Goal: Transaction & Acquisition: Book appointment/travel/reservation

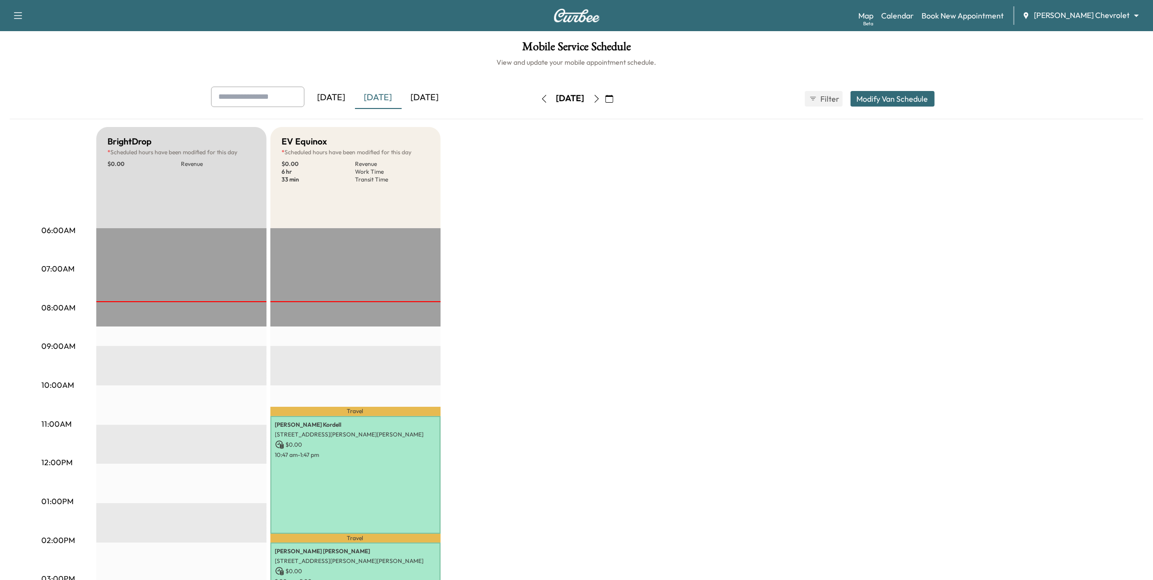
click at [266, 105] on input "text" at bounding box center [257, 97] width 93 height 20
type input "*******"
click at [485, 135] on div "BrightDrop * Scheduled hours have been modified for this day $ 0.00 Revenue EST…" at bounding box center [604, 492] width 1016 height 730
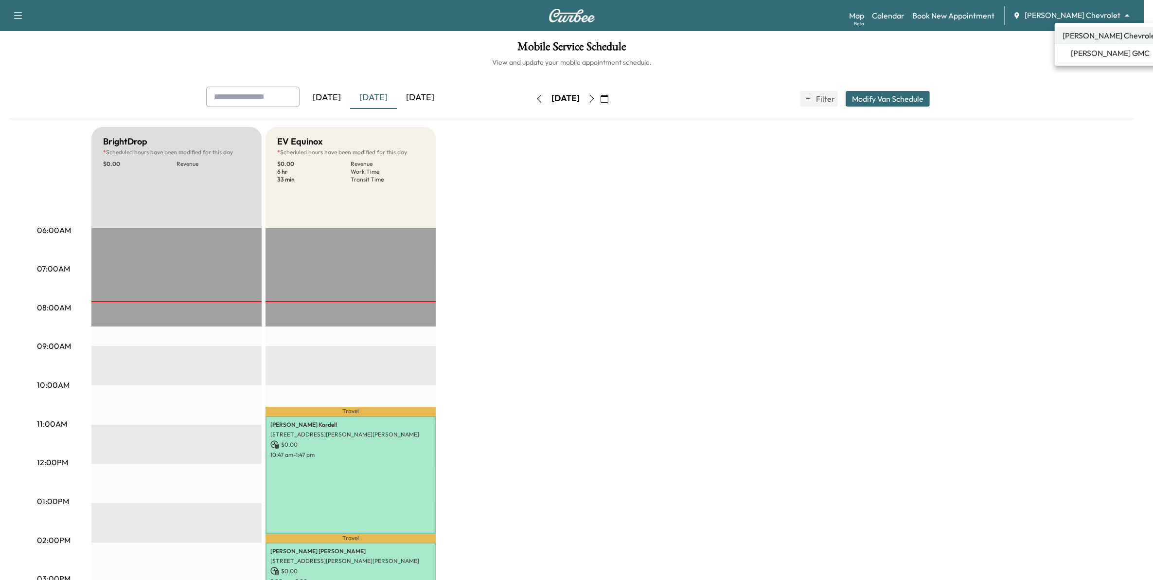
click at [1098, 16] on body "Support Log Out Map Beta Calendar Book New Appointment [PERSON_NAME] Chevrolet …" at bounding box center [576, 290] width 1153 height 580
click at [1106, 55] on span "[PERSON_NAME] GMC" at bounding box center [1111, 53] width 79 height 12
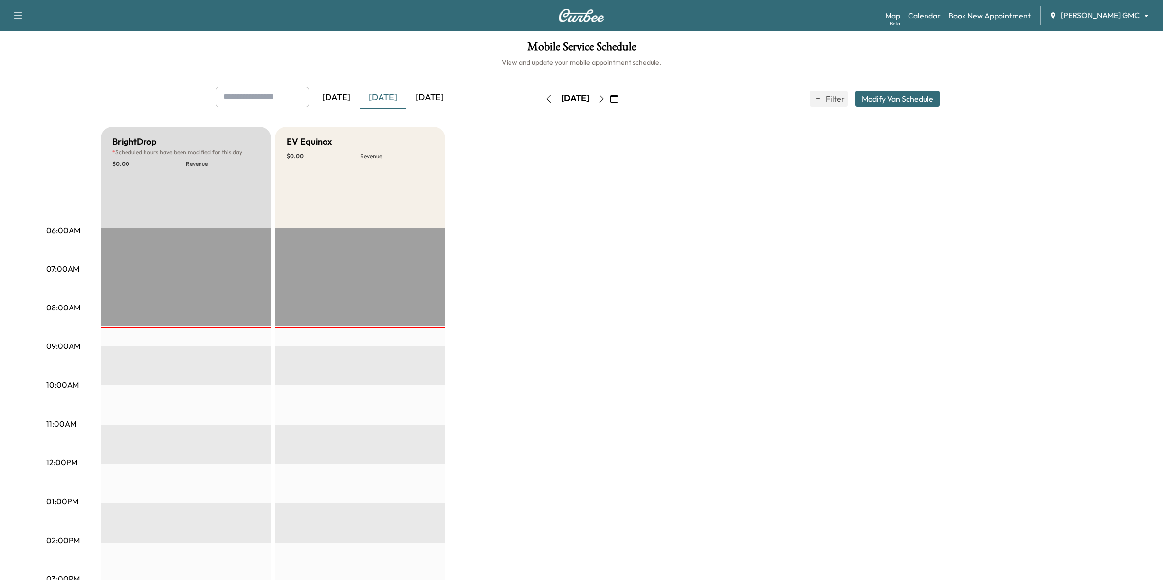
click at [1080, 16] on body "Support Log Out Map Beta Calendar Book New Appointment [PERSON_NAME] GMC ******…" at bounding box center [581, 290] width 1163 height 580
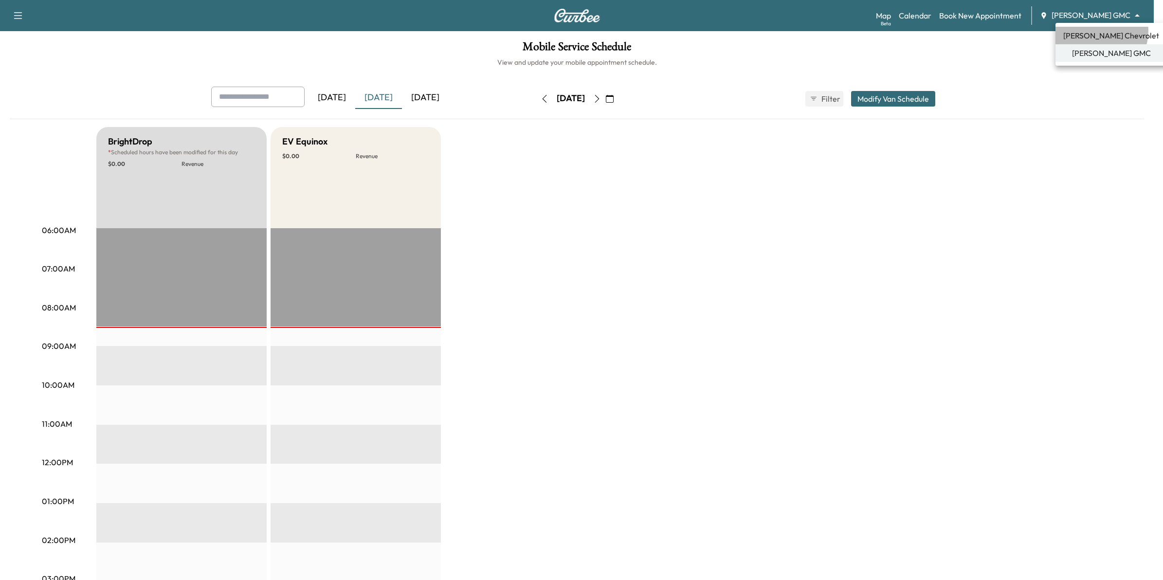
click at [1096, 31] on span "[PERSON_NAME] Chevrolet" at bounding box center [1111, 36] width 96 height 12
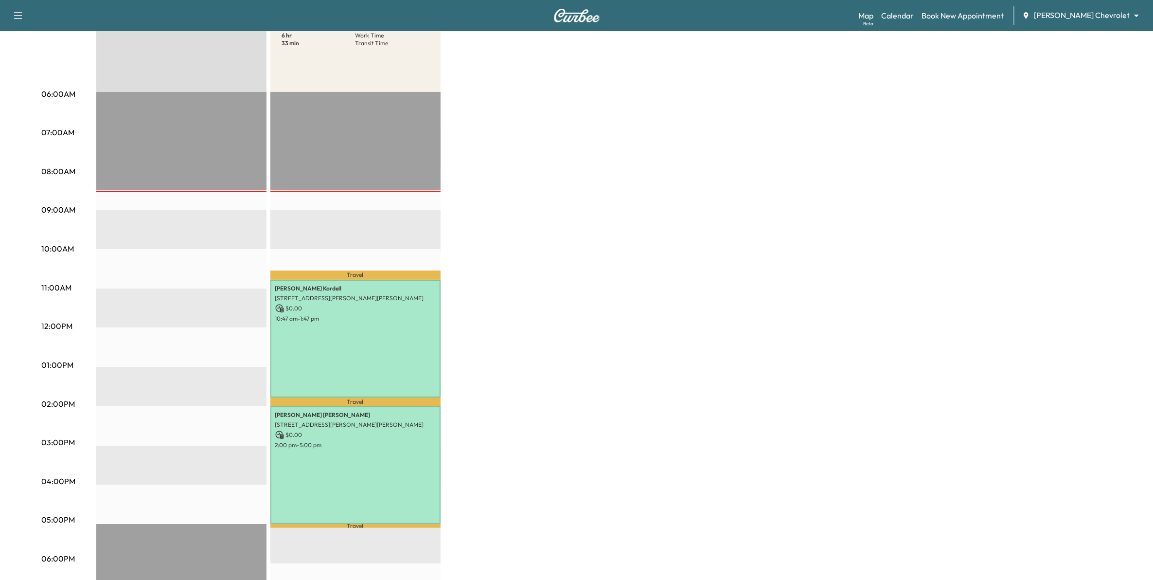
scroll to position [182, 0]
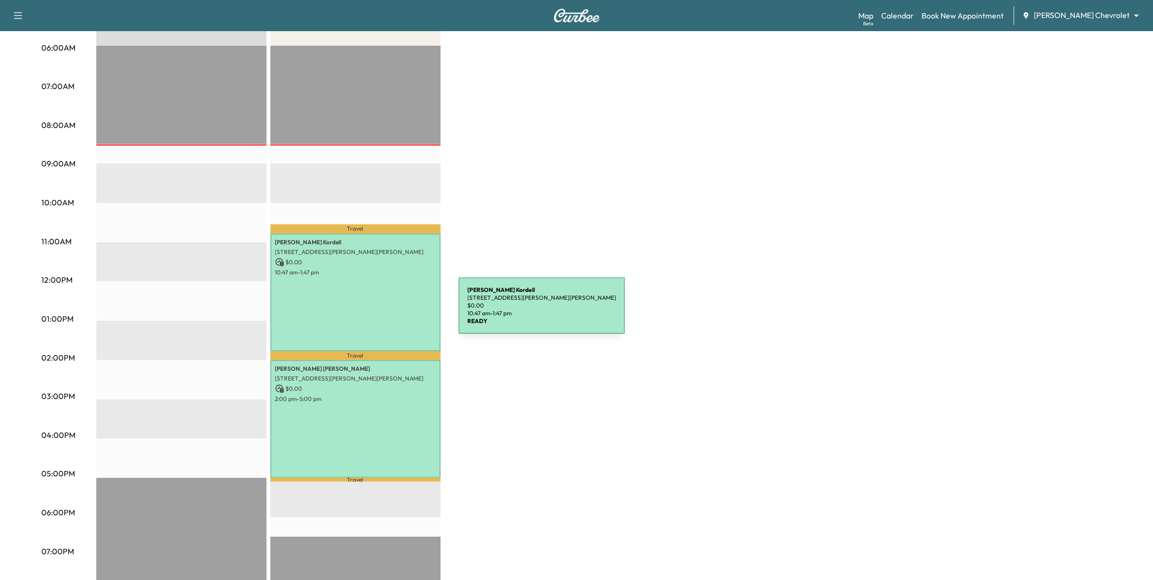
click at [387, 311] on div "[PERSON_NAME] [STREET_ADDRESS][PERSON_NAME][PERSON_NAME] $ 0.00 10:47 am - 1:47…" at bounding box center [355, 293] width 170 height 118
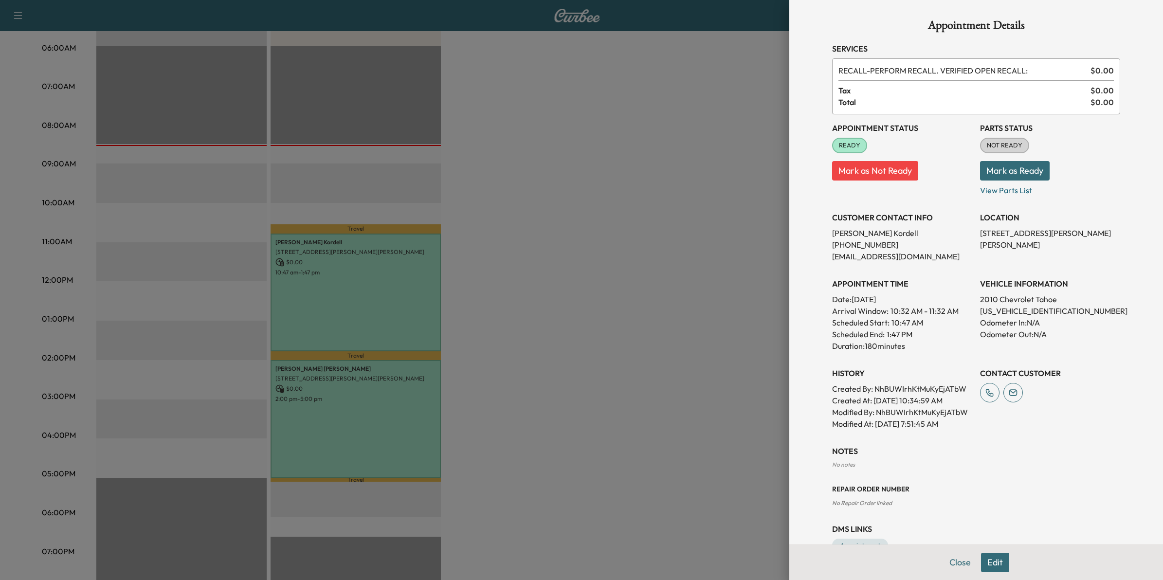
click at [613, 420] on div at bounding box center [581, 290] width 1163 height 580
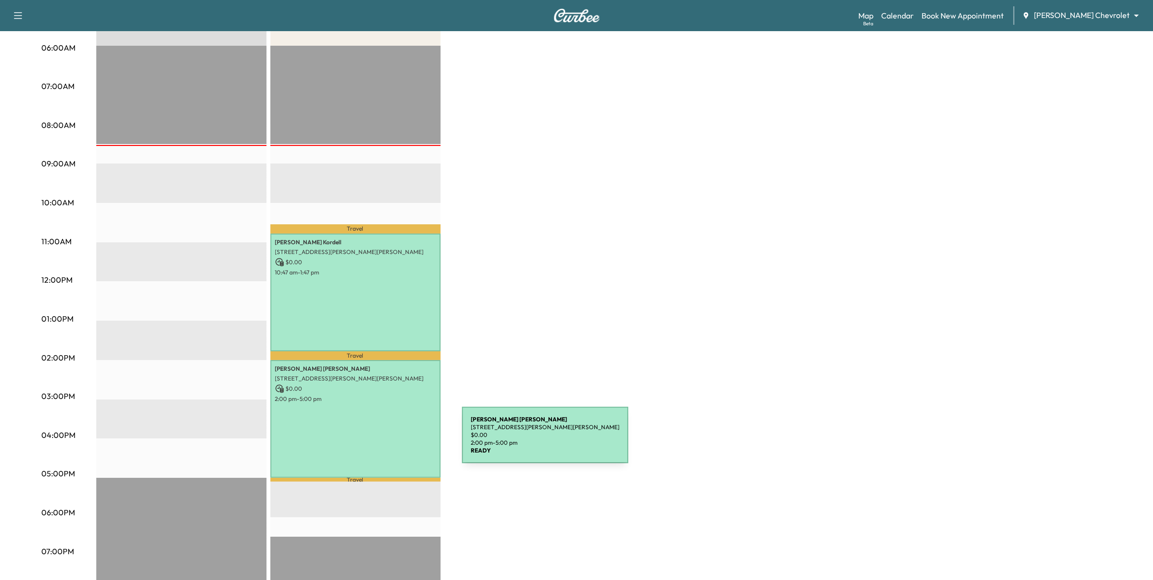
click at [389, 441] on div "[PERSON_NAME] [STREET_ADDRESS][PERSON_NAME][PERSON_NAME] $ 0.00 2:00 pm - 5:00 …" at bounding box center [355, 419] width 170 height 118
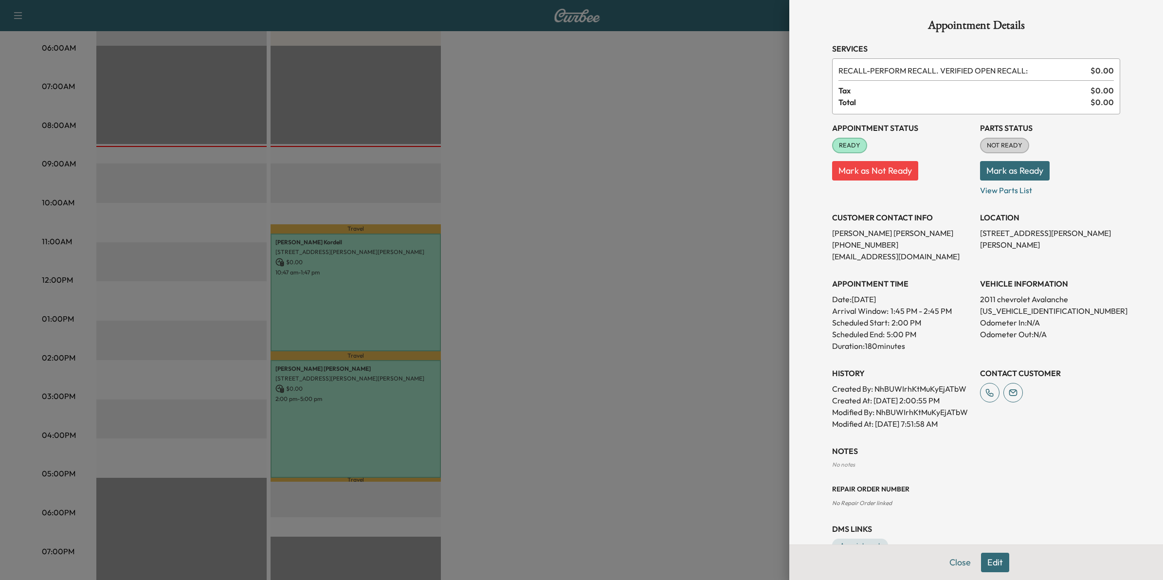
click at [609, 324] on div at bounding box center [581, 290] width 1163 height 580
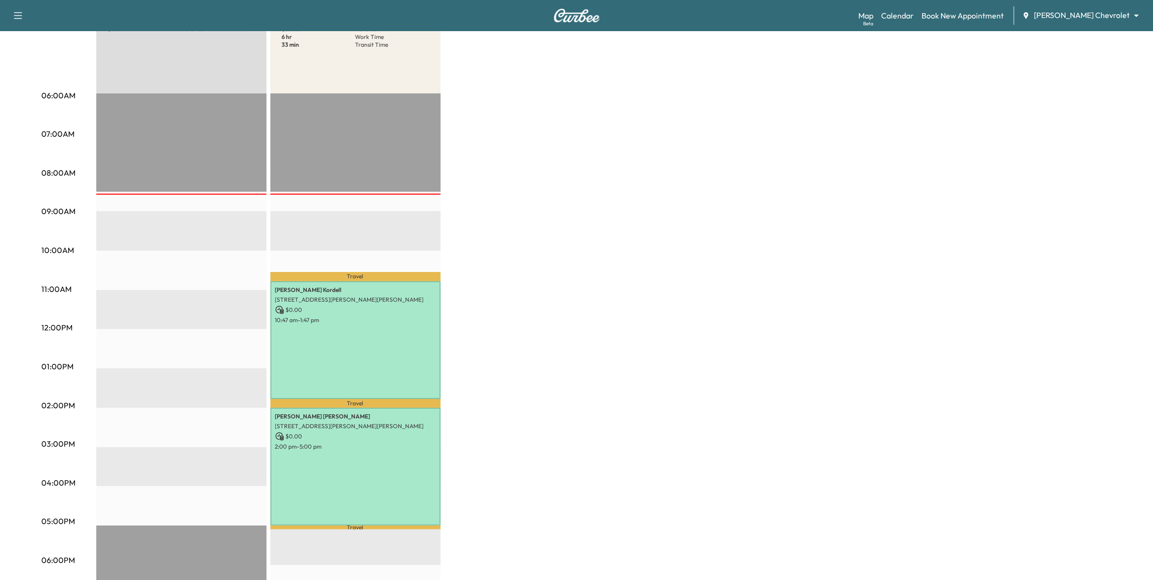
scroll to position [0, 0]
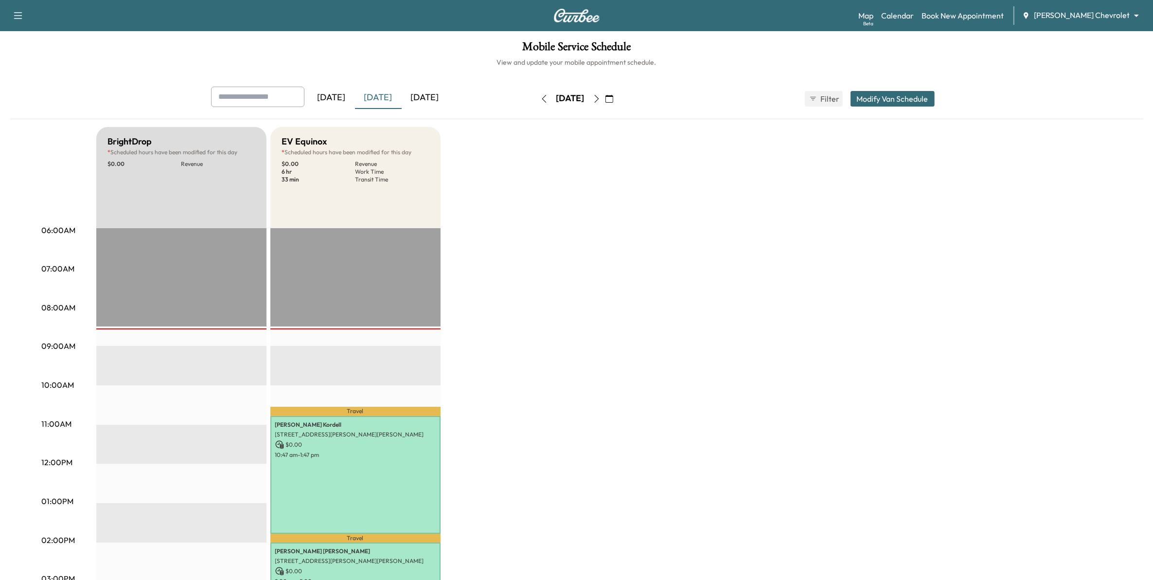
click at [601, 98] on icon "button" at bounding box center [597, 99] width 8 height 8
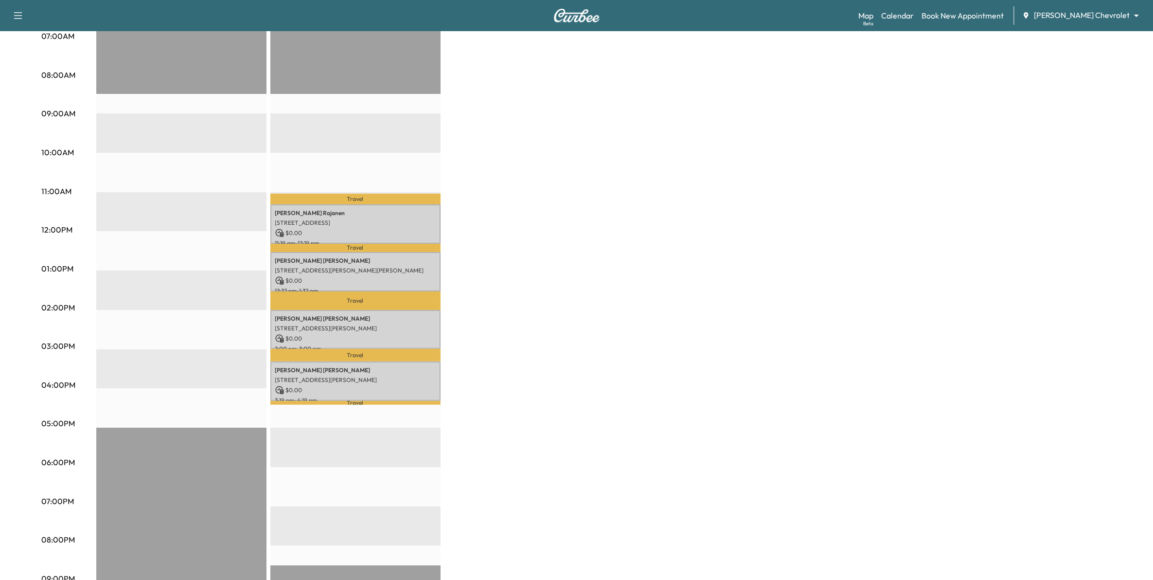
scroll to position [243, 0]
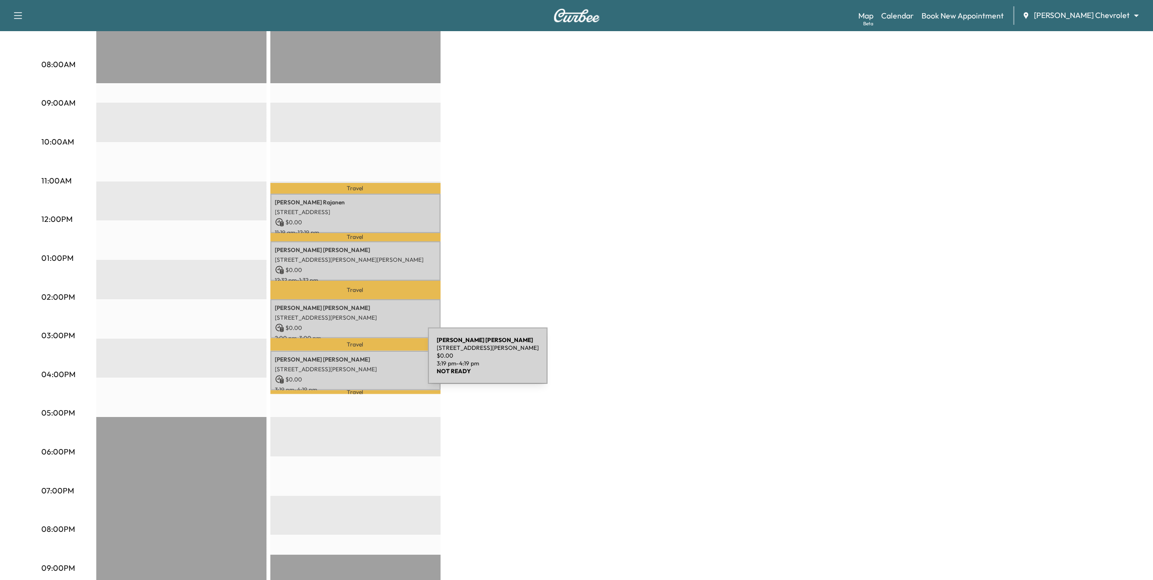
click at [355, 365] on p "[STREET_ADDRESS][PERSON_NAME]" at bounding box center [355, 369] width 161 height 8
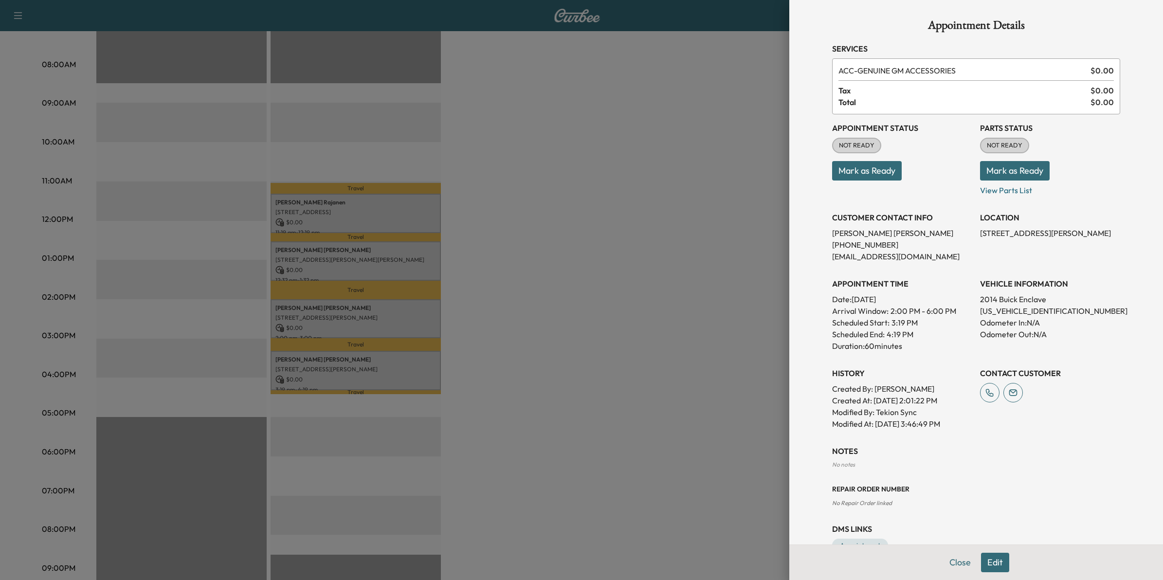
click at [400, 311] on div at bounding box center [581, 290] width 1163 height 580
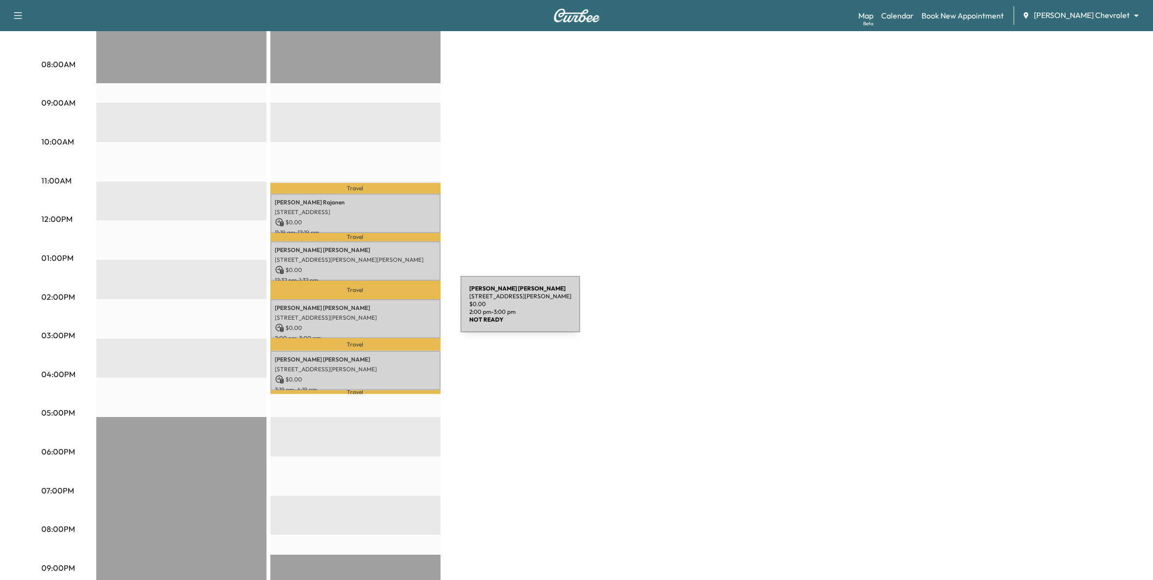
click at [388, 314] on p "[STREET_ADDRESS][PERSON_NAME]" at bounding box center [355, 318] width 161 height 8
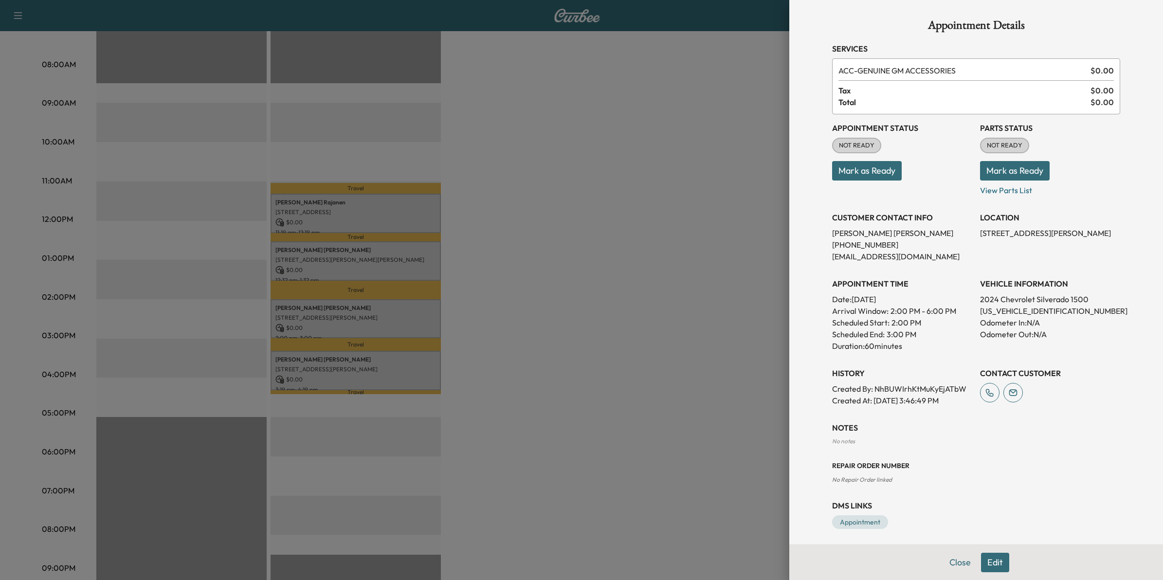
click at [349, 247] on div at bounding box center [581, 290] width 1163 height 580
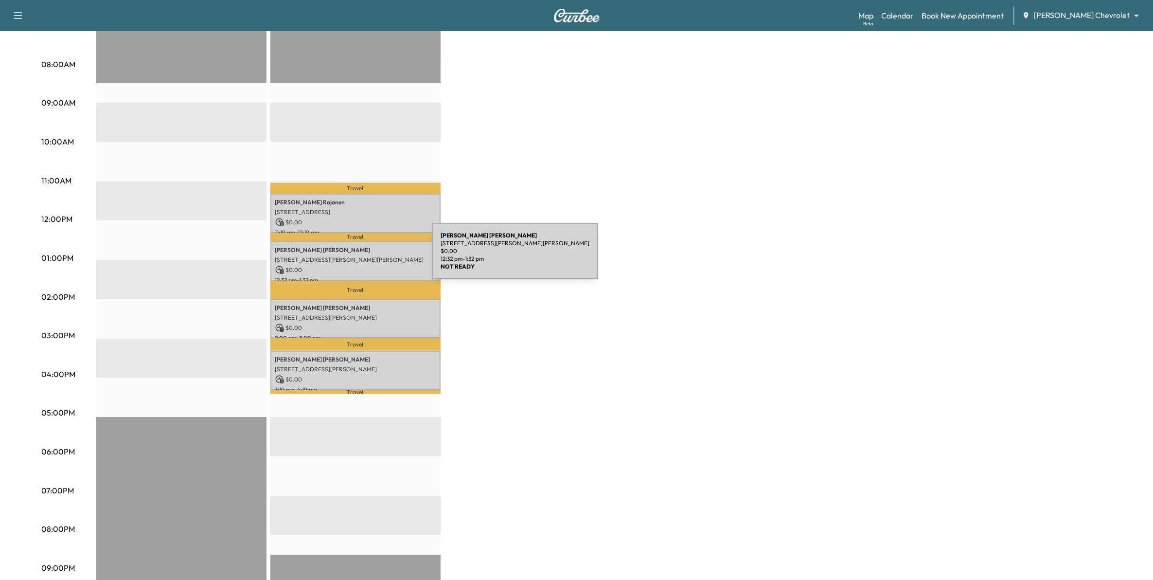
click at [359, 257] on p "[STREET_ADDRESS][PERSON_NAME][PERSON_NAME]" at bounding box center [355, 260] width 161 height 8
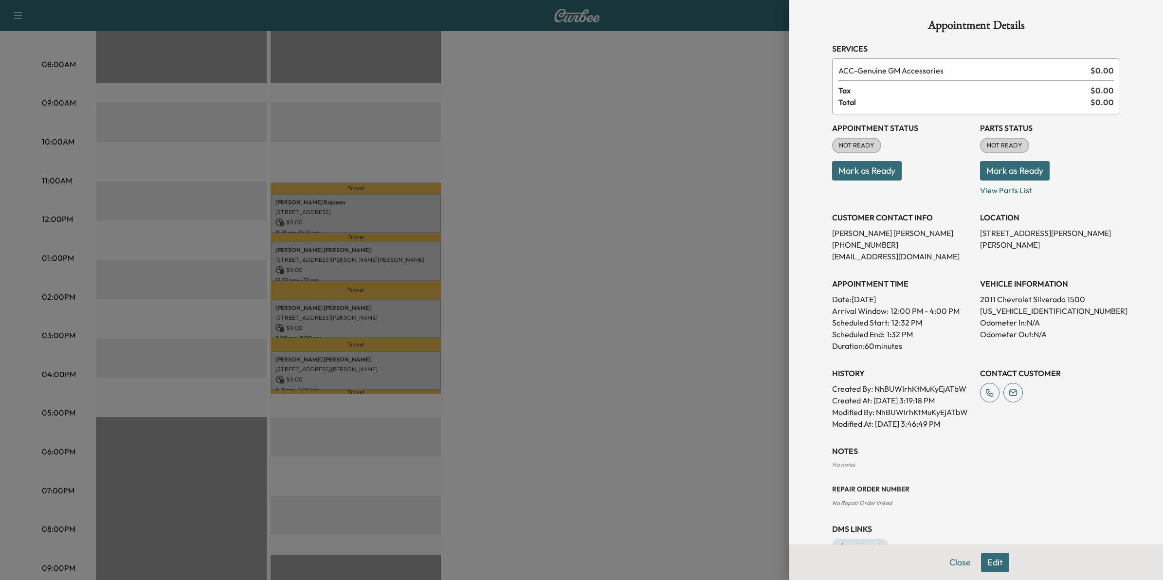
click at [380, 214] on div at bounding box center [581, 290] width 1163 height 580
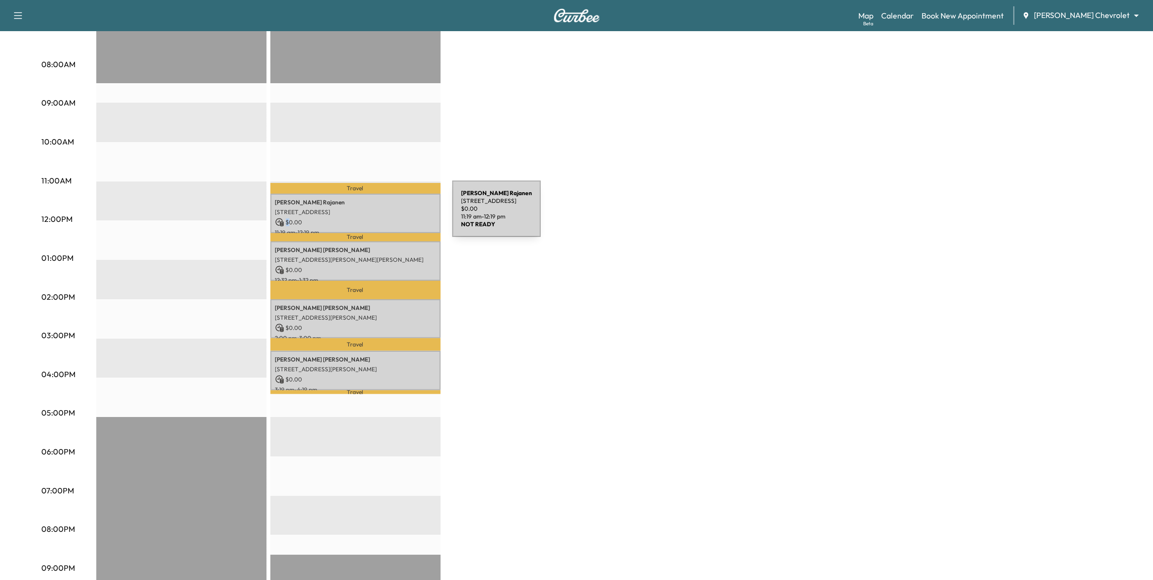
click at [379, 218] on p "$ 0.00" at bounding box center [355, 222] width 161 height 9
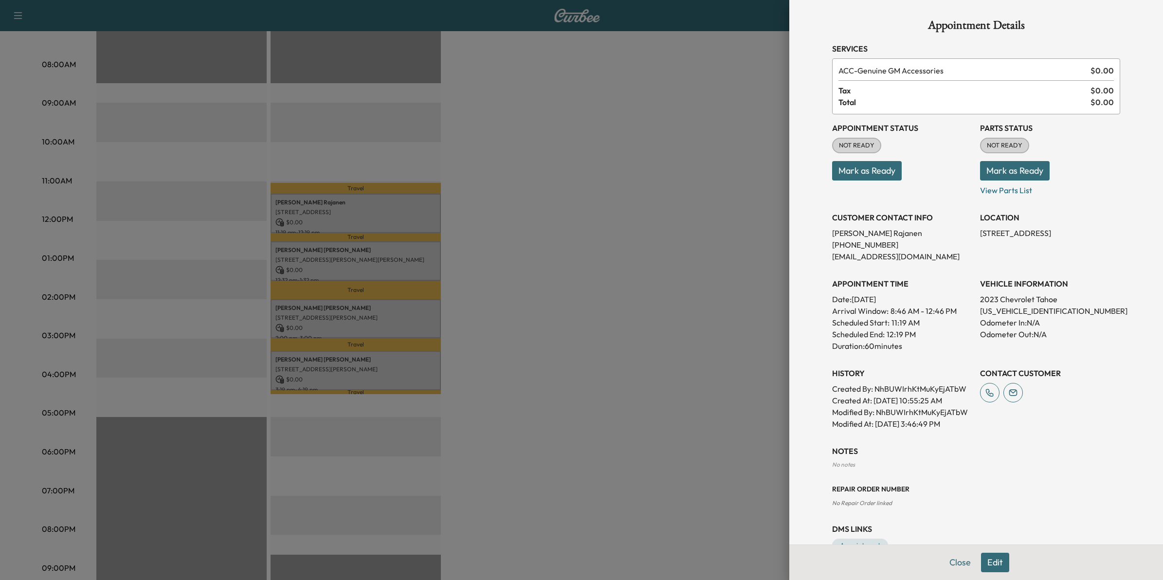
drag, startPoint x: 379, startPoint y: 215, endPoint x: 522, endPoint y: 234, distance: 143.4
click at [522, 234] on div at bounding box center [581, 290] width 1163 height 580
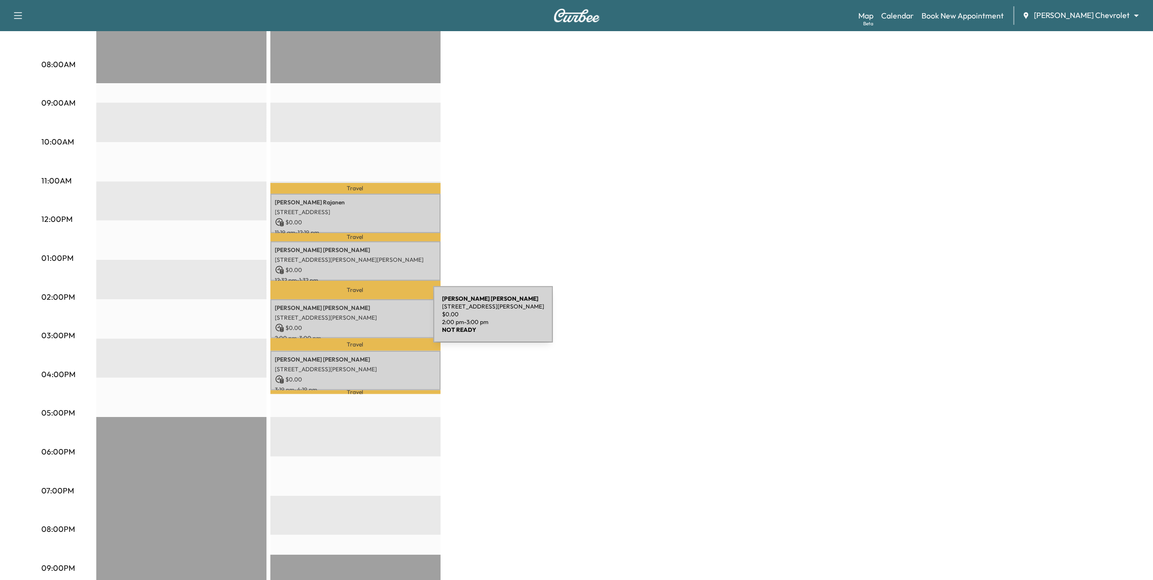
click at [360, 324] on p "$ 0.00" at bounding box center [355, 328] width 161 height 9
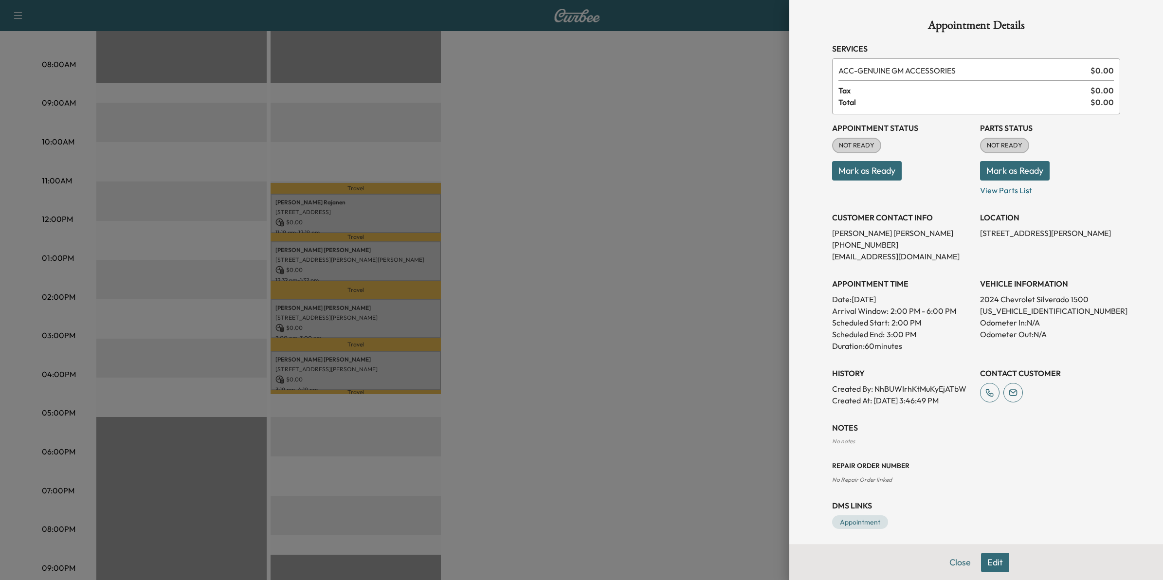
click at [365, 364] on div at bounding box center [581, 290] width 1163 height 580
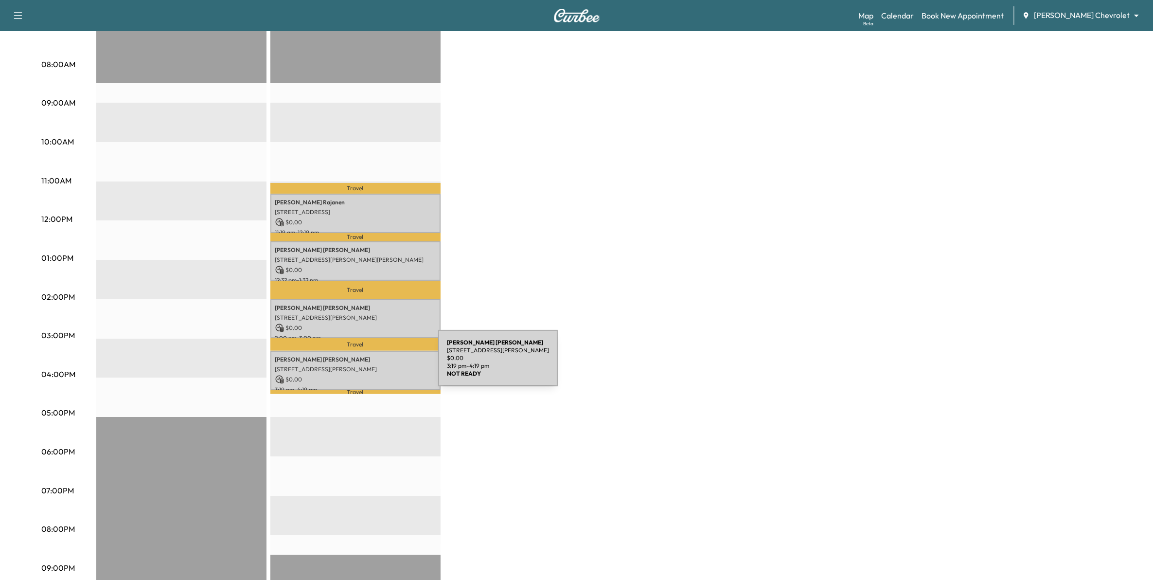
click at [366, 365] on p "[STREET_ADDRESS][PERSON_NAME]" at bounding box center [355, 369] width 161 height 8
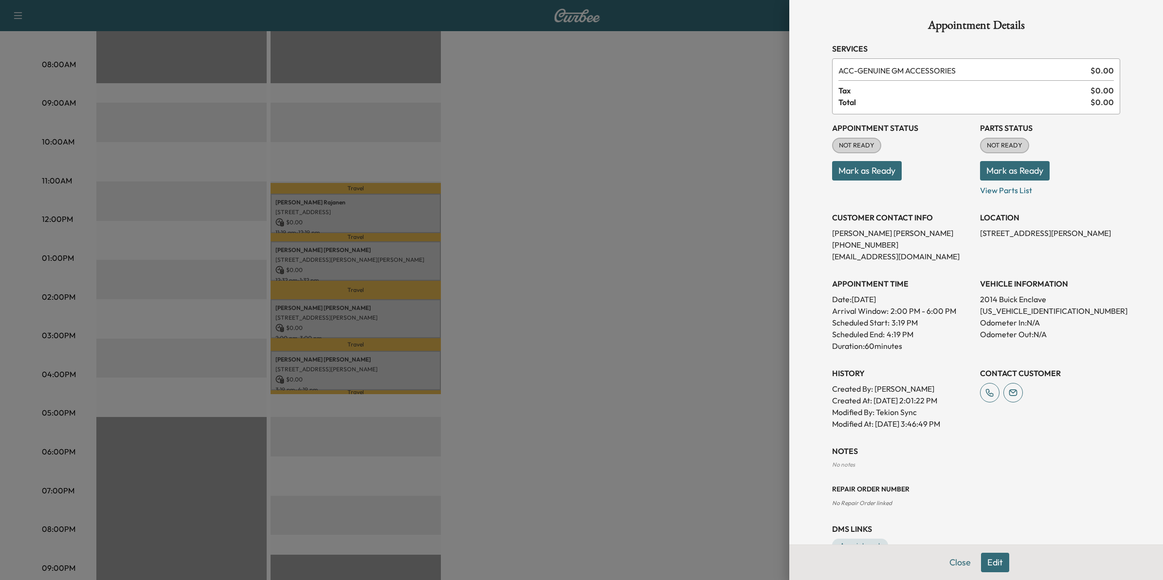
click at [502, 391] on div at bounding box center [581, 290] width 1163 height 580
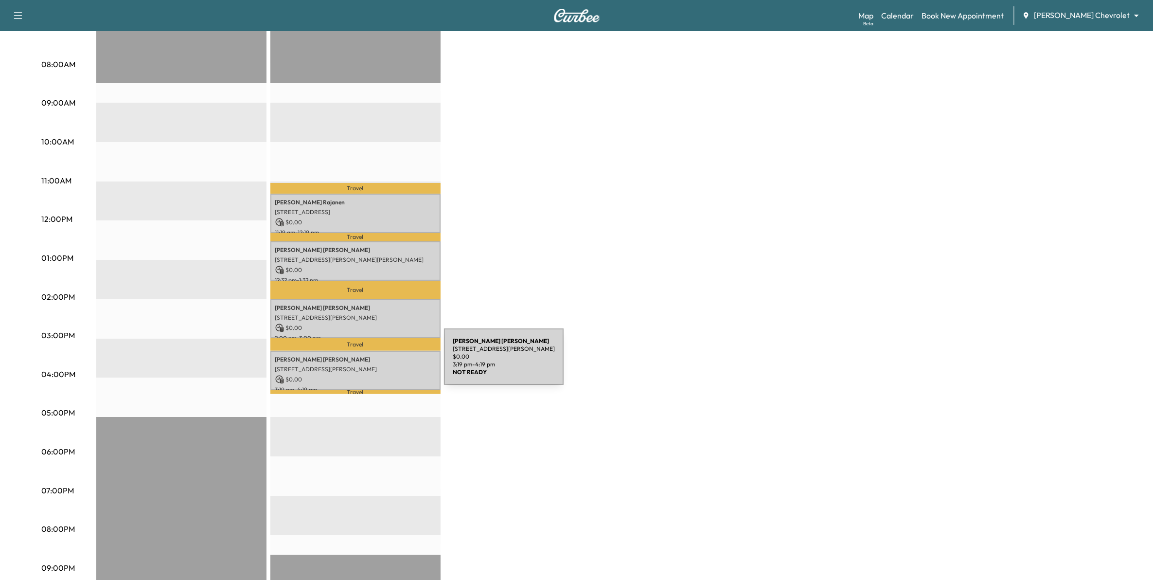
click at [371, 365] on p "[STREET_ADDRESS][PERSON_NAME]" at bounding box center [355, 369] width 161 height 8
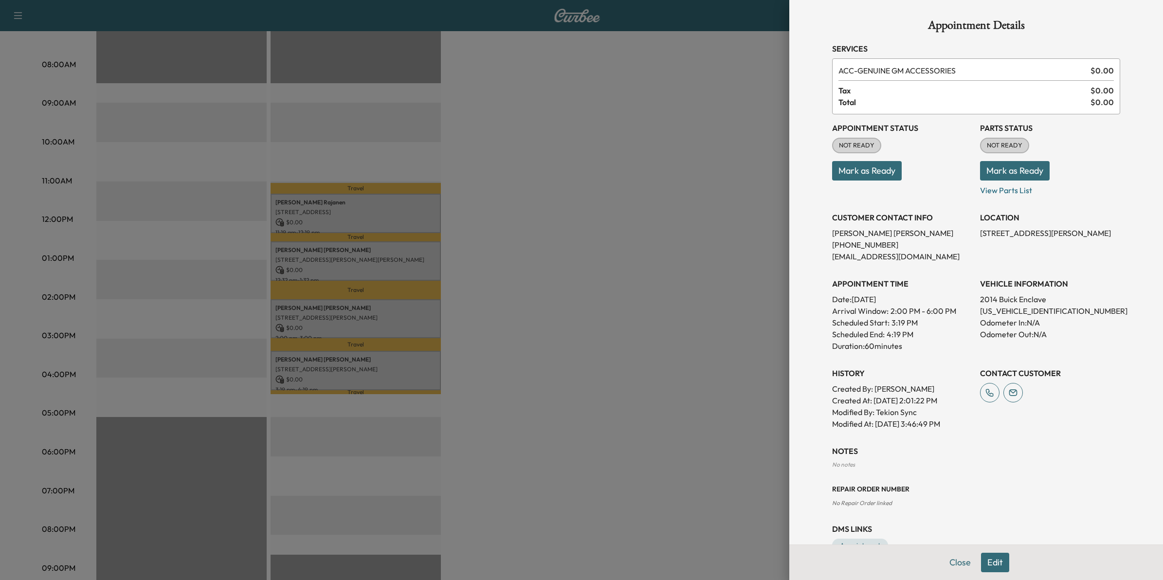
click at [559, 431] on div at bounding box center [581, 290] width 1163 height 580
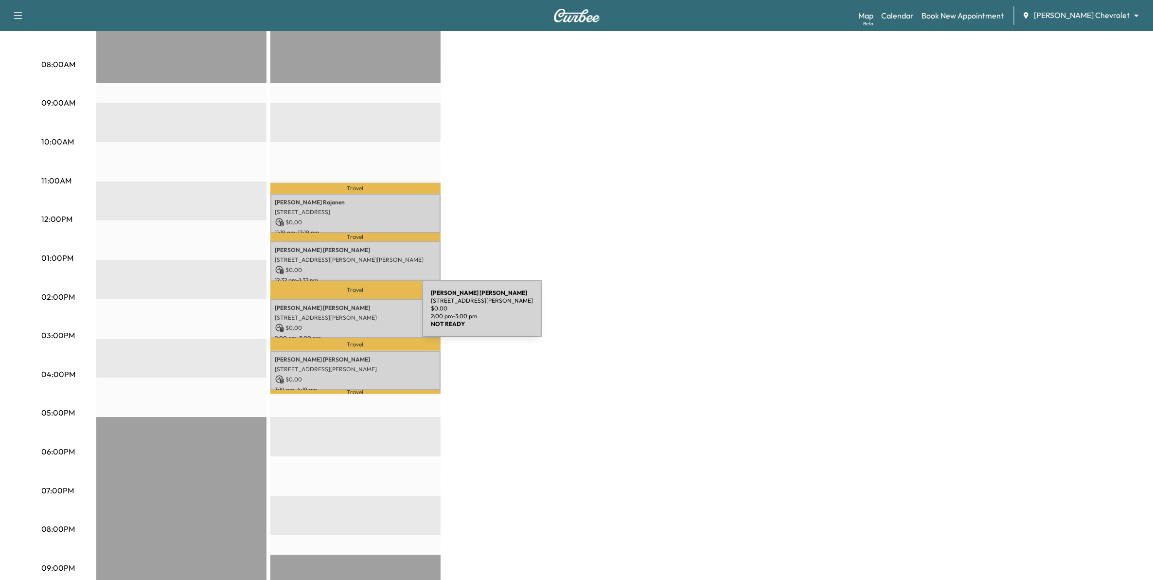
click at [349, 314] on p "[STREET_ADDRESS][PERSON_NAME]" at bounding box center [355, 318] width 161 height 8
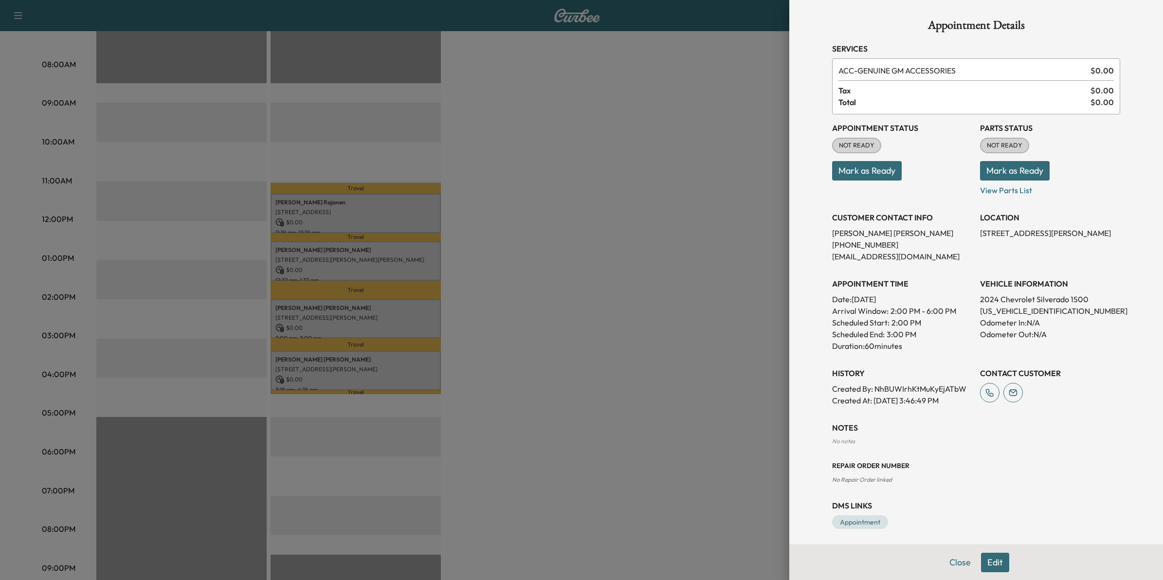
click at [696, 391] on div at bounding box center [581, 290] width 1163 height 580
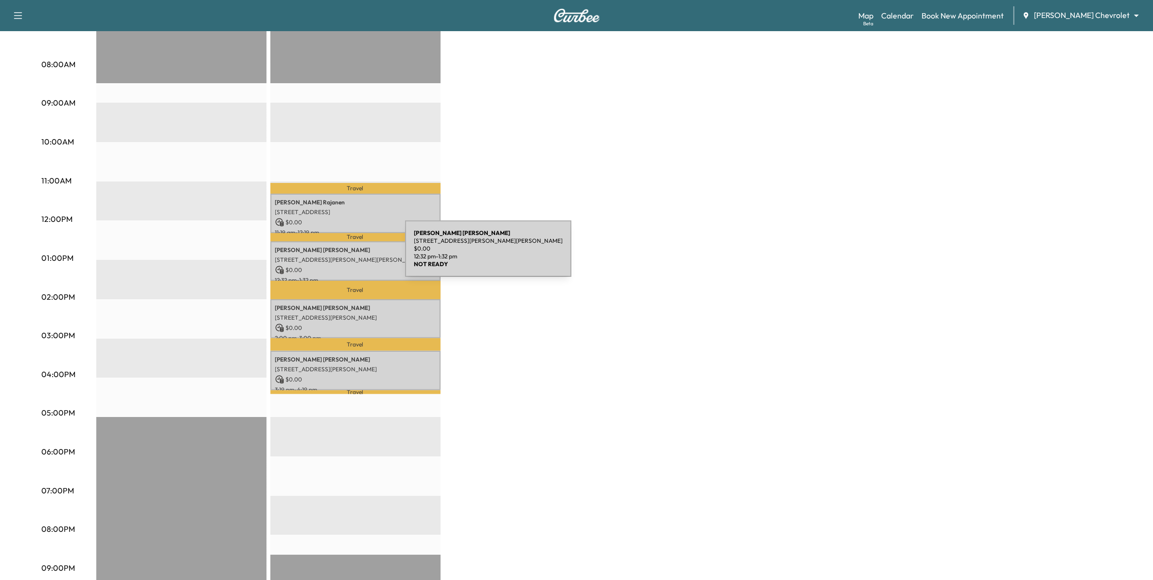
click at [332, 256] on p "[STREET_ADDRESS][PERSON_NAME][PERSON_NAME]" at bounding box center [355, 260] width 161 height 8
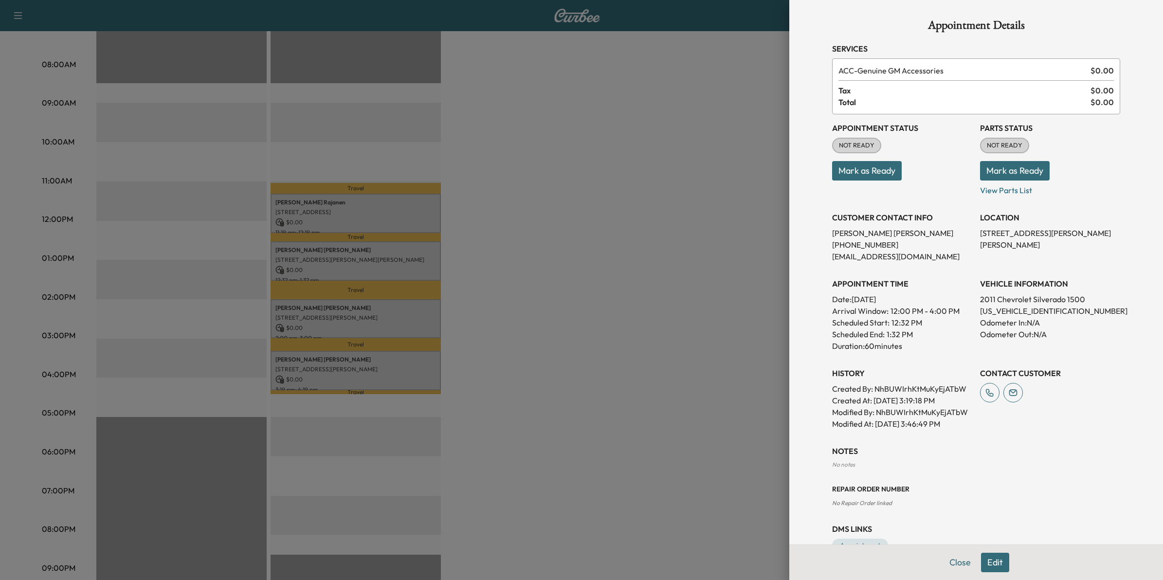
click at [589, 426] on div at bounding box center [581, 290] width 1163 height 580
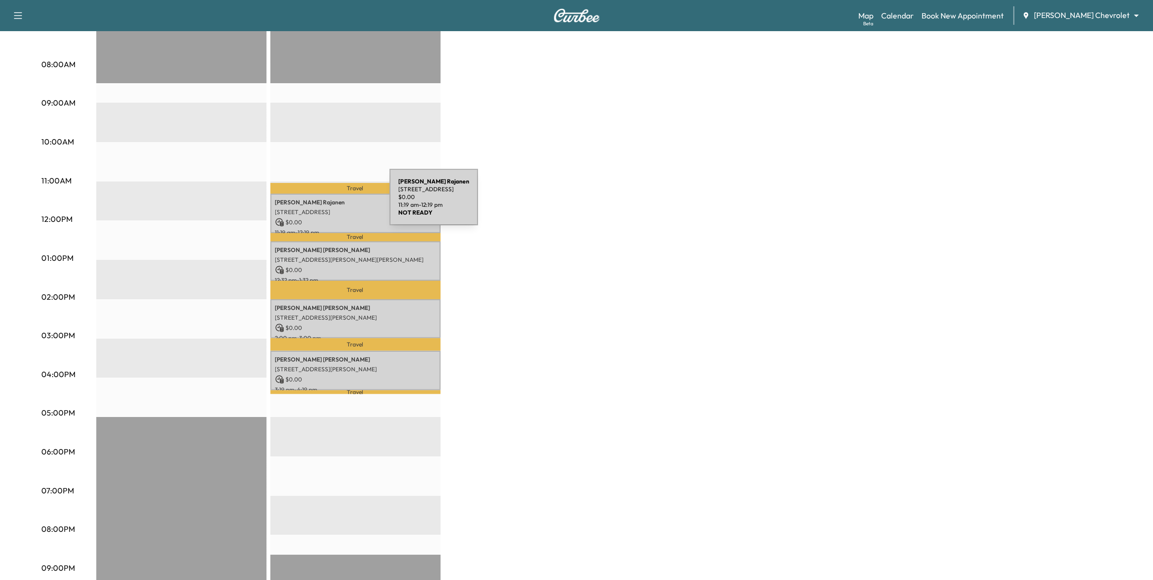
click at [317, 203] on p "[PERSON_NAME]" at bounding box center [355, 202] width 161 height 8
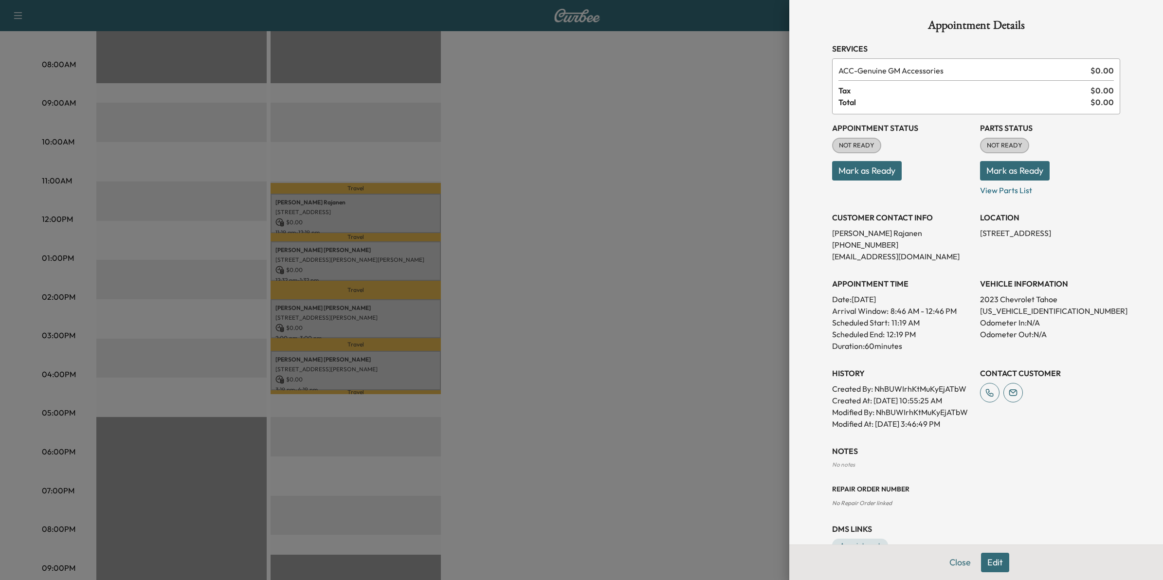
click at [606, 319] on div at bounding box center [581, 290] width 1163 height 580
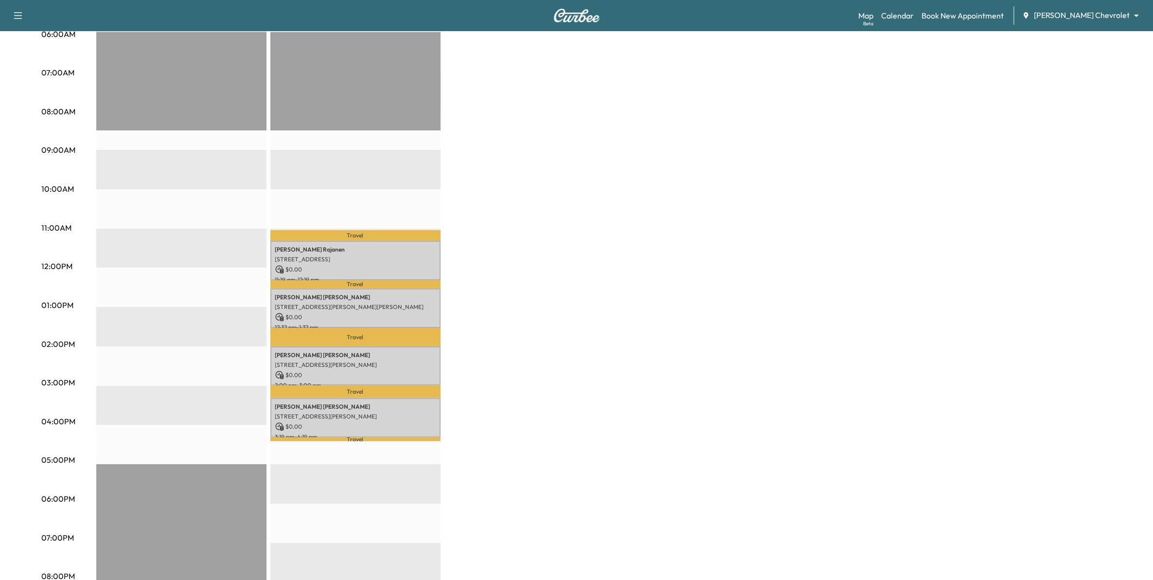
scroll to position [61, 0]
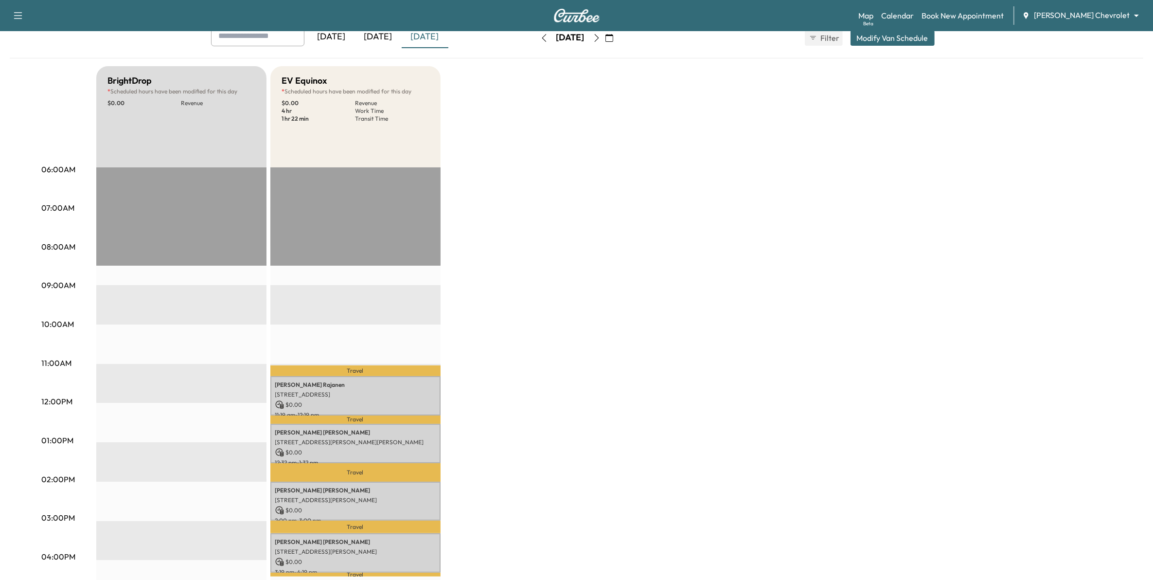
click at [540, 34] on icon "button" at bounding box center [544, 38] width 8 height 8
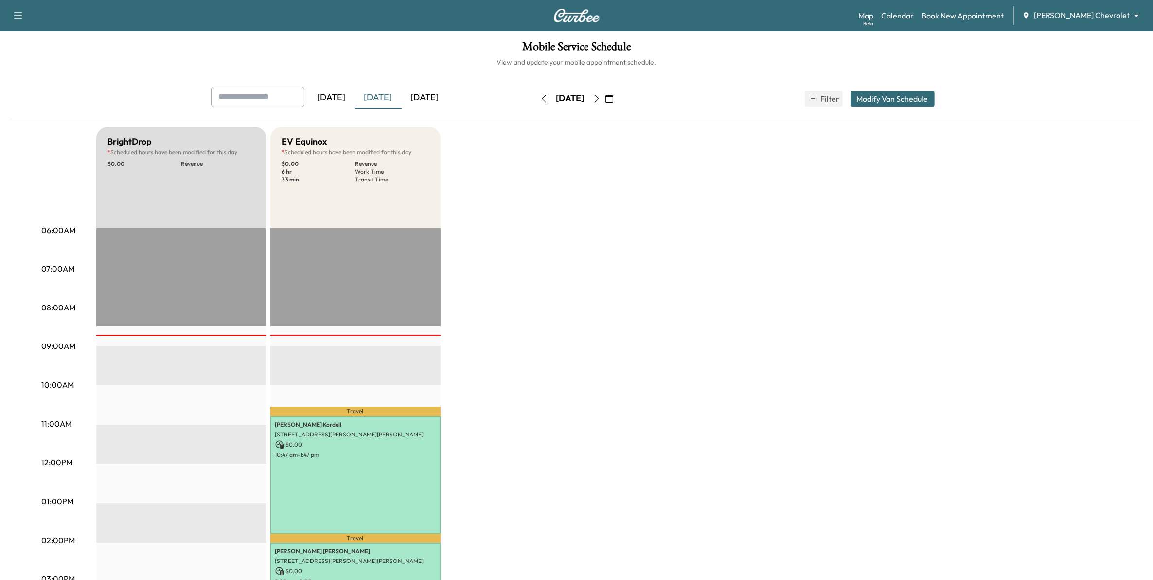
click at [601, 102] on icon "button" at bounding box center [597, 99] width 8 height 8
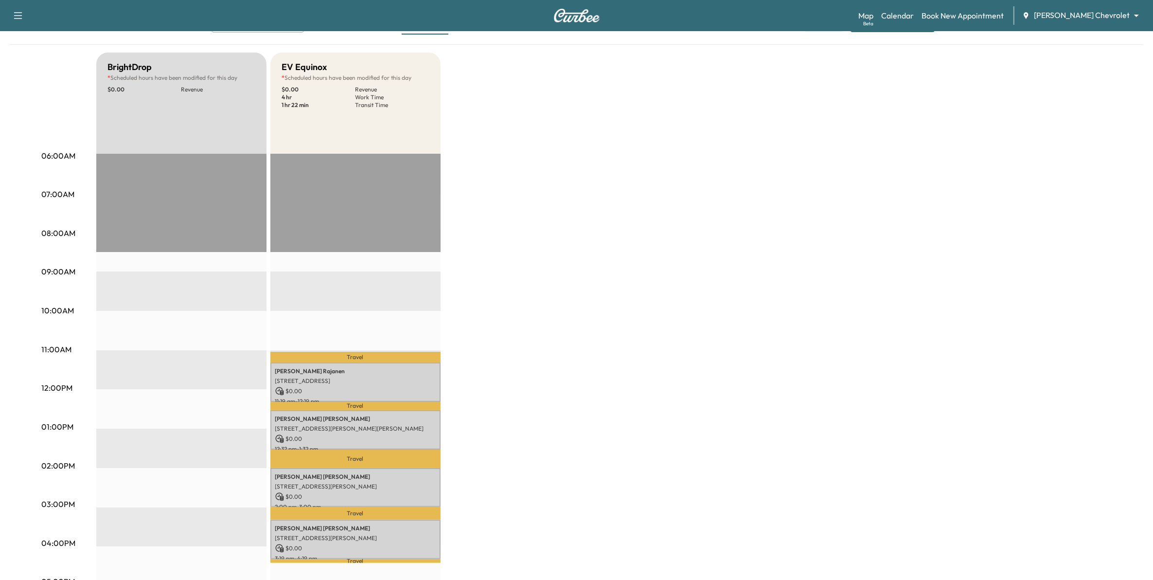
scroll to position [122, 0]
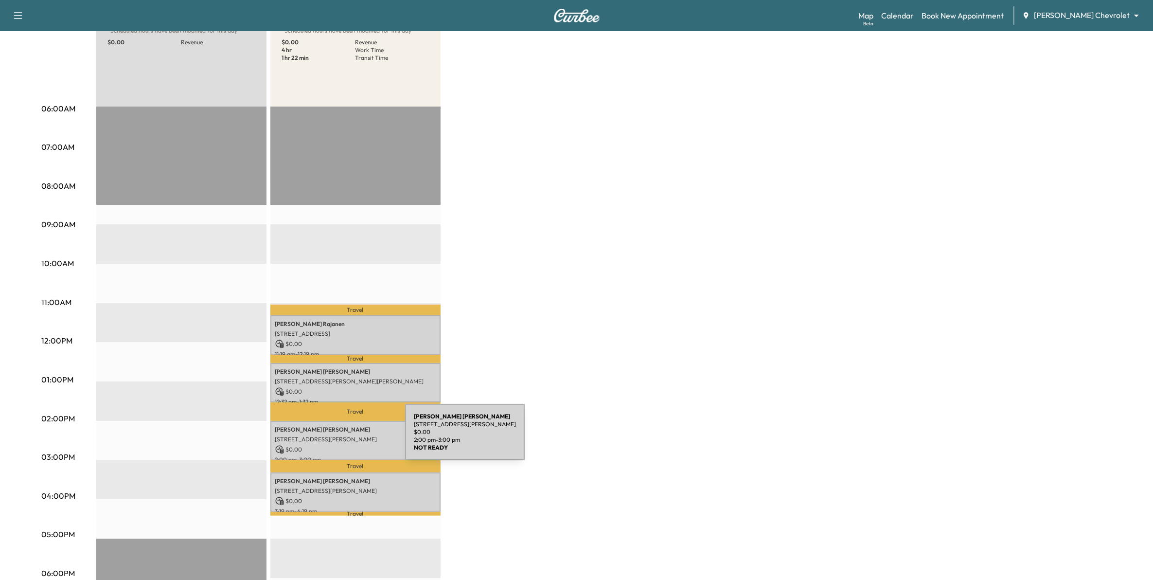
click at [332, 438] on p "[STREET_ADDRESS][PERSON_NAME]" at bounding box center [355, 439] width 161 height 8
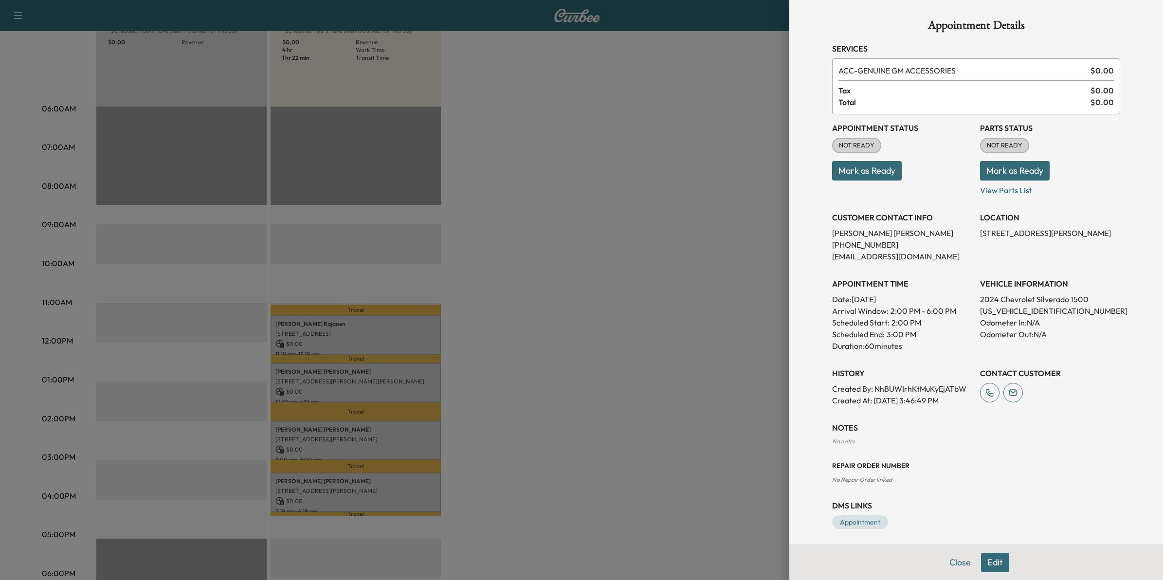
click at [991, 560] on button "Edit" at bounding box center [995, 562] width 28 height 19
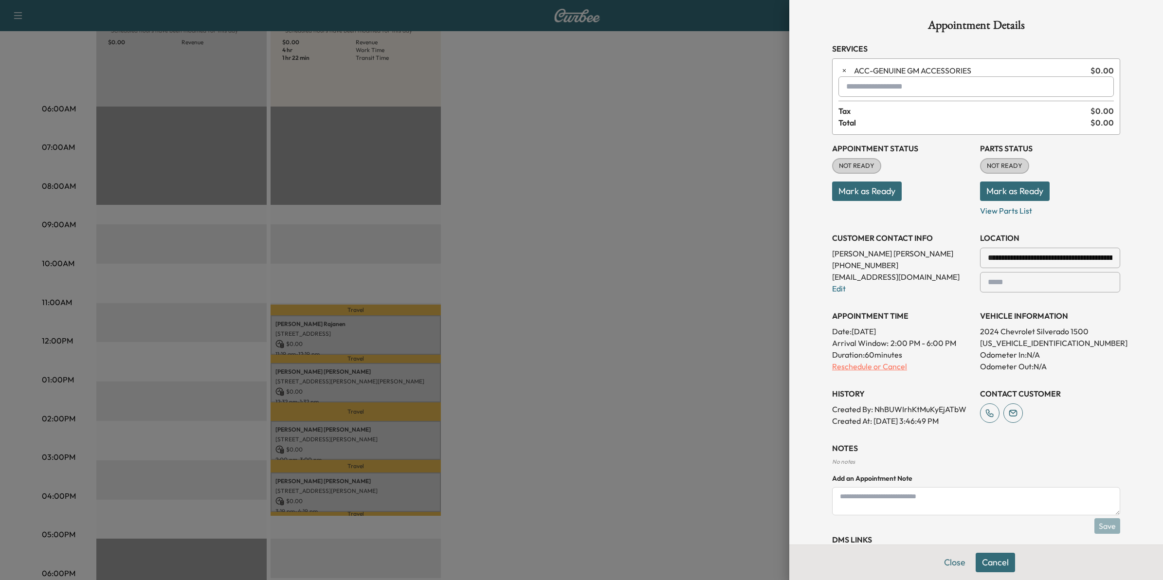
click at [864, 369] on p "Reschedule or Cancel" at bounding box center [902, 366] width 140 height 12
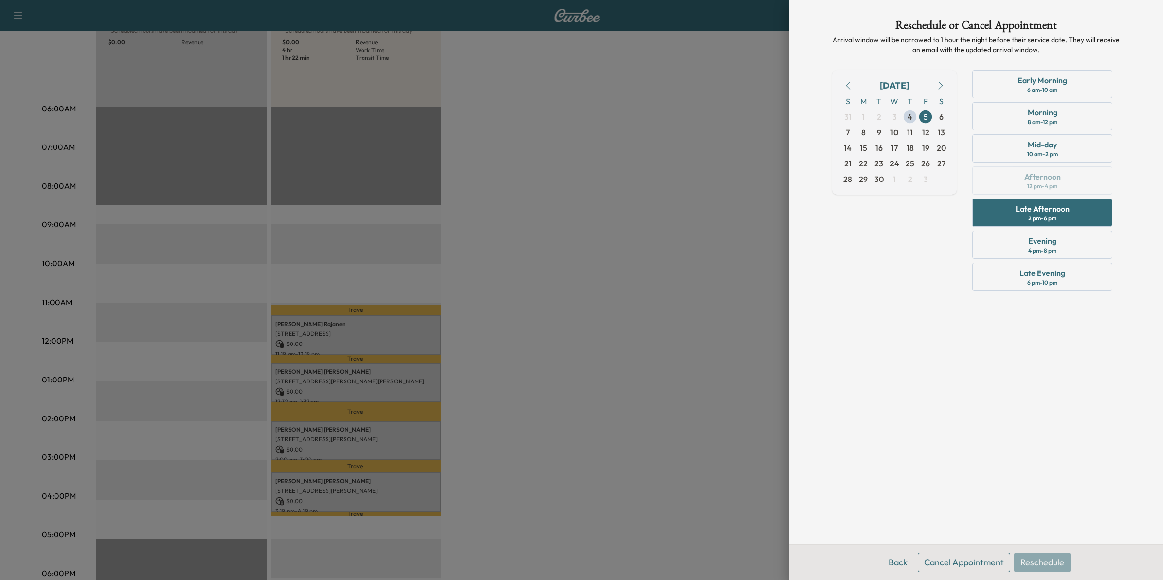
click at [984, 567] on button "Cancel Appointment" at bounding box center [964, 562] width 92 height 19
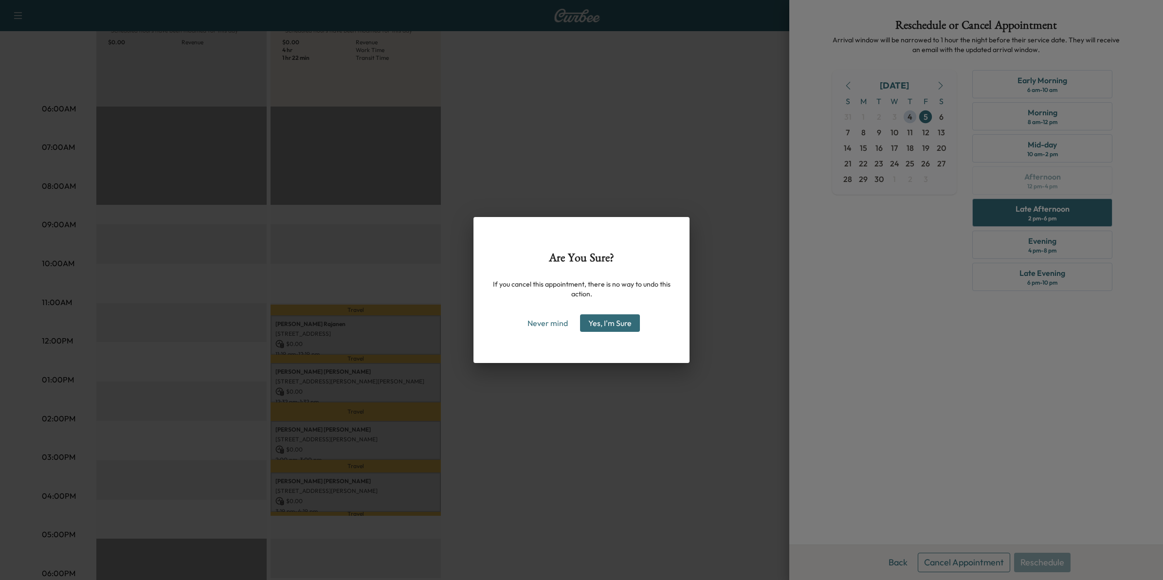
click at [614, 329] on button "Yes, I'm Sure" at bounding box center [610, 323] width 60 height 18
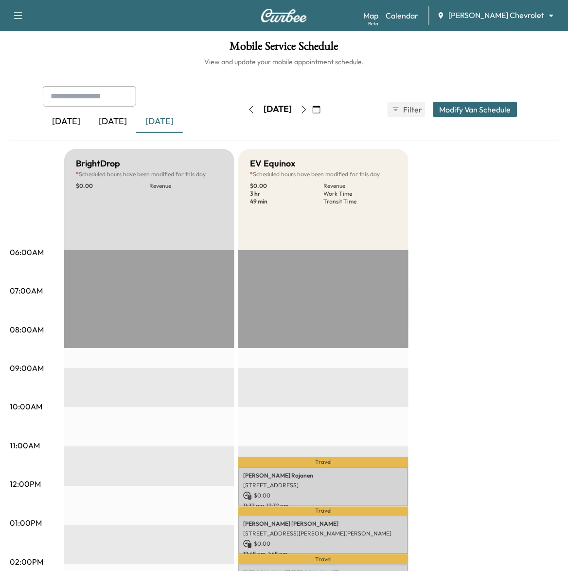
scroll to position [0, 0]
click at [308, 109] on icon "button" at bounding box center [304, 110] width 8 height 8
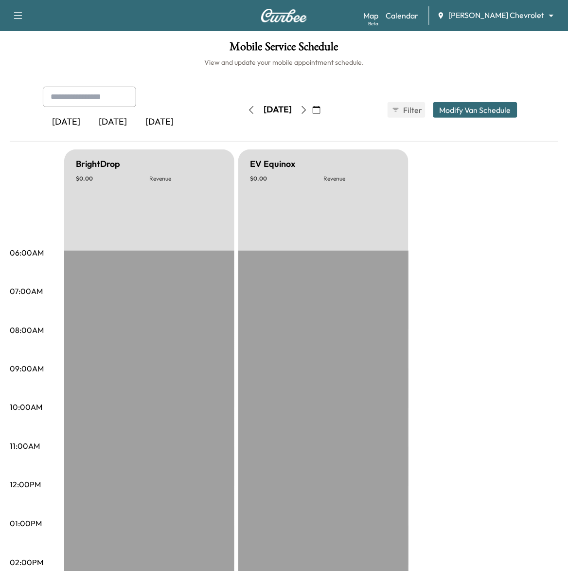
click at [308, 109] on icon "button" at bounding box center [304, 110] width 8 height 8
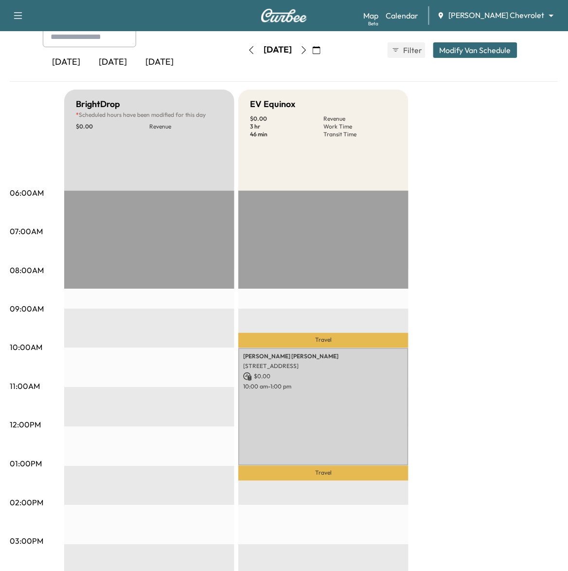
scroll to position [61, 0]
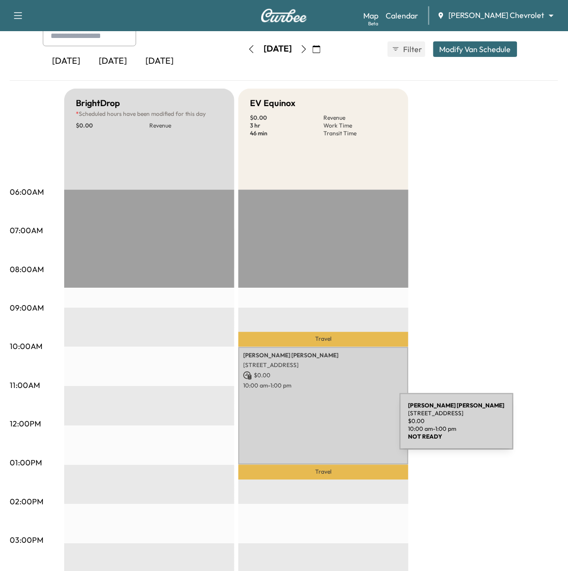
click at [326, 427] on div "[PERSON_NAME] [STREET_ADDRESS] $ 0.00 10:00 am - 1:00 pm" at bounding box center [323, 406] width 170 height 118
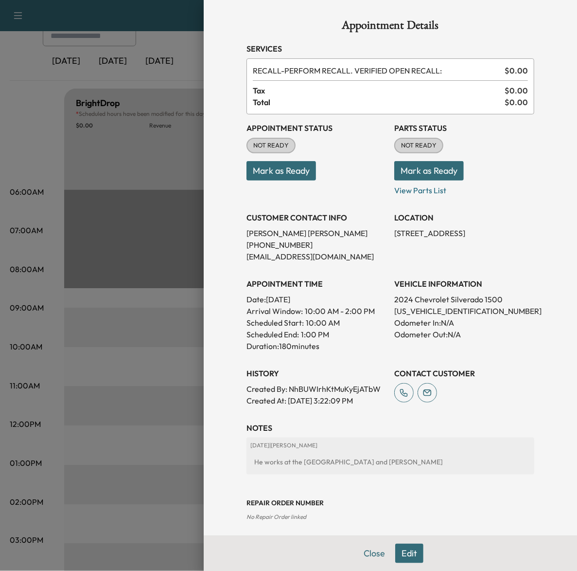
click at [180, 269] on div at bounding box center [288, 285] width 577 height 571
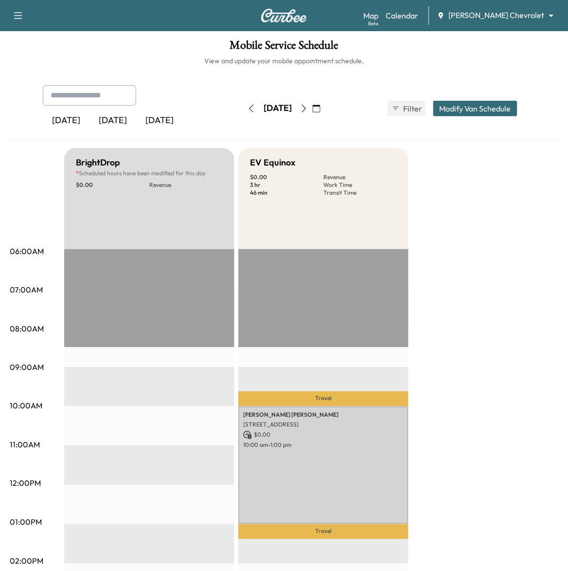
scroll to position [0, 0]
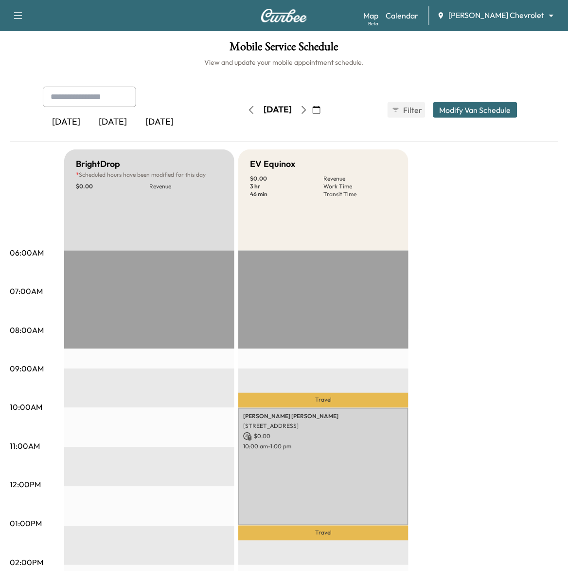
click at [308, 111] on icon "button" at bounding box center [304, 110] width 8 height 8
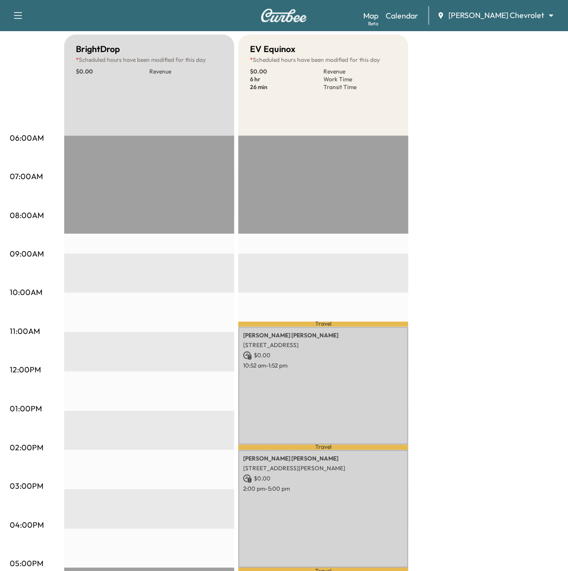
scroll to position [122, 0]
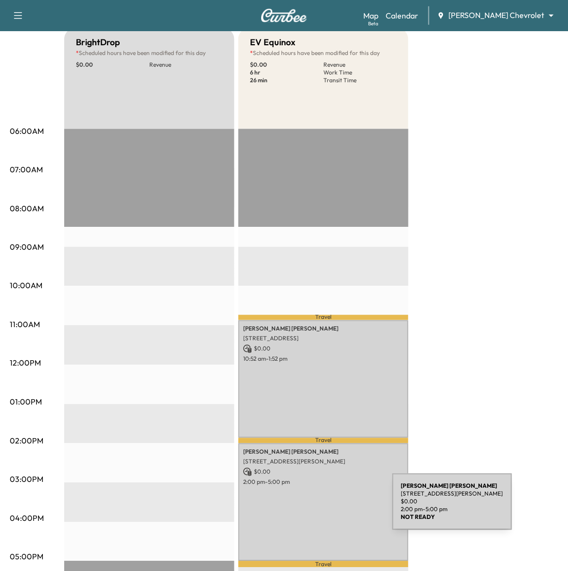
click at [320, 507] on div "[PERSON_NAME] [STREET_ADDRESS][PERSON_NAME] $ 0.00 2:00 pm - 5:00 pm" at bounding box center [323, 502] width 170 height 118
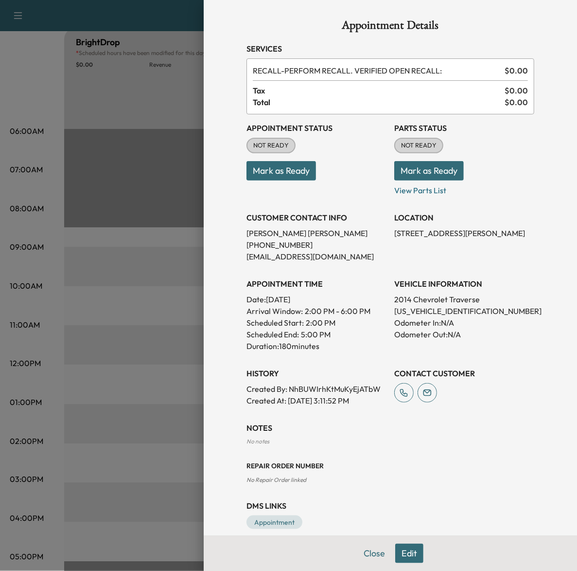
click at [137, 188] on div at bounding box center [288, 285] width 577 height 571
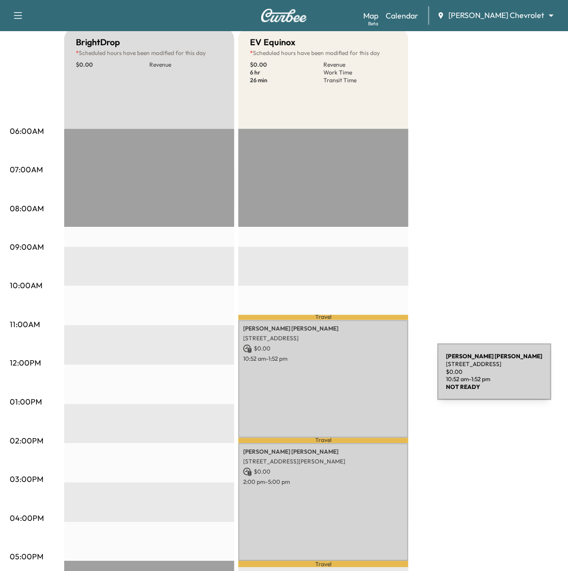
click at [365, 378] on div "[PERSON_NAME] [STREET_ADDRESS] $ 0.00 10:52 am - 1:52 pm" at bounding box center [323, 379] width 170 height 118
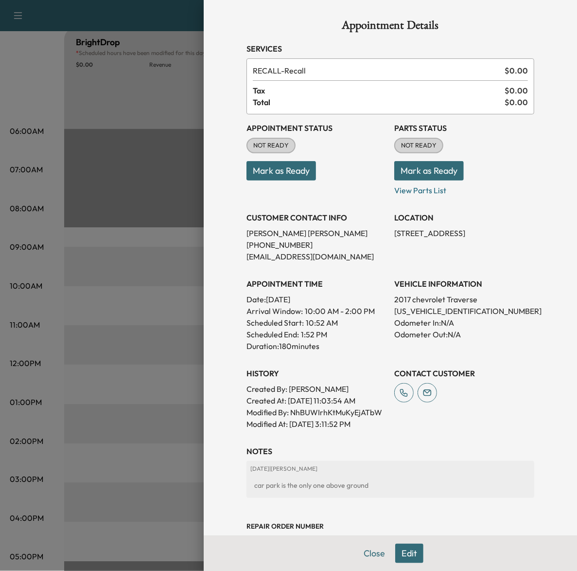
click at [168, 161] on div at bounding box center [288, 285] width 577 height 571
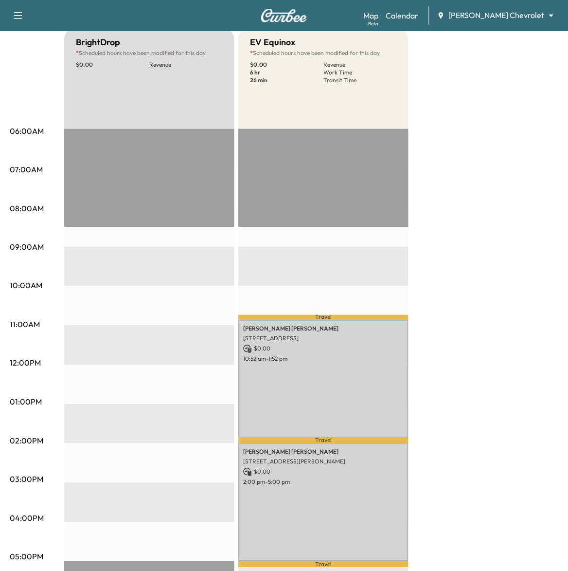
scroll to position [61, 0]
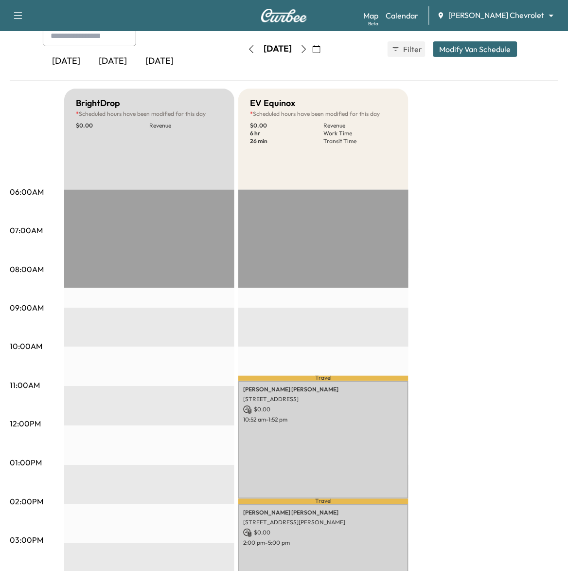
click at [308, 51] on icon "button" at bounding box center [304, 49] width 8 height 8
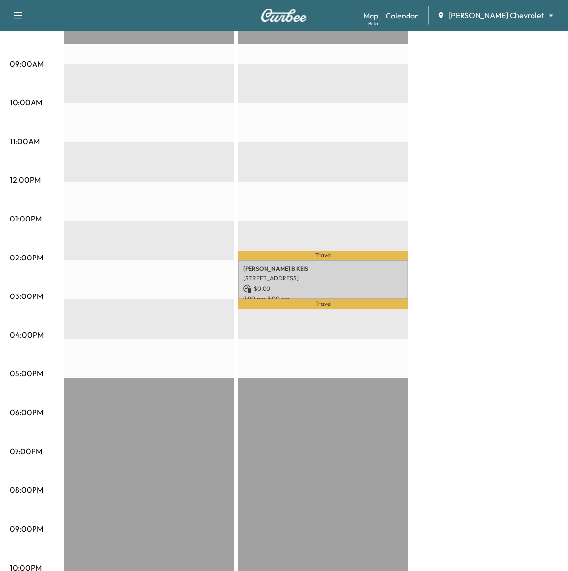
scroll to position [317, 0]
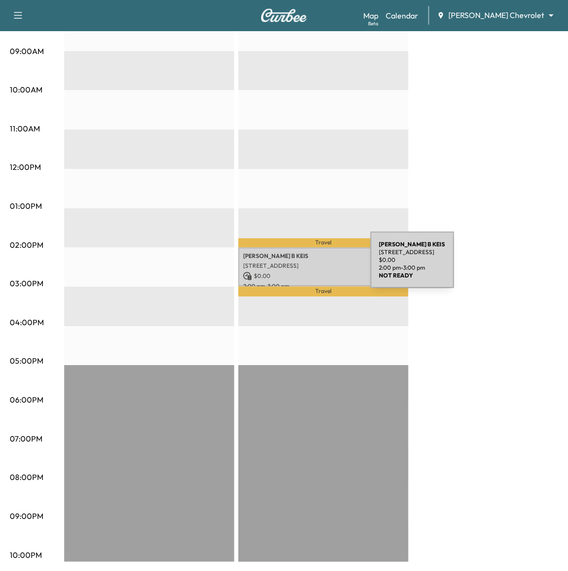
click at [308, 272] on p "$ 0.00" at bounding box center [323, 276] width 161 height 9
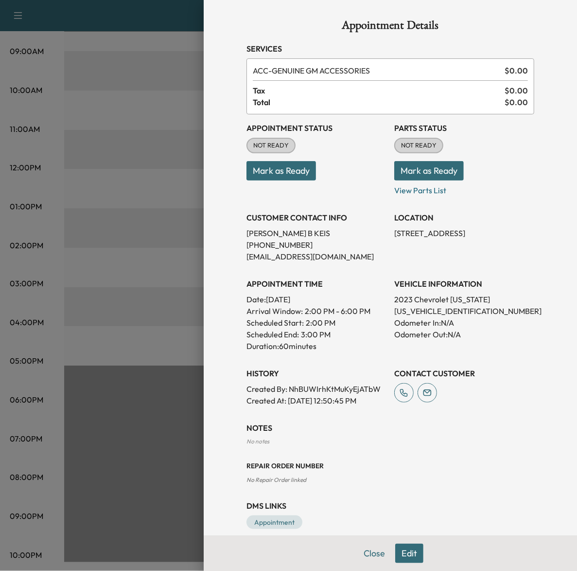
drag, startPoint x: 129, startPoint y: 180, endPoint x: 134, endPoint y: 178, distance: 5.7
click at [129, 180] on div at bounding box center [288, 285] width 577 height 571
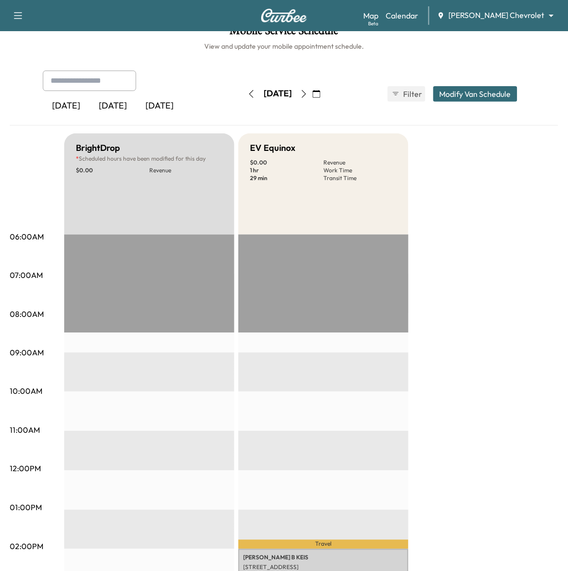
scroll to position [13, 0]
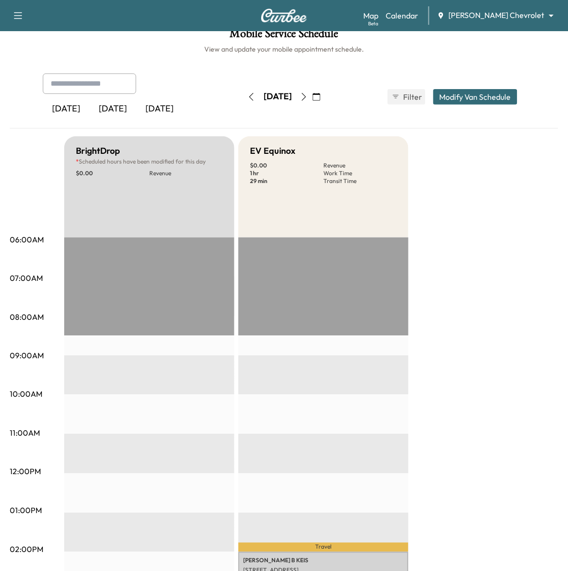
click at [308, 94] on icon "button" at bounding box center [304, 97] width 8 height 8
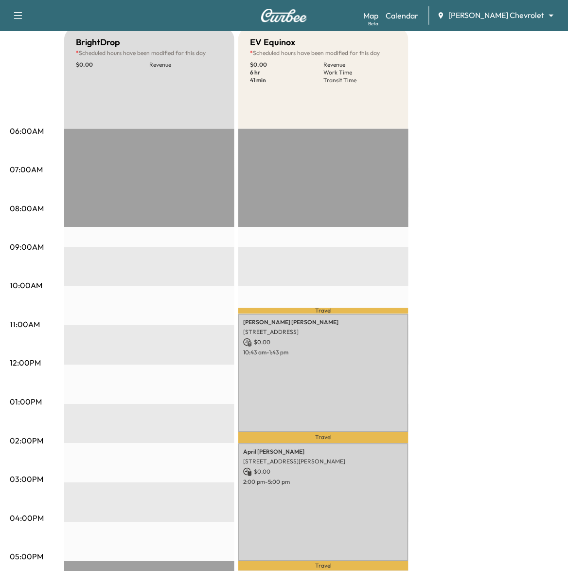
scroll to position [243, 0]
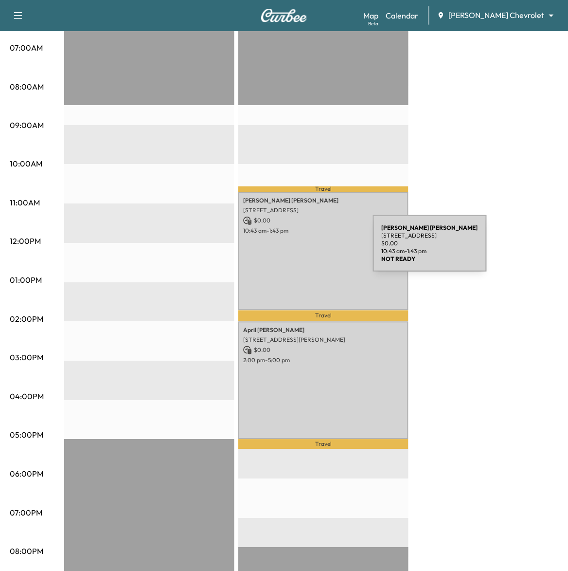
click at [300, 249] on div "[PERSON_NAME] [STREET_ADDRESS] $ 0.00 10:43 am - 1:43 pm" at bounding box center [323, 251] width 170 height 118
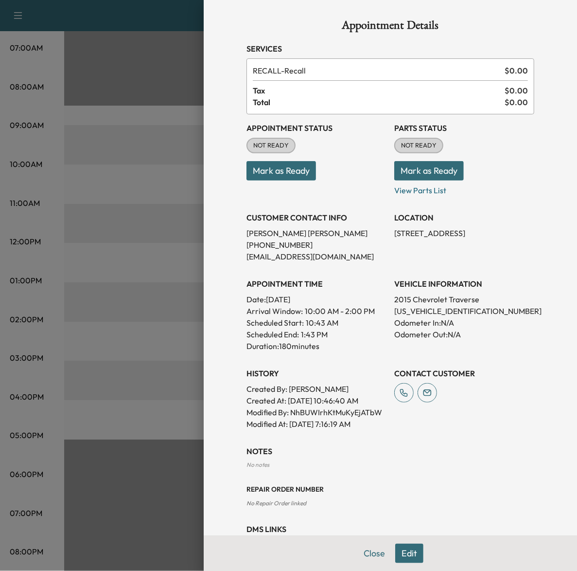
click at [120, 216] on div at bounding box center [288, 285] width 577 height 571
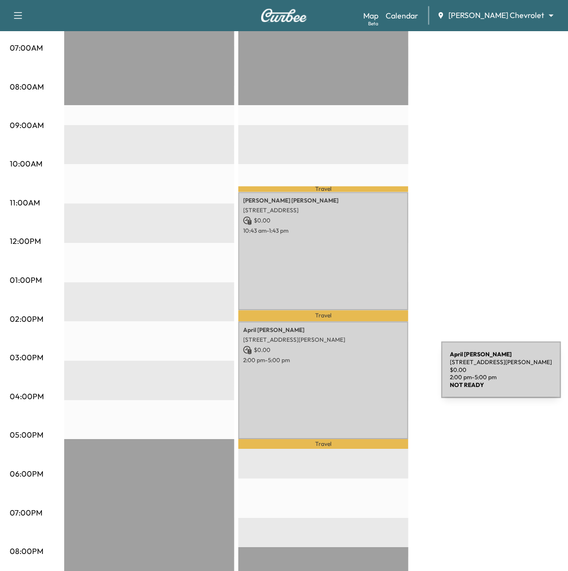
click at [366, 378] on div "[PERSON_NAME] [STREET_ADDRESS][PERSON_NAME] $ 0.00 2:00 pm - 5:00 pm" at bounding box center [323, 381] width 170 height 118
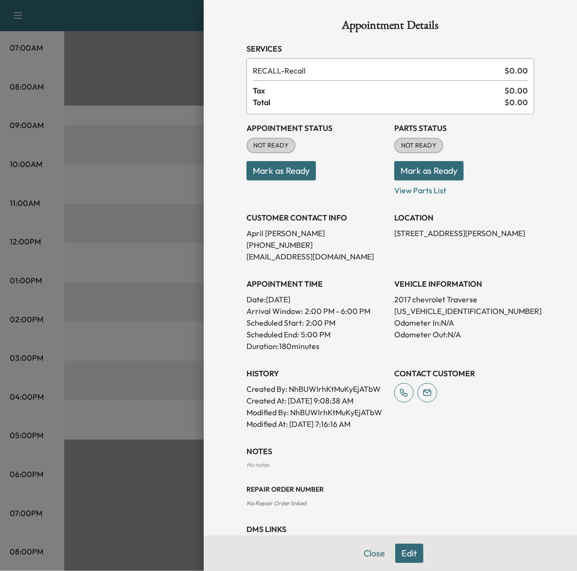
drag, startPoint x: 91, startPoint y: 300, endPoint x: 151, endPoint y: 289, distance: 61.3
click at [91, 300] on div at bounding box center [288, 285] width 577 height 571
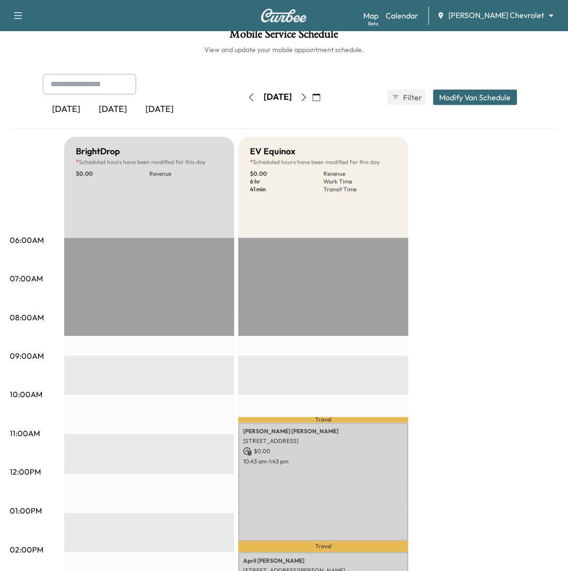
scroll to position [0, 0]
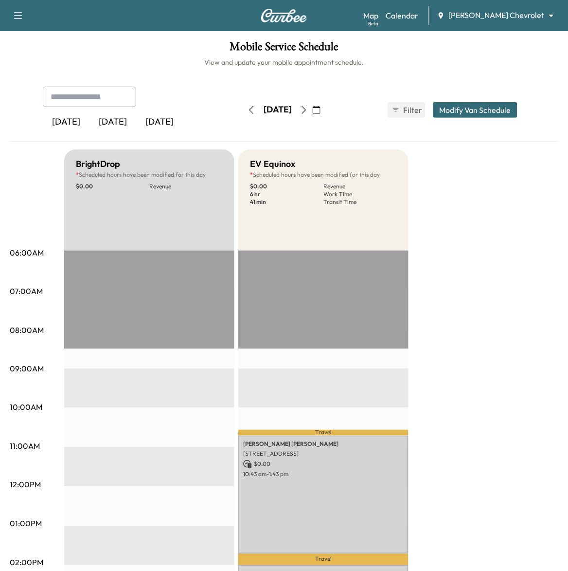
click at [312, 110] on button "button" at bounding box center [304, 110] width 17 height 16
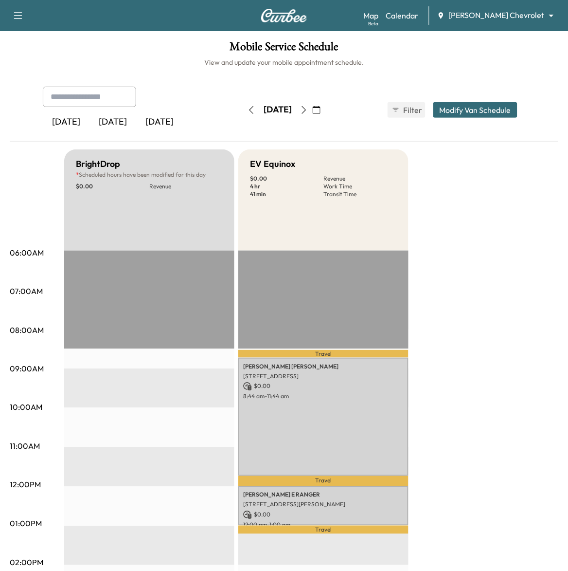
click at [472, 344] on div "BrightDrop * Scheduled hours have been modified for this day $ 0.00 Revenue EST…" at bounding box center [311, 514] width 494 height 730
click at [308, 112] on icon "button" at bounding box center [304, 110] width 8 height 8
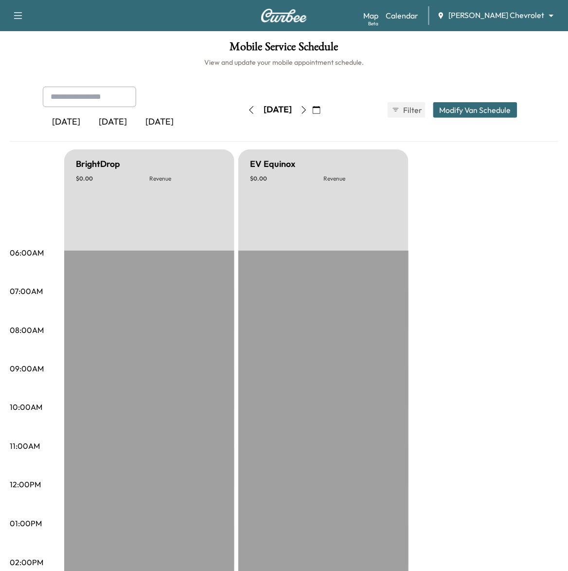
click at [308, 111] on icon "button" at bounding box center [304, 110] width 8 height 8
click at [308, 108] on icon "button" at bounding box center [304, 110] width 8 height 8
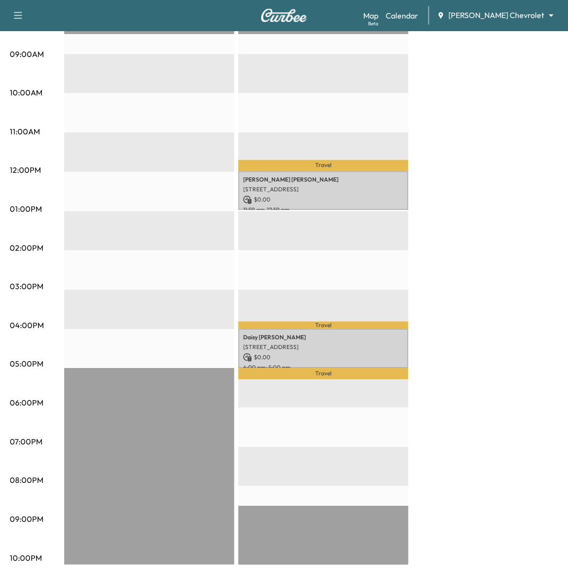
scroll to position [317, 0]
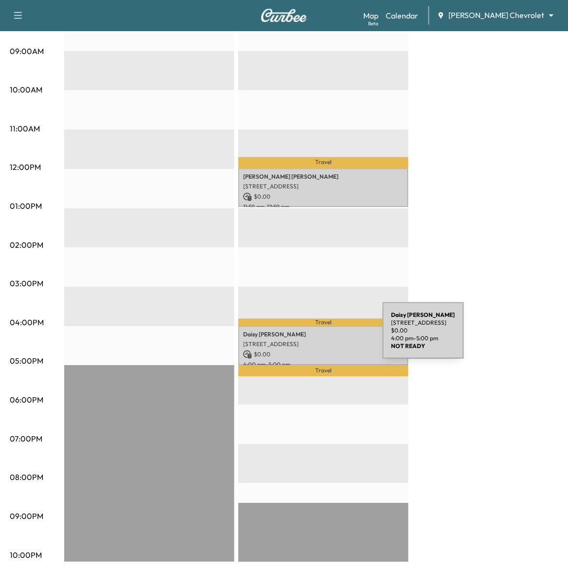
click at [310, 341] on p "[STREET_ADDRESS]" at bounding box center [323, 345] width 161 height 8
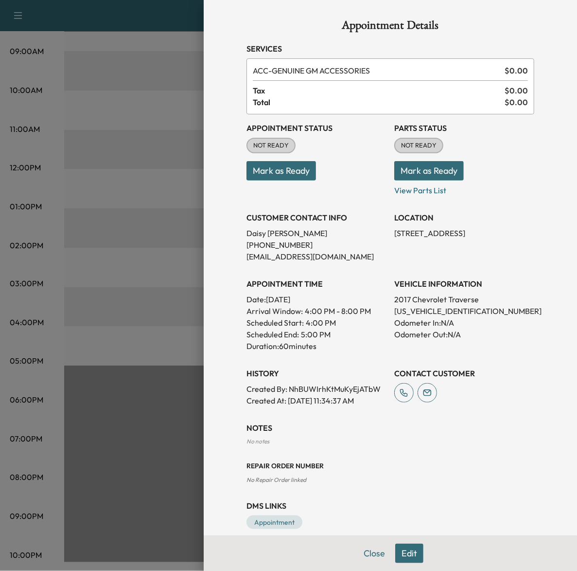
click at [178, 298] on div at bounding box center [288, 285] width 577 height 571
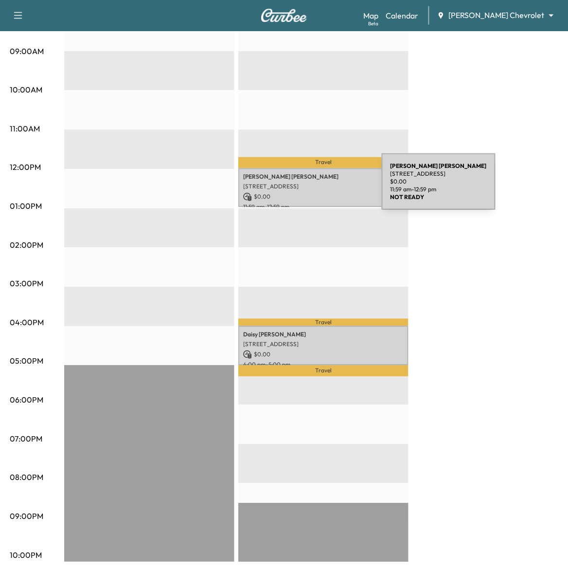
click at [309, 187] on div "[PERSON_NAME] [STREET_ADDRESS] $ 0.00 11:59 am - 12:59 pm" at bounding box center [323, 187] width 170 height 39
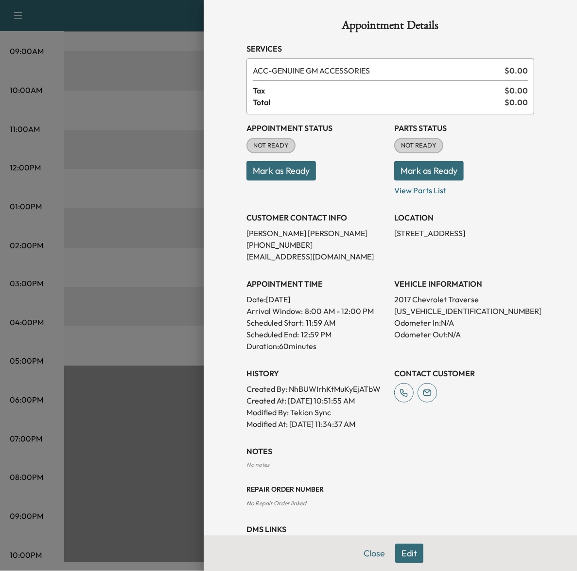
click at [135, 261] on div at bounding box center [288, 285] width 577 height 571
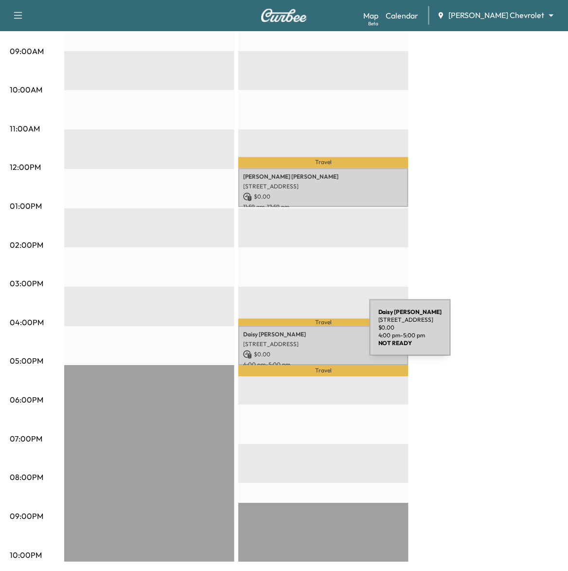
click at [297, 341] on p "[STREET_ADDRESS]" at bounding box center [323, 345] width 161 height 8
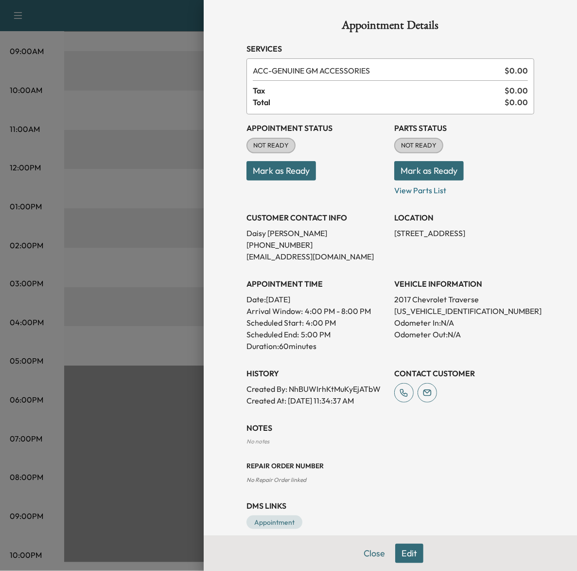
click at [140, 203] on div at bounding box center [288, 285] width 577 height 571
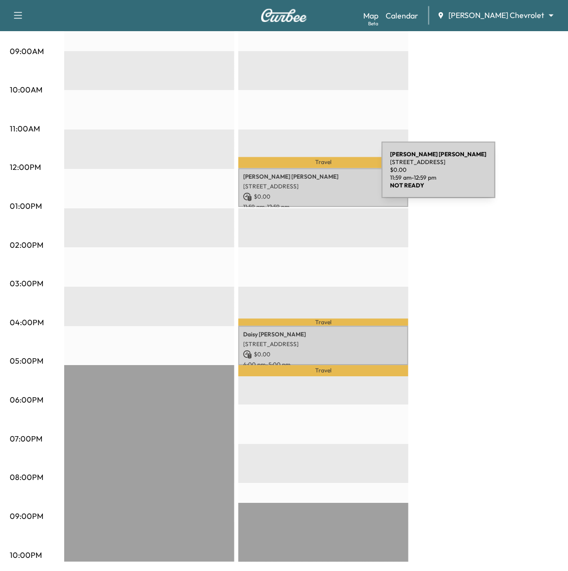
click at [309, 176] on p "[PERSON_NAME]" at bounding box center [323, 177] width 161 height 8
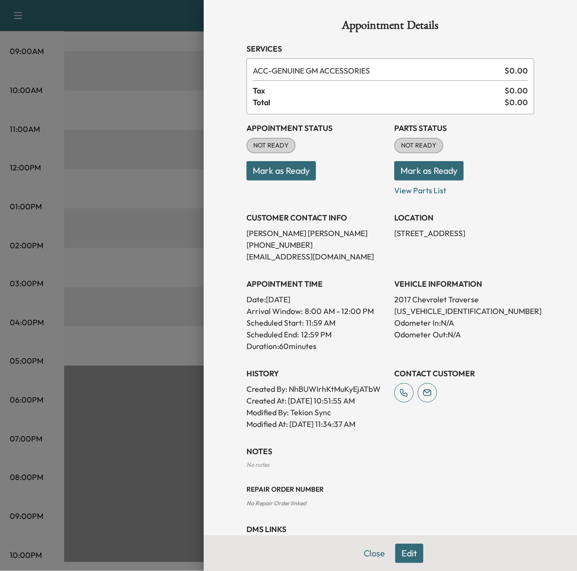
click at [171, 234] on div at bounding box center [288, 285] width 577 height 571
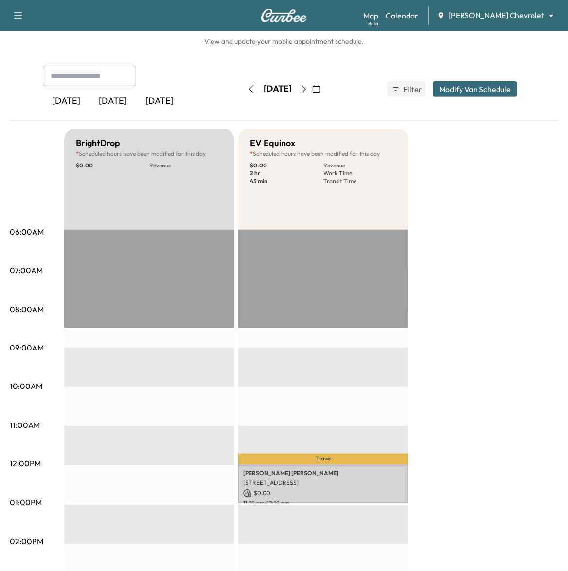
scroll to position [0, 0]
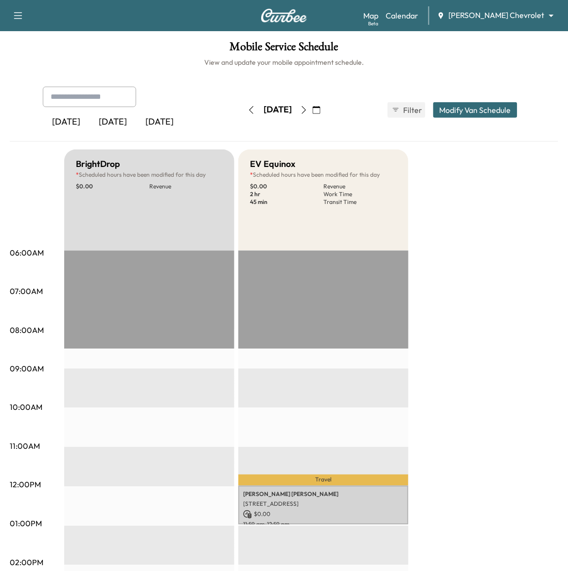
click at [248, 112] on icon "button" at bounding box center [252, 110] width 8 height 8
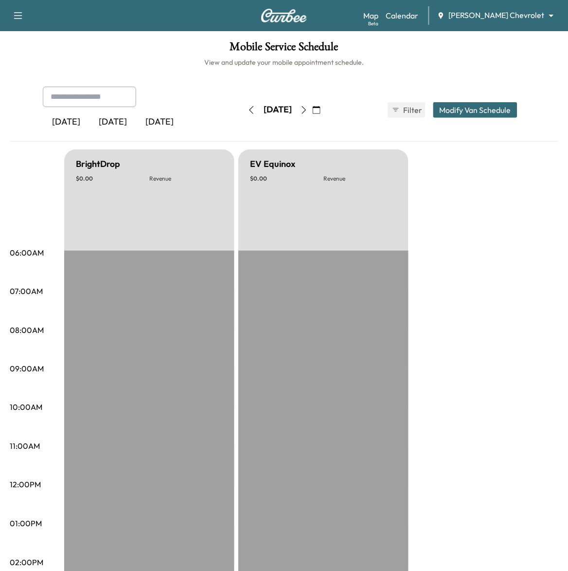
click at [248, 112] on icon "button" at bounding box center [252, 110] width 8 height 8
click at [308, 112] on icon "button" at bounding box center [304, 110] width 8 height 8
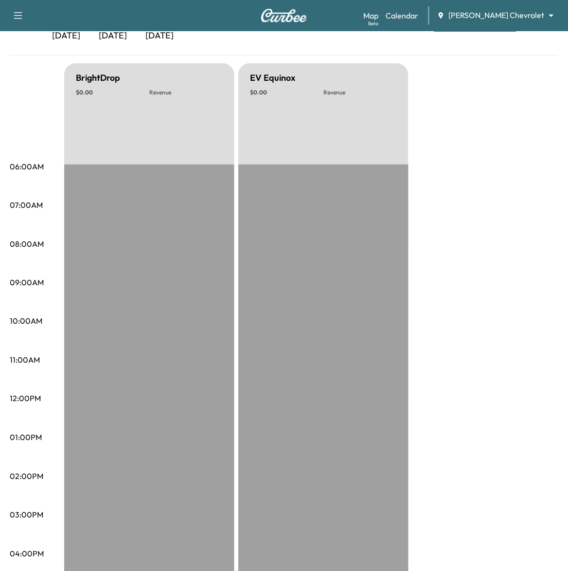
scroll to position [61, 0]
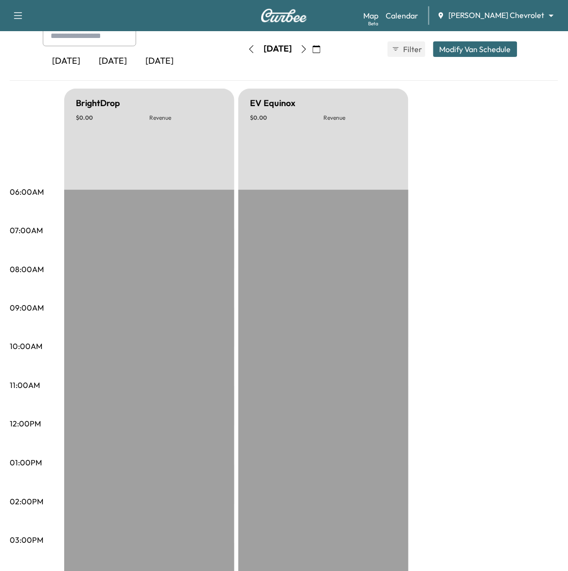
click at [308, 48] on icon "button" at bounding box center [304, 49] width 8 height 8
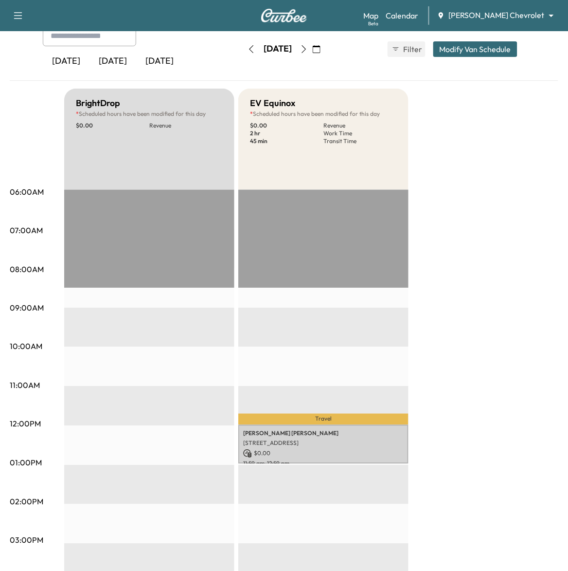
click at [308, 48] on icon "button" at bounding box center [304, 49] width 8 height 8
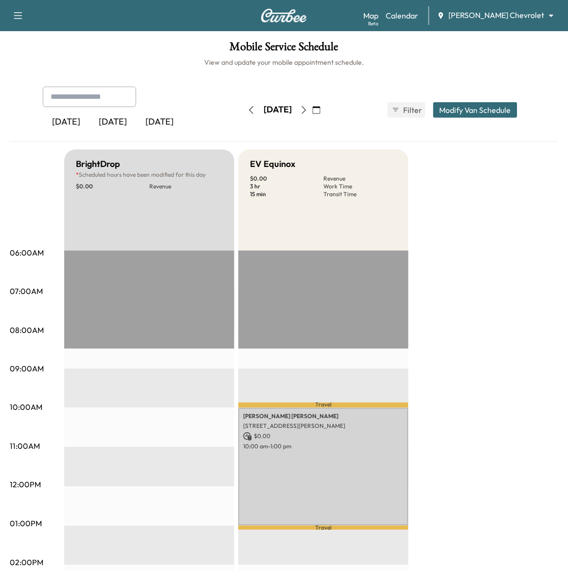
click at [325, 110] on button "button" at bounding box center [316, 110] width 17 height 16
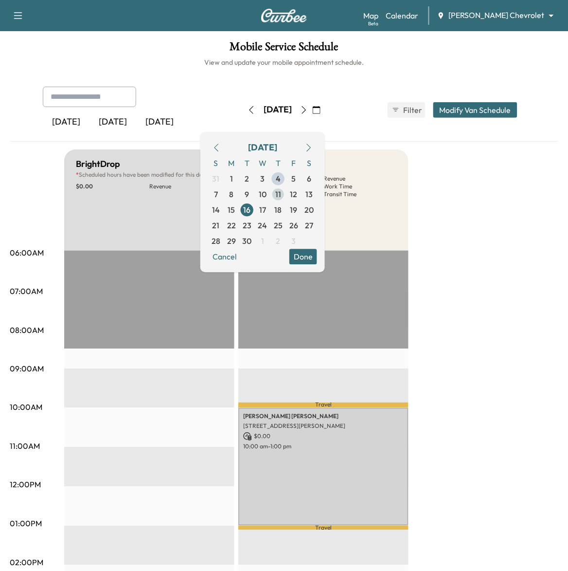
click at [281, 195] on span "11" at bounding box center [278, 194] width 6 height 12
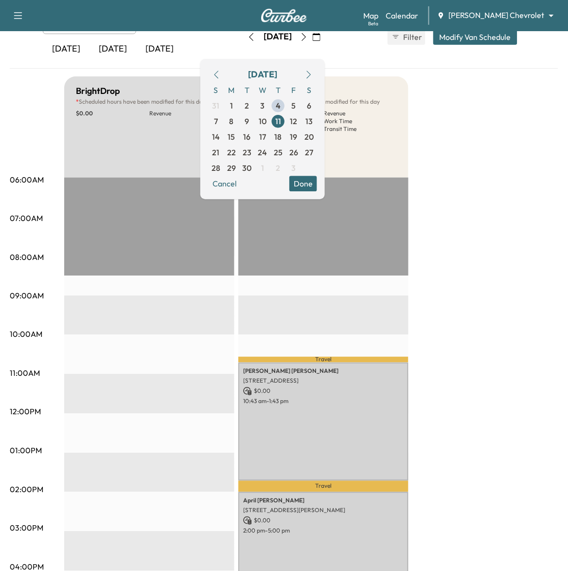
scroll to position [61, 0]
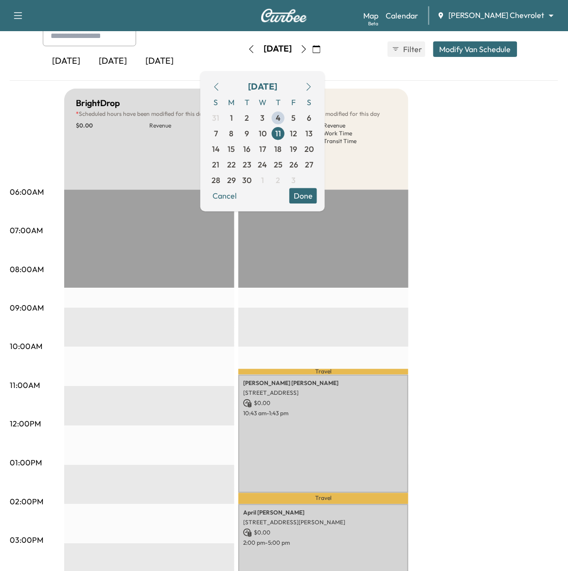
click at [308, 51] on icon "button" at bounding box center [304, 49] width 8 height 8
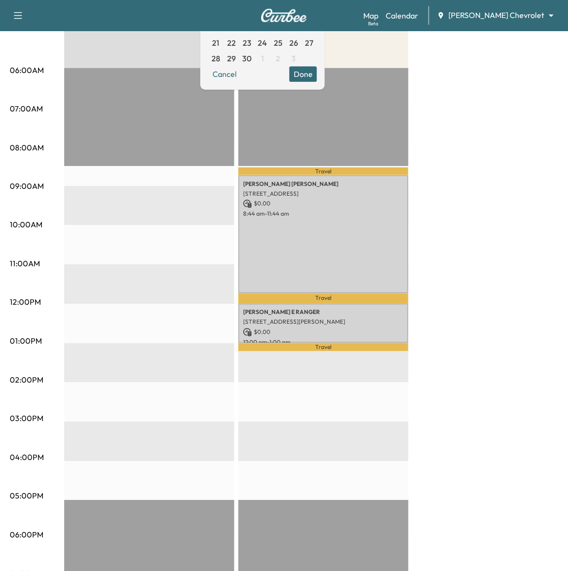
scroll to position [243, 0]
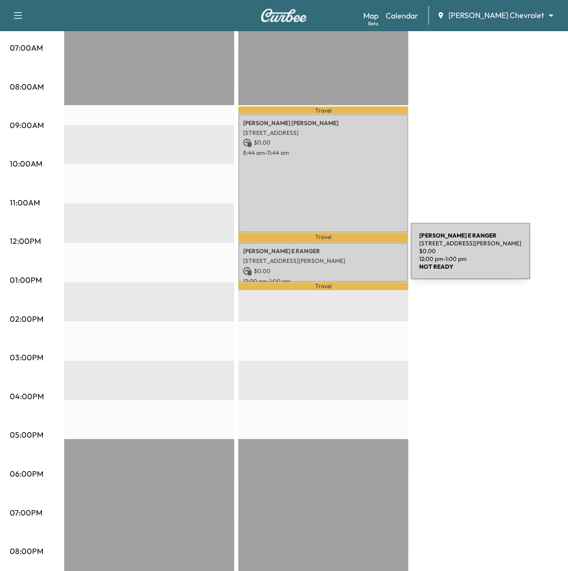
click at [337, 257] on p "[STREET_ADDRESS][PERSON_NAME]" at bounding box center [323, 261] width 161 height 8
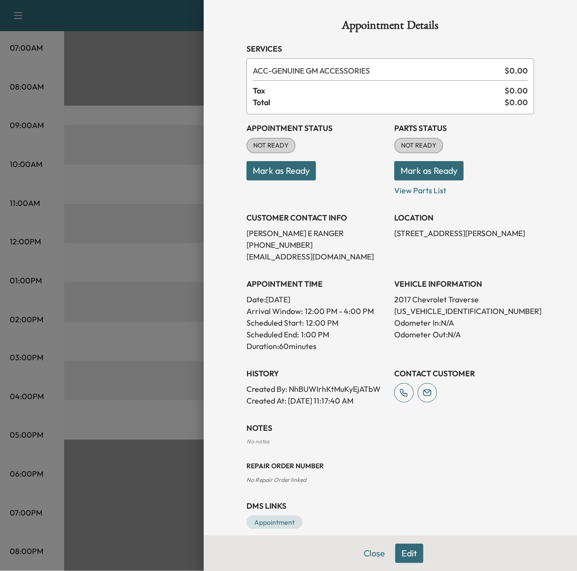
drag, startPoint x: 130, startPoint y: 188, endPoint x: 167, endPoint y: 196, distance: 37.3
click at [130, 188] on div at bounding box center [288, 285] width 577 height 571
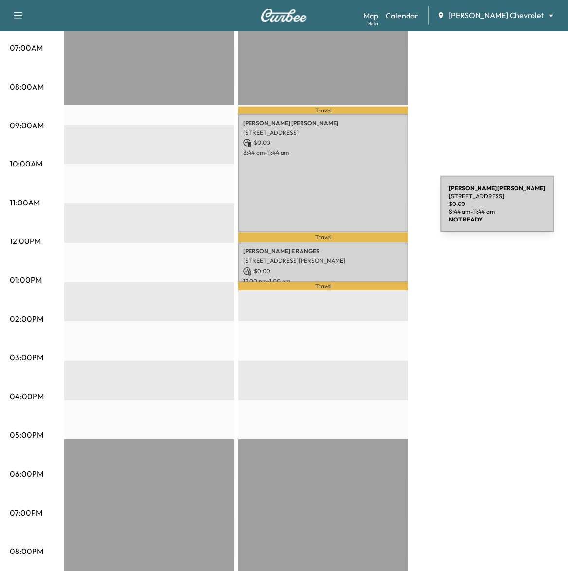
click at [344, 188] on div "[PERSON_NAME] [STREET_ADDRESS] $ 0.00 8:44 am - 11:44 am" at bounding box center [323, 173] width 170 height 118
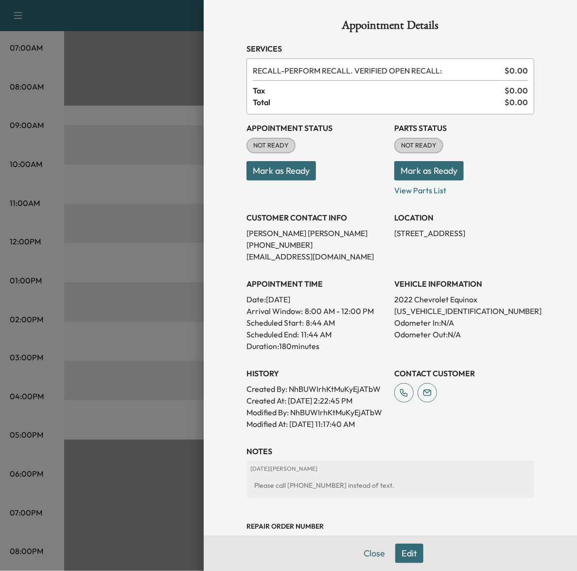
drag, startPoint x: 156, startPoint y: 232, endPoint x: 165, endPoint y: 225, distance: 11.9
click at [156, 232] on div at bounding box center [288, 285] width 577 height 571
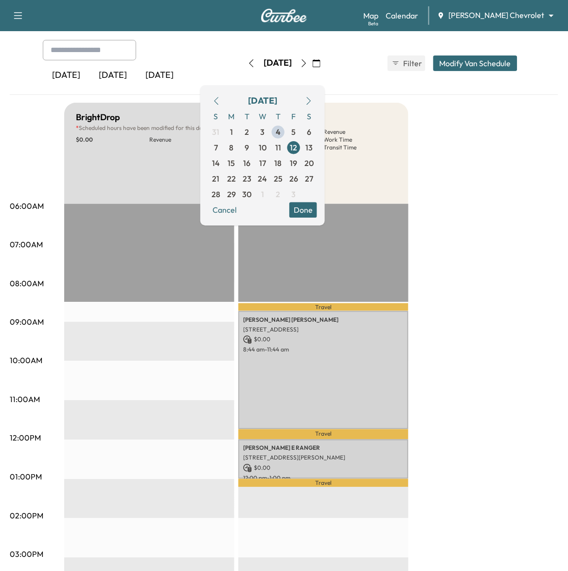
scroll to position [0, 0]
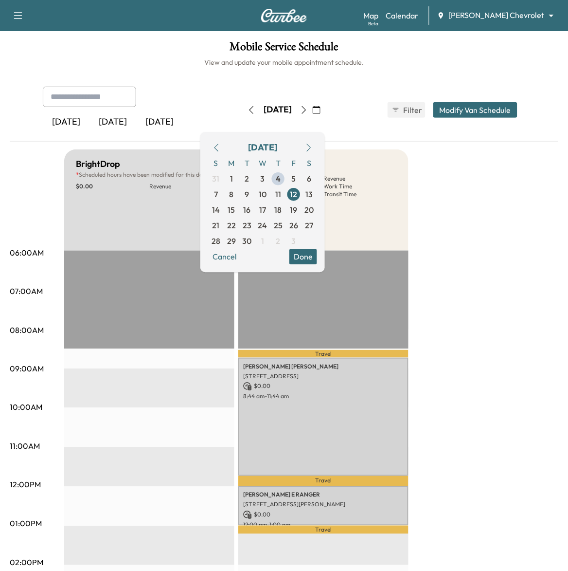
click at [248, 108] on icon "button" at bounding box center [252, 110] width 8 height 8
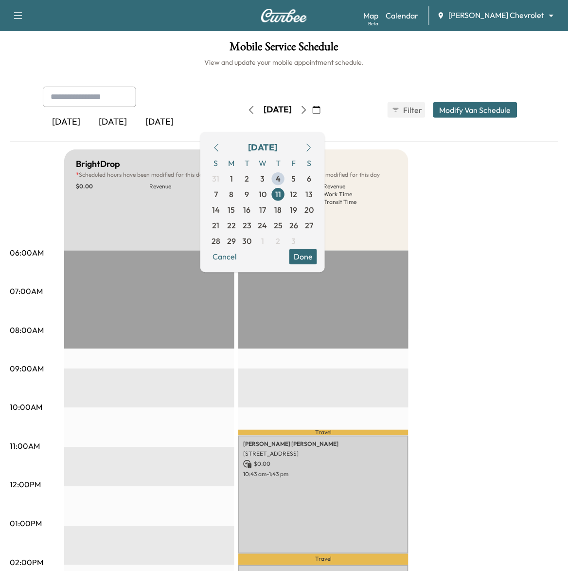
click at [220, 146] on icon "button" at bounding box center [217, 148] width 8 height 8
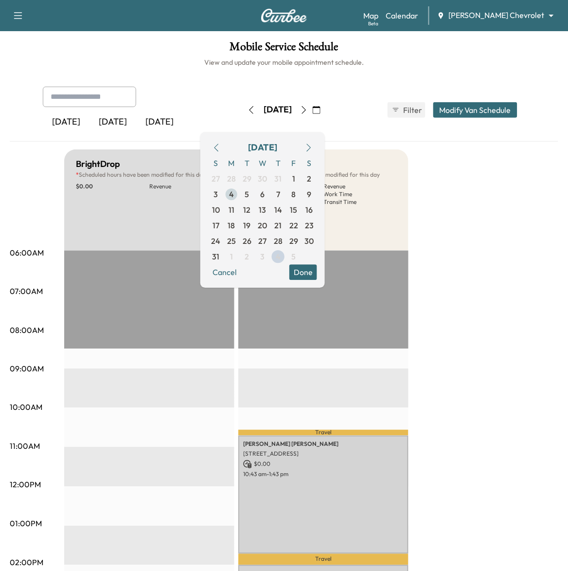
click at [239, 195] on span "4" at bounding box center [232, 194] width 16 height 16
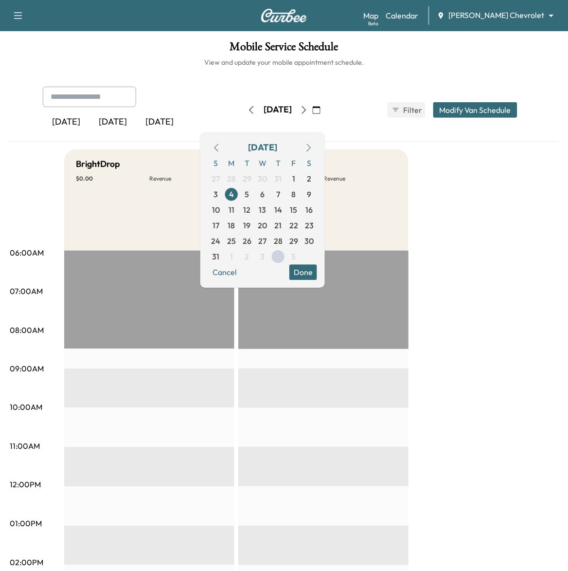
click at [312, 115] on button "button" at bounding box center [304, 110] width 17 height 16
click at [311, 145] on icon "button" at bounding box center [309, 148] width 4 height 8
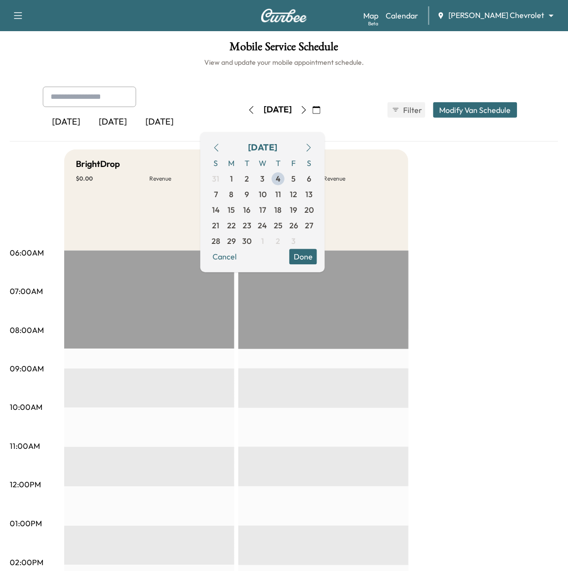
click at [219, 150] on icon "button" at bounding box center [217, 148] width 4 height 8
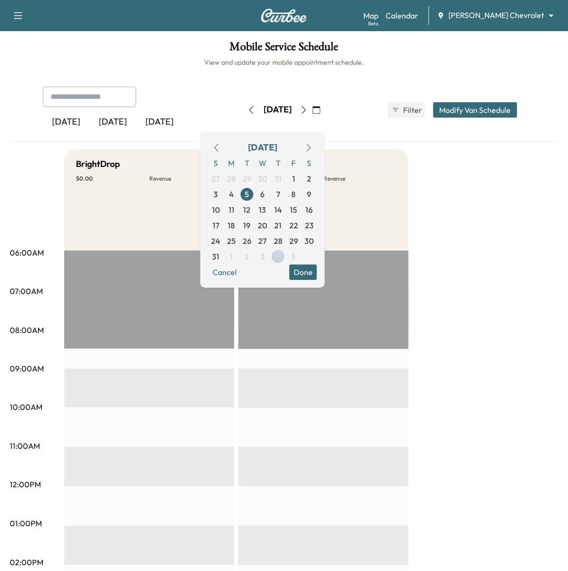
click at [308, 110] on icon "button" at bounding box center [304, 110] width 8 height 8
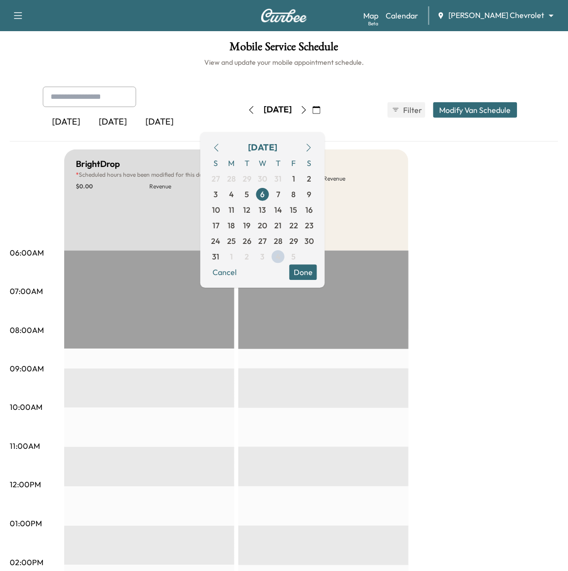
click at [308, 113] on icon "button" at bounding box center [304, 110] width 8 height 8
click at [308, 112] on icon "button" at bounding box center [304, 110] width 8 height 8
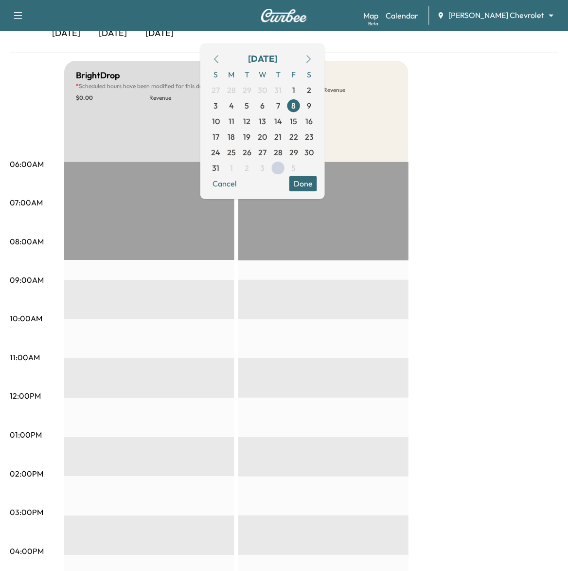
scroll to position [61, 0]
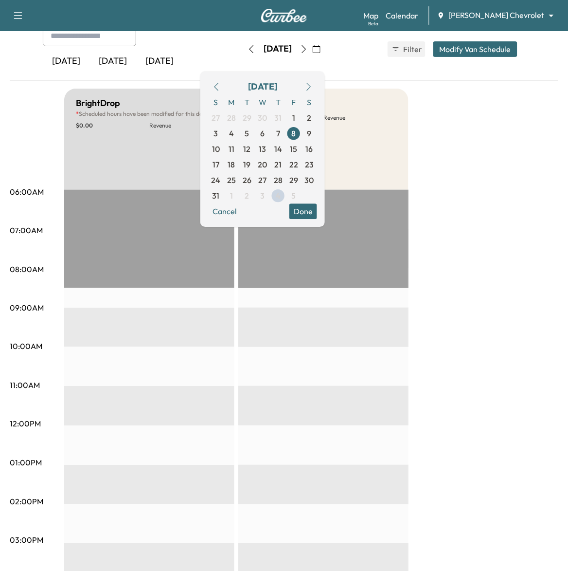
click at [312, 54] on button "button" at bounding box center [304, 49] width 17 height 16
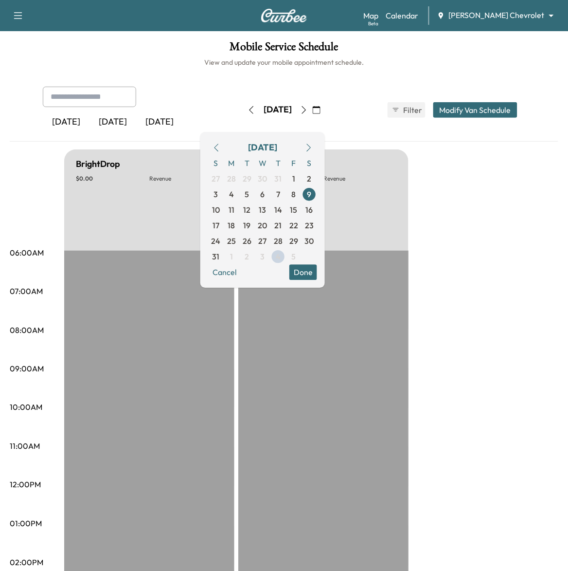
click at [312, 113] on button "button" at bounding box center [304, 110] width 17 height 16
click at [308, 112] on icon "button" at bounding box center [304, 110] width 8 height 8
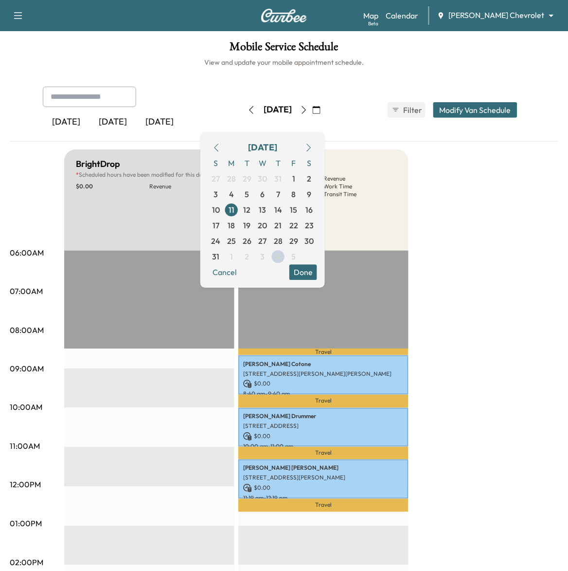
click at [306, 107] on icon "button" at bounding box center [304, 110] width 4 height 8
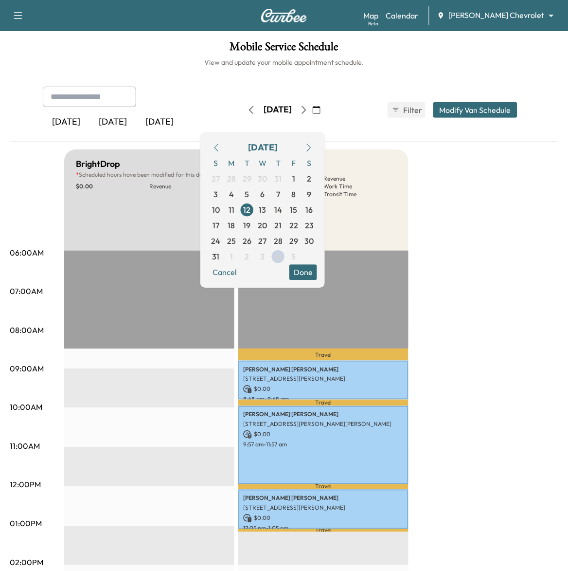
click at [317, 272] on button "Done" at bounding box center [303, 272] width 28 height 16
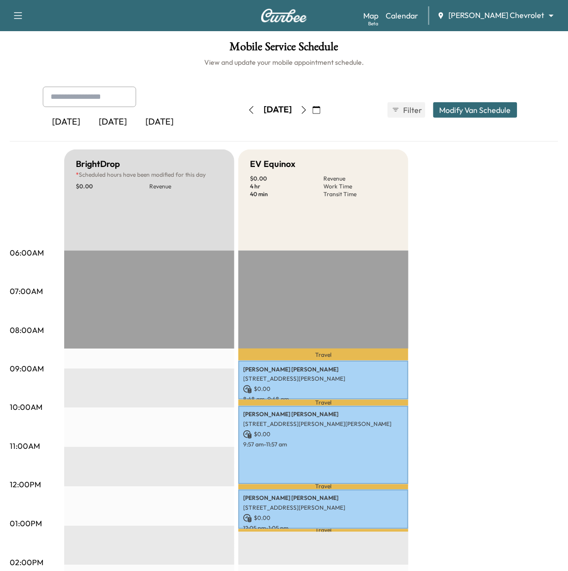
click at [308, 111] on icon "button" at bounding box center [304, 110] width 8 height 8
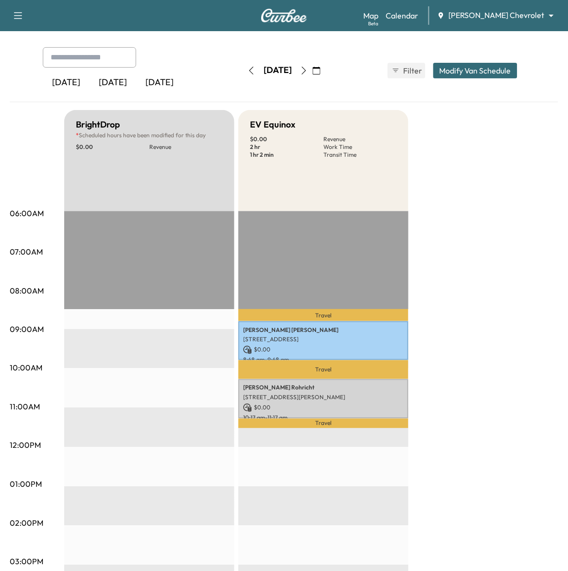
scroll to position [61, 0]
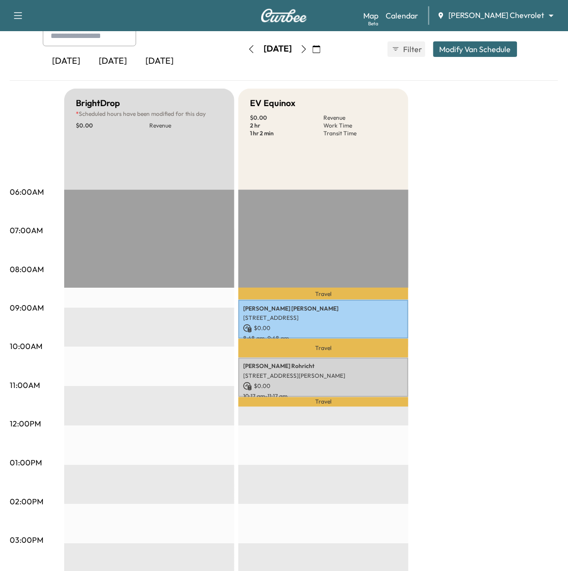
click at [308, 51] on icon "button" at bounding box center [304, 49] width 8 height 8
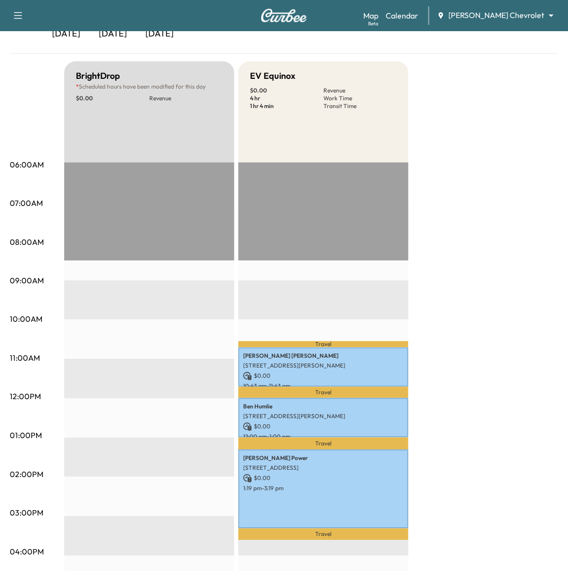
scroll to position [61, 0]
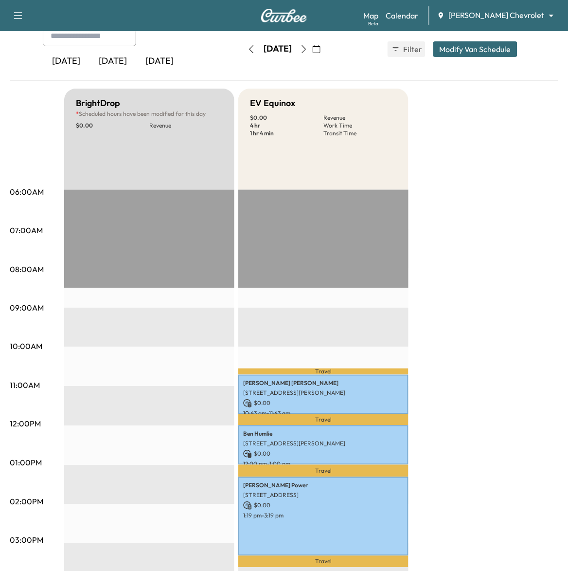
click at [308, 49] on icon "button" at bounding box center [304, 49] width 8 height 8
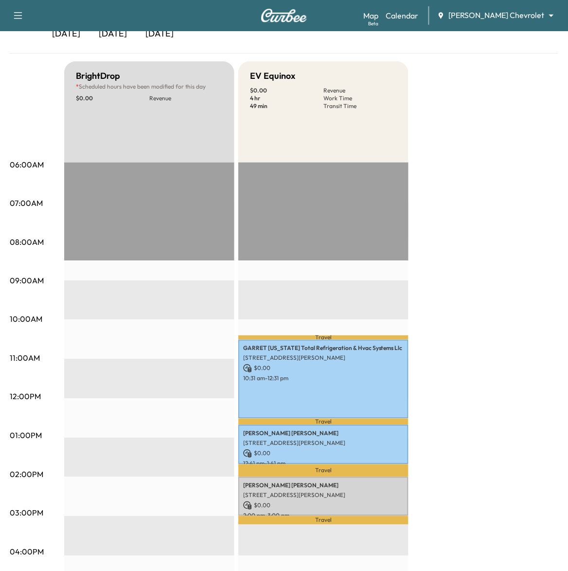
scroll to position [61, 0]
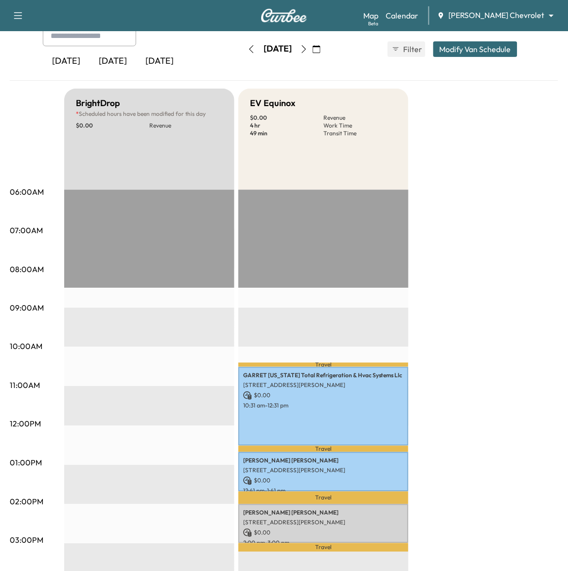
click at [308, 49] on icon "button" at bounding box center [304, 49] width 8 height 8
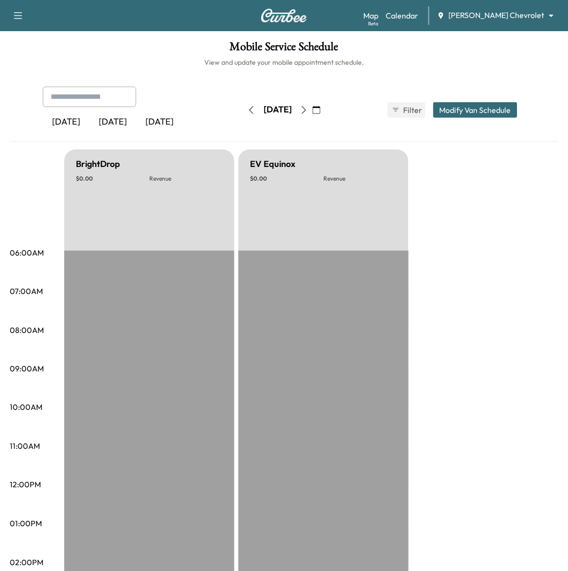
click at [306, 109] on icon "button" at bounding box center [304, 110] width 4 height 8
click at [308, 111] on icon "button" at bounding box center [304, 110] width 8 height 8
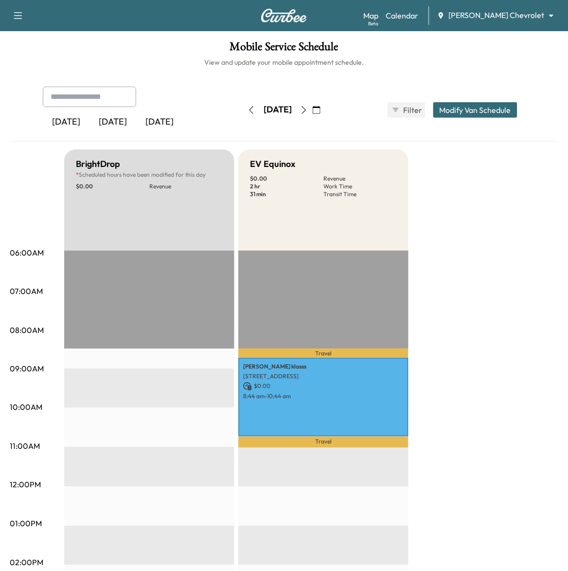
click at [325, 108] on button "button" at bounding box center [316, 110] width 17 height 16
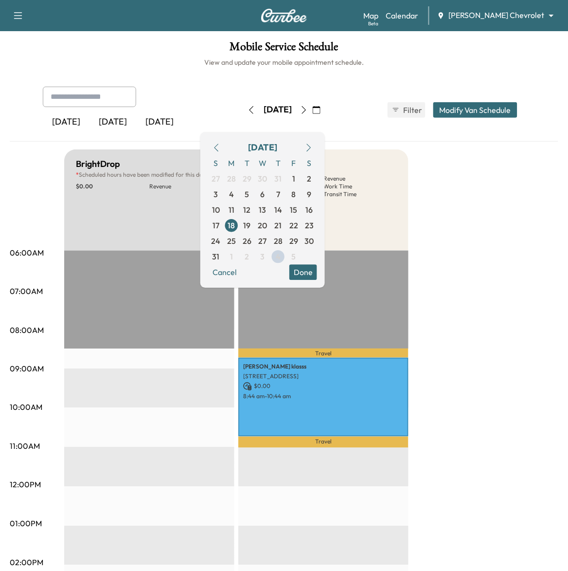
click at [458, 281] on div "BrightDrop * Scheduled hours have been modified for this day $ 0.00 Revenue EST…" at bounding box center [311, 514] width 494 height 730
click at [313, 149] on icon "button" at bounding box center [309, 148] width 8 height 8
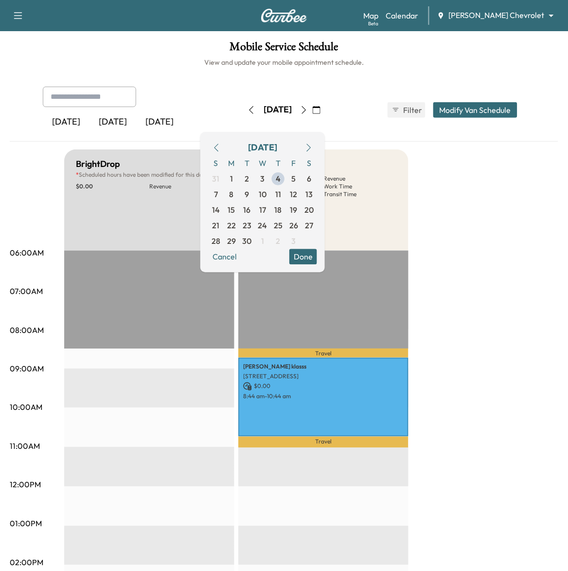
click at [220, 144] on icon "button" at bounding box center [217, 148] width 8 height 8
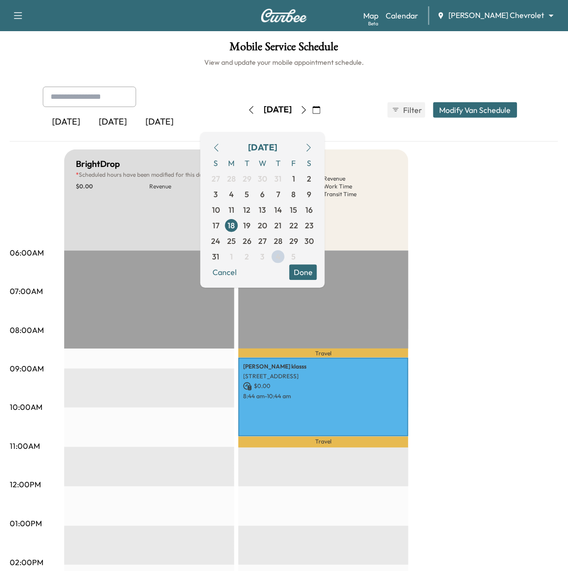
click at [292, 110] on div "[DATE]" at bounding box center [278, 110] width 28 height 12
click at [308, 108] on icon "button" at bounding box center [304, 110] width 8 height 8
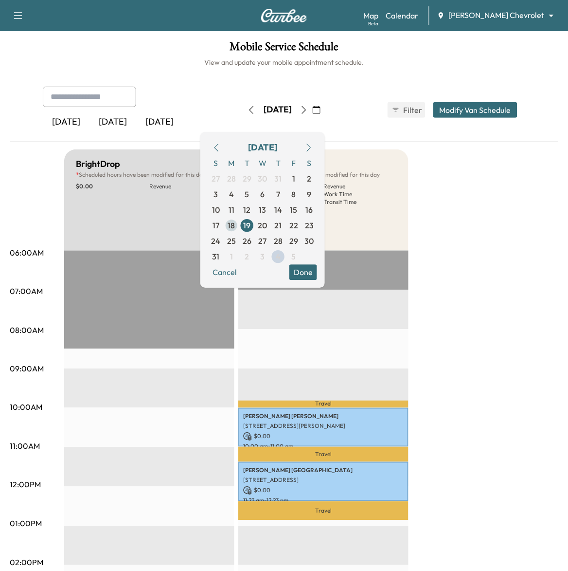
click at [239, 225] on span "18" at bounding box center [232, 225] width 16 height 16
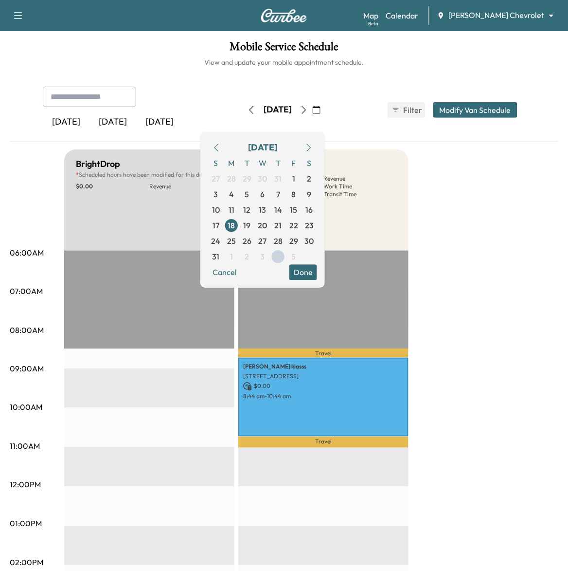
click at [317, 272] on button "Done" at bounding box center [303, 272] width 28 height 16
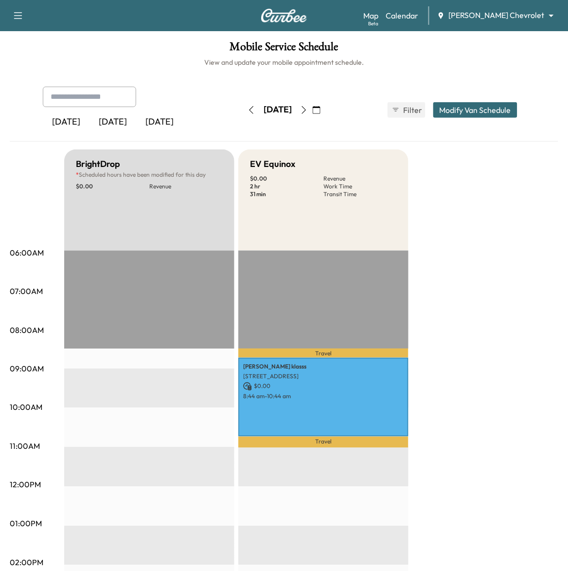
click at [308, 108] on icon "button" at bounding box center [304, 110] width 8 height 8
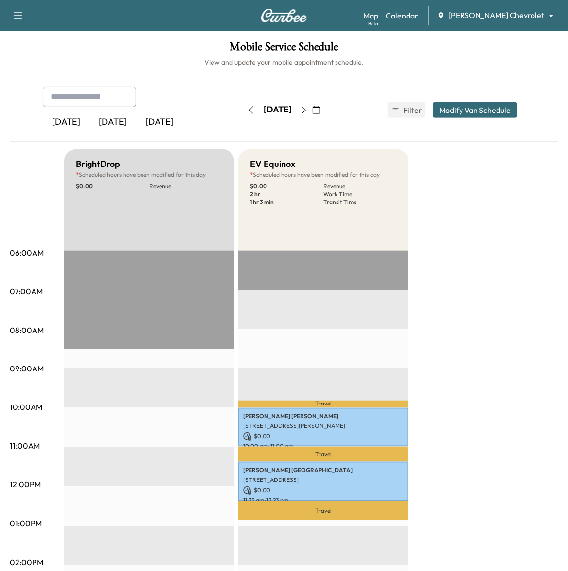
click at [308, 108] on icon "button" at bounding box center [304, 110] width 8 height 8
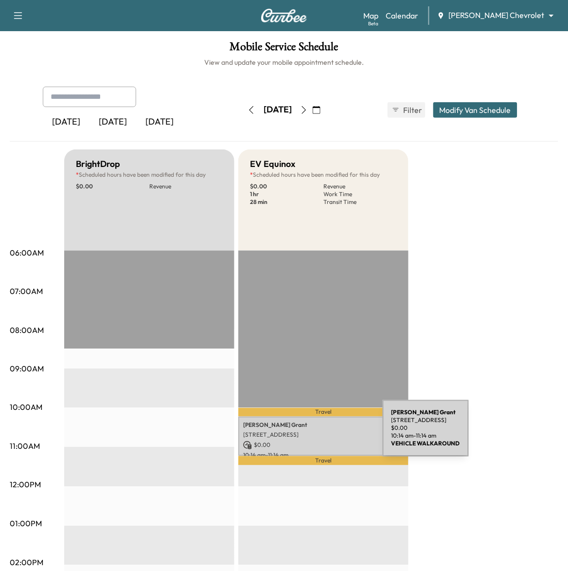
click at [310, 434] on p "[STREET_ADDRESS]" at bounding box center [323, 435] width 161 height 8
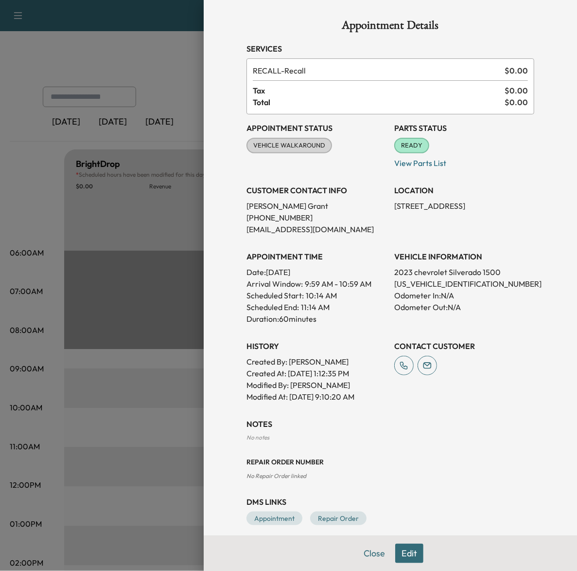
click at [141, 432] on div at bounding box center [288, 285] width 577 height 571
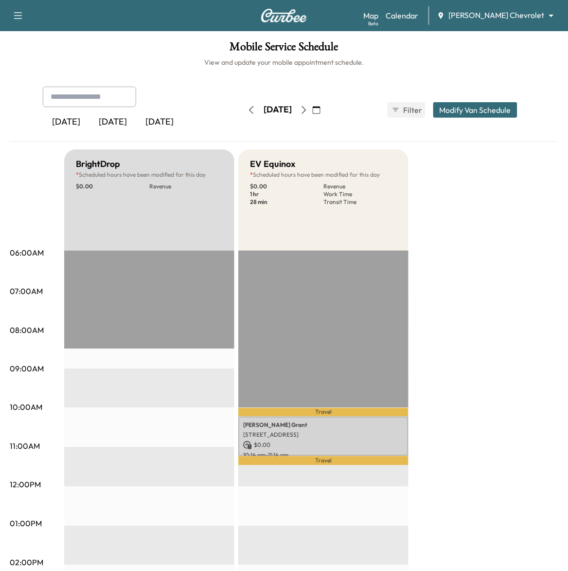
click at [308, 108] on icon "button" at bounding box center [304, 110] width 8 height 8
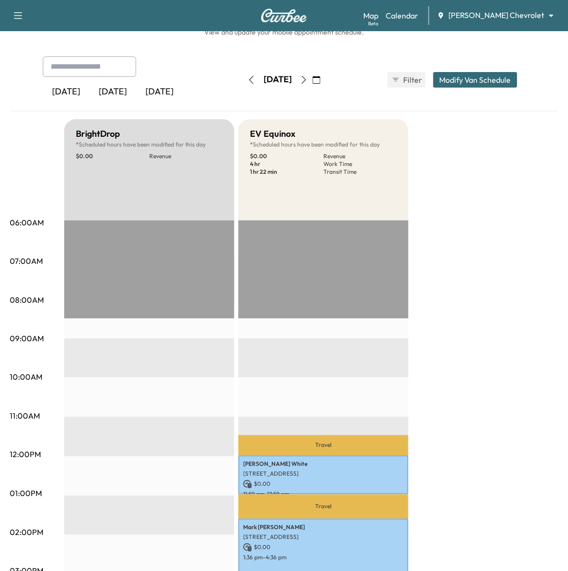
scroll to position [61, 0]
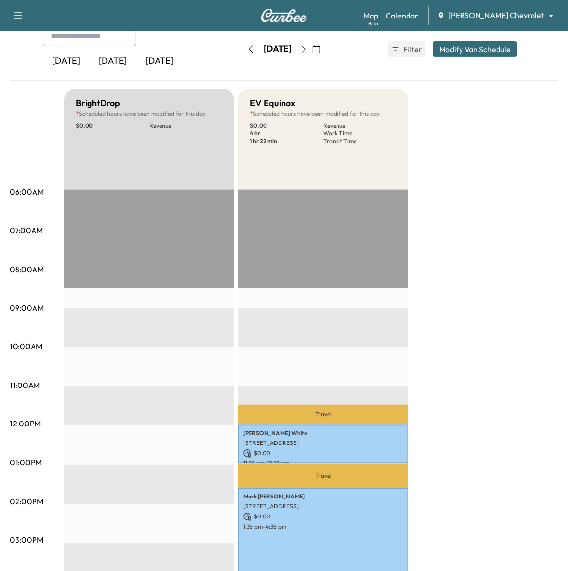
click at [308, 45] on icon "button" at bounding box center [304, 49] width 8 height 8
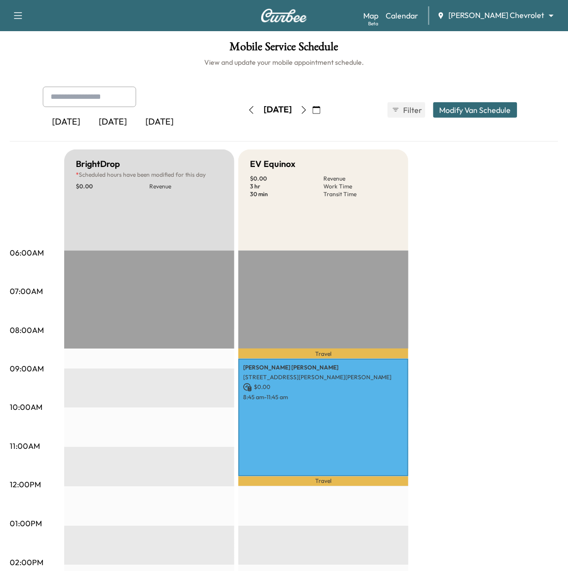
click at [308, 113] on icon "button" at bounding box center [304, 110] width 8 height 8
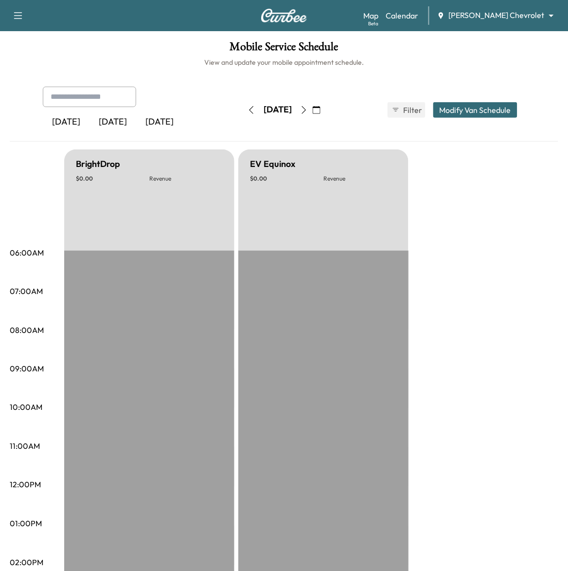
click at [312, 111] on button "button" at bounding box center [304, 110] width 17 height 16
click at [308, 111] on icon "button" at bounding box center [304, 110] width 8 height 8
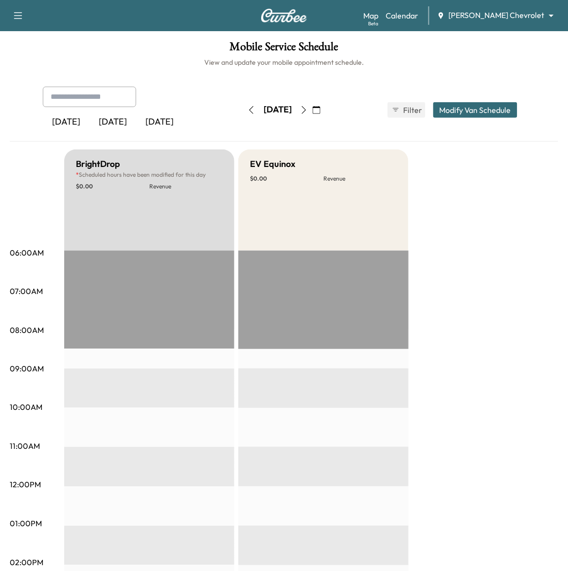
click at [308, 108] on icon "button" at bounding box center [304, 110] width 8 height 8
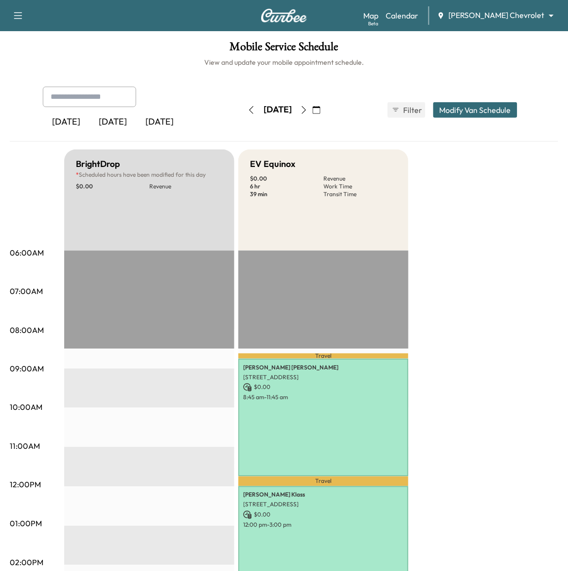
click at [308, 109] on icon "button" at bounding box center [304, 110] width 8 height 8
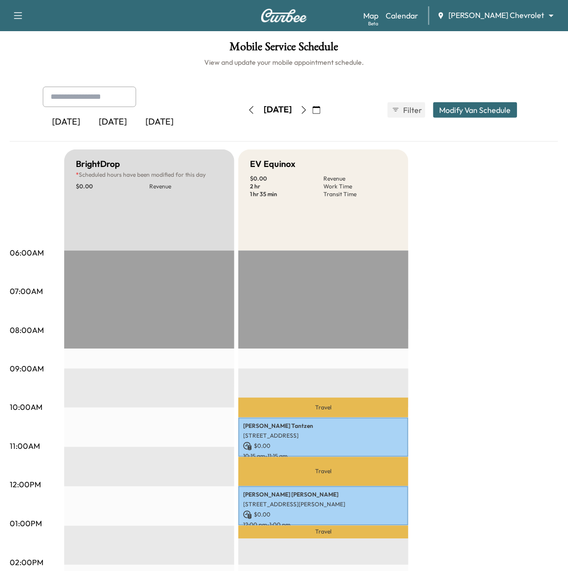
click at [356, 108] on div "[DATE] [DATE] [DATE] [DATE] August 2025 S M T W T F S 27 28 29 30 31 1 2 3 4 5 …" at bounding box center [284, 110] width 498 height 47
click at [321, 111] on icon "button" at bounding box center [317, 110] width 8 height 8
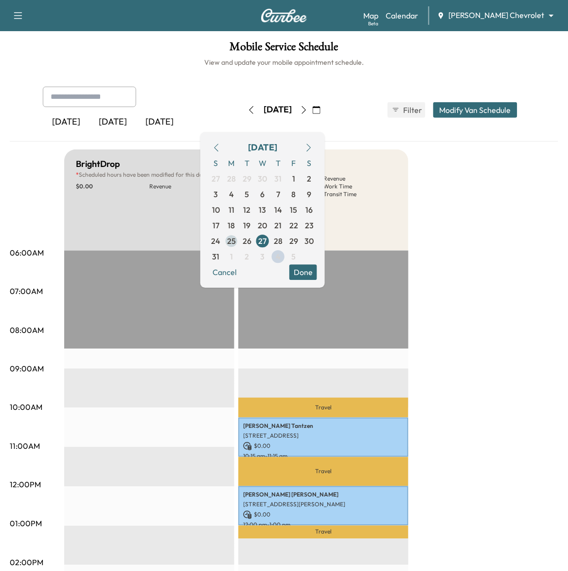
click at [236, 240] on span "25" at bounding box center [231, 241] width 9 height 12
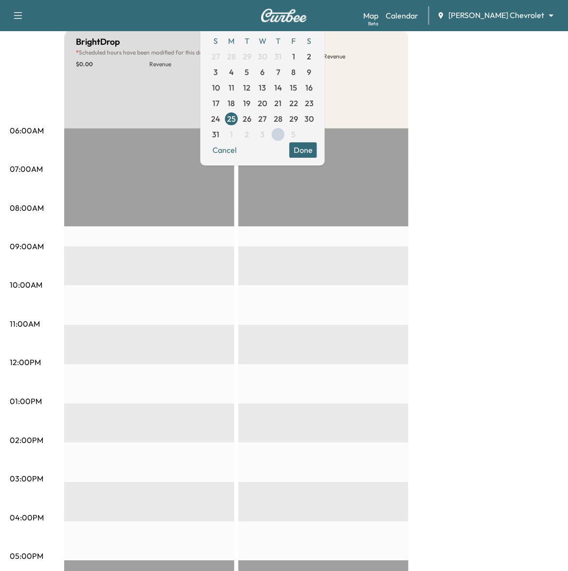
scroll to position [122, 0]
click at [252, 118] on span "26" at bounding box center [247, 119] width 9 height 12
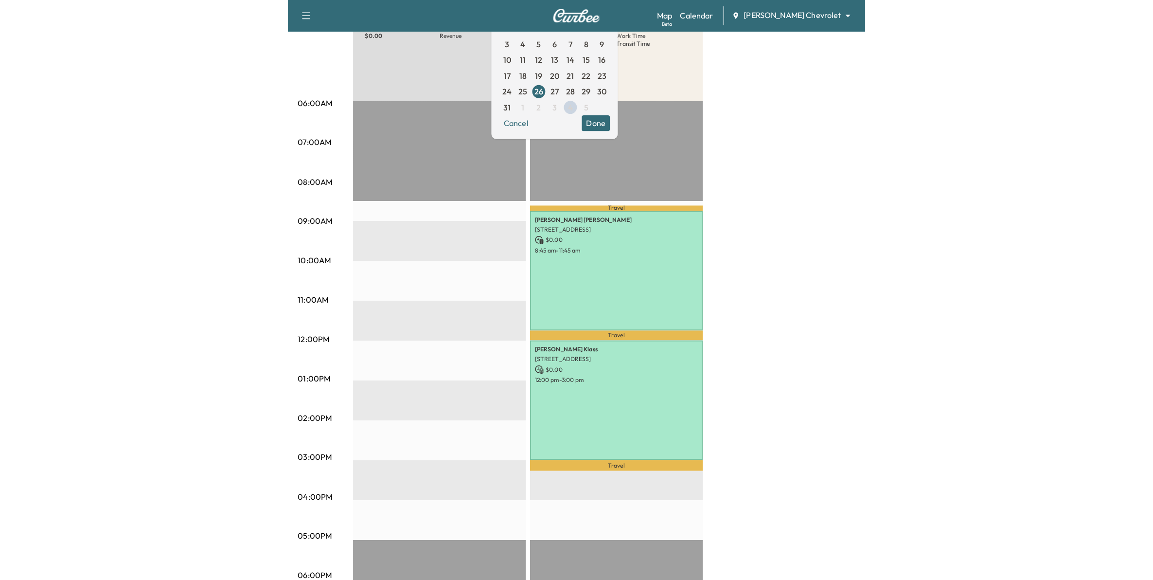
scroll to position [122, 0]
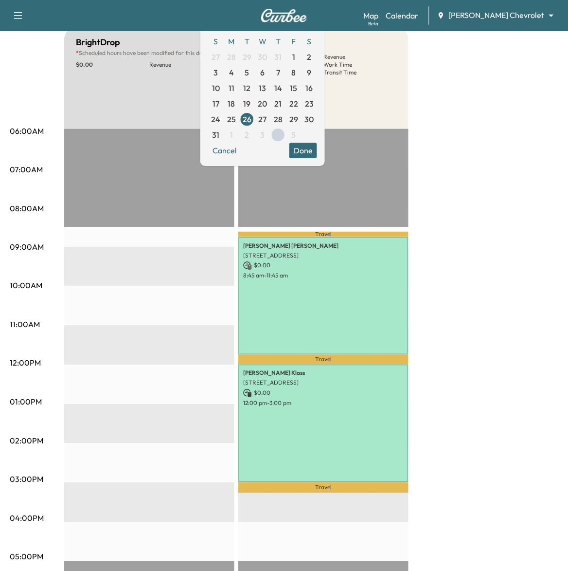
click at [317, 151] on button "Done" at bounding box center [303, 151] width 28 height 16
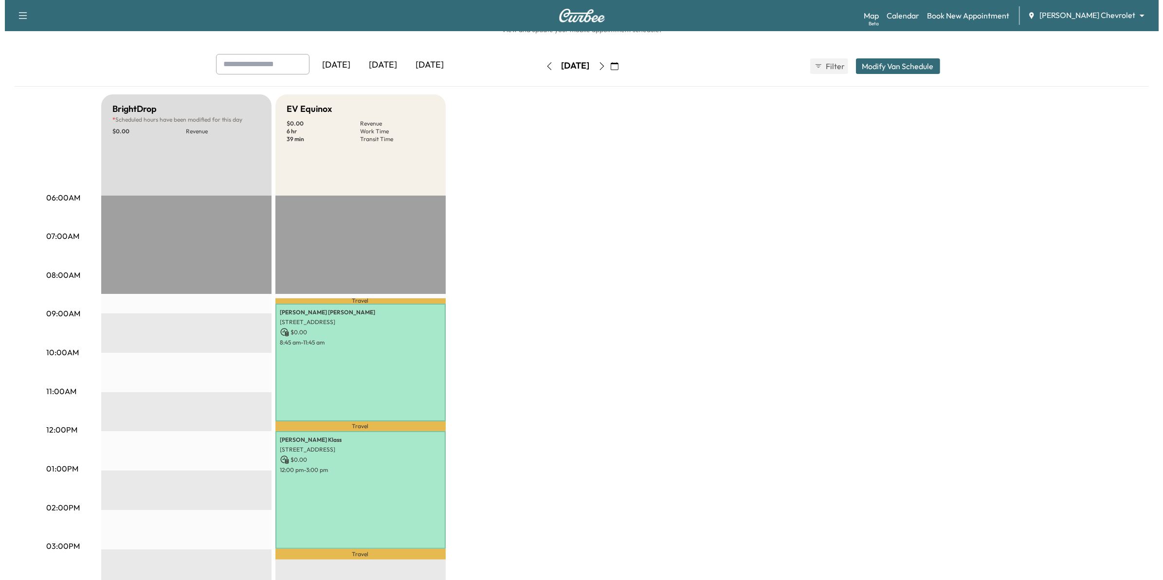
scroll to position [0, 0]
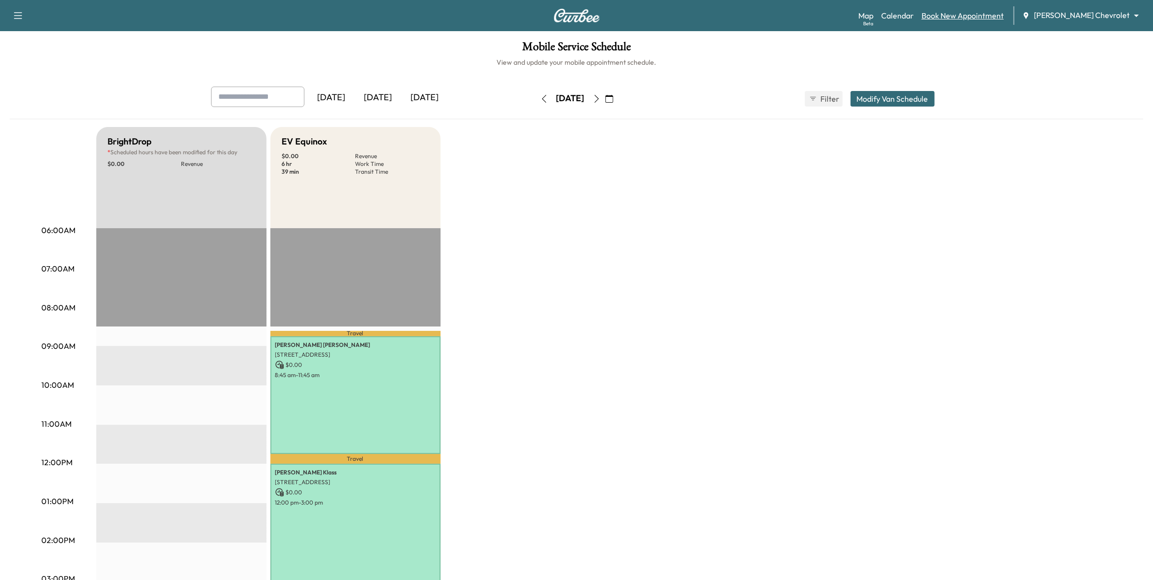
click at [974, 18] on link "Book New Appointment" at bounding box center [963, 16] width 82 height 12
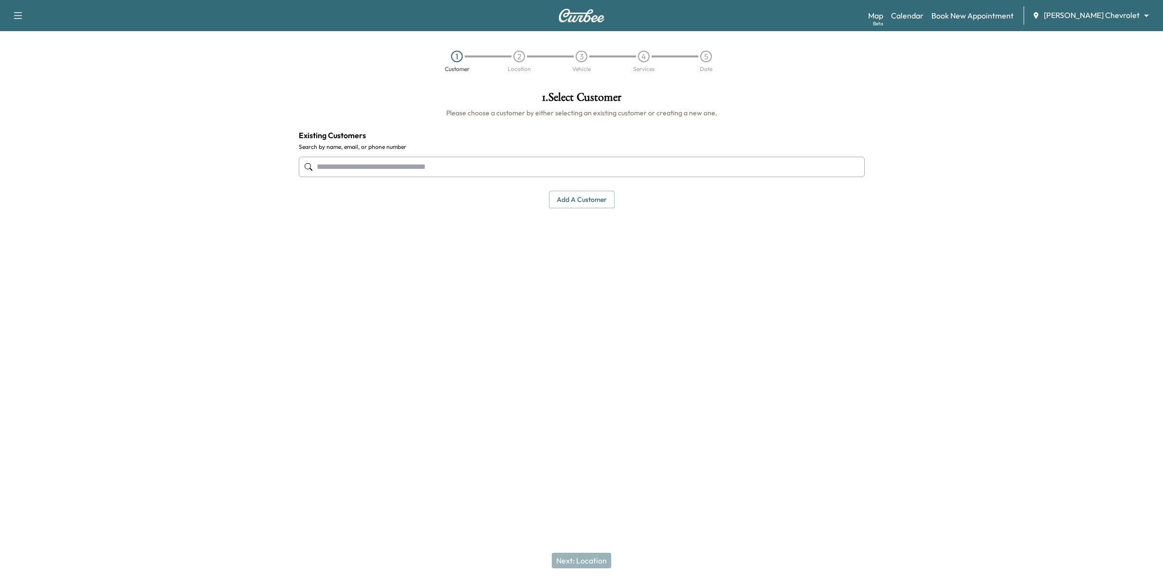
click at [577, 203] on button "Add a customer" at bounding box center [582, 200] width 66 height 18
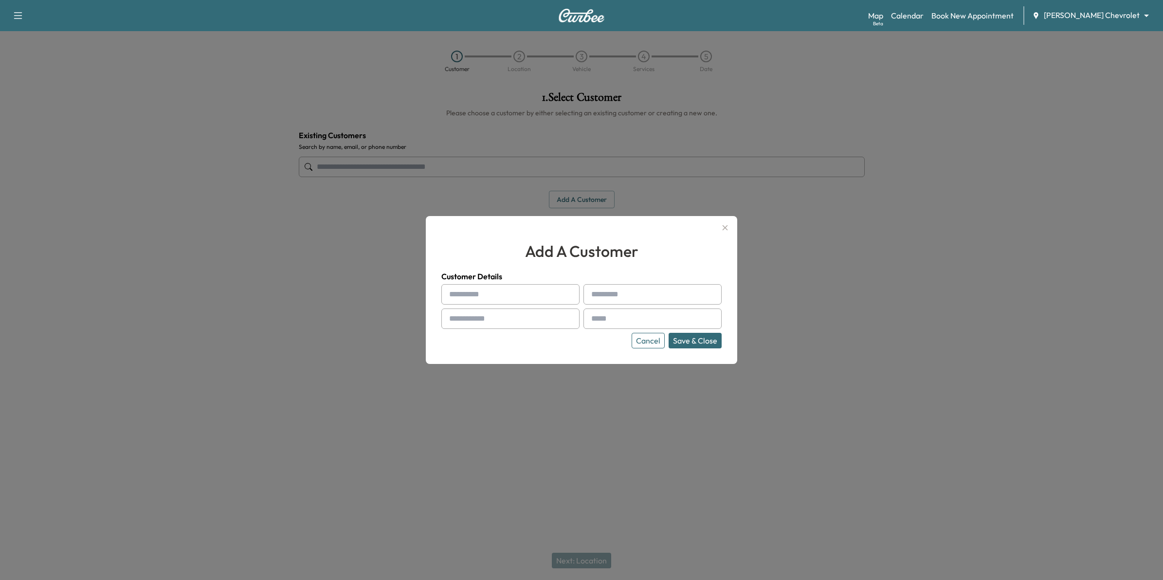
click at [550, 290] on input "text" at bounding box center [510, 294] width 138 height 20
type input "**********"
click at [640, 298] on input "text" at bounding box center [652, 294] width 138 height 20
type input "****"
drag, startPoint x: 522, startPoint y: 286, endPoint x: 470, endPoint y: 291, distance: 51.8
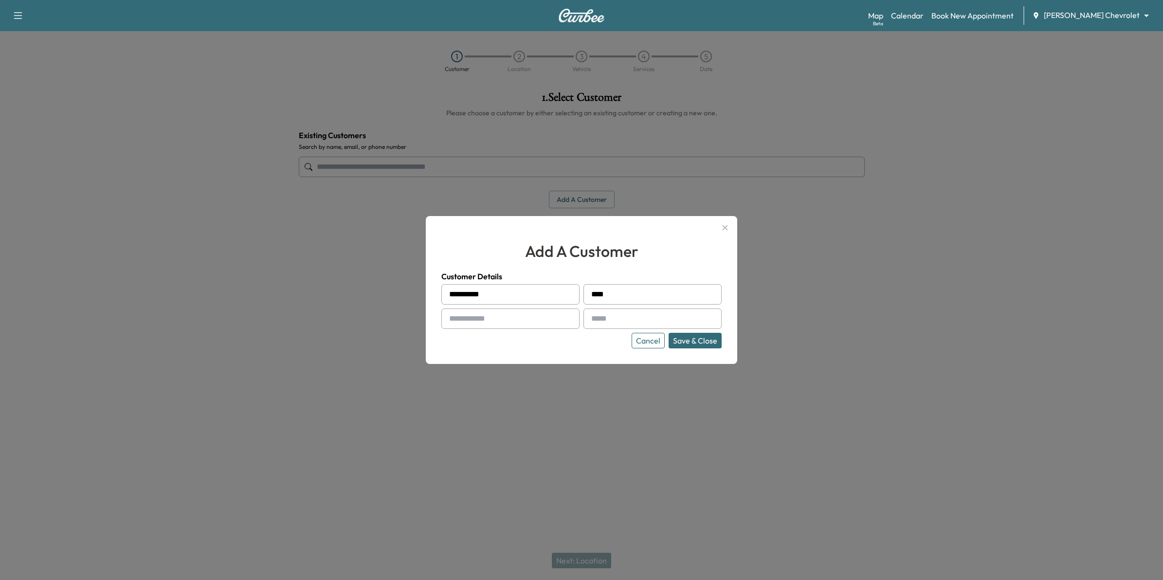
click at [470, 291] on input "**********" at bounding box center [510, 294] width 138 height 20
type input "*****"
click at [496, 323] on input "text" at bounding box center [510, 318] width 138 height 20
type input "**********"
drag, startPoint x: 613, startPoint y: 320, endPoint x: 618, endPoint y: 323, distance: 5.3
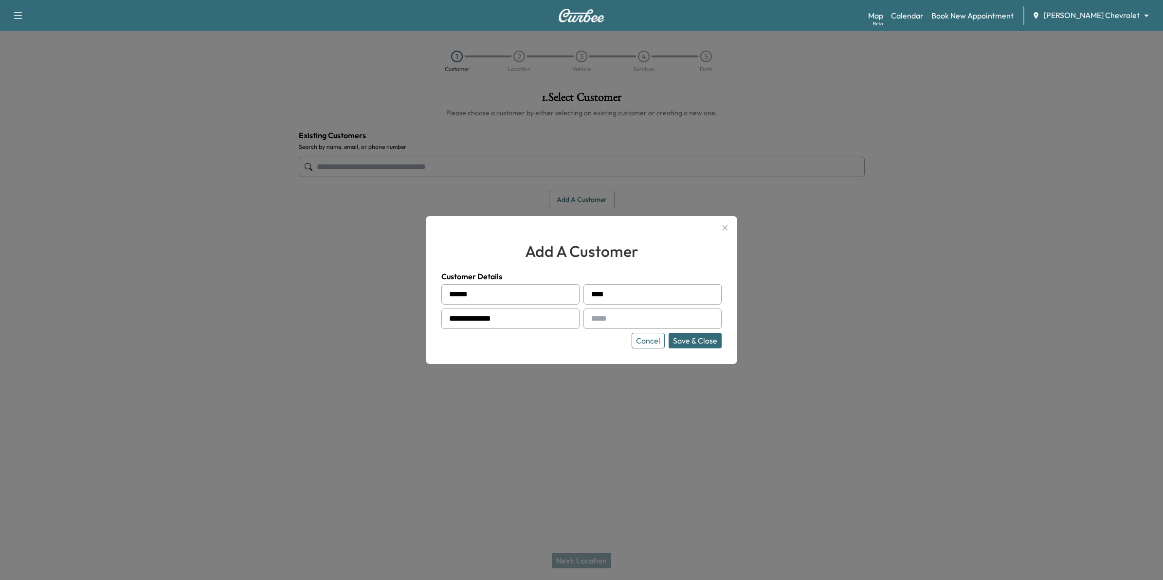
click at [613, 320] on input "text" at bounding box center [652, 318] width 138 height 20
type input "**********"
click at [693, 343] on button "Save & Close" at bounding box center [694, 341] width 53 height 16
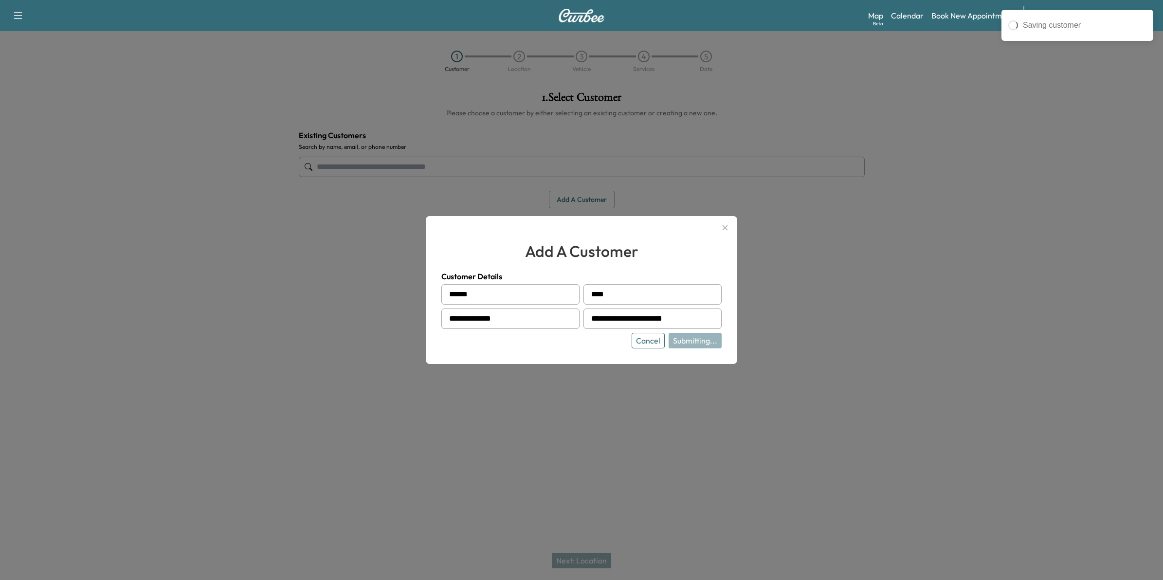
type input "**********"
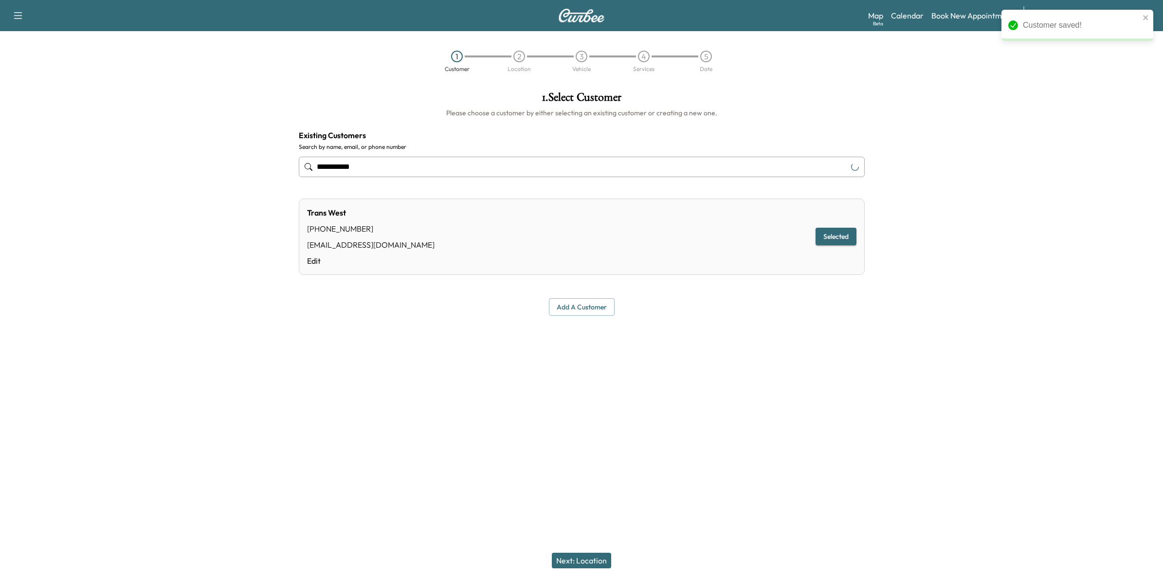
click at [583, 560] on button "Next: Location" at bounding box center [581, 561] width 59 height 16
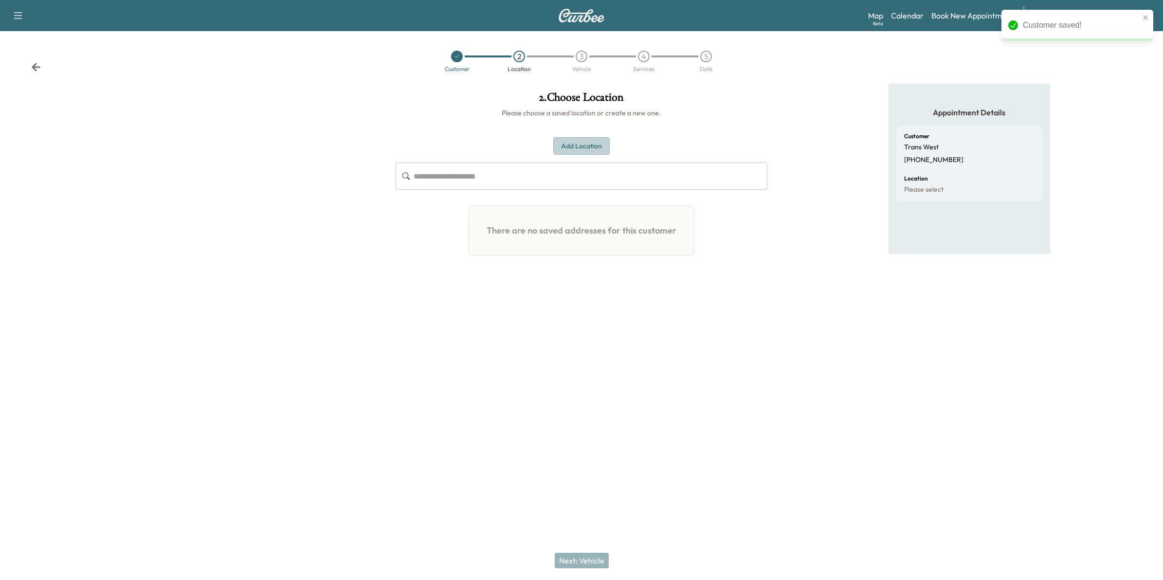
click at [594, 144] on button "Add Location" at bounding box center [581, 146] width 56 height 18
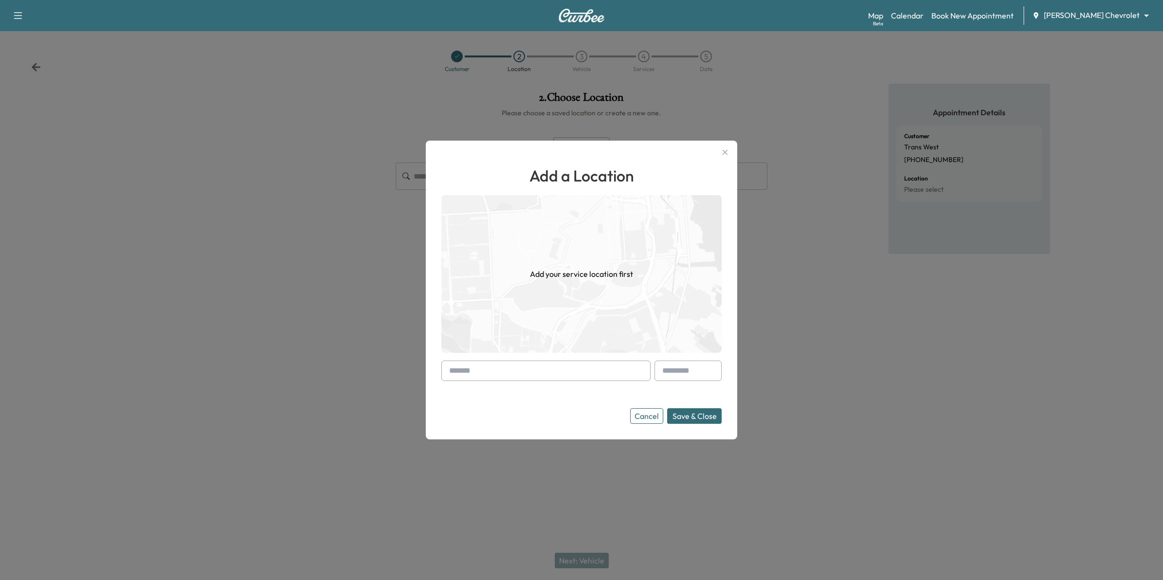
click at [497, 368] on input "text" at bounding box center [545, 370] width 209 height 20
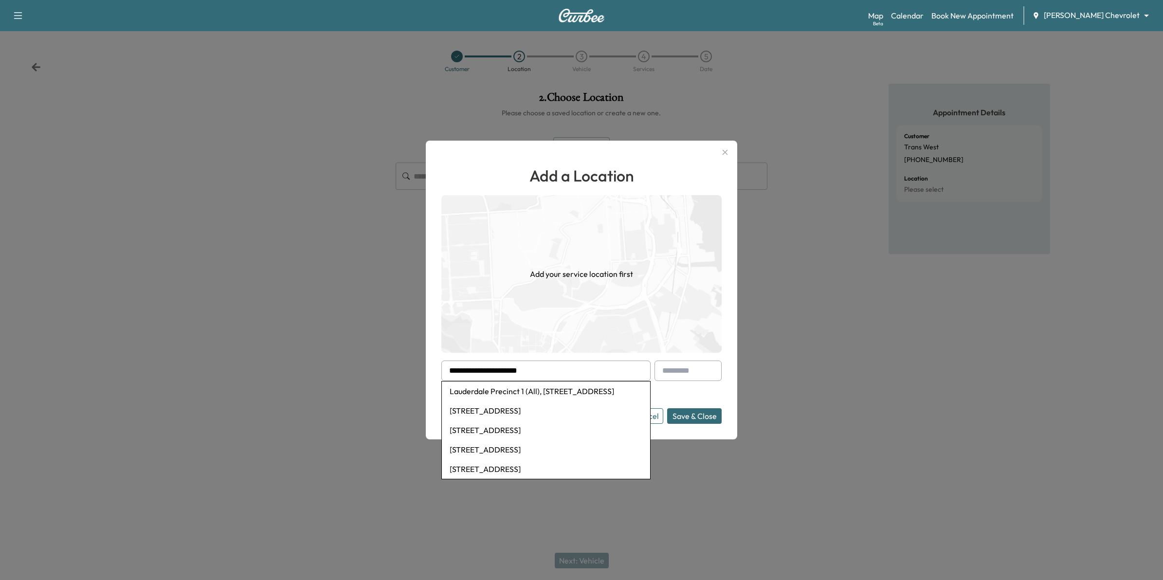
click at [546, 392] on li "Lauderdale Precinct 1 (All), [STREET_ADDRESS]" at bounding box center [546, 390] width 208 height 19
type input "**********"
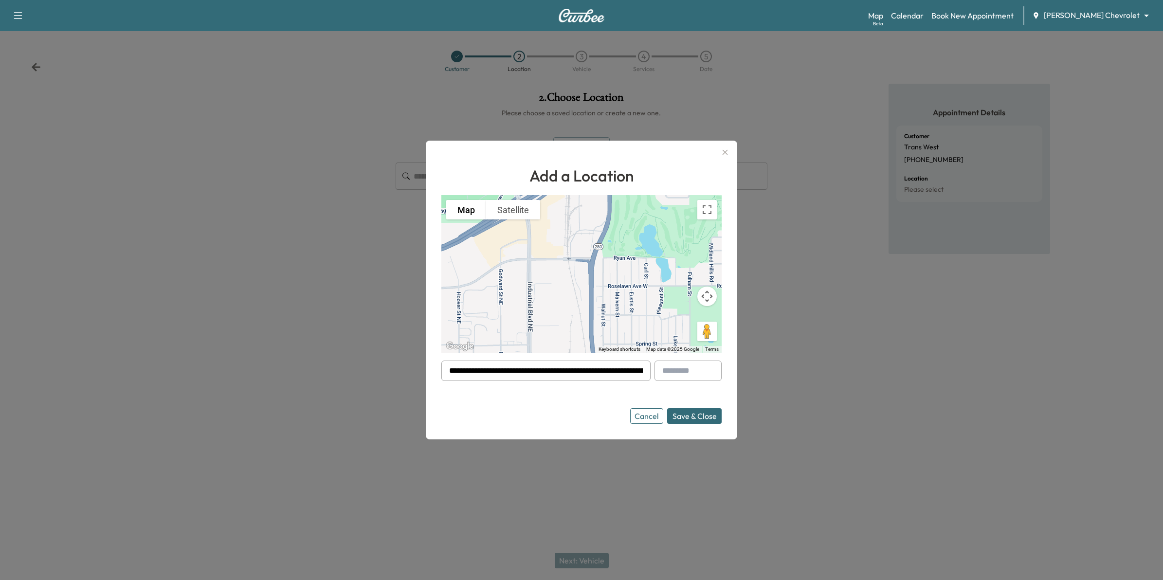
click at [445, 368] on div at bounding box center [451, 371] width 12 height 12
drag, startPoint x: 447, startPoint y: 370, endPoint x: 512, endPoint y: 370, distance: 65.7
click at [512, 370] on div "**********" at bounding box center [545, 370] width 209 height 20
drag, startPoint x: 640, startPoint y: 368, endPoint x: 645, endPoint y: 369, distance: 5.4
click at [640, 368] on div at bounding box center [641, 371] width 12 height 12
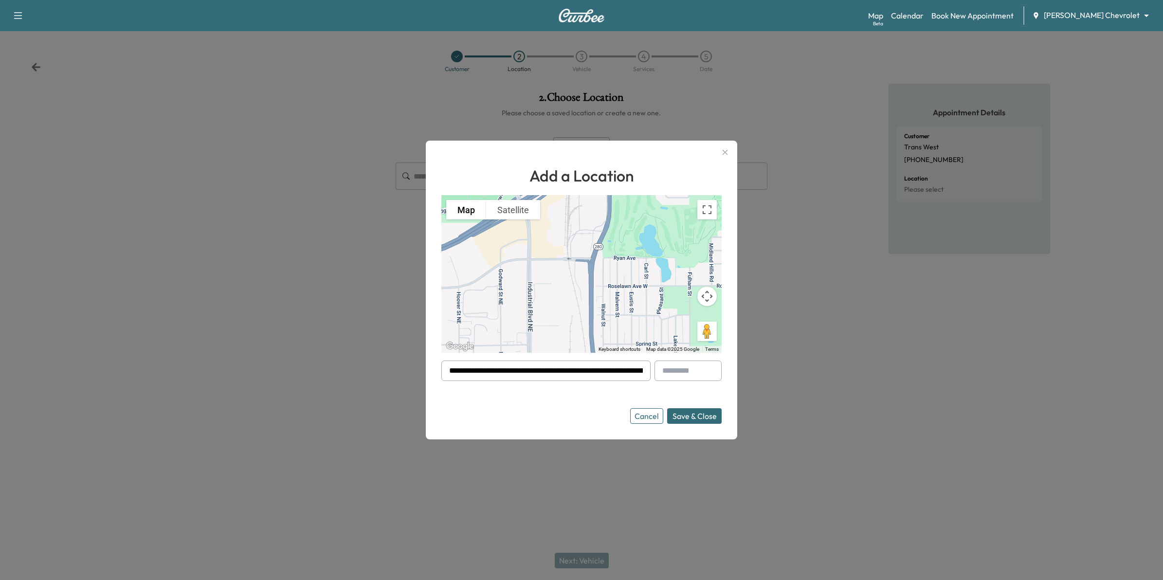
click at [641, 372] on div at bounding box center [641, 371] width 12 height 12
drag, startPoint x: 640, startPoint y: 370, endPoint x: 524, endPoint y: 370, distance: 115.8
click at [524, 370] on div "**********" at bounding box center [545, 370] width 209 height 20
click at [619, 372] on input "**********" at bounding box center [545, 370] width 209 height 20
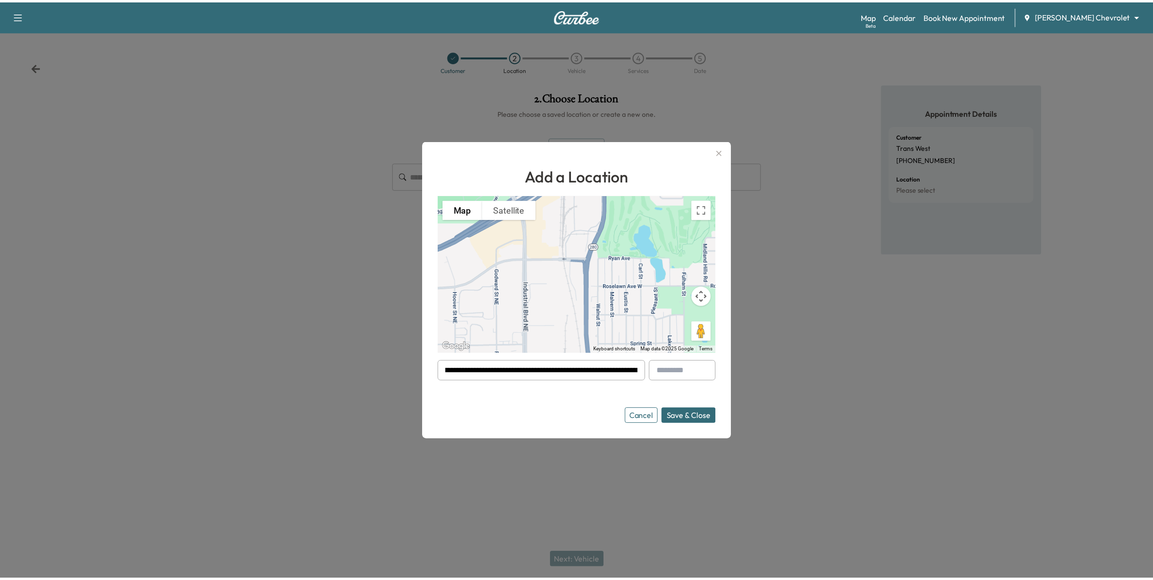
scroll to position [0, 0]
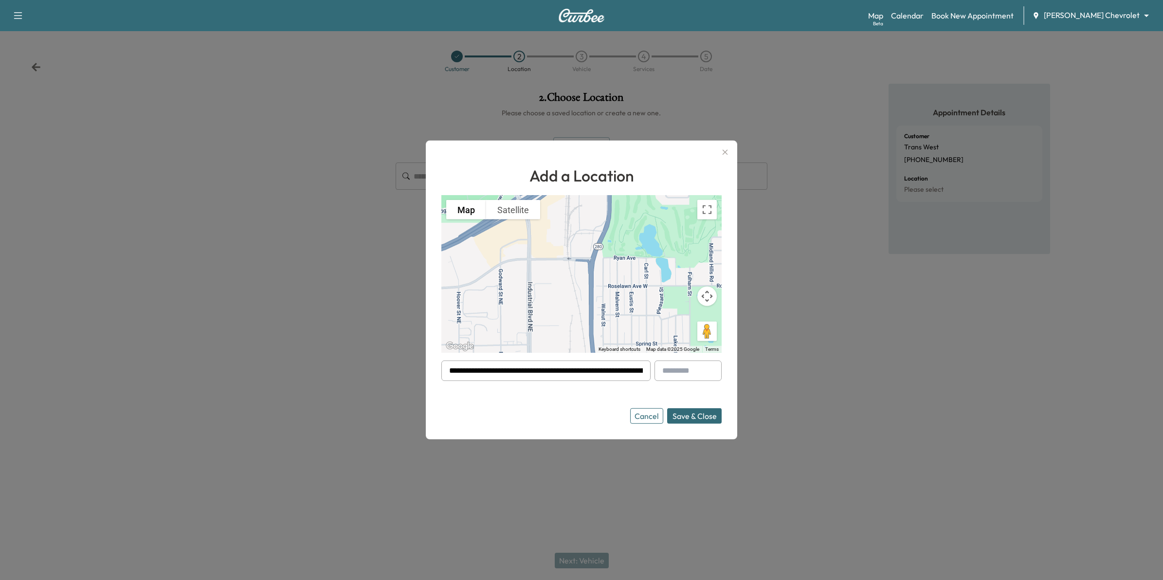
drag, startPoint x: 631, startPoint y: 372, endPoint x: 432, endPoint y: 370, distance: 200.0
click at [432, 372] on div "**********" at bounding box center [581, 290] width 311 height 299
click at [648, 416] on button "Cancel" at bounding box center [646, 416] width 33 height 16
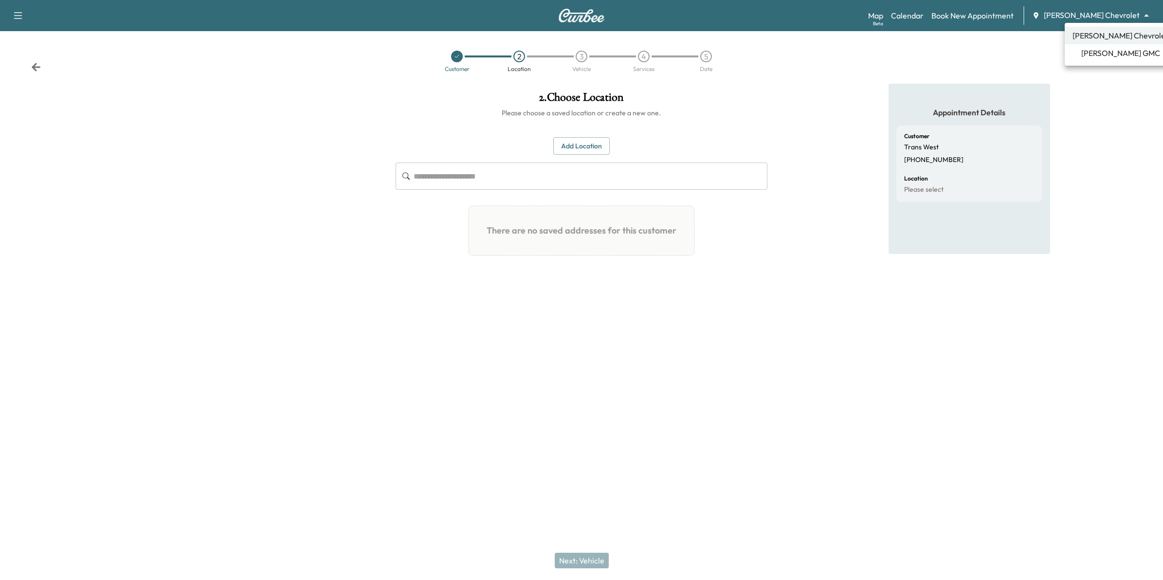
click at [1081, 16] on body "**********" at bounding box center [581, 290] width 1163 height 580
click at [1096, 53] on span "[PERSON_NAME] GMC" at bounding box center [1120, 53] width 79 height 12
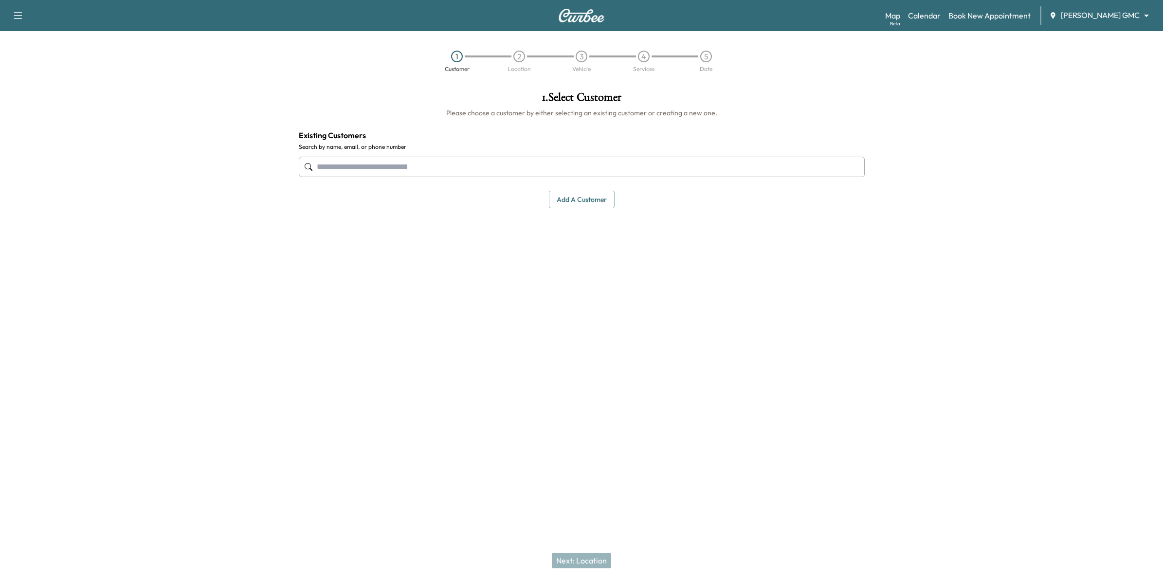
click at [588, 204] on button "Add a customer" at bounding box center [582, 200] width 66 height 18
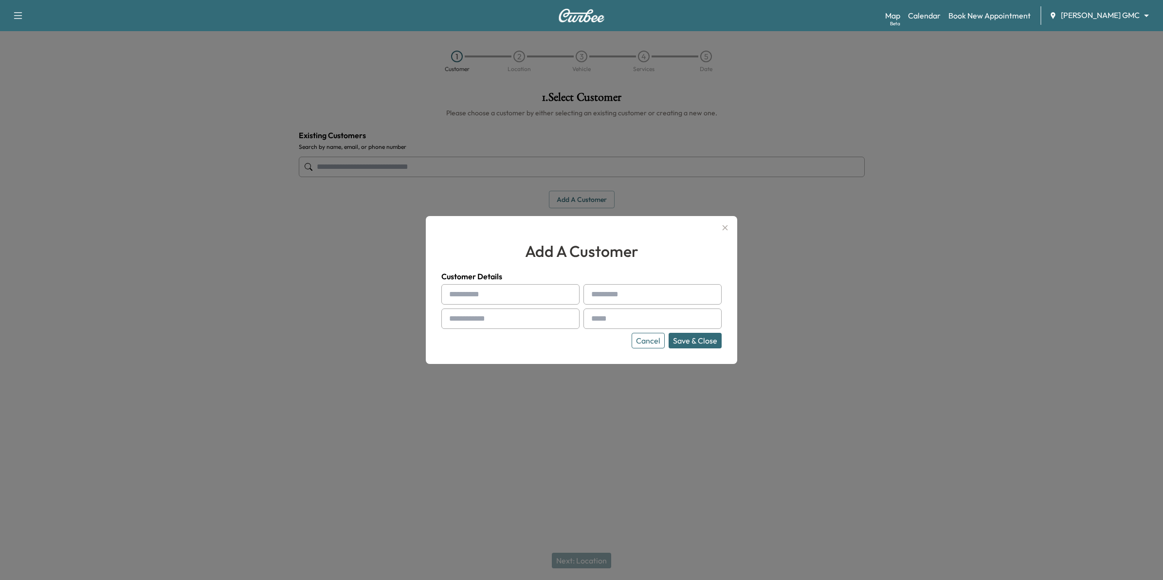
click at [460, 289] on input "text" at bounding box center [510, 294] width 138 height 20
type input "*****"
type input "****"
type input "**********"
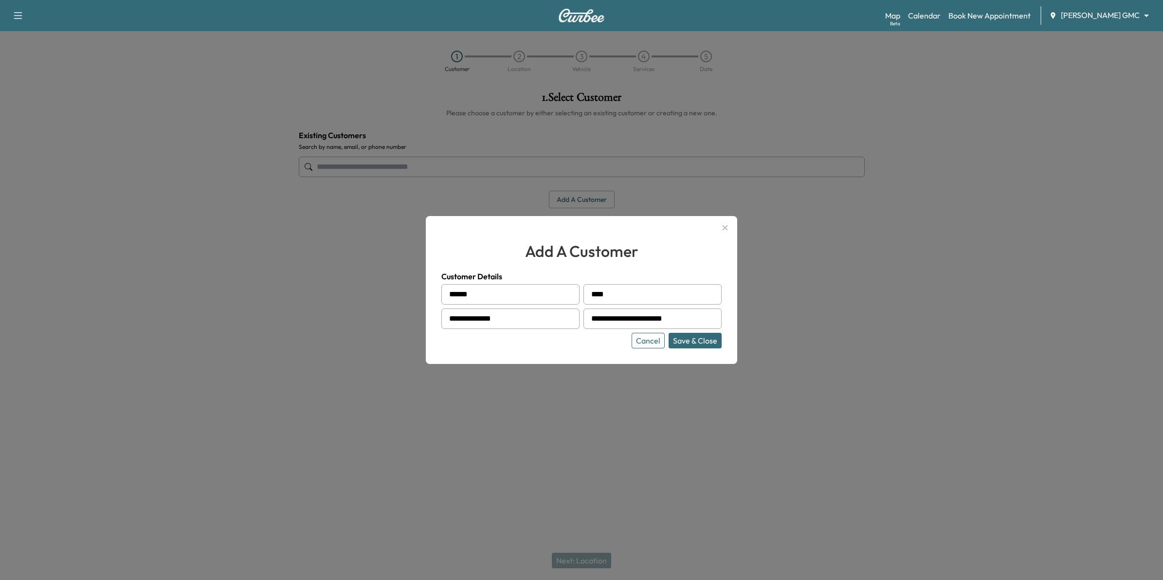
click at [687, 341] on button "Save & Close" at bounding box center [694, 341] width 53 height 16
type input "**********"
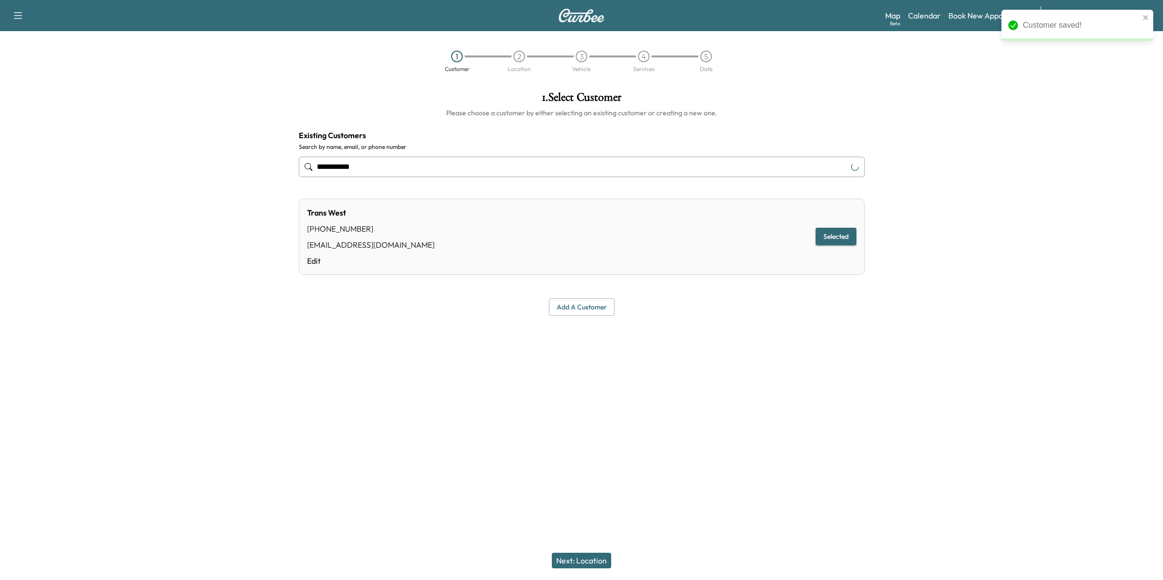
click at [593, 558] on button "Next: Location" at bounding box center [581, 561] width 59 height 16
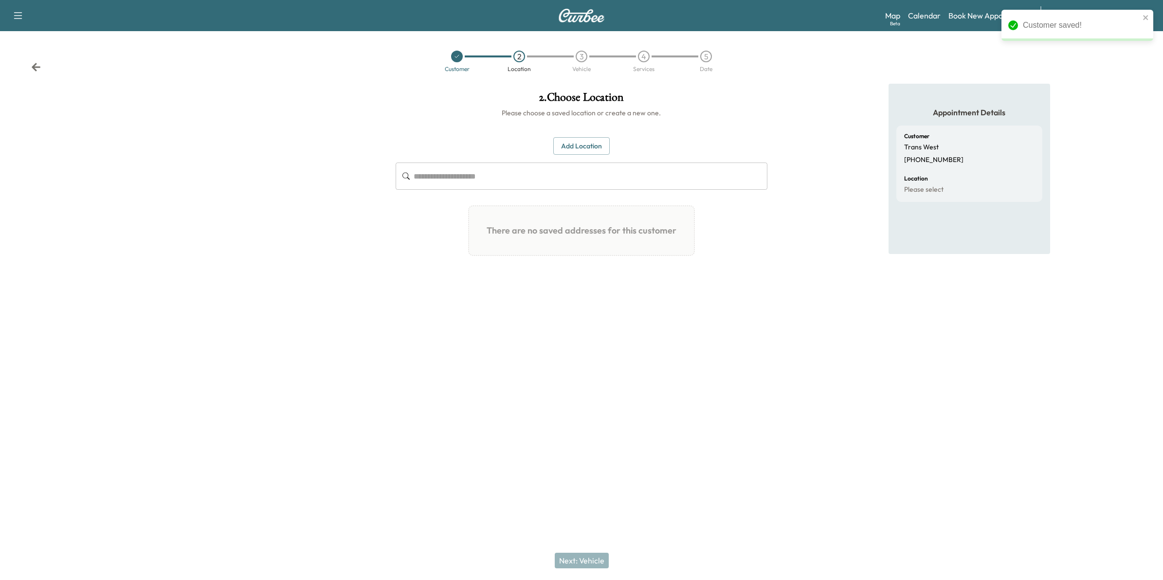
click at [594, 146] on button "Add Location" at bounding box center [581, 146] width 56 height 18
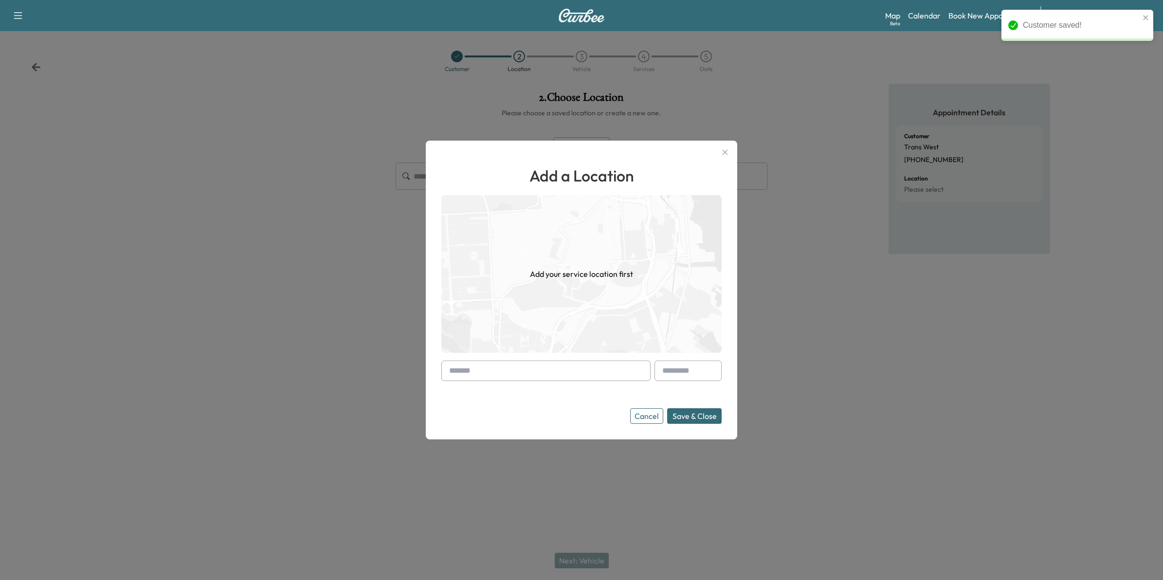
paste input "**********"
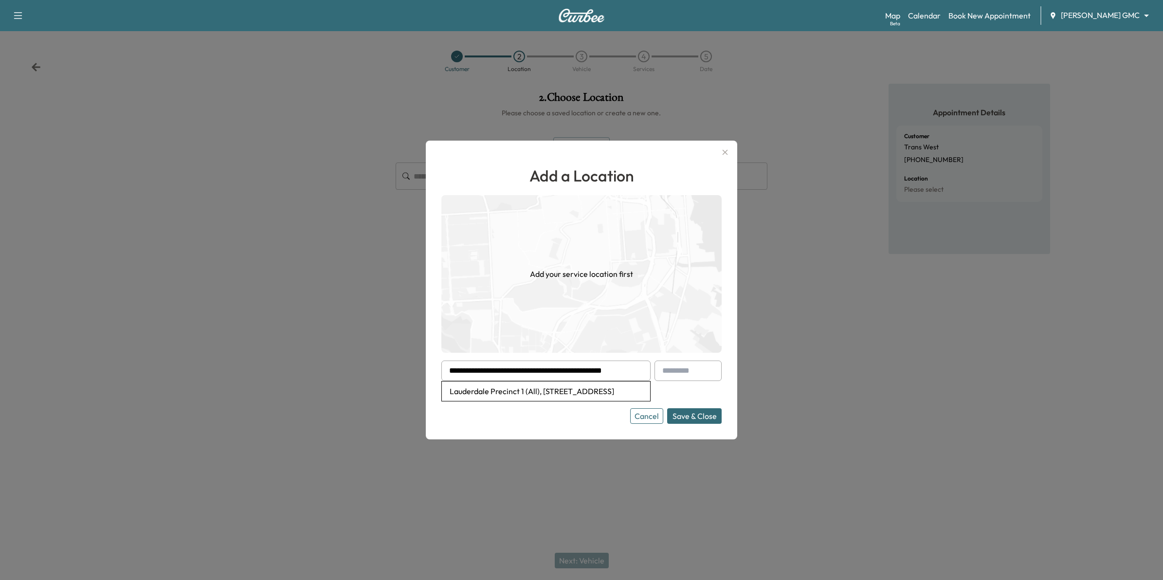
click at [593, 393] on li "Lauderdale Precinct 1 (All), [STREET_ADDRESS]" at bounding box center [546, 390] width 208 height 19
type input "**********"
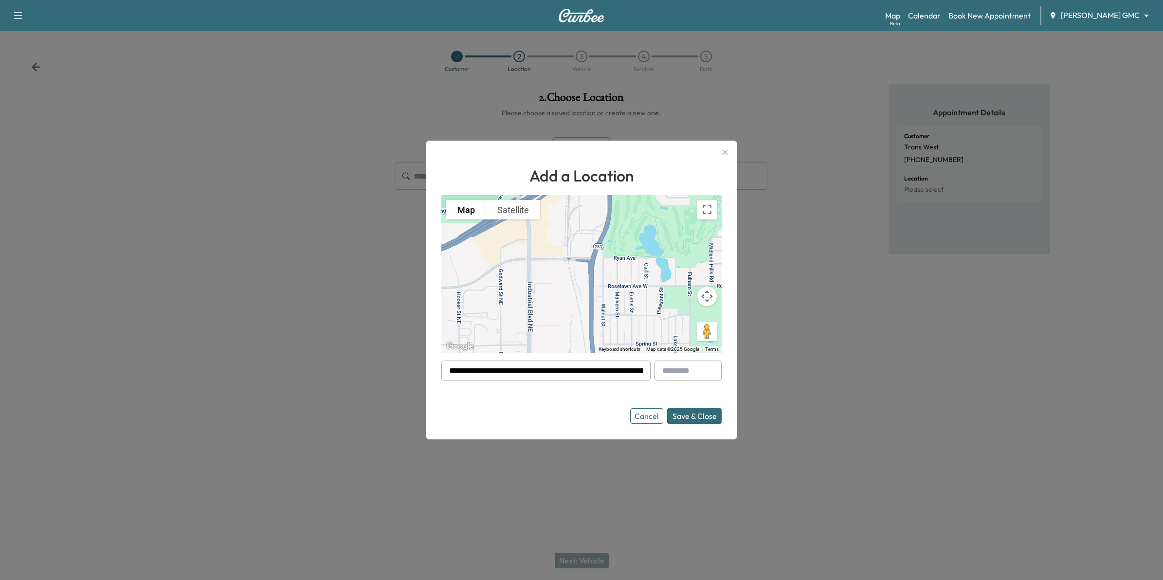
click at [702, 417] on button "Save & Close" at bounding box center [694, 416] width 54 height 16
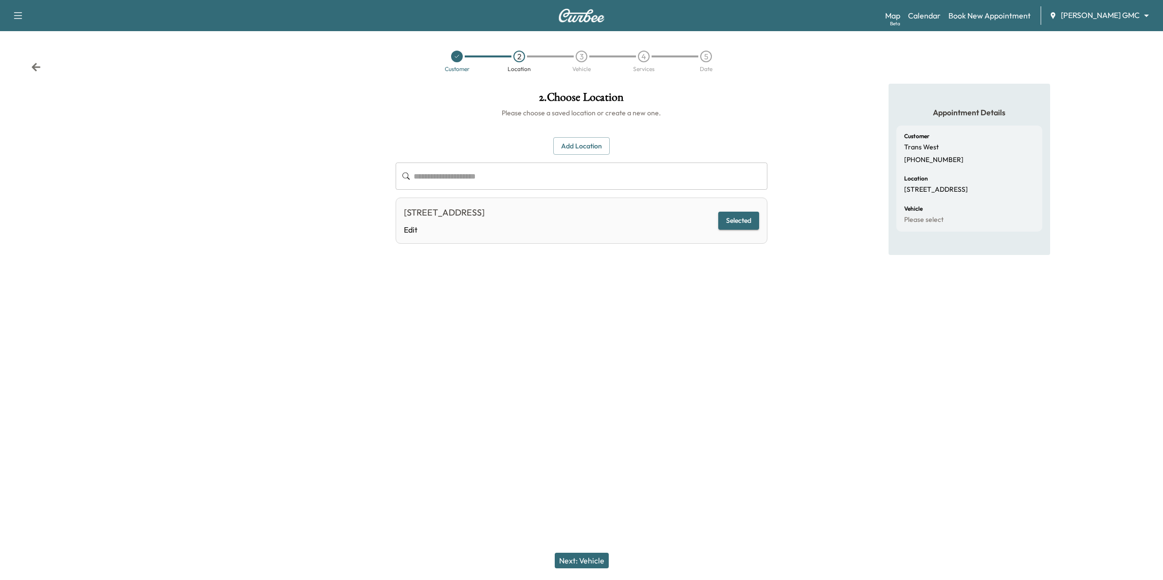
click at [581, 558] on button "Next: Vehicle" at bounding box center [582, 561] width 54 height 16
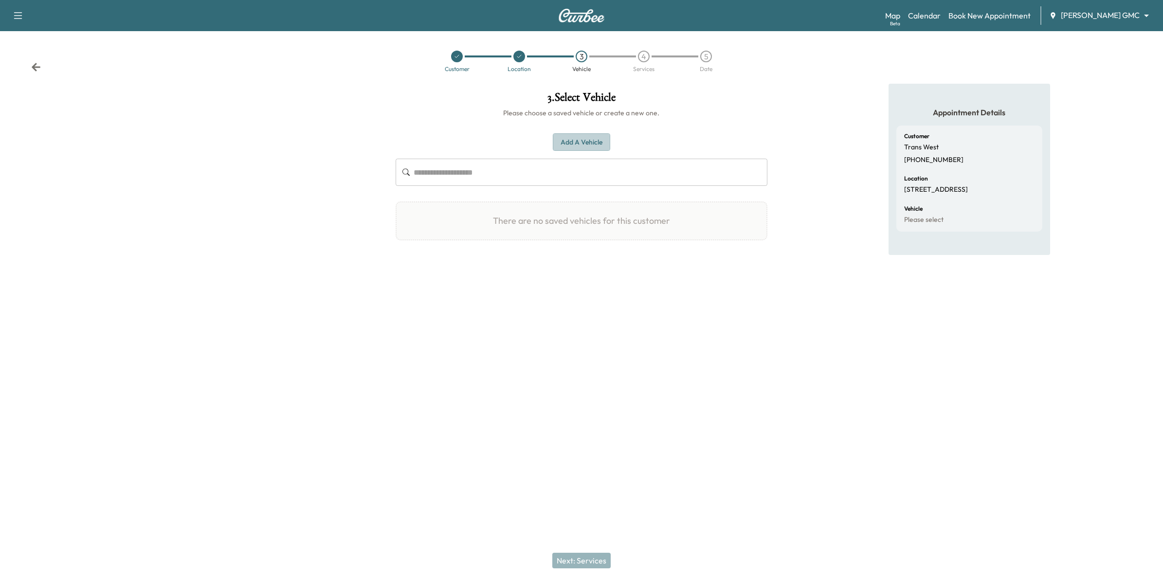
click at [578, 139] on button "Add a Vehicle" at bounding box center [581, 142] width 57 height 18
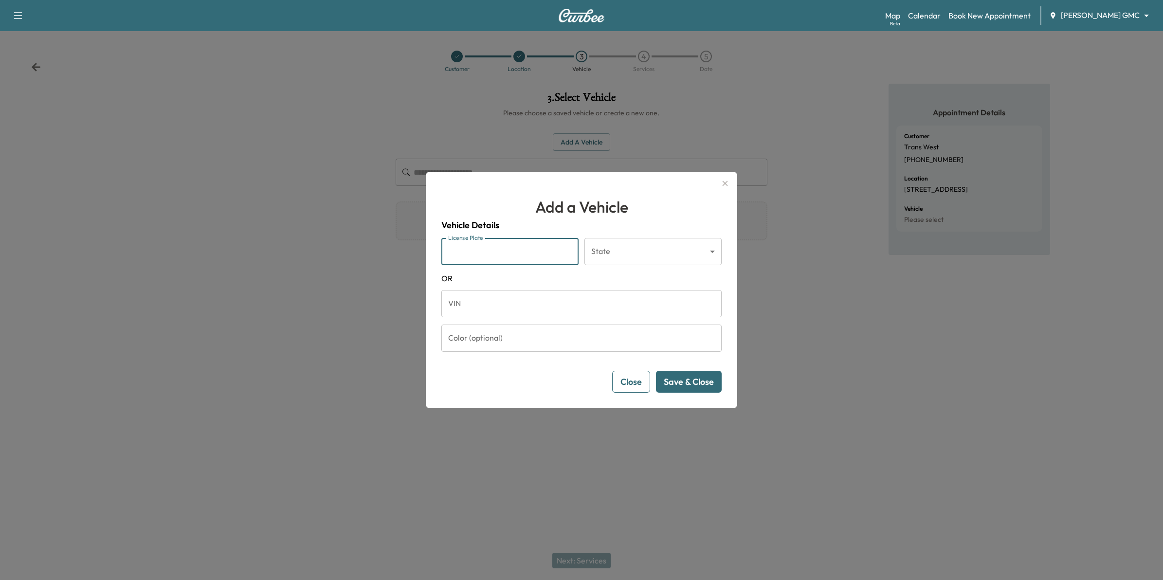
click at [500, 259] on input "License Plate" at bounding box center [509, 251] width 137 height 27
click at [451, 302] on input "VIN" at bounding box center [581, 303] width 280 height 27
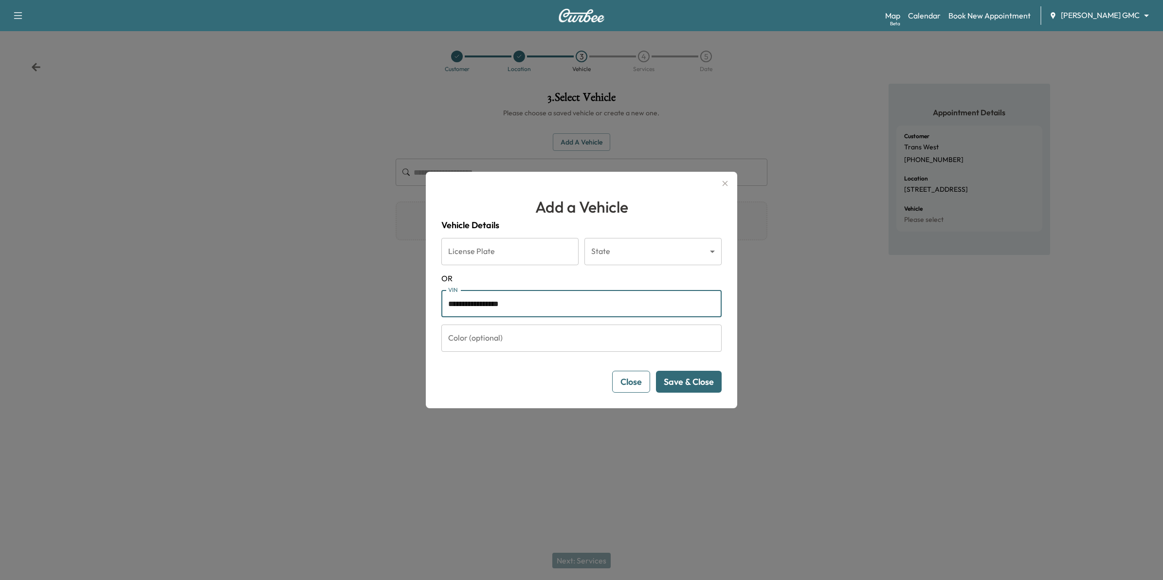
type input "**********"
click at [701, 378] on button "Save & Close" at bounding box center [689, 382] width 66 height 22
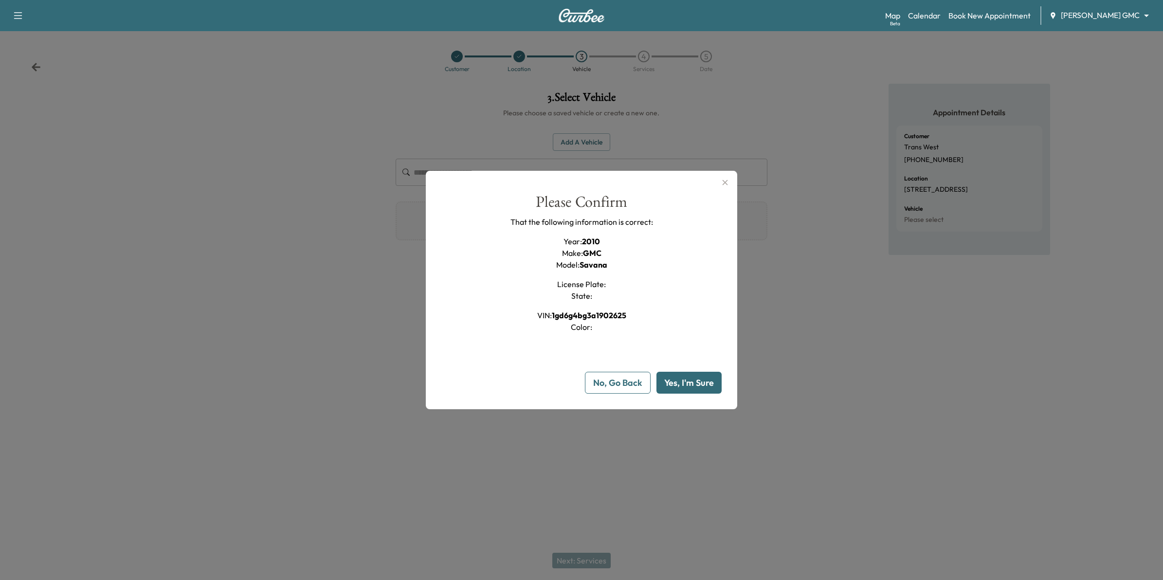
click at [703, 385] on button "Yes, I'm Sure" at bounding box center [688, 383] width 65 height 22
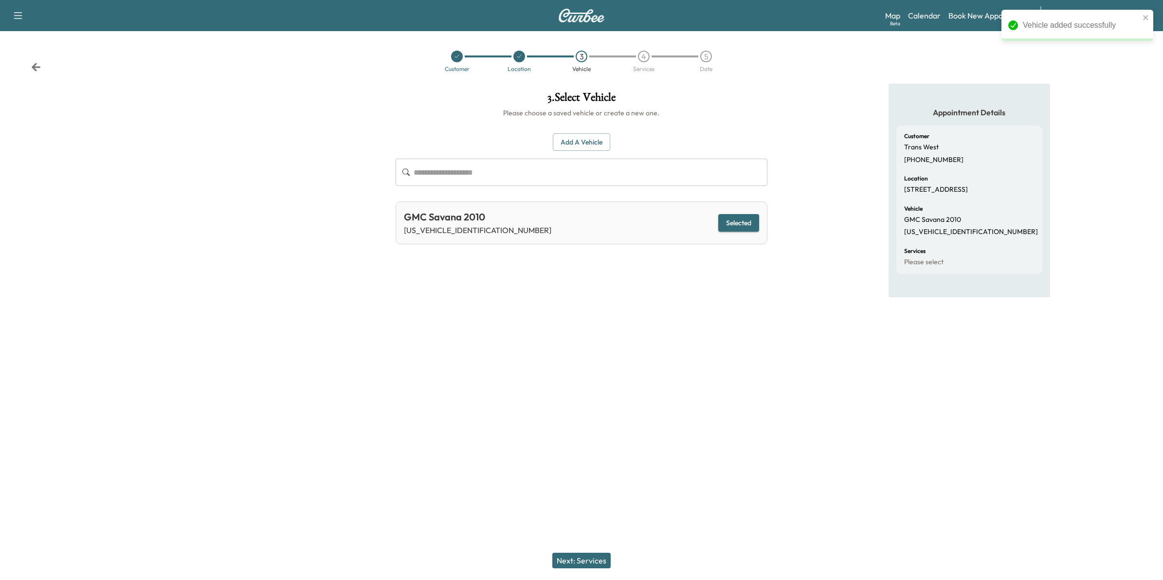
click at [583, 558] on button "Next: Services" at bounding box center [581, 561] width 58 height 16
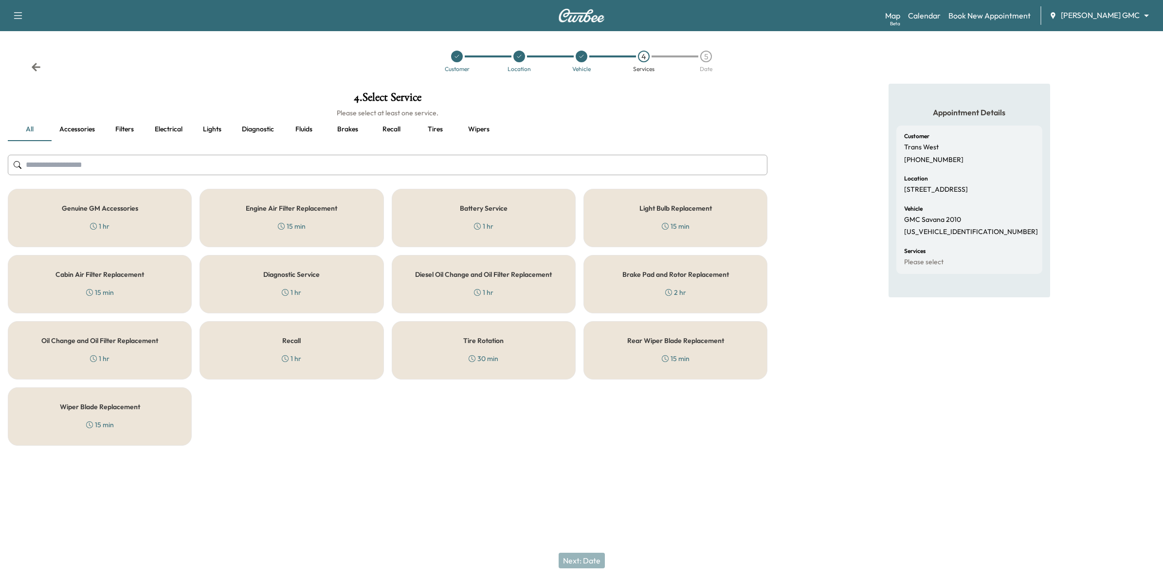
click at [114, 210] on h5 "Genuine GM Accessories" at bounding box center [100, 208] width 76 height 7
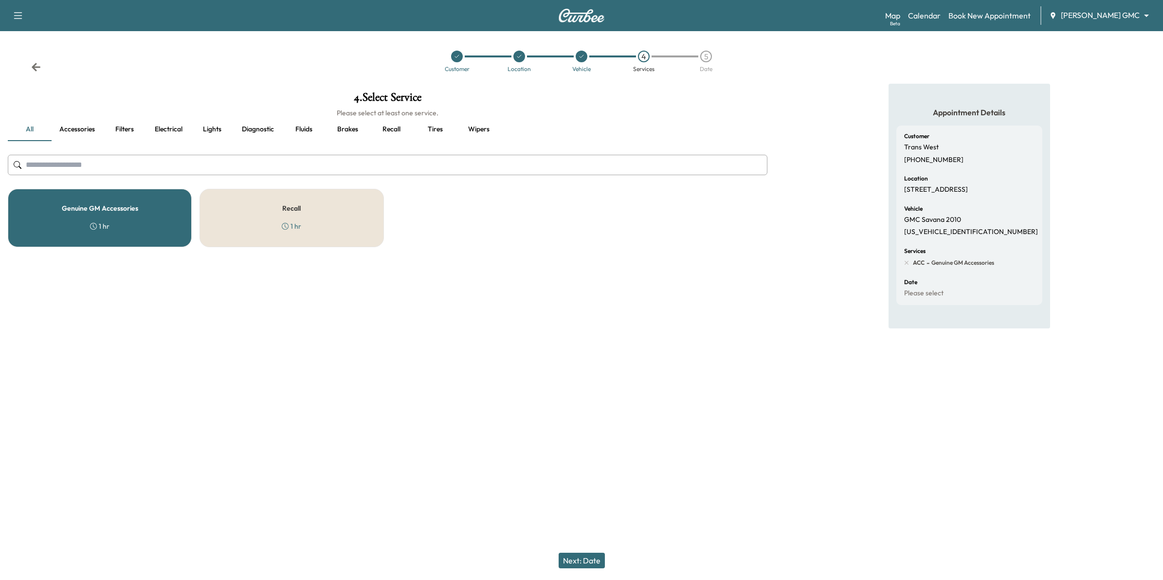
click at [296, 210] on h5 "Recall" at bounding box center [291, 208] width 18 height 7
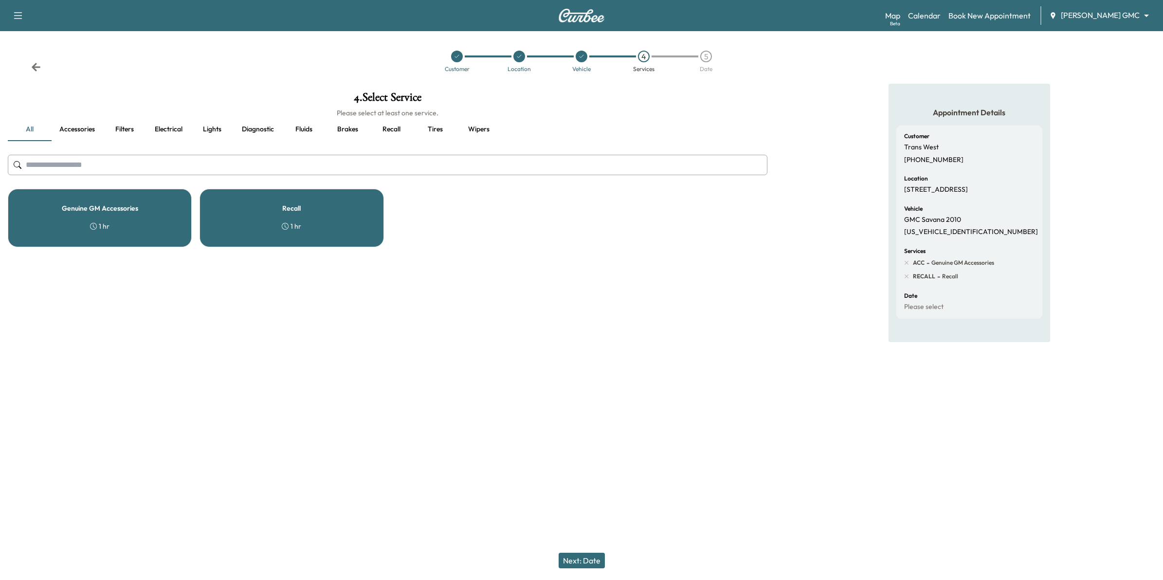
click at [272, 227] on div "Recall 1 hr" at bounding box center [291, 218] width 184 height 58
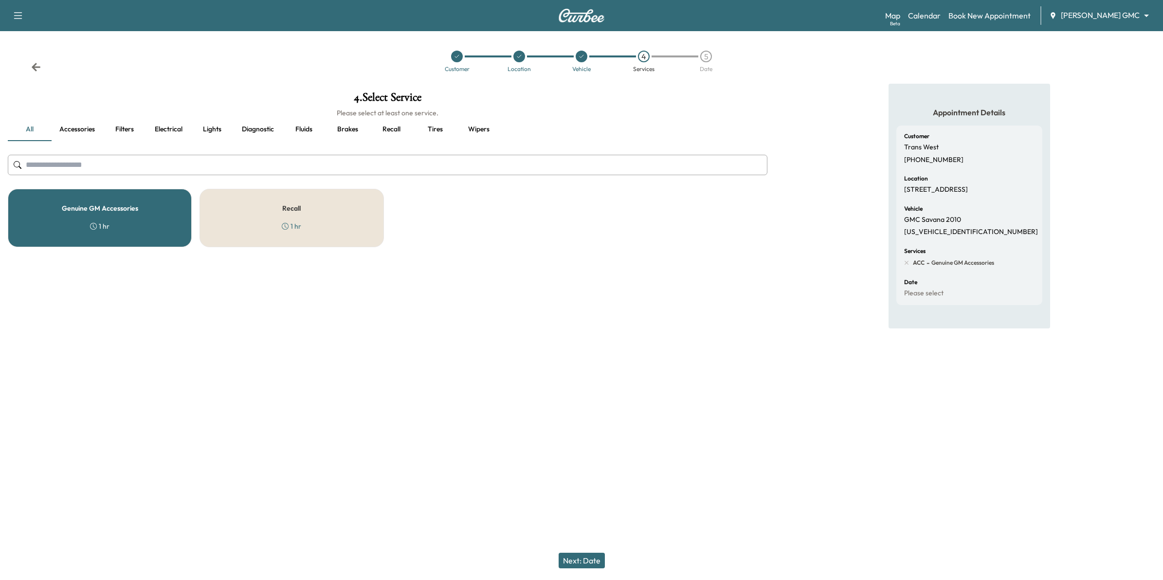
click at [586, 562] on button "Next: Date" at bounding box center [581, 561] width 46 height 16
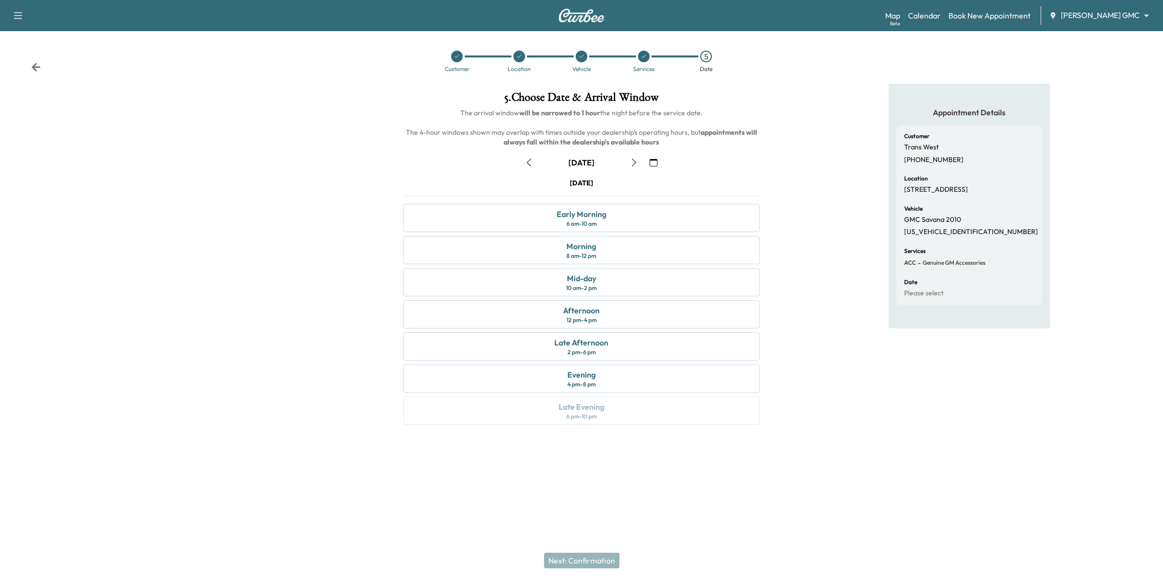
click at [652, 161] on icon "button" at bounding box center [653, 163] width 8 height 8
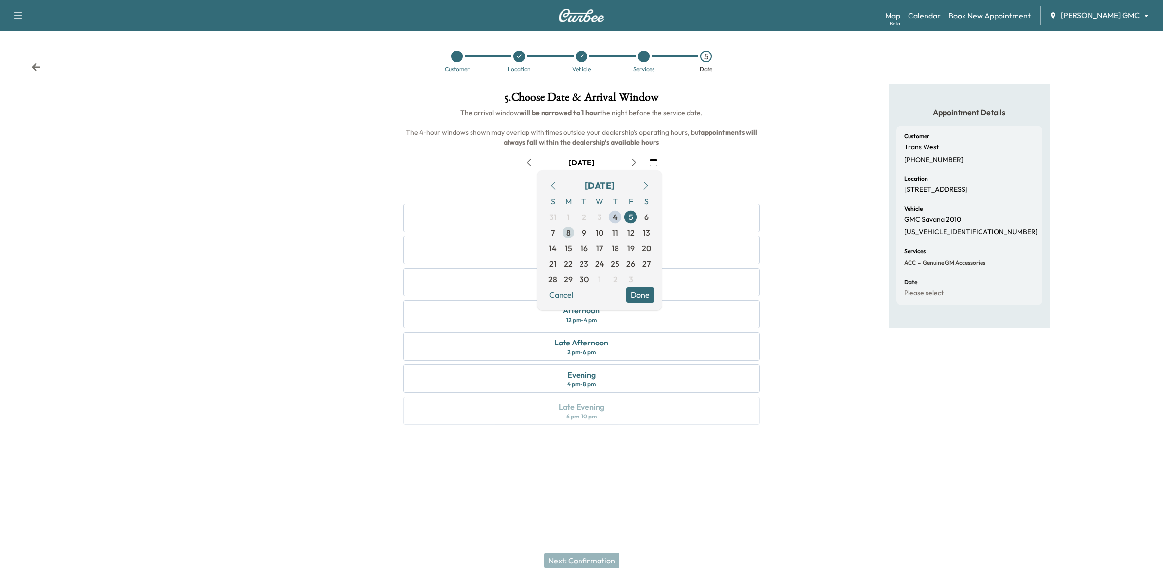
click at [565, 232] on span "8" at bounding box center [568, 233] width 16 height 16
click at [645, 295] on button "Done" at bounding box center [640, 295] width 28 height 16
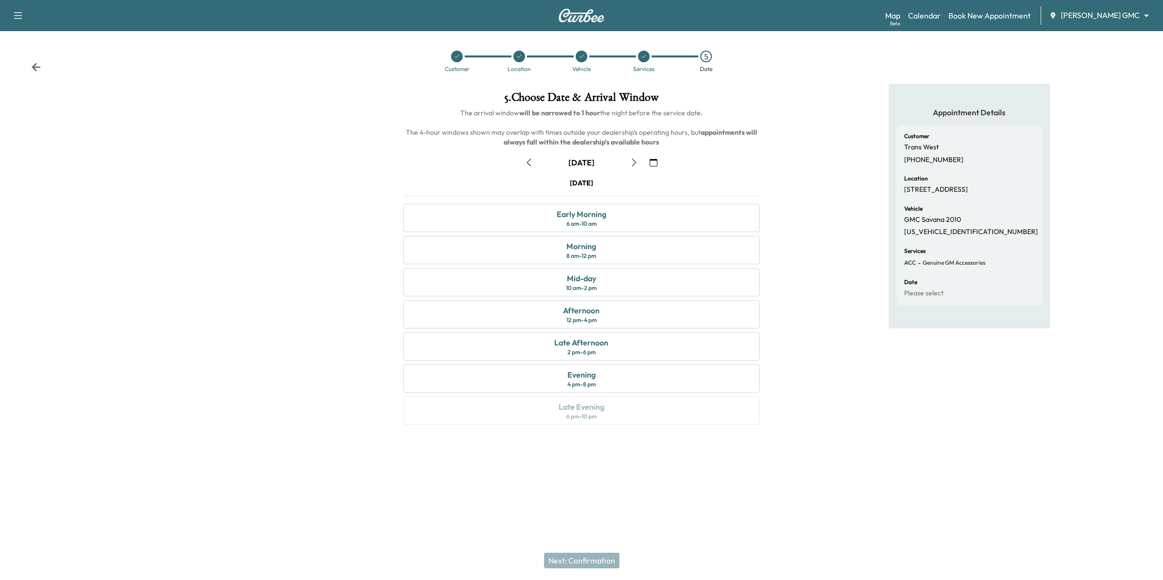
click at [654, 164] on icon "button" at bounding box center [653, 163] width 8 height 8
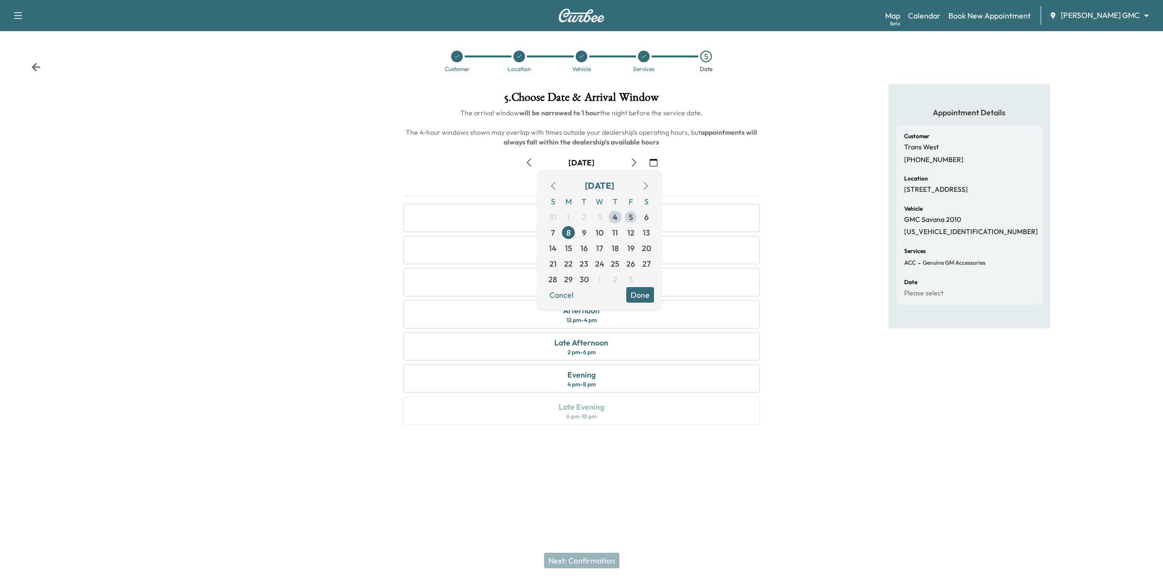
click at [629, 217] on span "5" at bounding box center [631, 217] width 4 height 12
click at [638, 298] on button "Done" at bounding box center [640, 295] width 28 height 16
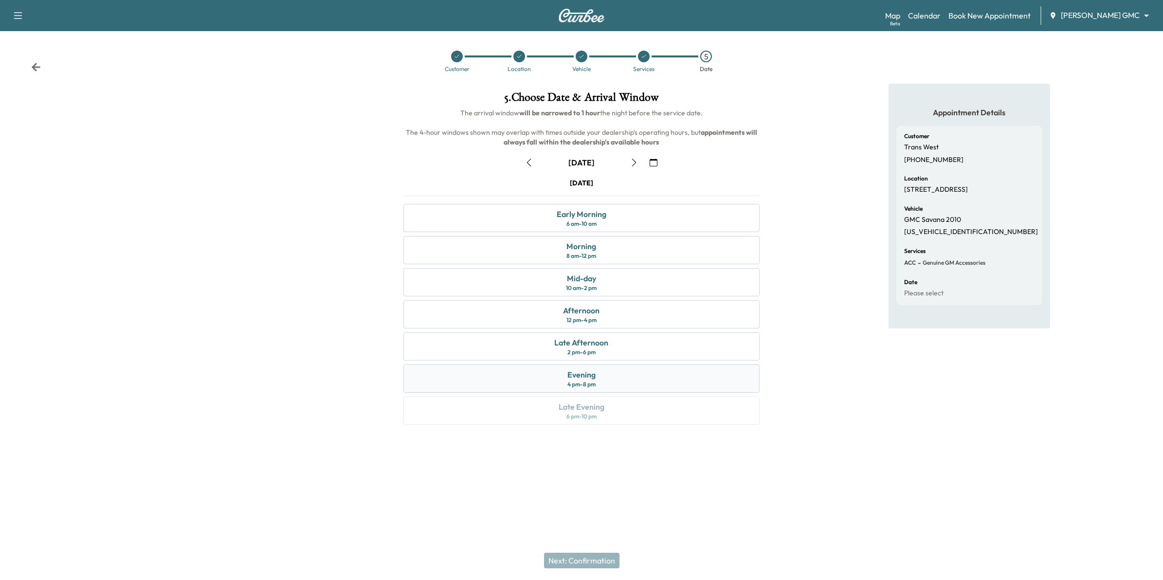
click at [597, 381] on div "Evening 4 pm - 8 pm" at bounding box center [581, 378] width 357 height 28
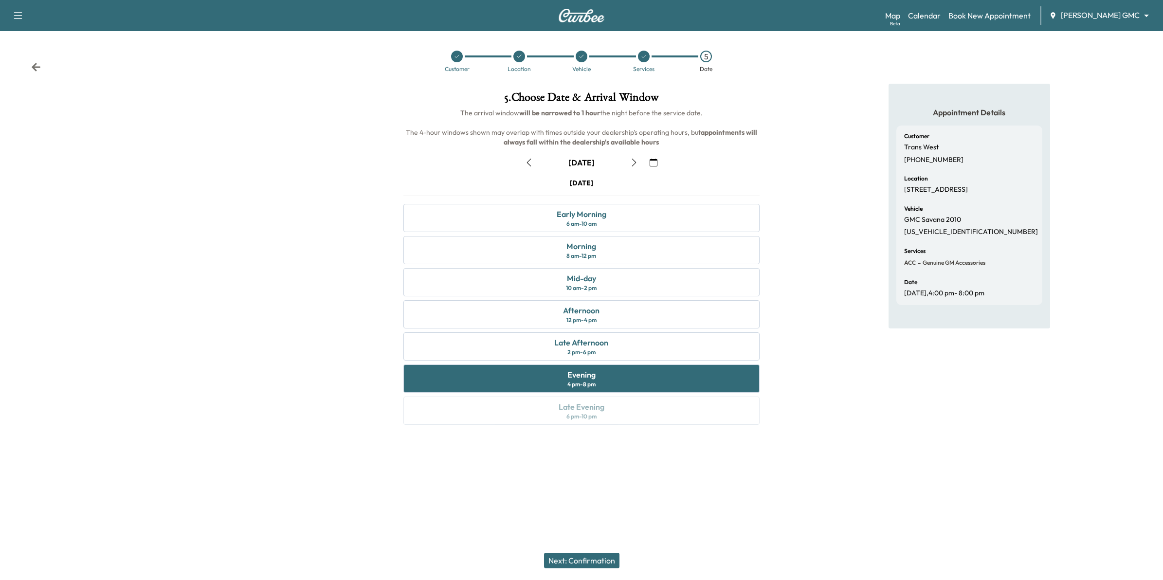
click at [598, 560] on button "Next: Confirmation" at bounding box center [581, 561] width 75 height 16
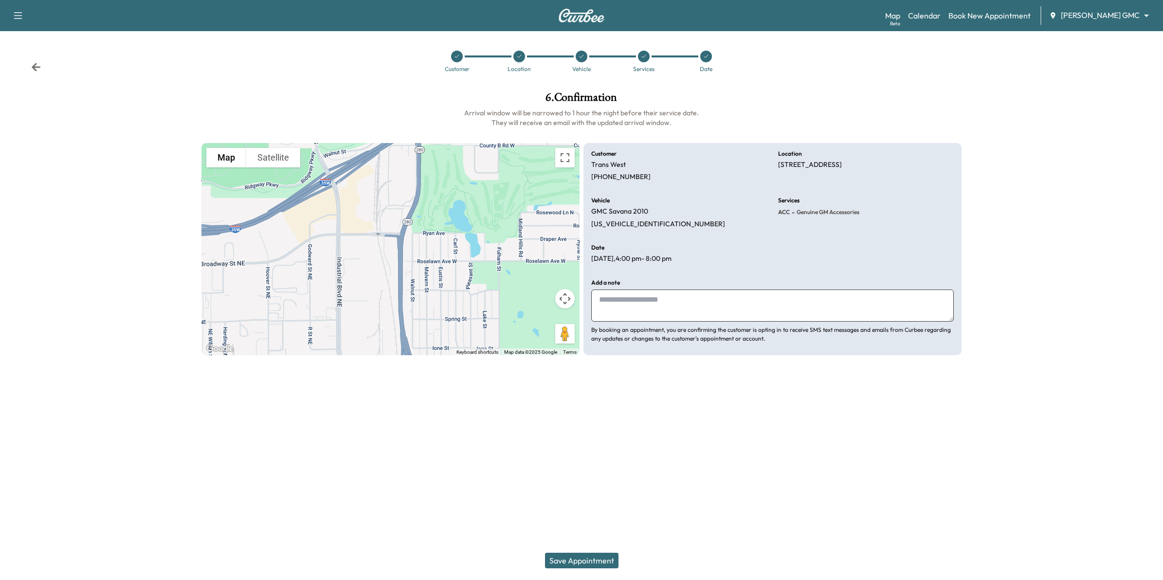
click at [631, 301] on textarea at bounding box center [772, 305] width 362 height 32
click at [654, 302] on textarea "**********" at bounding box center [772, 305] width 362 height 32
click at [599, 300] on textarea "**********" at bounding box center [772, 305] width 362 height 32
click at [737, 299] on textarea "**********" at bounding box center [772, 305] width 362 height 32
click at [756, 301] on textarea "**********" at bounding box center [772, 305] width 362 height 32
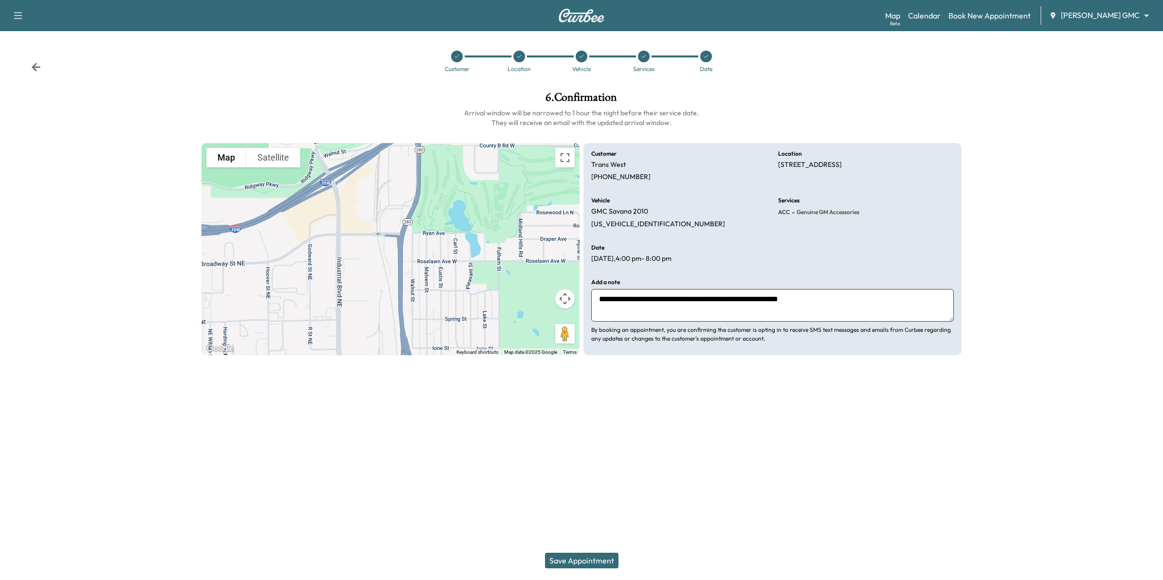
type textarea "**********"
click at [592, 560] on button "Save Appointment" at bounding box center [581, 561] width 73 height 16
click at [580, 558] on button "Save Appointment" at bounding box center [581, 561] width 73 height 16
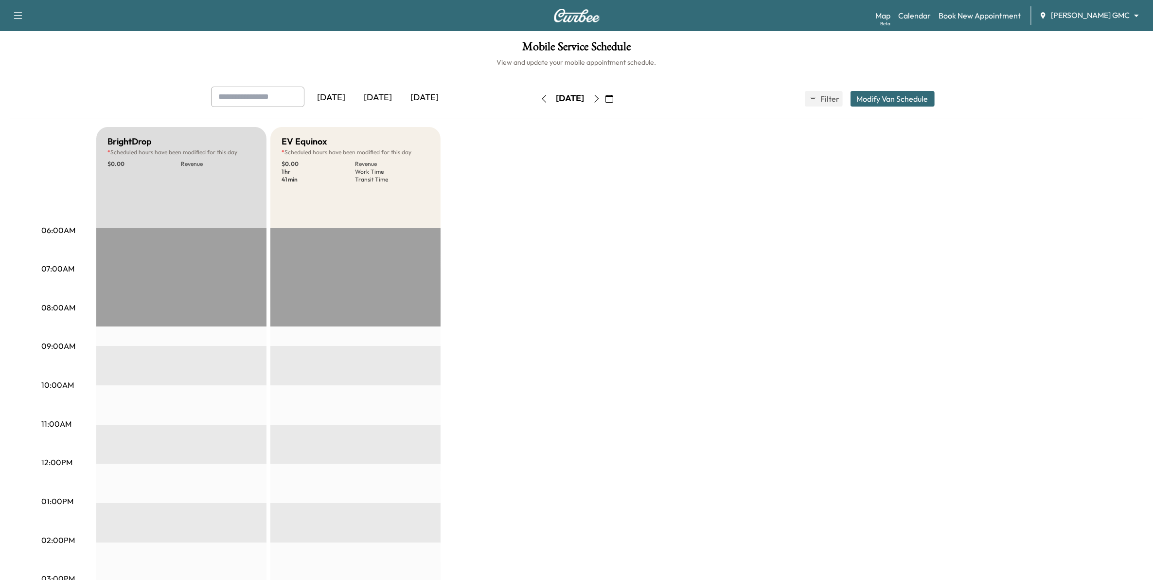
click at [516, 169] on div "BrightDrop * Scheduled hours have been modified for this day $ 0.00 Revenue EST…" at bounding box center [604, 492] width 1016 height 730
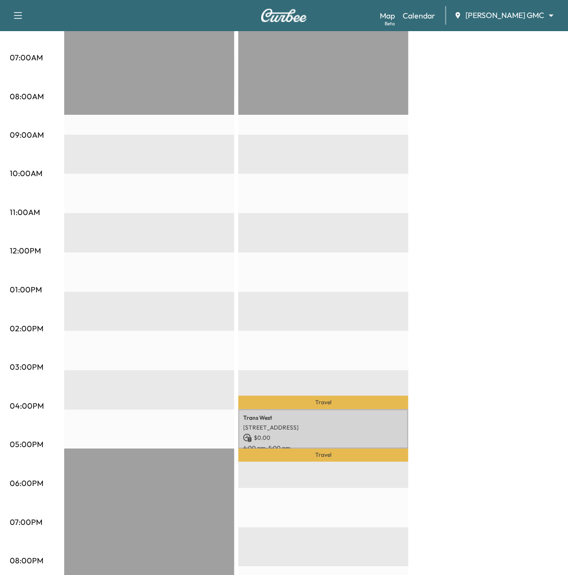
scroll to position [243, 0]
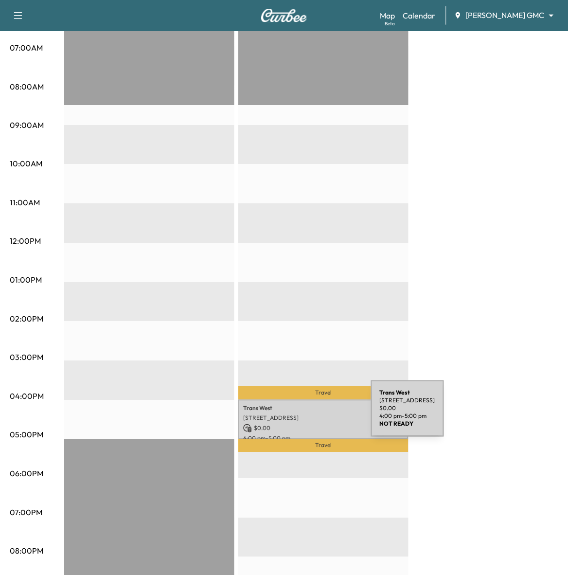
click at [298, 414] on p "[STREET_ADDRESS]" at bounding box center [323, 418] width 161 height 8
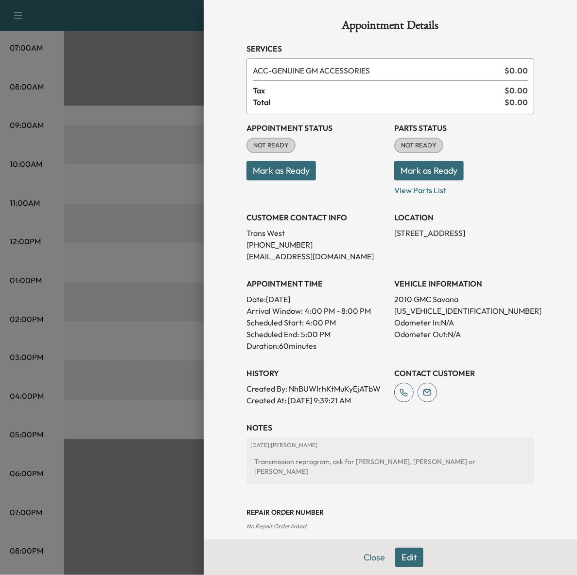
drag, startPoint x: 117, startPoint y: 126, endPoint x: 152, endPoint y: 127, distance: 34.6
click at [117, 126] on div at bounding box center [288, 287] width 577 height 575
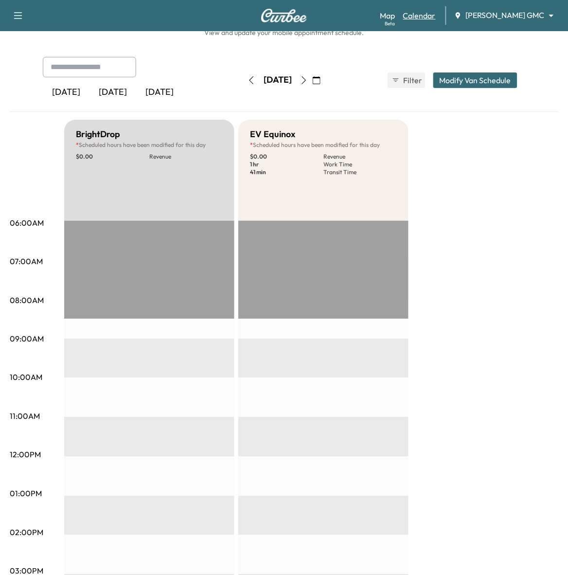
scroll to position [0, 0]
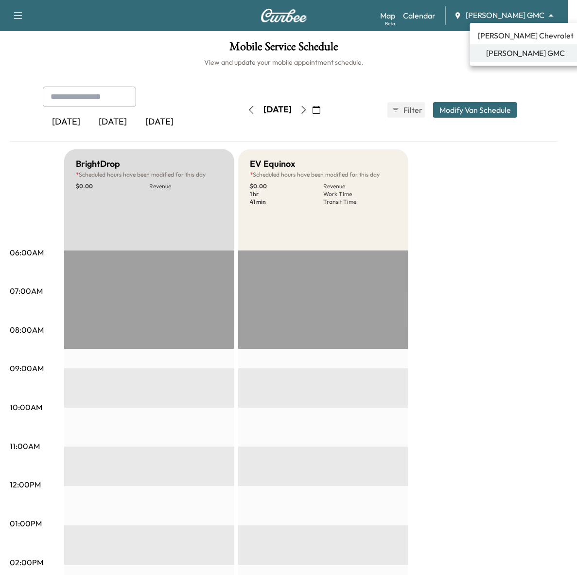
click at [518, 15] on body "Book New Appointment Support Log Out Map Beta Calendar [PERSON_NAME] GMC ******…" at bounding box center [288, 287] width 577 height 575
click at [516, 40] on span "[PERSON_NAME] Chevrolet" at bounding box center [526, 36] width 96 height 12
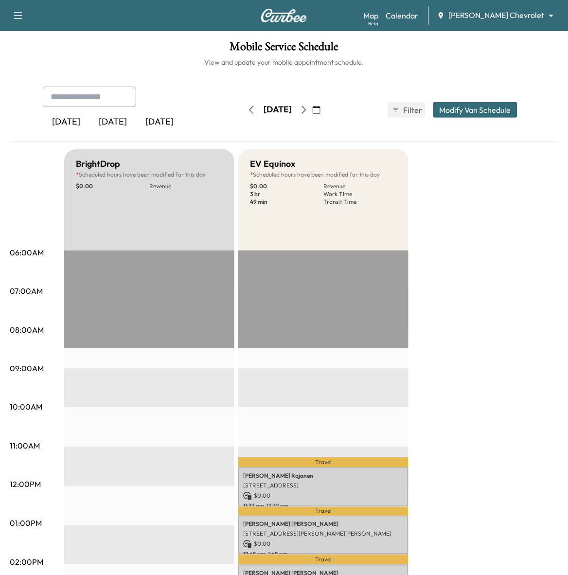
click at [321, 113] on icon "button" at bounding box center [317, 110] width 8 height 8
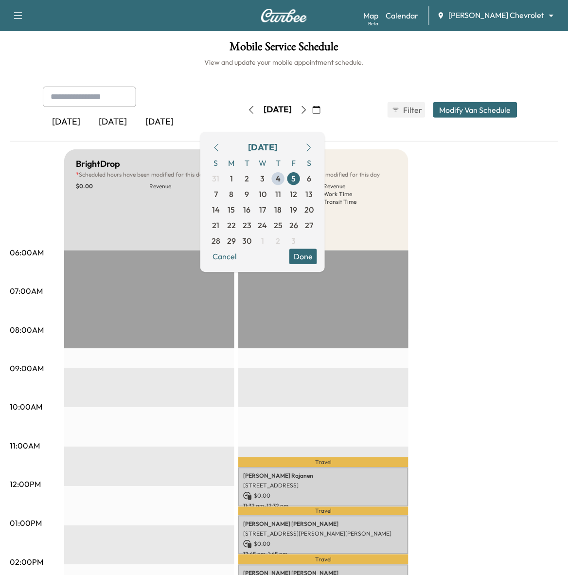
click at [225, 151] on button "button" at bounding box center [216, 148] width 17 height 16
click at [225, 147] on button "button" at bounding box center [216, 148] width 17 height 16
drag, startPoint x: 241, startPoint y: 147, endPoint x: 258, endPoint y: 151, distance: 16.9
click at [220, 147] on icon "button" at bounding box center [217, 148] width 8 height 8
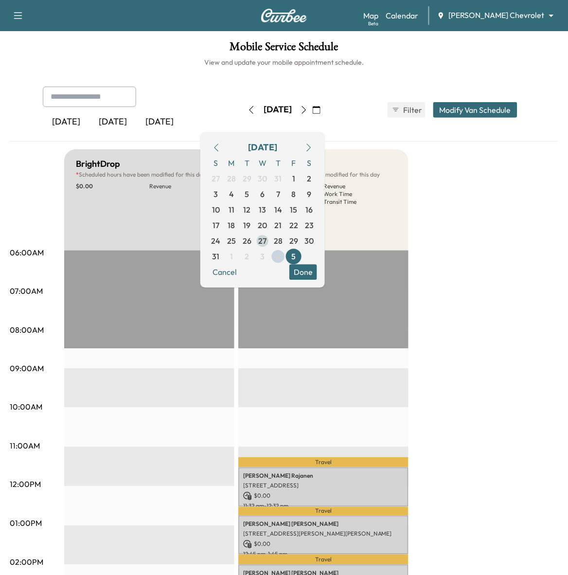
click at [267, 242] on span "27" at bounding box center [263, 241] width 8 height 12
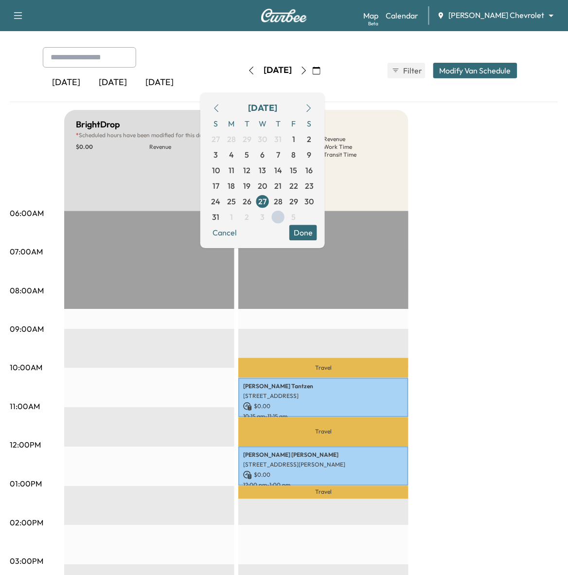
scroll to position [122, 0]
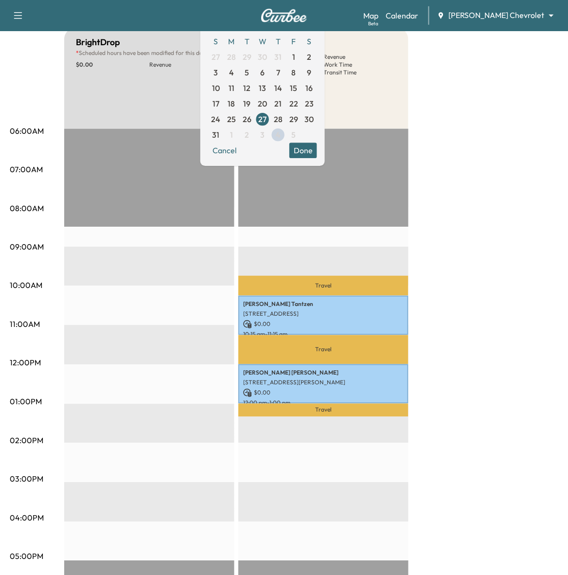
click at [283, 120] on span "28" at bounding box center [278, 119] width 9 height 12
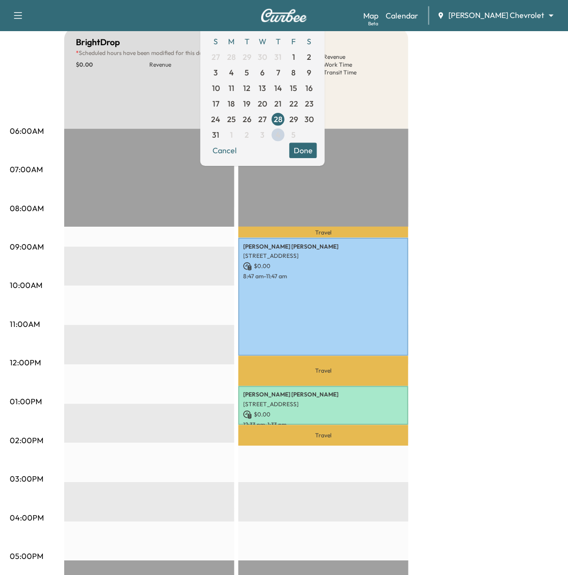
scroll to position [182, 0]
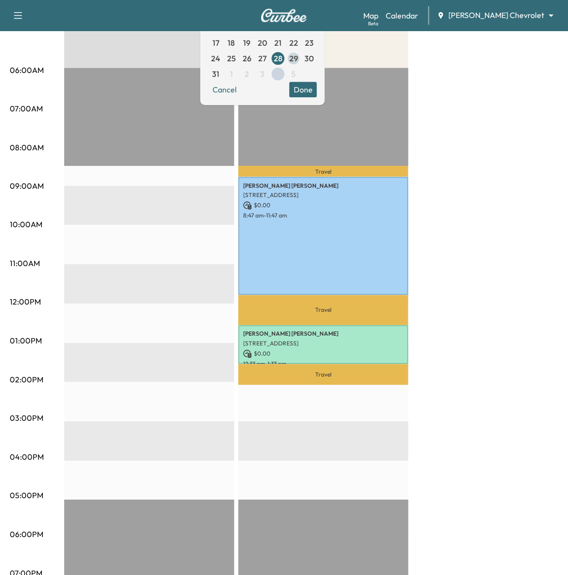
click at [298, 59] on span "29" at bounding box center [293, 59] width 9 height 12
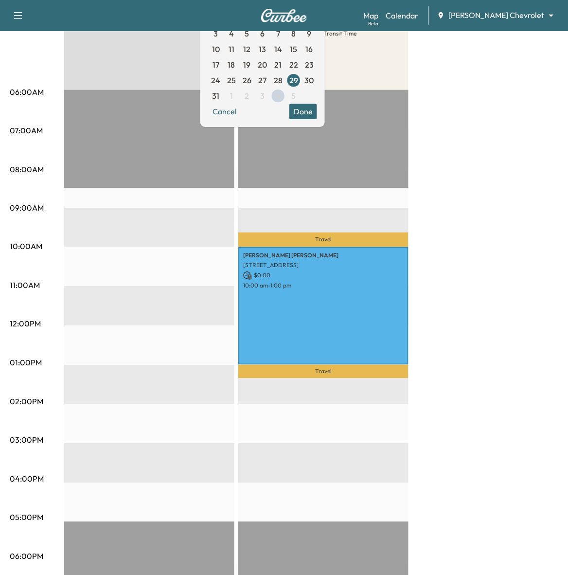
scroll to position [182, 0]
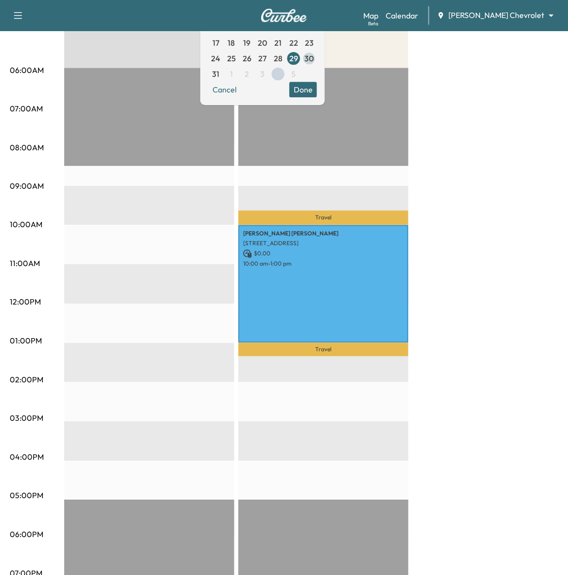
click at [314, 56] on span "30" at bounding box center [309, 59] width 9 height 12
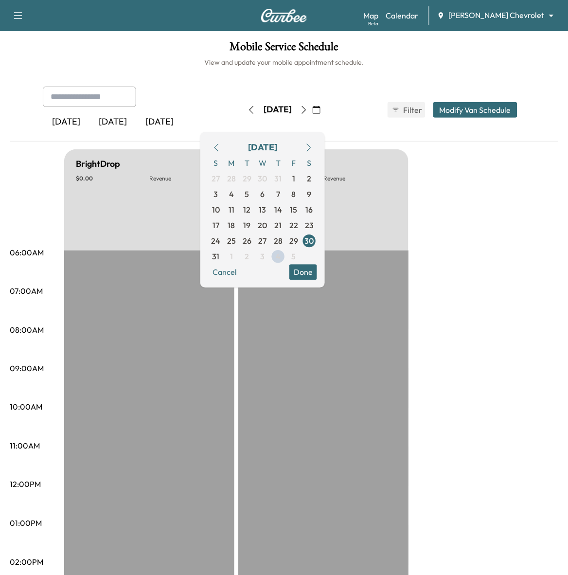
click at [313, 146] on icon "button" at bounding box center [309, 148] width 8 height 8
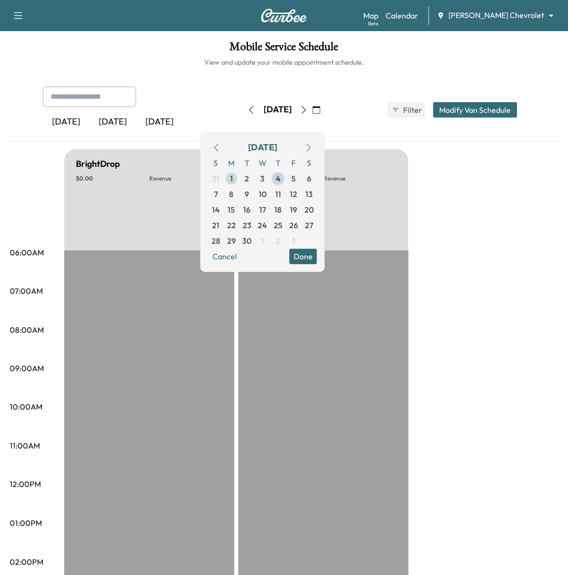
click at [233, 178] on span "1" at bounding box center [231, 179] width 3 height 12
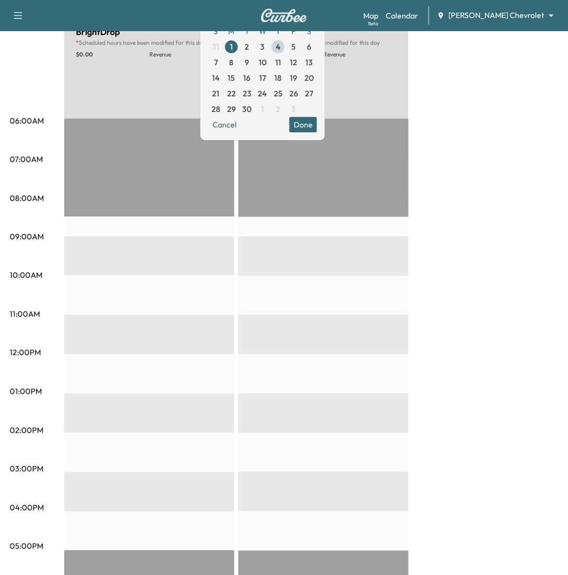
scroll to position [61, 0]
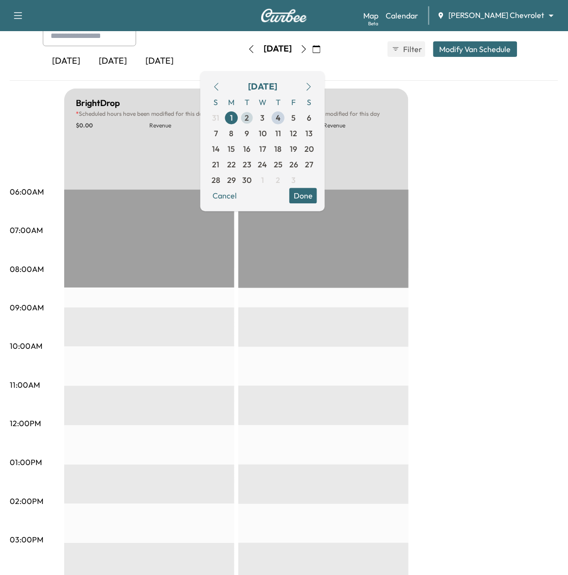
click at [255, 114] on span "2" at bounding box center [247, 118] width 16 height 16
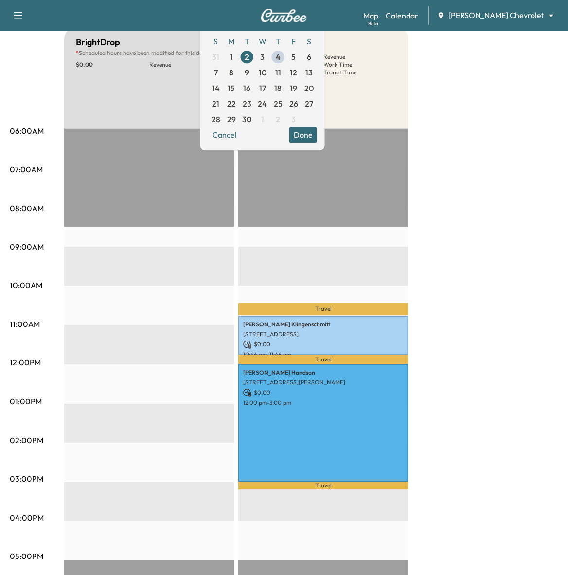
scroll to position [61, 0]
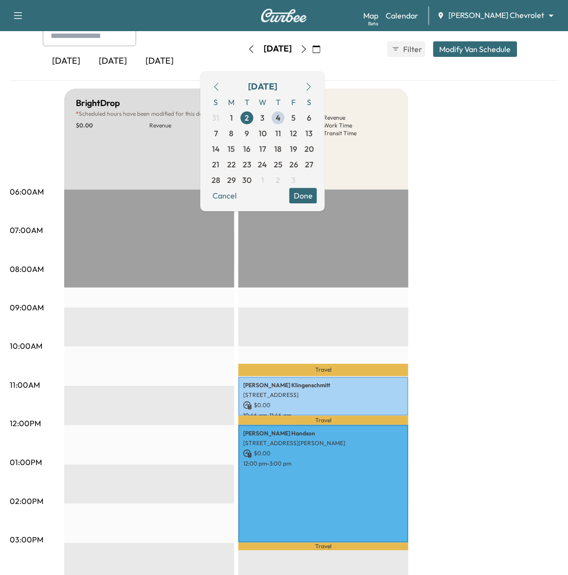
click at [313, 84] on icon "button" at bounding box center [309, 87] width 8 height 8
click at [220, 88] on icon "button" at bounding box center [217, 87] width 8 height 8
click at [317, 196] on button "Done" at bounding box center [303, 196] width 28 height 16
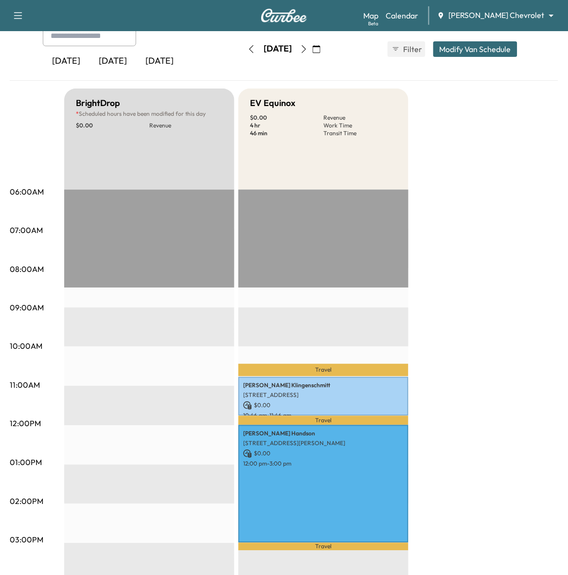
click at [308, 51] on icon "button" at bounding box center [304, 49] width 8 height 8
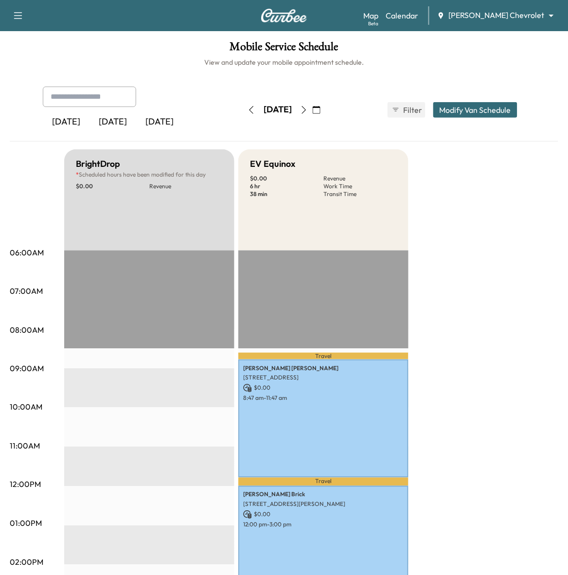
click at [308, 112] on icon "button" at bounding box center [304, 110] width 8 height 8
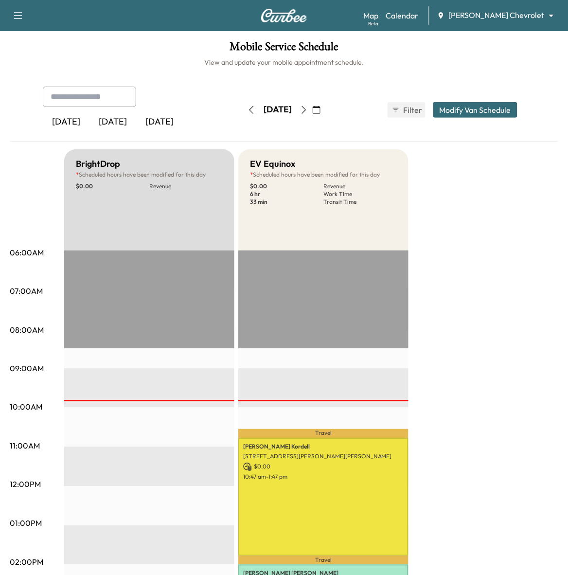
click at [308, 108] on icon "button" at bounding box center [304, 110] width 8 height 8
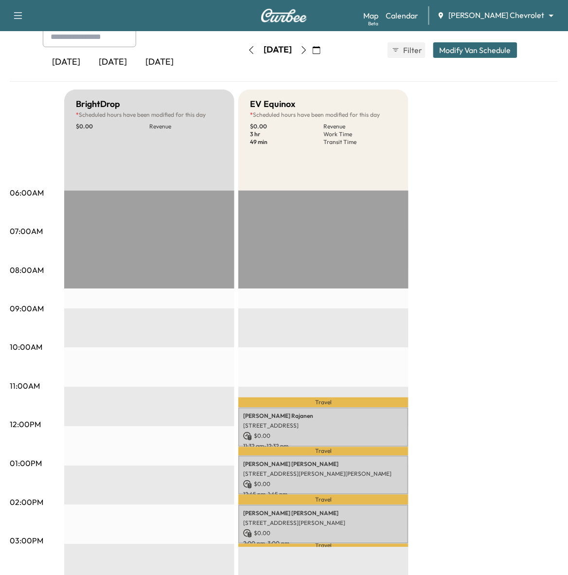
scroll to position [61, 0]
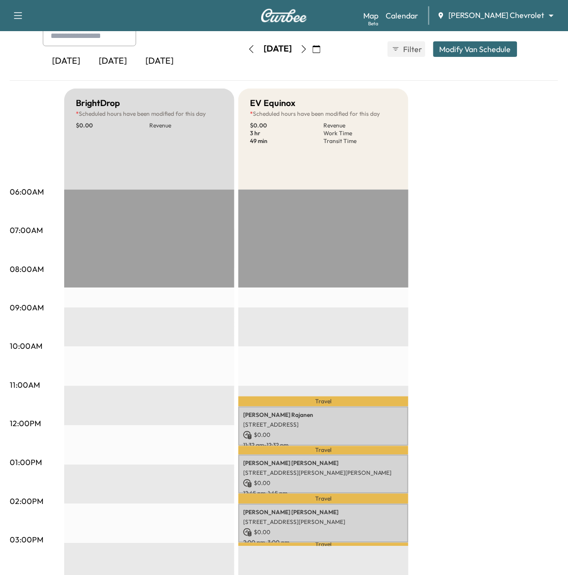
click at [308, 51] on icon "button" at bounding box center [304, 49] width 8 height 8
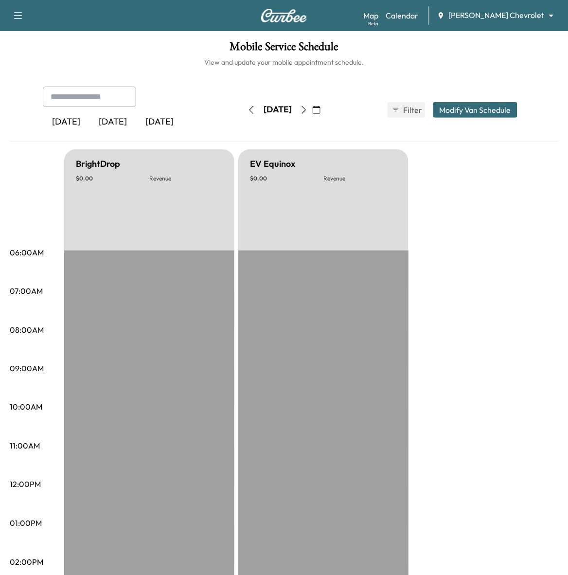
click at [306, 106] on icon "button" at bounding box center [304, 110] width 4 height 8
click at [308, 110] on icon "button" at bounding box center [304, 110] width 8 height 8
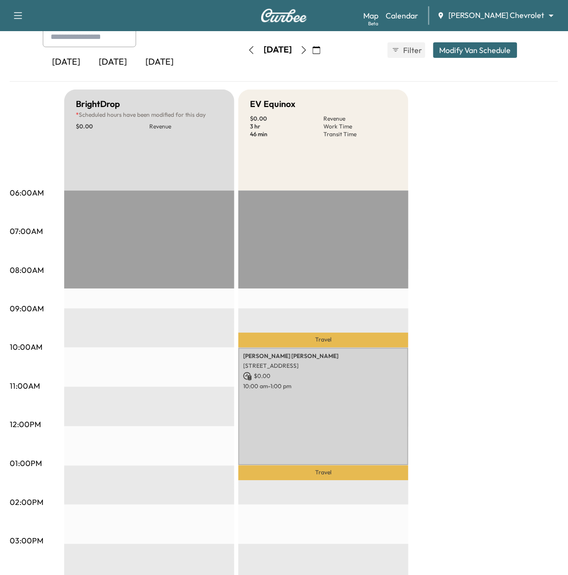
scroll to position [61, 0]
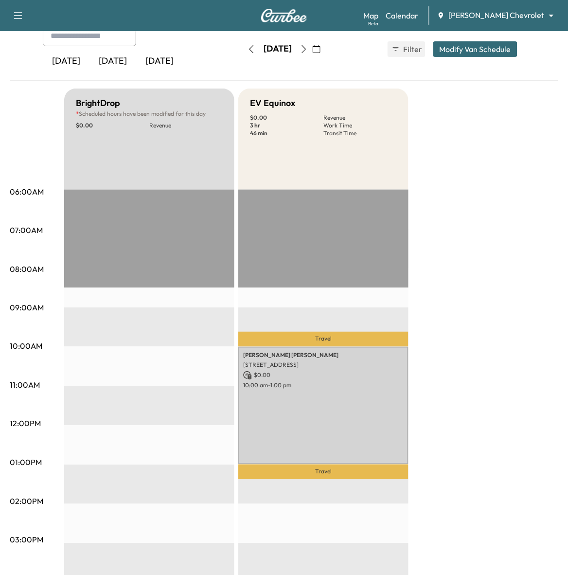
click at [306, 51] on icon "button" at bounding box center [304, 49] width 4 height 8
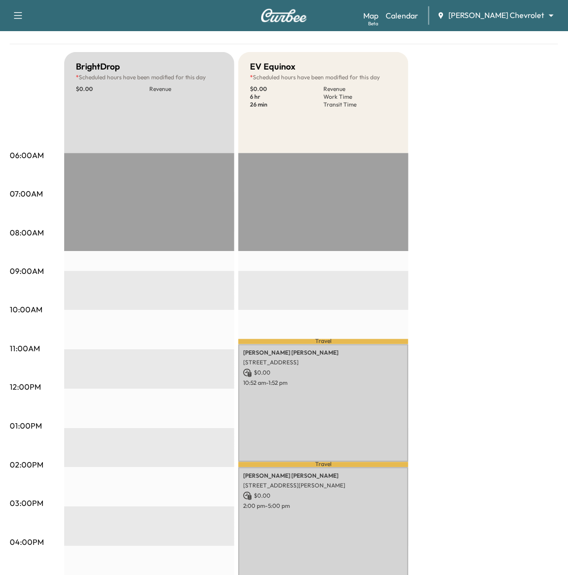
scroll to position [61, 0]
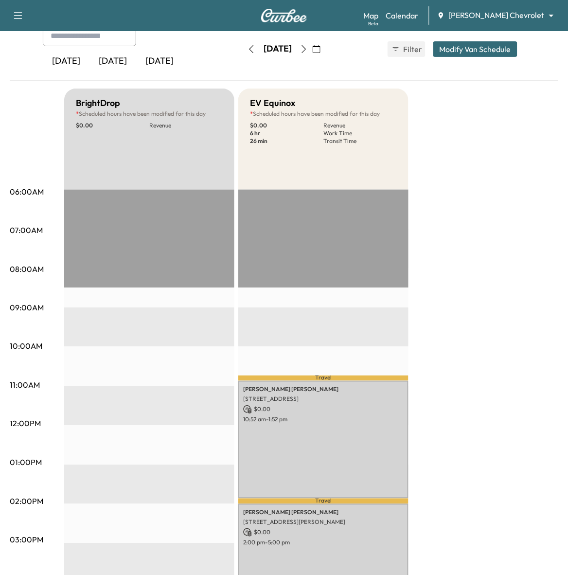
click at [308, 49] on icon "button" at bounding box center [304, 49] width 8 height 8
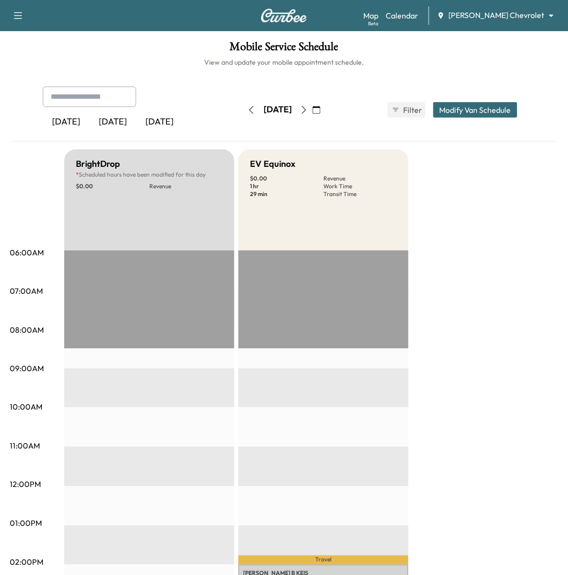
click at [306, 113] on icon "button" at bounding box center [304, 110] width 4 height 8
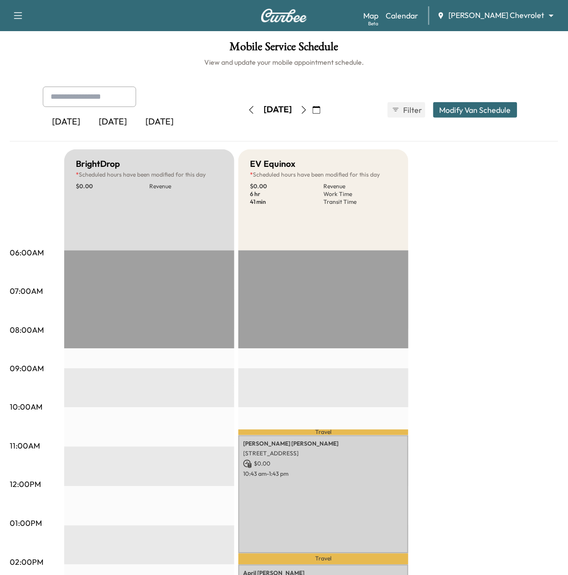
click at [308, 112] on icon "button" at bounding box center [304, 110] width 8 height 8
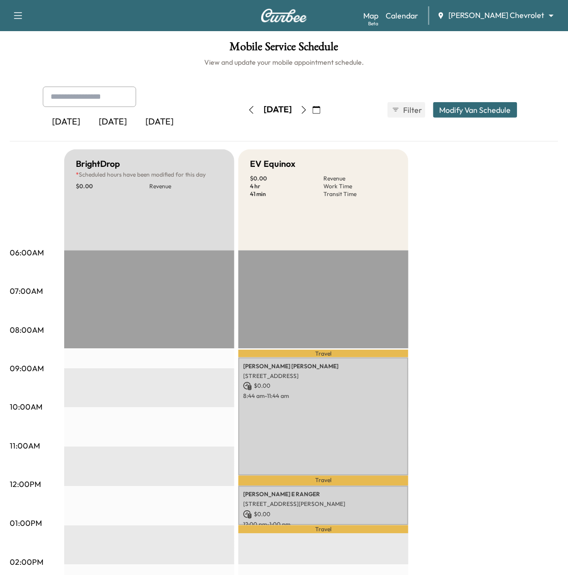
click at [308, 109] on icon "button" at bounding box center [304, 110] width 8 height 8
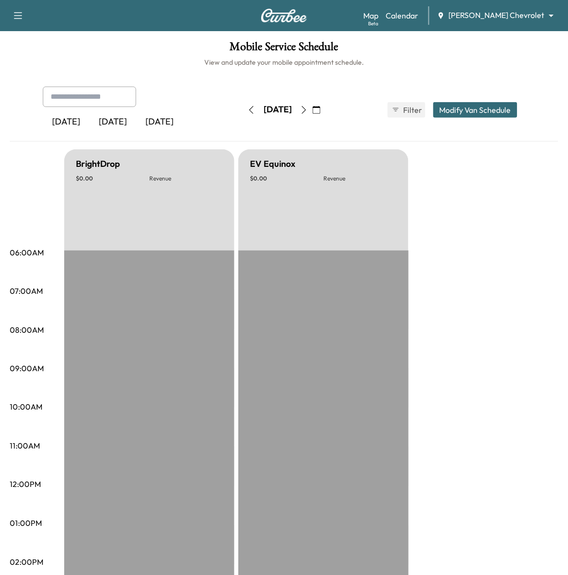
click at [308, 108] on icon "button" at bounding box center [304, 110] width 8 height 8
click at [306, 108] on icon "button" at bounding box center [304, 110] width 4 height 8
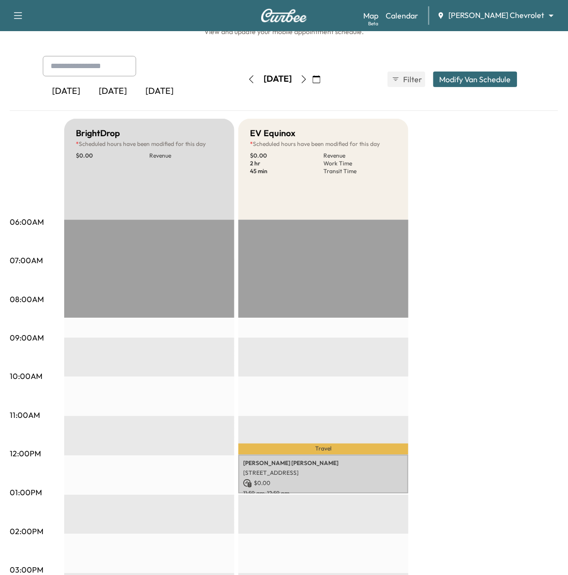
scroll to position [61, 0]
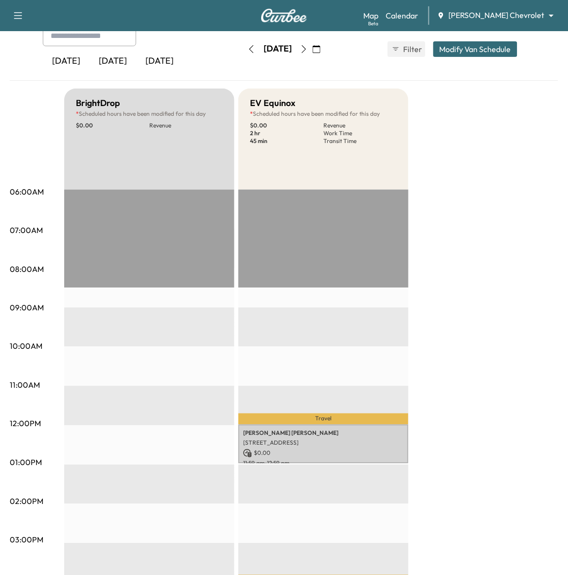
click at [312, 49] on button "button" at bounding box center [304, 49] width 17 height 16
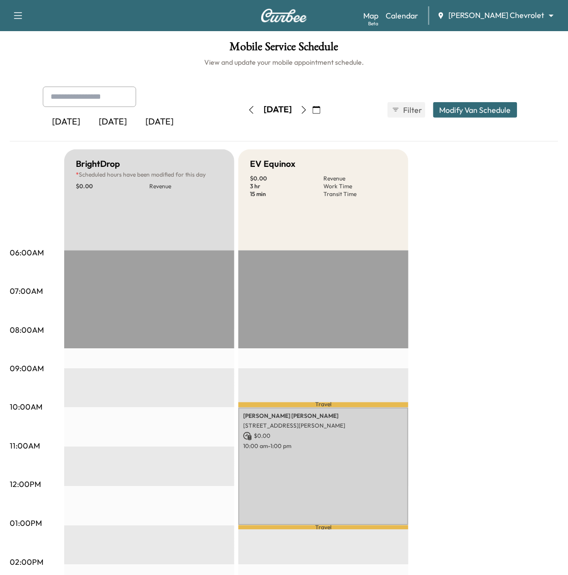
click at [308, 110] on icon "button" at bounding box center [304, 110] width 8 height 8
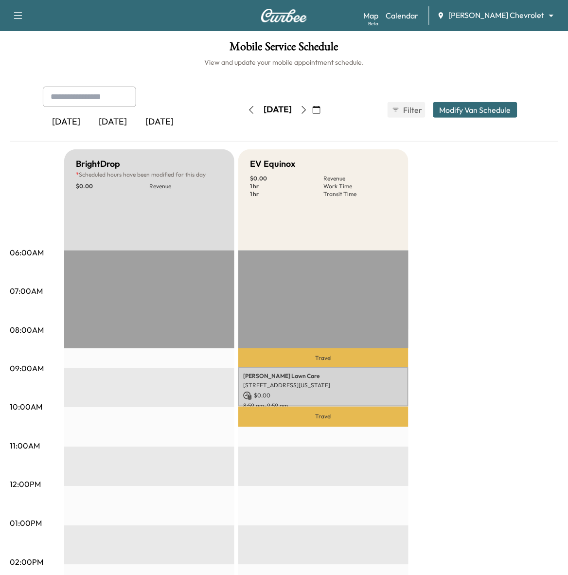
click at [79, 93] on input "text" at bounding box center [89, 97] width 93 height 20
type input "*****"
drag, startPoint x: 114, startPoint y: 98, endPoint x: 22, endPoint y: 91, distance: 92.7
click at [22, 91] on div "***** [DATE] [DATE] [DATE] [DATE] September 2025 S M T W T F S 31 1 2 3 4 5 6 7…" at bounding box center [284, 114] width 549 height 55
type input "**********"
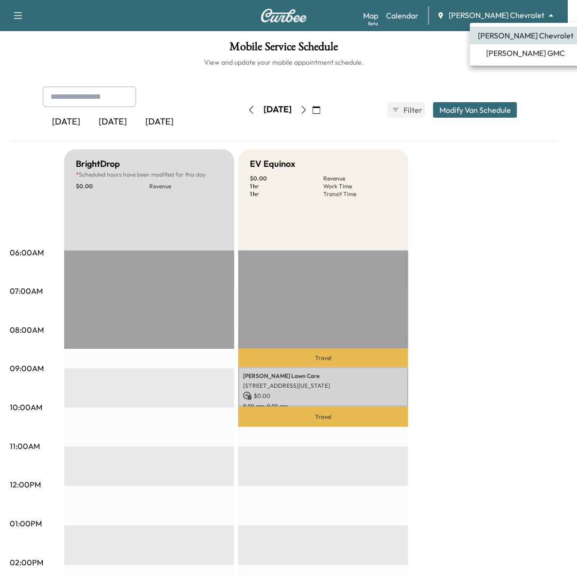
click at [502, 18] on body "Book New Appointment Support Log Out Map Beta Calendar [PERSON_NAME] Chevrolet …" at bounding box center [288, 287] width 577 height 575
click at [509, 53] on span "[PERSON_NAME] GMC" at bounding box center [526, 53] width 79 height 12
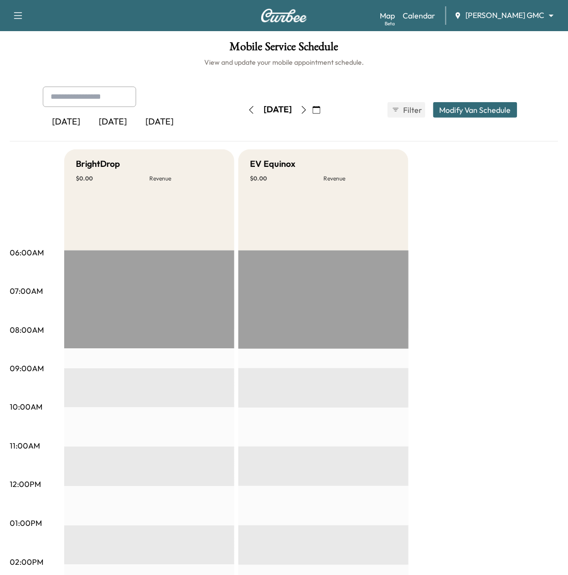
click at [321, 110] on icon "button" at bounding box center [317, 110] width 8 height 8
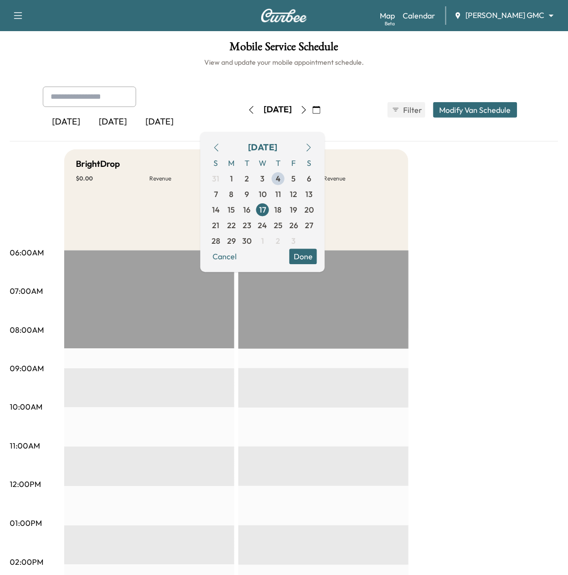
click at [220, 148] on icon "button" at bounding box center [217, 148] width 8 height 8
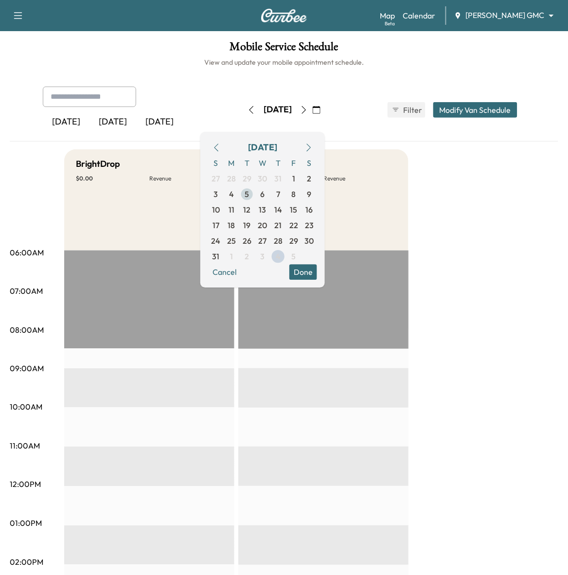
click at [255, 195] on span "5" at bounding box center [247, 194] width 16 height 16
click at [313, 149] on icon "button" at bounding box center [309, 148] width 8 height 8
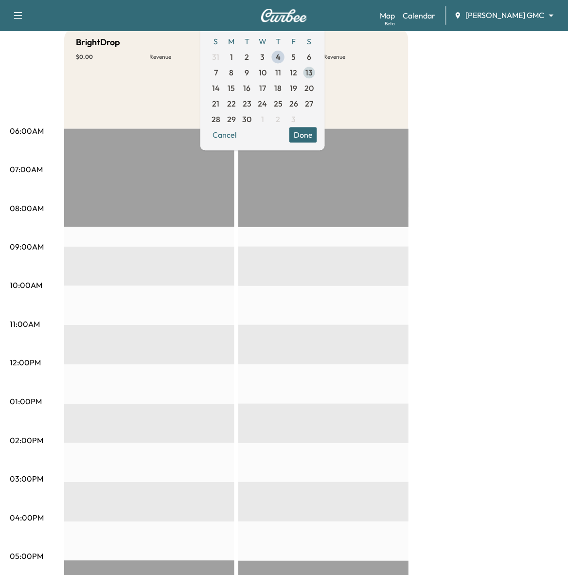
scroll to position [61, 0]
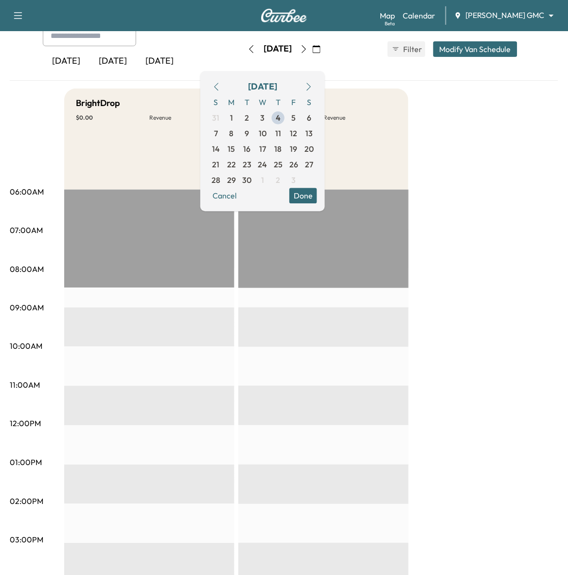
click at [220, 84] on icon "button" at bounding box center [217, 87] width 8 height 8
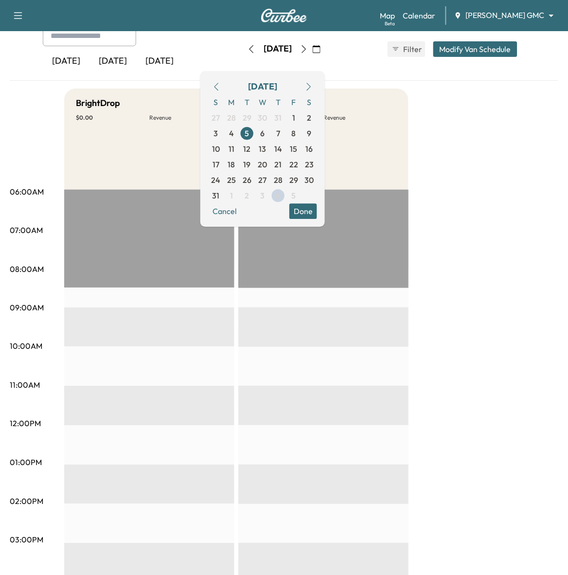
click at [308, 52] on icon "button" at bounding box center [304, 49] width 8 height 8
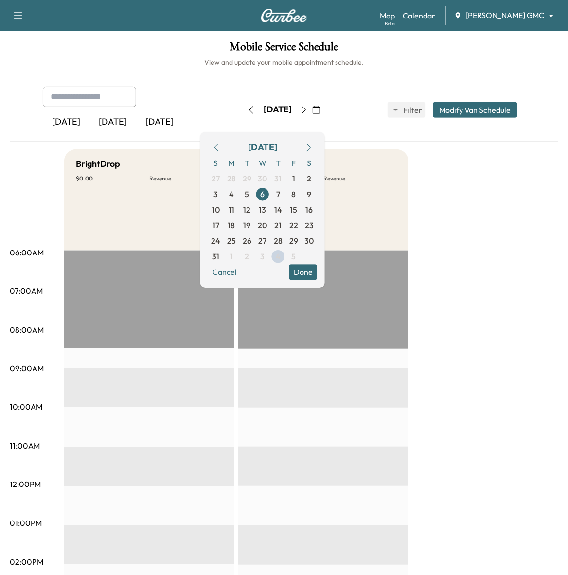
click at [308, 111] on icon "button" at bounding box center [304, 110] width 8 height 8
click at [308, 108] on icon "button" at bounding box center [304, 110] width 8 height 8
click at [308, 110] on icon "button" at bounding box center [304, 110] width 8 height 8
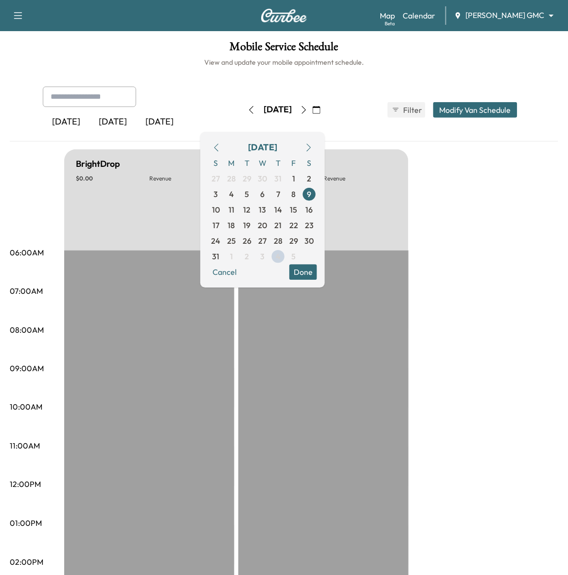
click at [306, 108] on icon "button" at bounding box center [304, 110] width 4 height 8
click at [308, 110] on icon "button" at bounding box center [304, 110] width 8 height 8
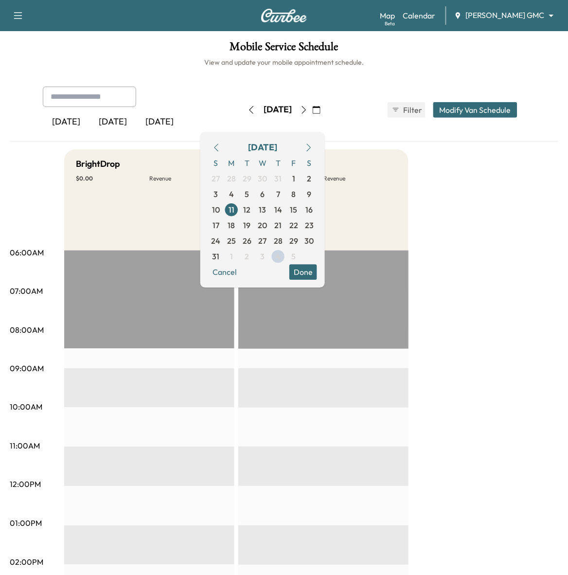
click at [308, 110] on icon "button" at bounding box center [304, 110] width 8 height 8
click at [308, 112] on icon "button" at bounding box center [304, 110] width 8 height 8
click at [312, 116] on button "button" at bounding box center [304, 110] width 17 height 16
click at [312, 114] on button "button" at bounding box center [304, 110] width 17 height 16
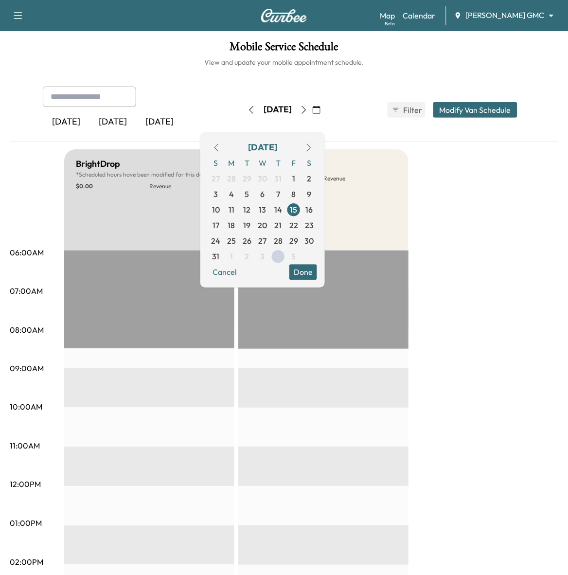
click at [325, 114] on button "button" at bounding box center [316, 110] width 17 height 16
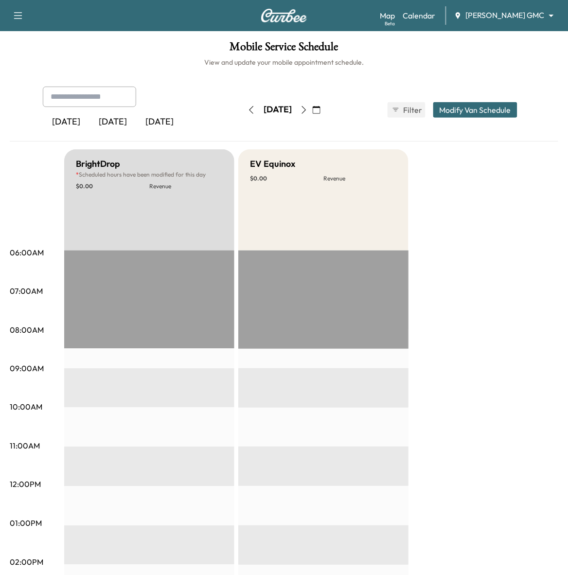
click at [308, 112] on icon "button" at bounding box center [304, 110] width 8 height 8
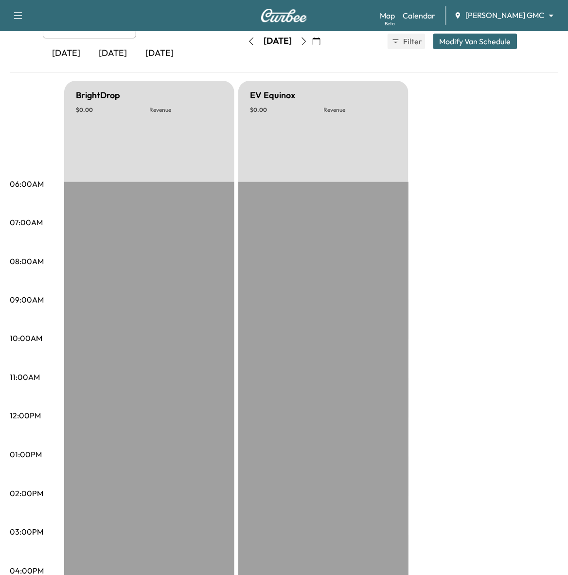
scroll to position [61, 0]
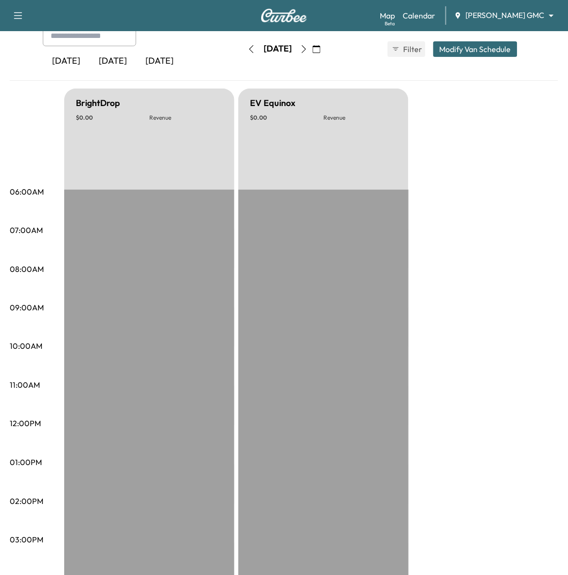
click at [308, 47] on icon "button" at bounding box center [304, 49] width 8 height 8
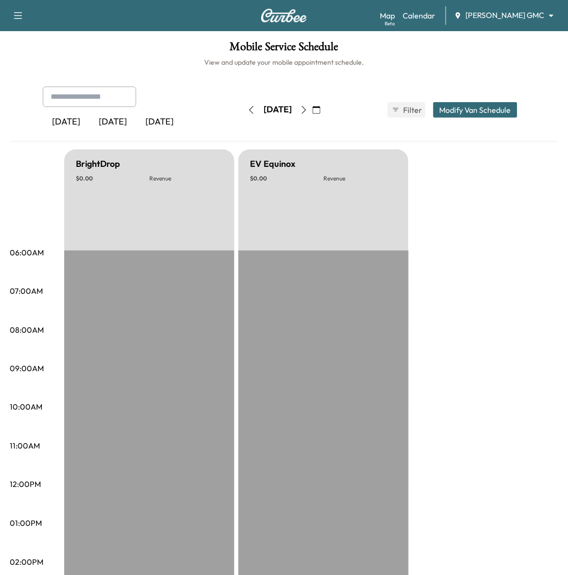
click at [308, 109] on icon "button" at bounding box center [304, 110] width 8 height 8
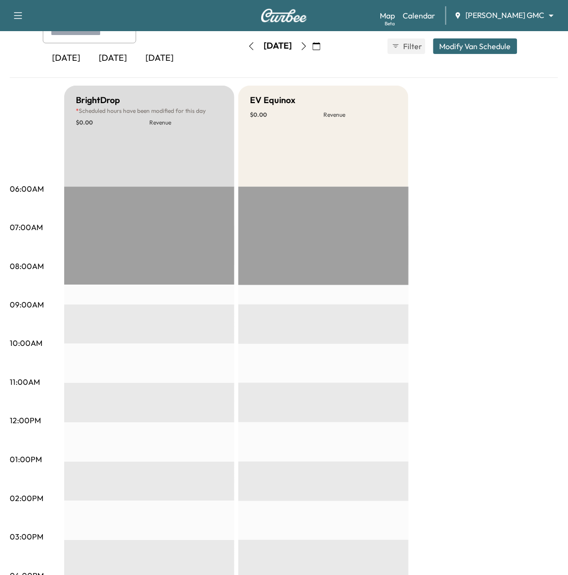
scroll to position [61, 0]
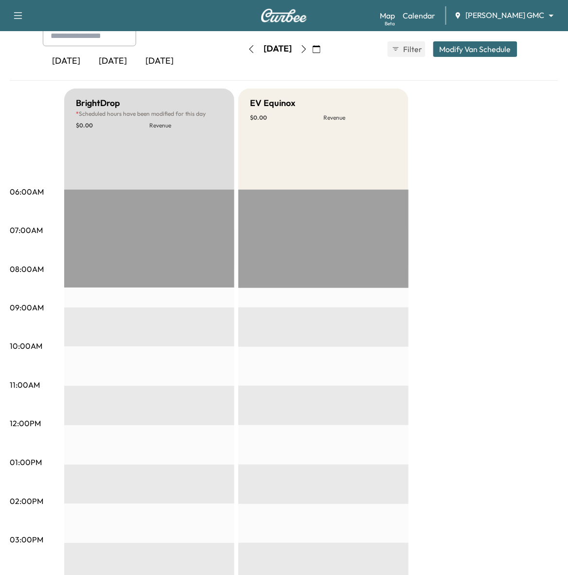
click at [312, 53] on button "button" at bounding box center [304, 49] width 17 height 16
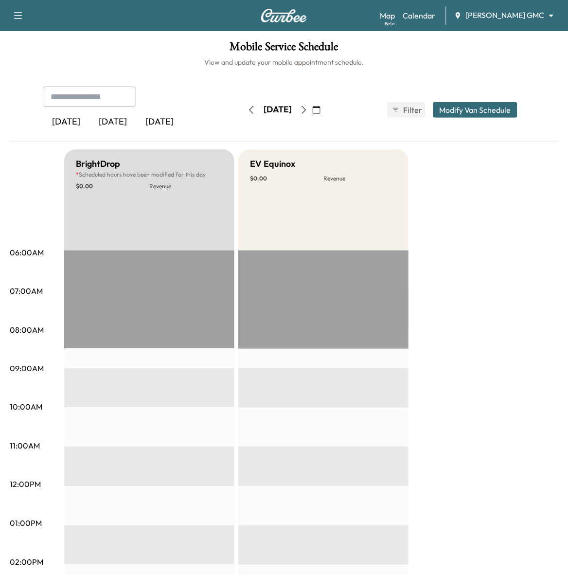
click at [306, 106] on icon "button" at bounding box center [304, 110] width 4 height 8
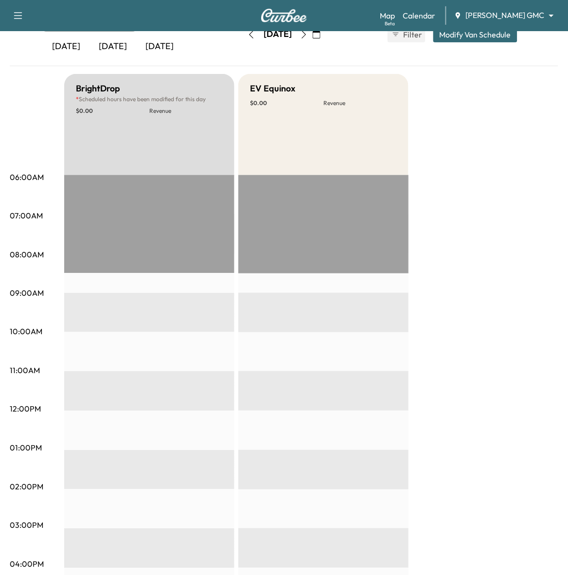
scroll to position [61, 0]
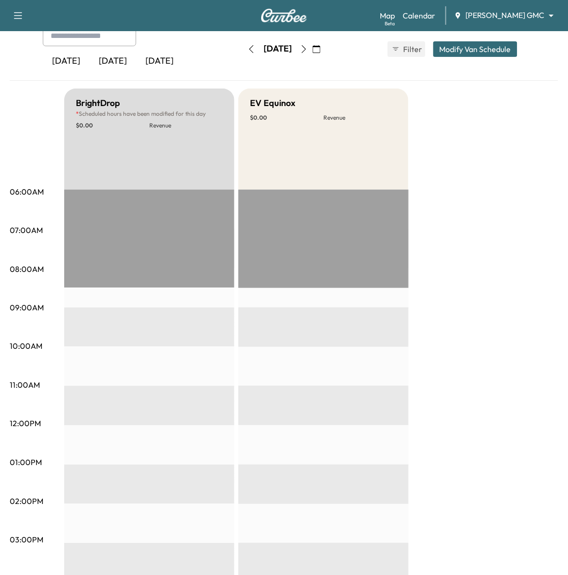
click at [312, 56] on div "[DATE]" at bounding box center [277, 49] width 69 height 16
click at [312, 55] on button "button" at bounding box center [304, 49] width 17 height 16
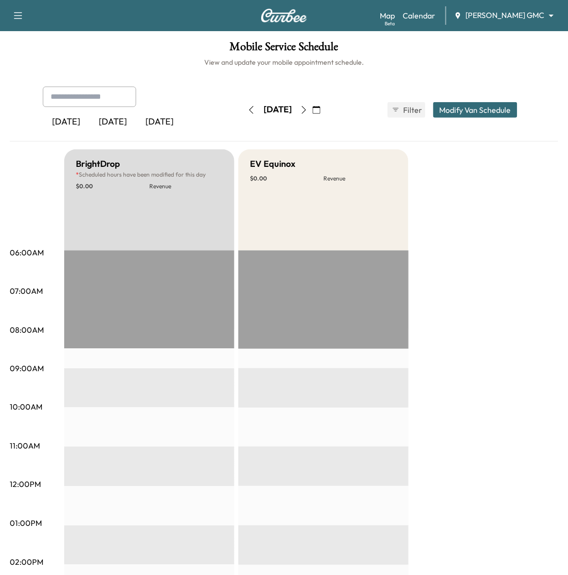
click at [308, 108] on icon "button" at bounding box center [304, 110] width 8 height 8
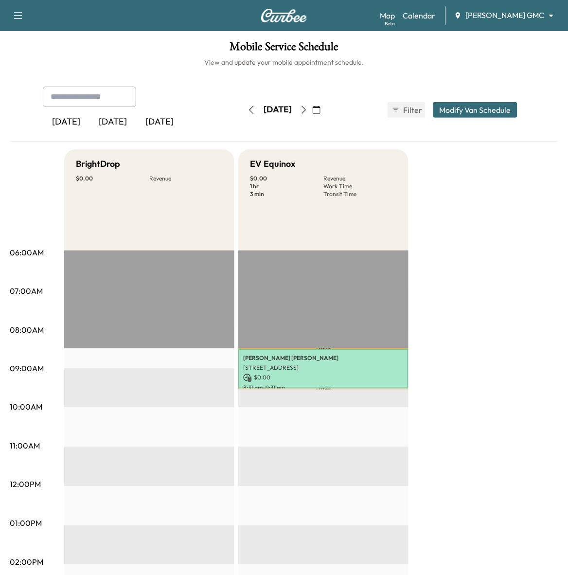
click at [306, 108] on icon "button" at bounding box center [304, 110] width 4 height 8
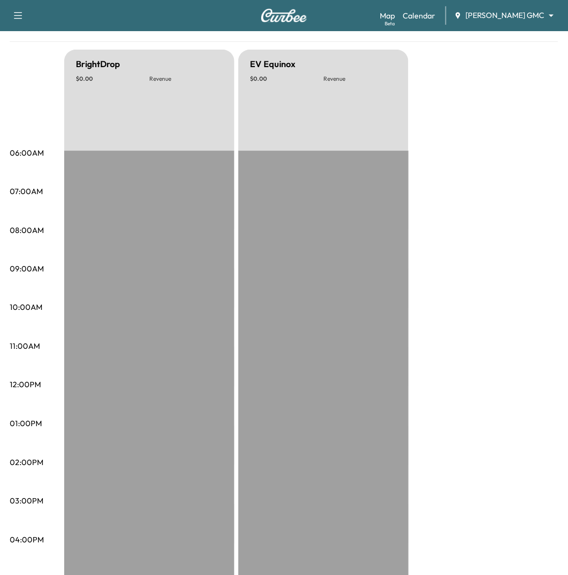
scroll to position [61, 0]
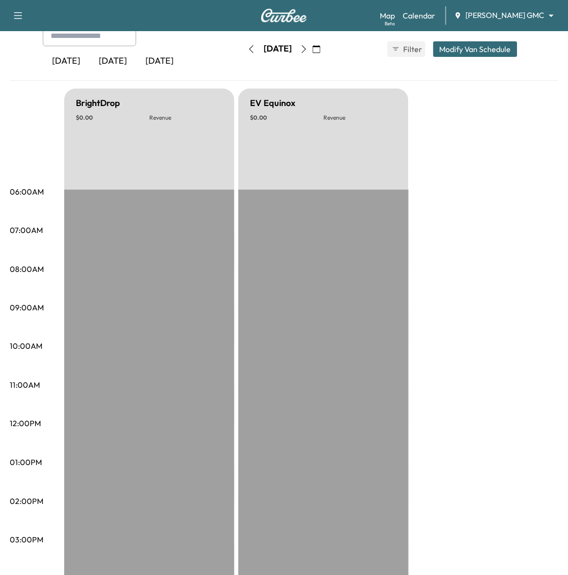
click at [312, 54] on button "button" at bounding box center [304, 49] width 17 height 16
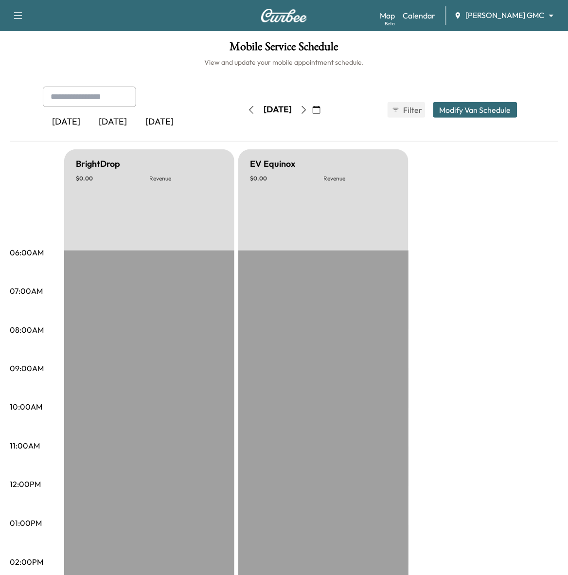
click at [308, 109] on icon "button" at bounding box center [304, 110] width 8 height 8
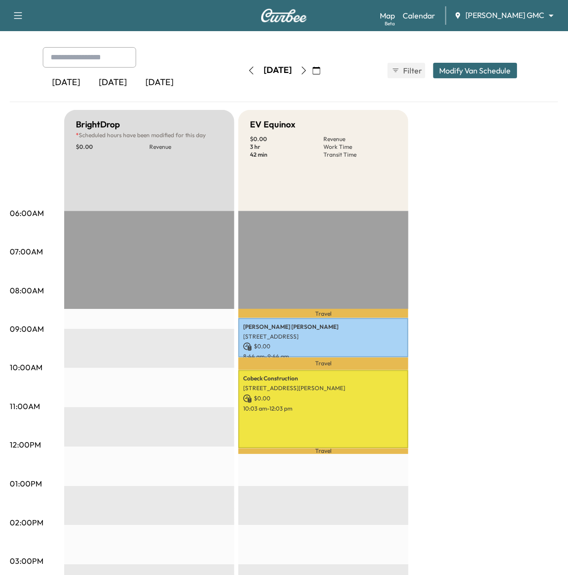
scroll to position [61, 0]
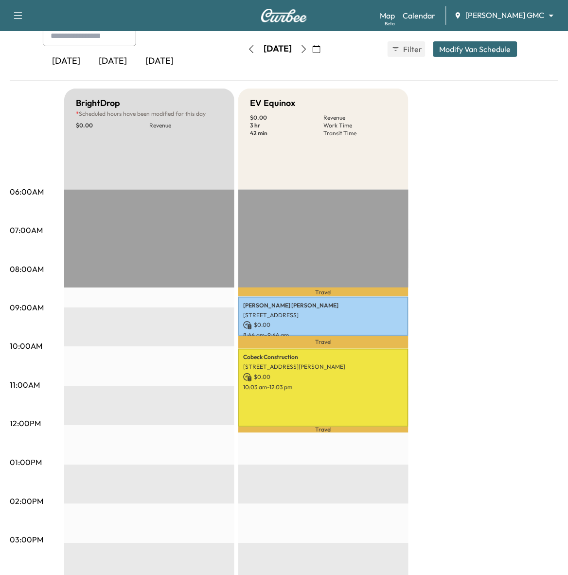
click at [306, 52] on icon "button" at bounding box center [304, 49] width 4 height 8
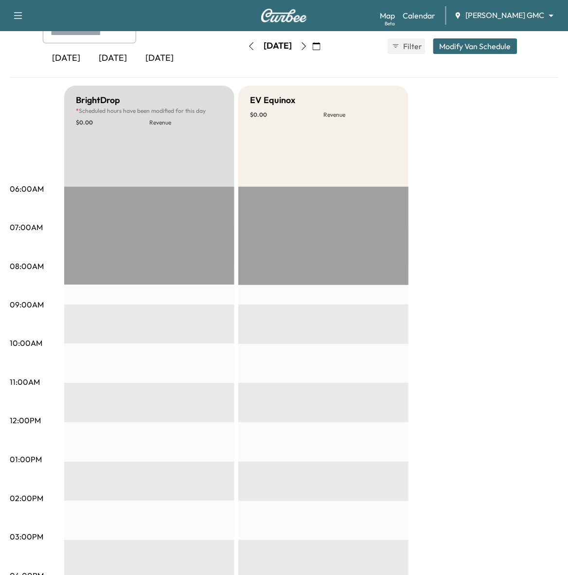
scroll to position [61, 0]
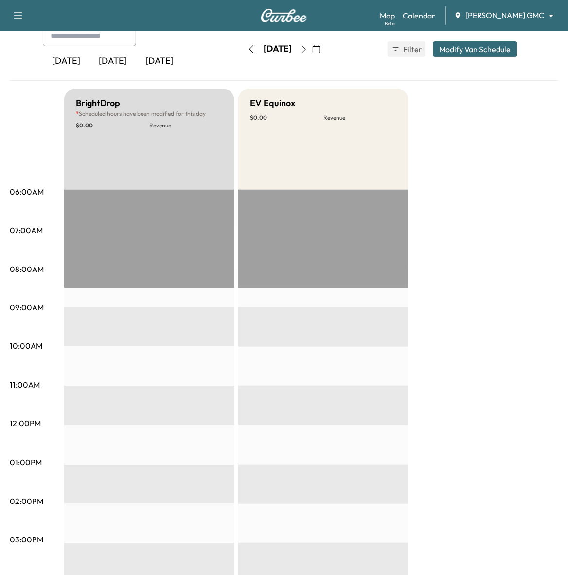
click at [308, 48] on icon "button" at bounding box center [304, 49] width 8 height 8
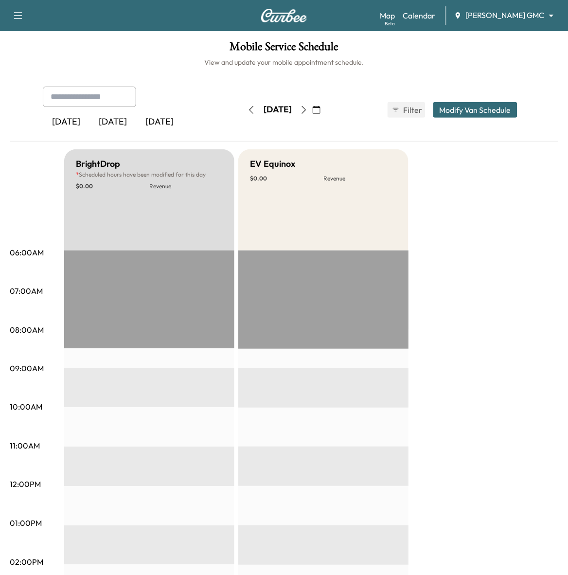
click at [308, 109] on icon "button" at bounding box center [304, 110] width 8 height 8
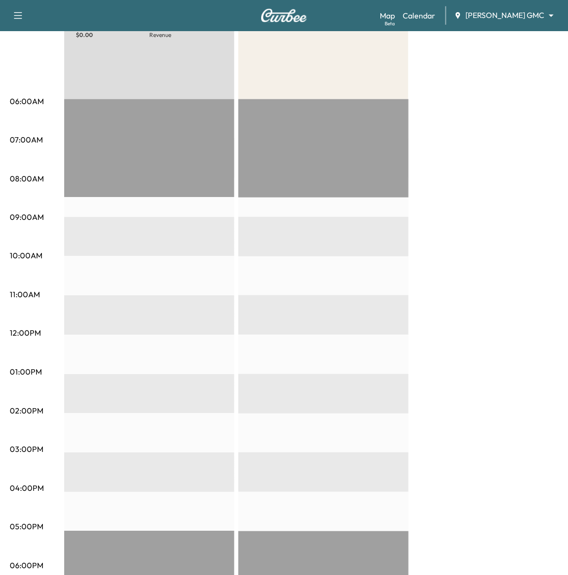
scroll to position [61, 0]
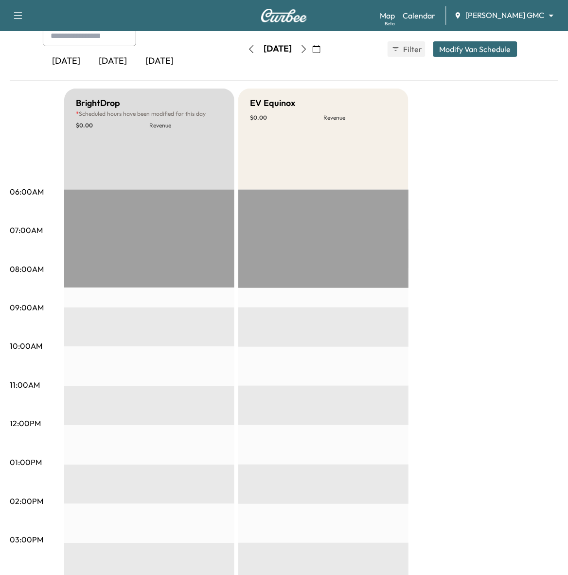
click at [308, 49] on icon "button" at bounding box center [304, 49] width 8 height 8
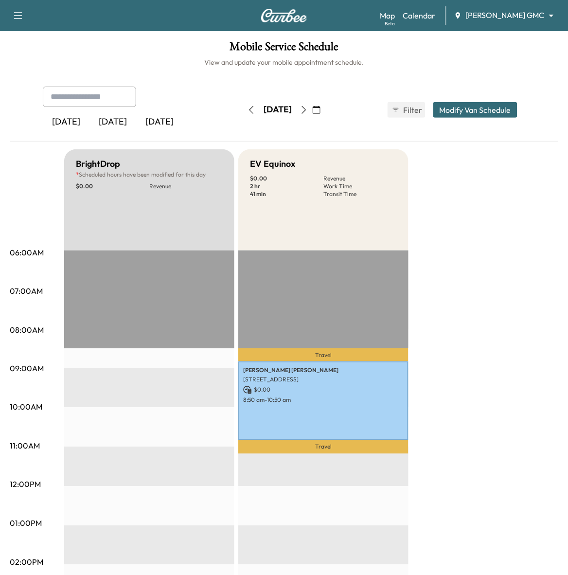
click at [312, 114] on button "button" at bounding box center [304, 110] width 17 height 16
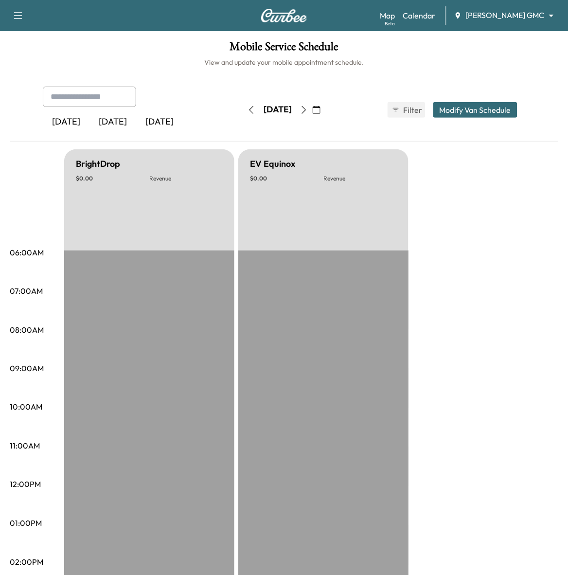
click at [308, 110] on icon "button" at bounding box center [304, 110] width 8 height 8
click at [308, 112] on icon "button" at bounding box center [304, 110] width 8 height 8
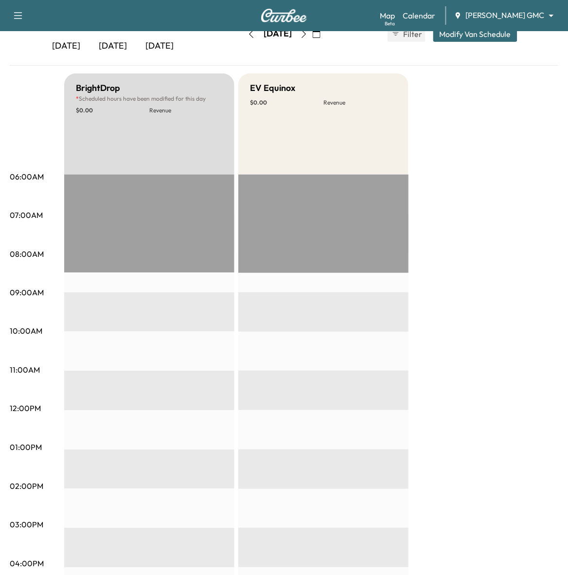
scroll to position [61, 0]
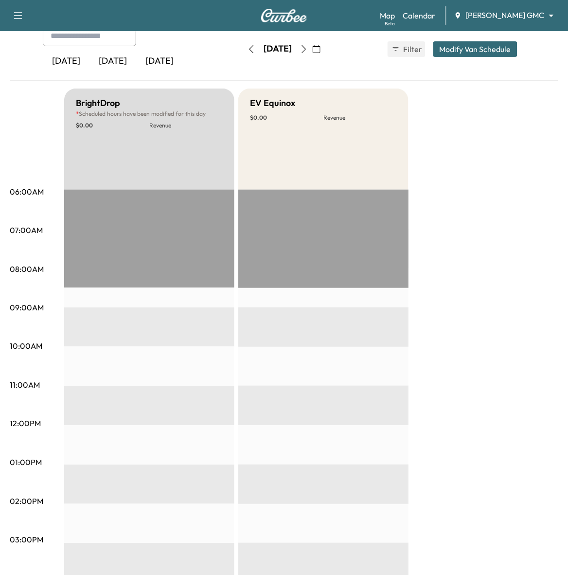
click at [308, 51] on icon "button" at bounding box center [304, 49] width 8 height 8
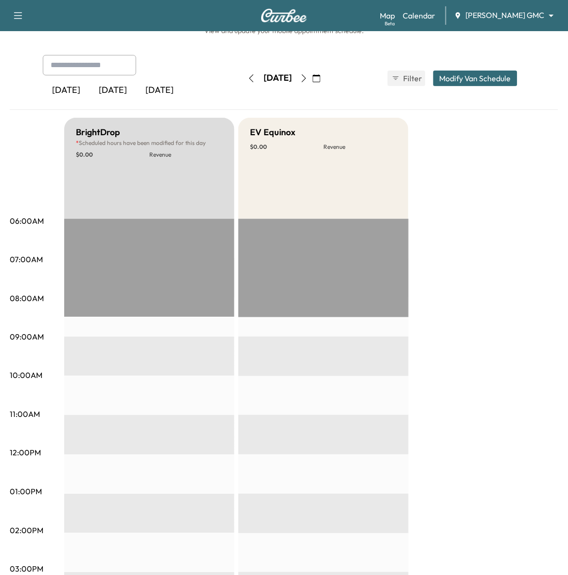
scroll to position [61, 0]
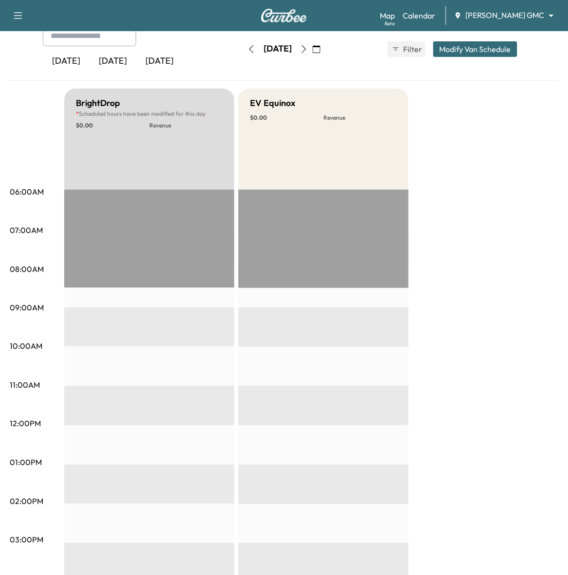
click at [308, 50] on icon "button" at bounding box center [304, 49] width 8 height 8
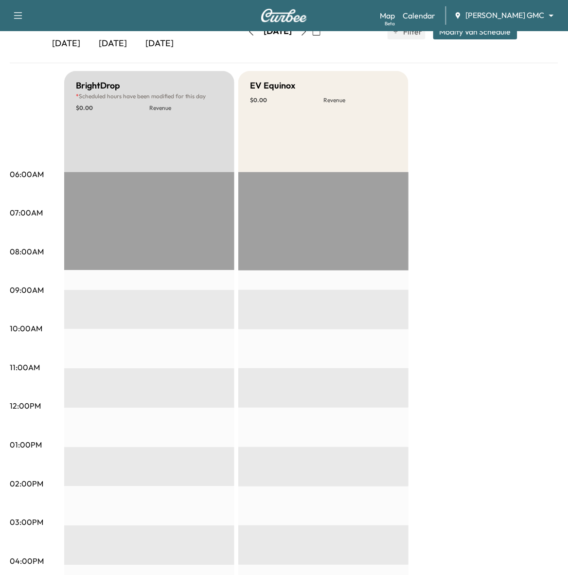
scroll to position [61, 0]
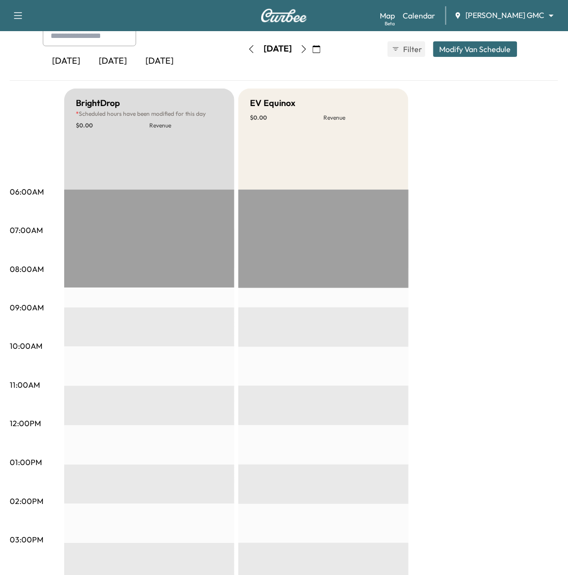
click at [306, 50] on icon "button" at bounding box center [304, 49] width 4 height 8
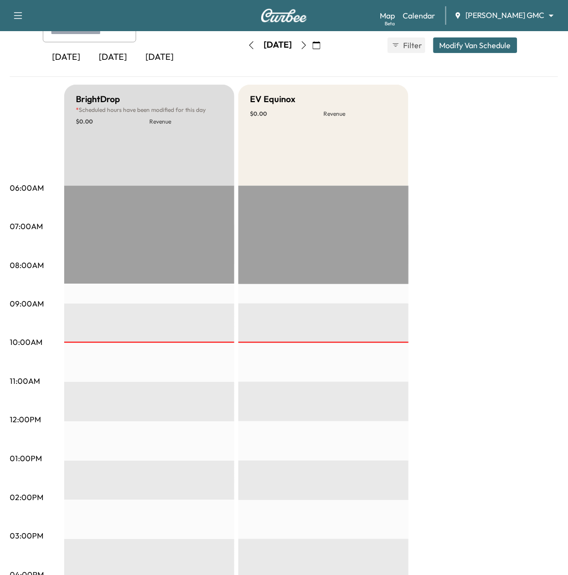
scroll to position [61, 0]
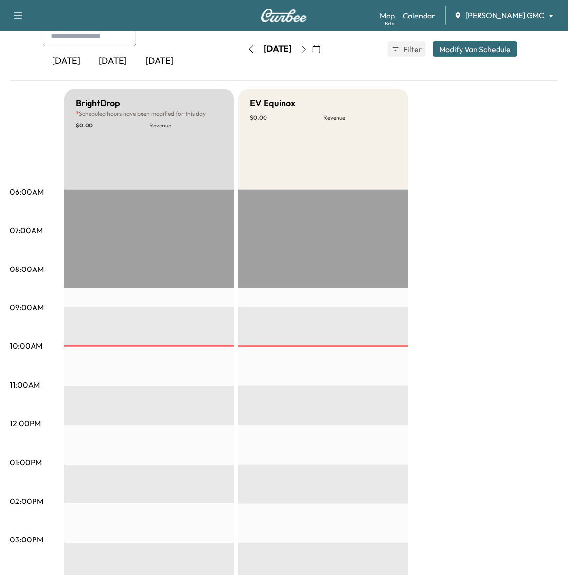
click at [312, 54] on button "button" at bounding box center [304, 49] width 17 height 16
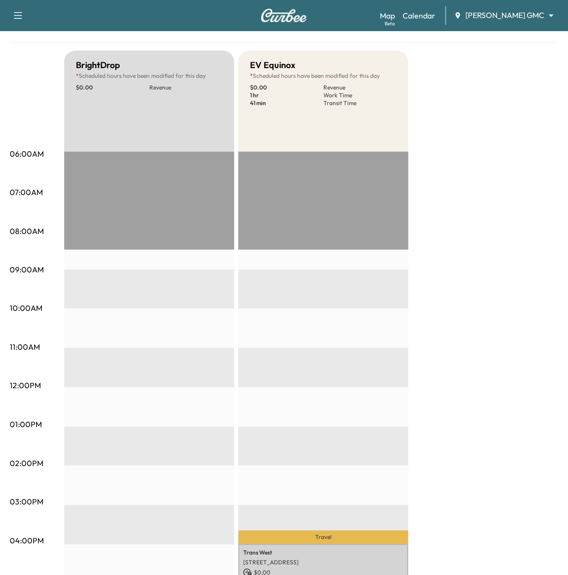
scroll to position [70, 0]
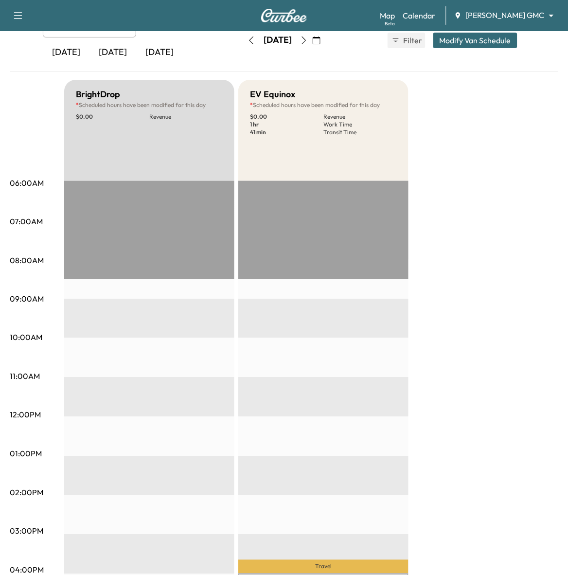
click at [250, 37] on icon "button" at bounding box center [252, 40] width 4 height 8
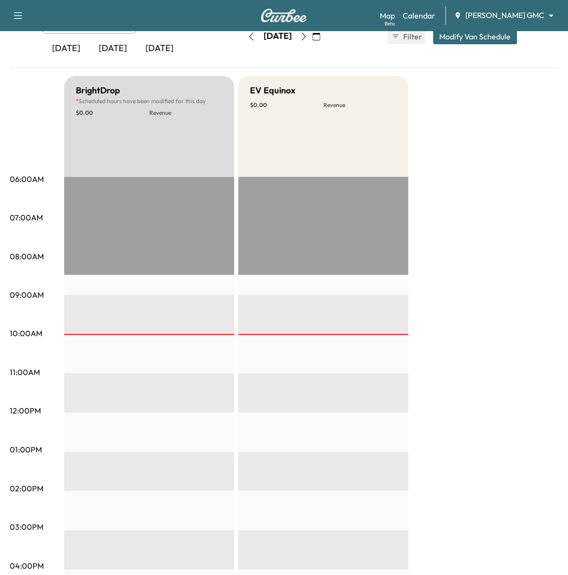
scroll to position [70, 0]
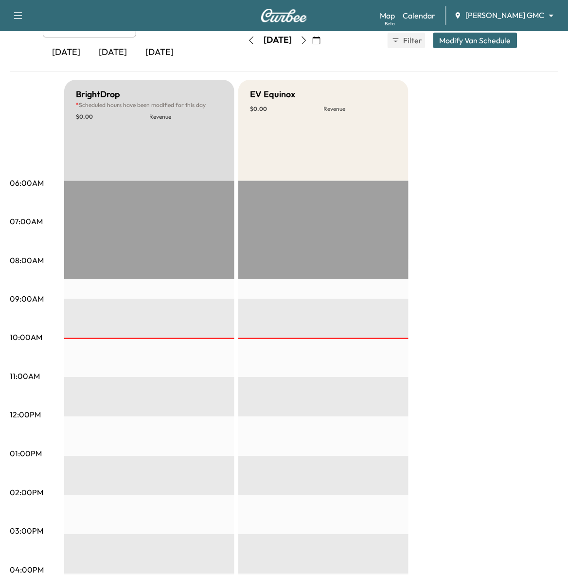
click at [243, 43] on button "button" at bounding box center [251, 41] width 17 height 16
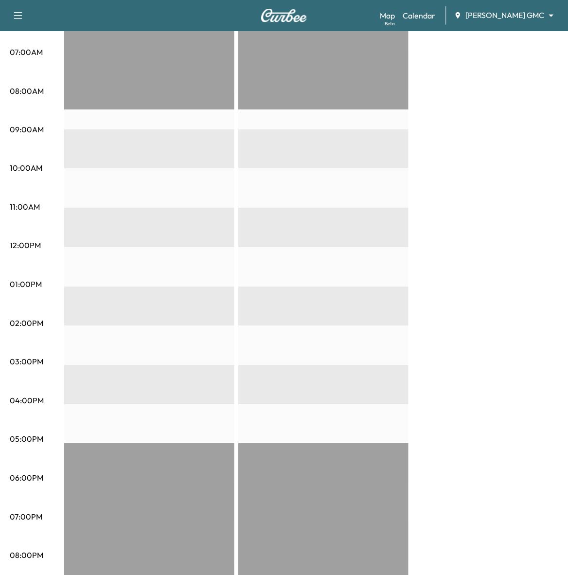
scroll to position [70, 0]
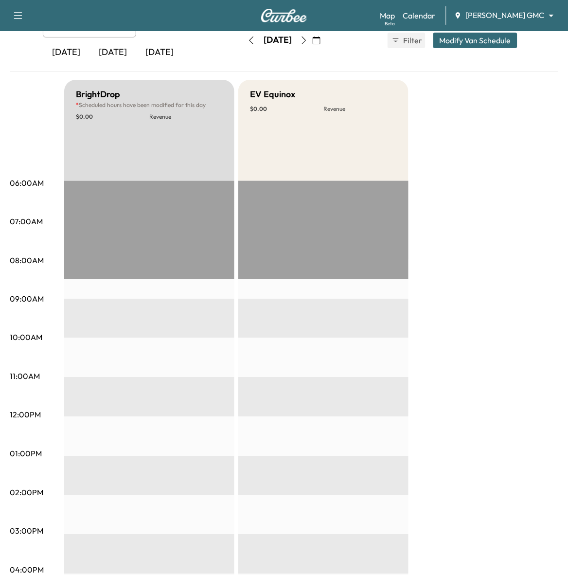
click at [248, 37] on icon "button" at bounding box center [252, 40] width 8 height 8
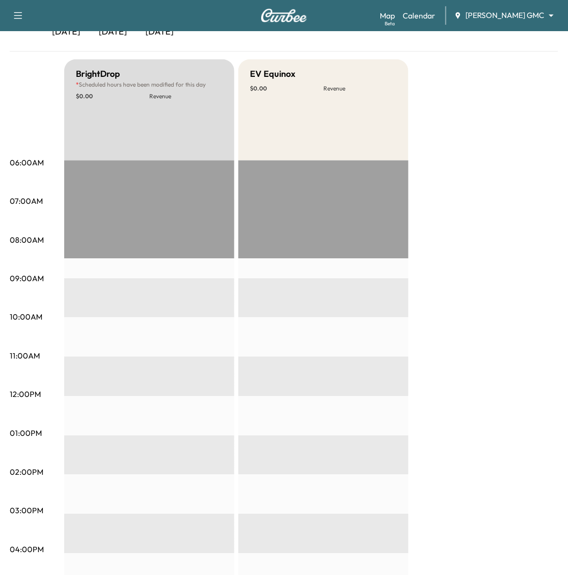
scroll to position [70, 0]
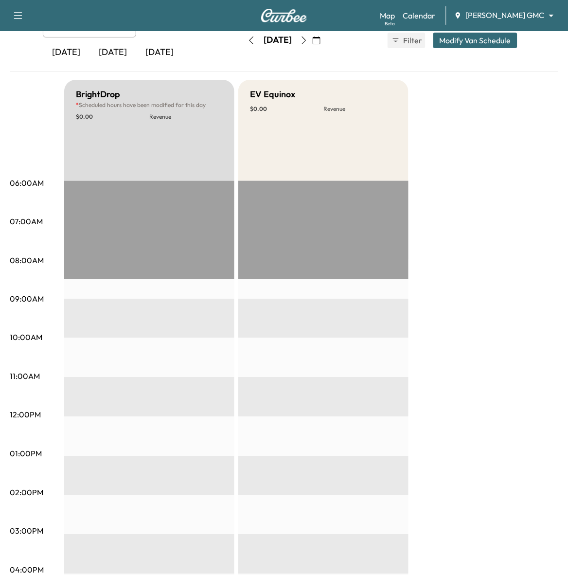
click at [243, 46] on button "button" at bounding box center [251, 41] width 17 height 16
click at [248, 42] on icon "button" at bounding box center [252, 40] width 8 height 8
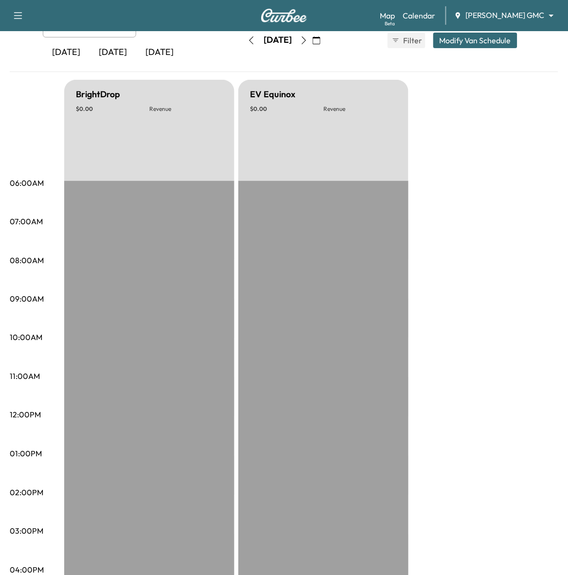
click at [248, 39] on icon "button" at bounding box center [252, 40] width 8 height 8
click at [243, 45] on button "button" at bounding box center [251, 41] width 17 height 16
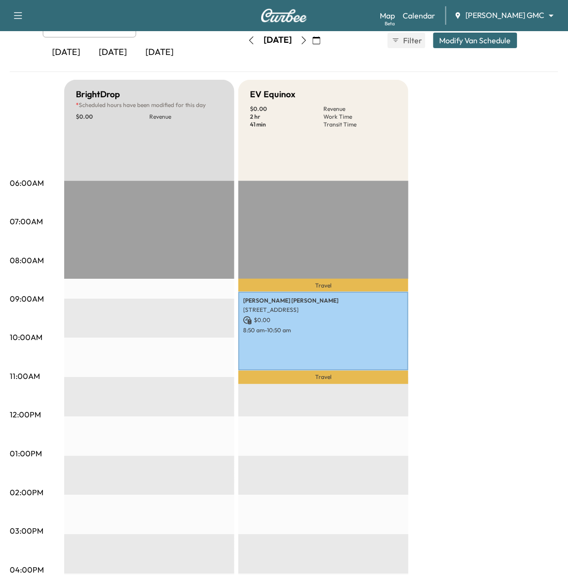
click at [248, 39] on icon "button" at bounding box center [252, 40] width 8 height 8
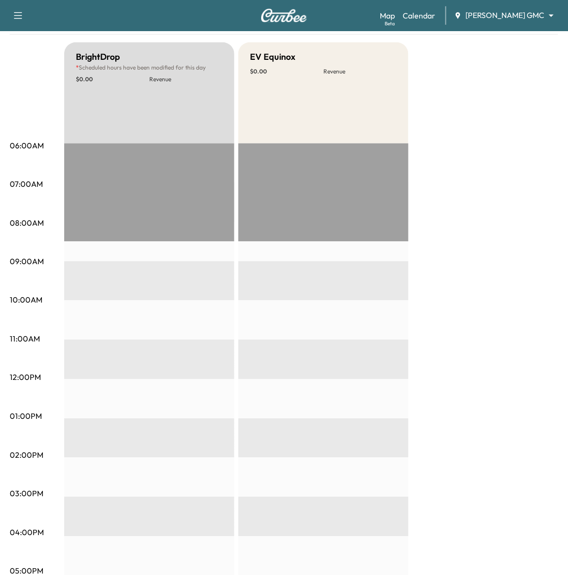
scroll to position [70, 0]
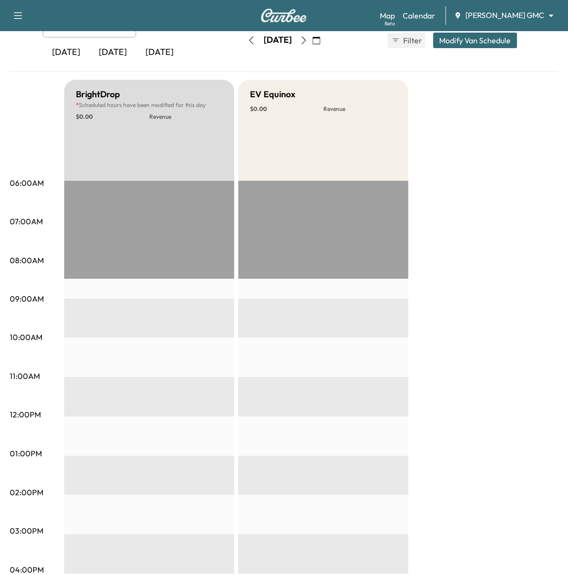
click at [248, 43] on icon "button" at bounding box center [252, 40] width 8 height 8
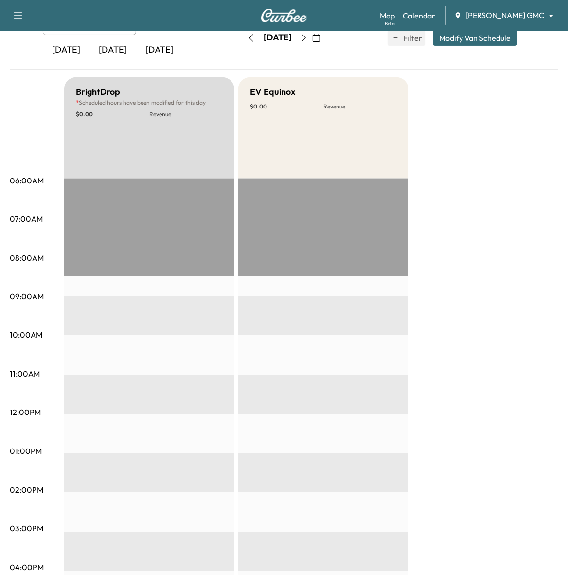
scroll to position [70, 0]
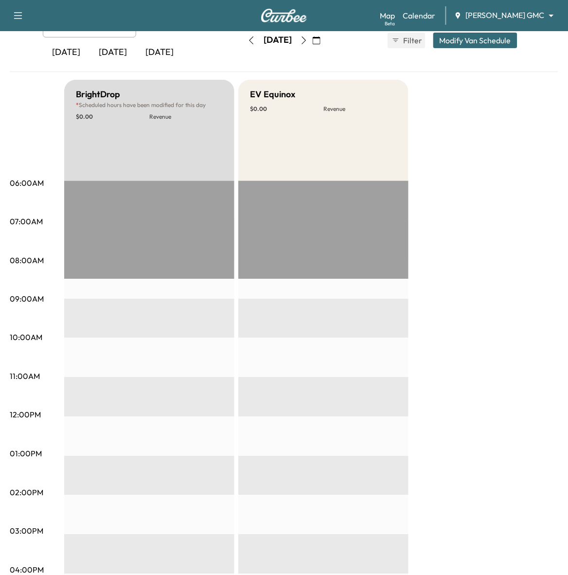
click at [243, 45] on button "button" at bounding box center [251, 41] width 17 height 16
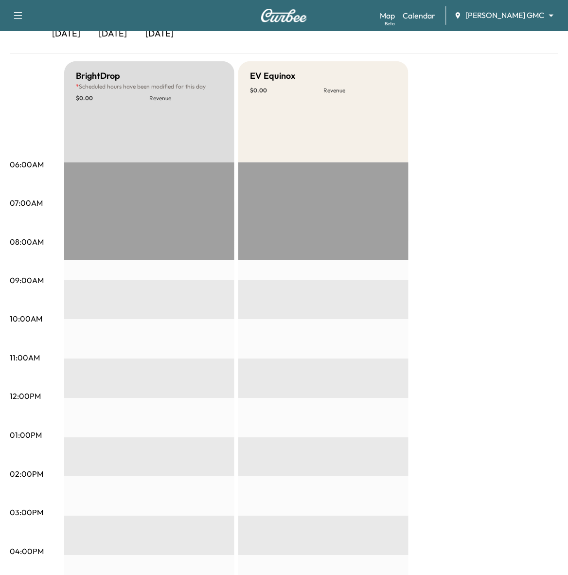
scroll to position [70, 0]
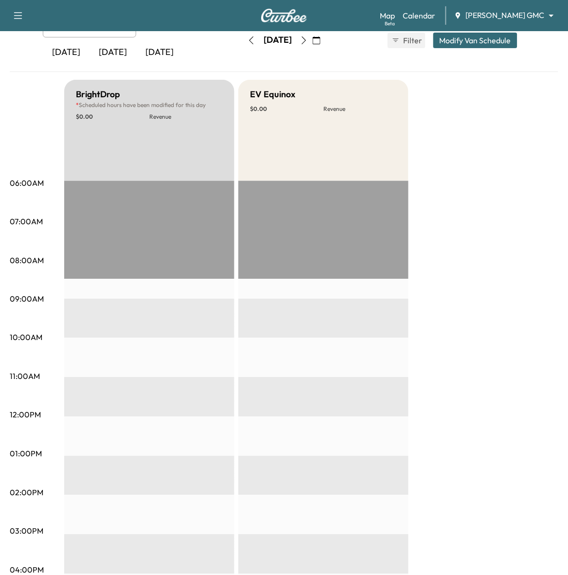
click at [243, 47] on div "[DATE]" at bounding box center [277, 41] width 69 height 16
click at [243, 44] on button "button" at bounding box center [251, 41] width 17 height 16
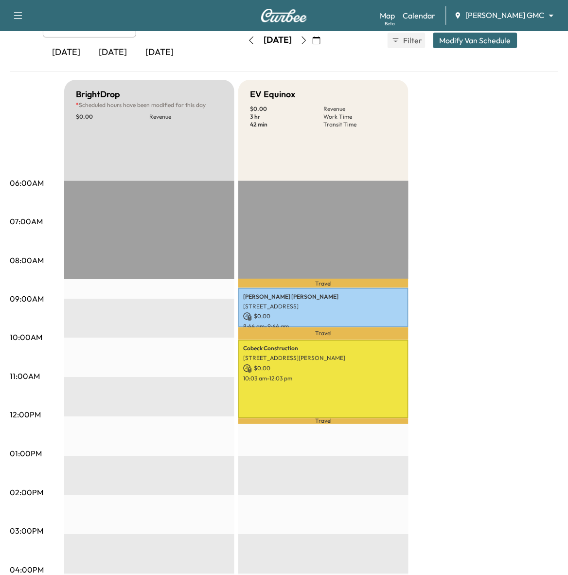
click at [248, 42] on icon "button" at bounding box center [252, 40] width 8 height 8
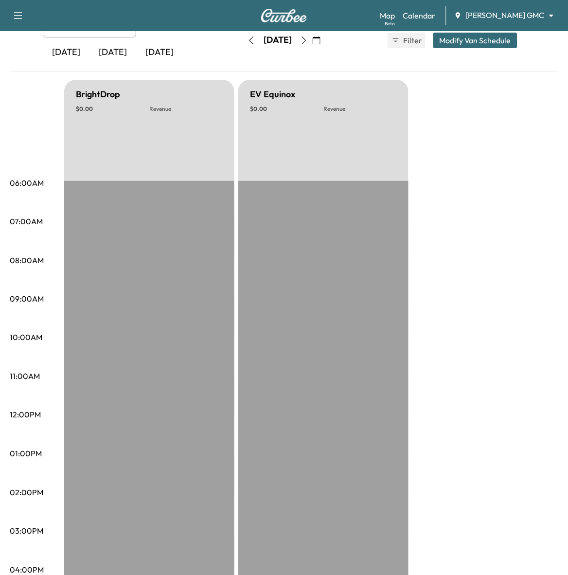
click at [250, 42] on icon "button" at bounding box center [252, 40] width 4 height 8
click at [248, 42] on icon "button" at bounding box center [252, 40] width 8 height 8
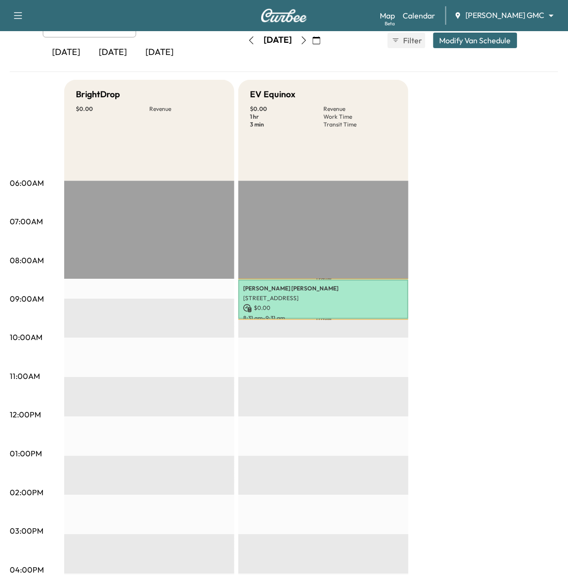
click at [243, 40] on button "button" at bounding box center [251, 41] width 17 height 16
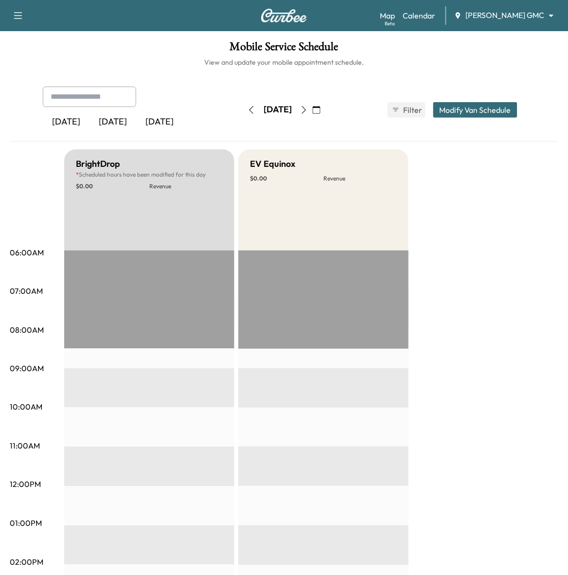
click at [248, 109] on icon "button" at bounding box center [252, 110] width 8 height 8
click at [248, 111] on icon "button" at bounding box center [252, 110] width 8 height 8
click at [243, 114] on button "button" at bounding box center [251, 110] width 17 height 16
click at [248, 106] on icon "button" at bounding box center [252, 110] width 8 height 8
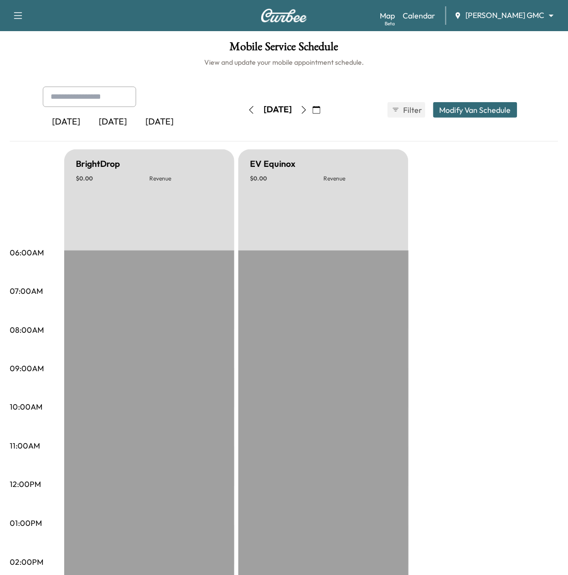
click at [243, 119] on div "[DATE] August 2025 S M T W T F S 27 28 29 30 31 1 2 3 4 5 6 7 8 9 10 11 12 13 1…" at bounding box center [284, 109] width 82 height 31
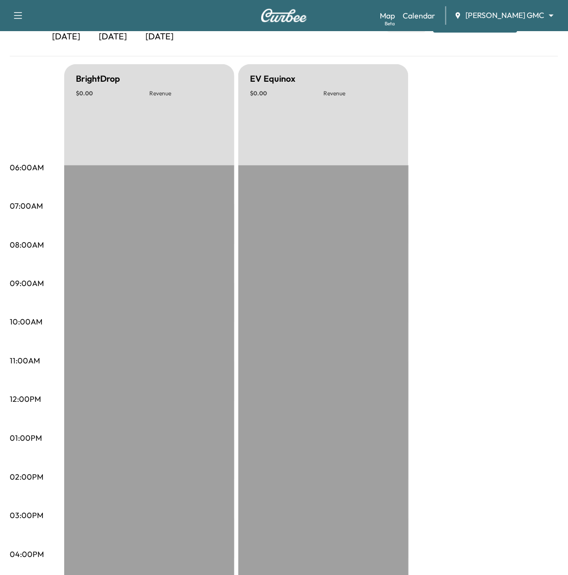
scroll to position [61, 0]
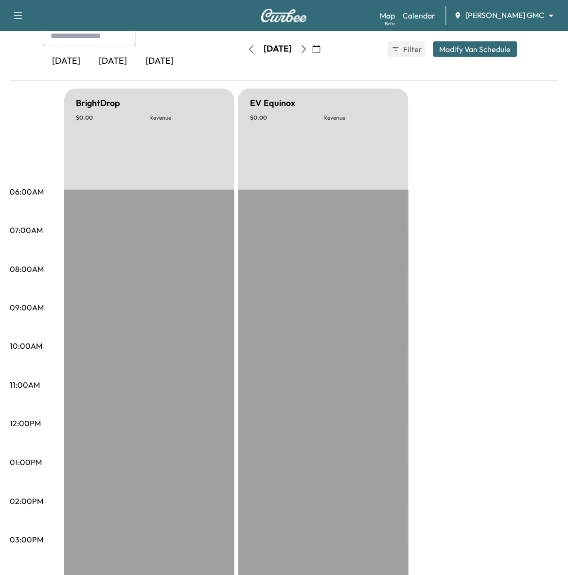
click at [243, 52] on button "button" at bounding box center [251, 49] width 17 height 16
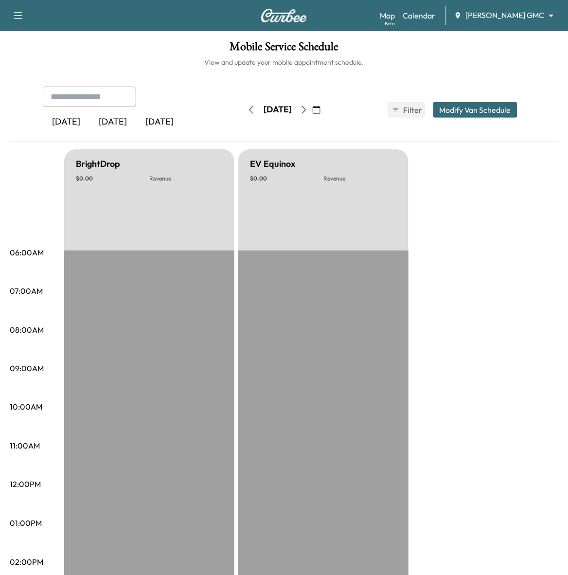
click at [248, 107] on icon "button" at bounding box center [252, 110] width 8 height 8
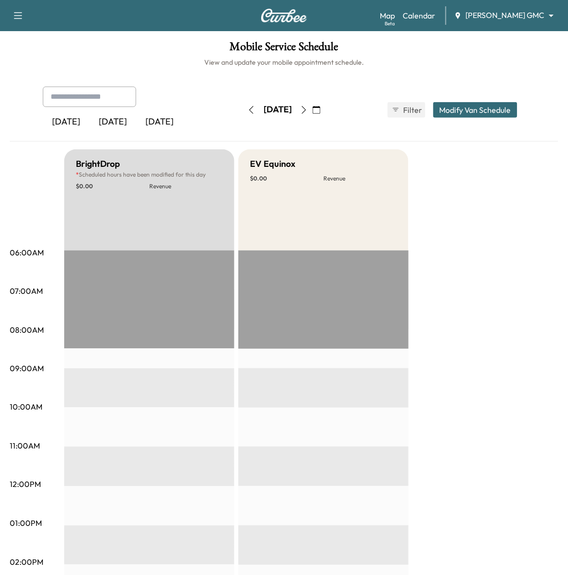
click at [248, 108] on icon "button" at bounding box center [252, 110] width 8 height 8
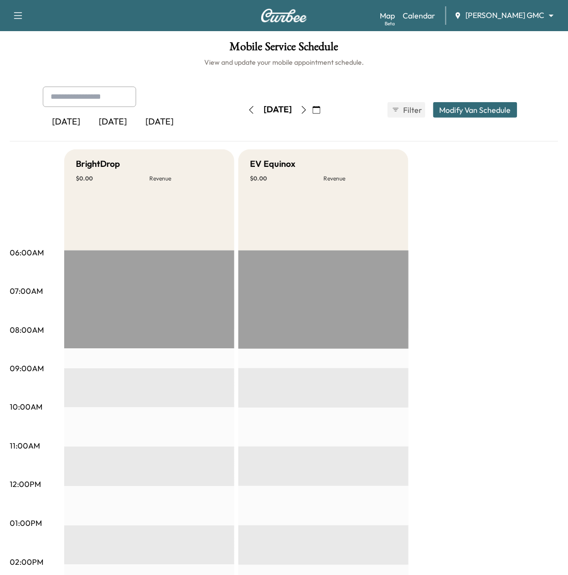
click at [243, 108] on div "[DATE]" at bounding box center [277, 110] width 69 height 16
click at [248, 109] on icon "button" at bounding box center [252, 110] width 8 height 8
click at [243, 110] on button "button" at bounding box center [251, 110] width 17 height 16
click at [250, 112] on icon "button" at bounding box center [252, 110] width 4 height 8
click at [248, 110] on icon "button" at bounding box center [252, 110] width 8 height 8
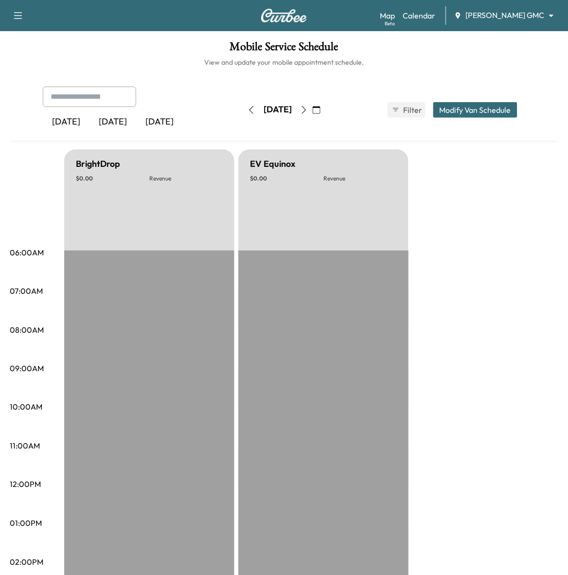
click at [243, 116] on button "button" at bounding box center [251, 110] width 17 height 16
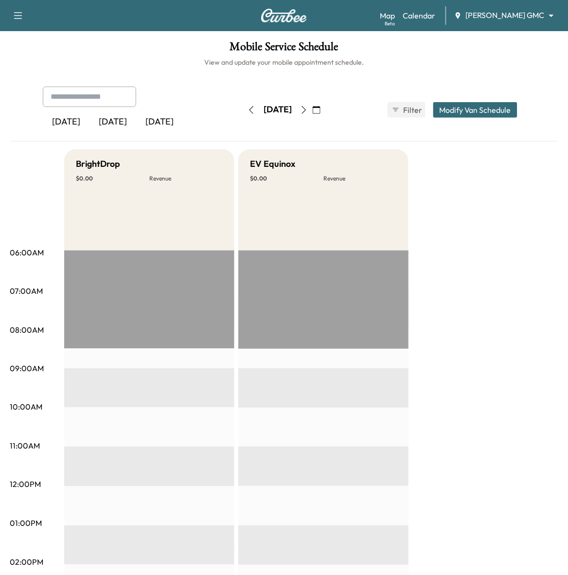
click at [243, 113] on button "button" at bounding box center [251, 110] width 17 height 16
click at [243, 117] on div "[DATE]" at bounding box center [277, 110] width 69 height 16
click at [243, 114] on button "button" at bounding box center [251, 110] width 17 height 16
click at [243, 112] on div "[DATE]" at bounding box center [277, 110] width 69 height 16
click at [243, 112] on button "button" at bounding box center [251, 110] width 17 height 16
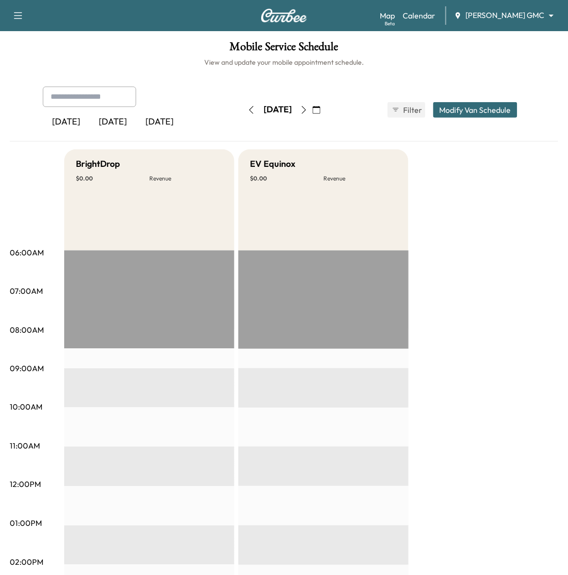
click at [243, 106] on button "button" at bounding box center [251, 110] width 17 height 16
click at [248, 112] on icon "button" at bounding box center [252, 110] width 8 height 8
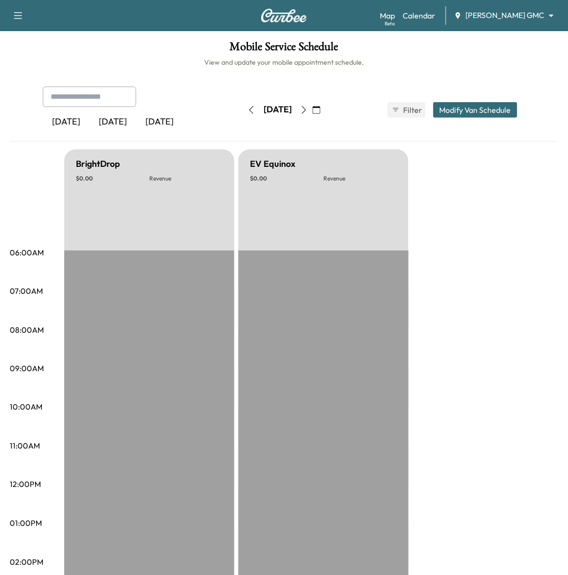
click at [457, 110] on button "Modify Van Schedule" at bounding box center [475, 110] width 84 height 16
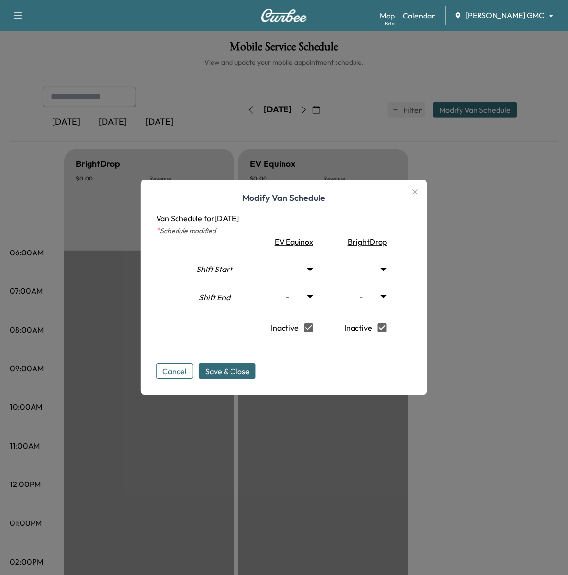
click at [212, 368] on span "Save & Close" at bounding box center [227, 372] width 44 height 12
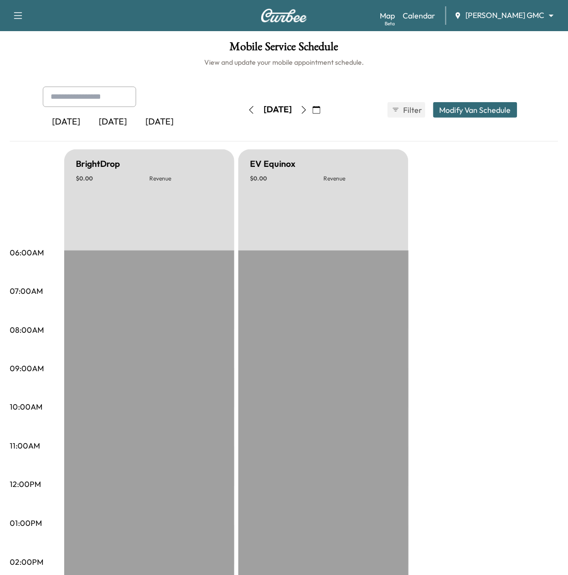
click at [248, 111] on icon "button" at bounding box center [252, 110] width 8 height 8
click at [248, 109] on icon "button" at bounding box center [252, 110] width 8 height 8
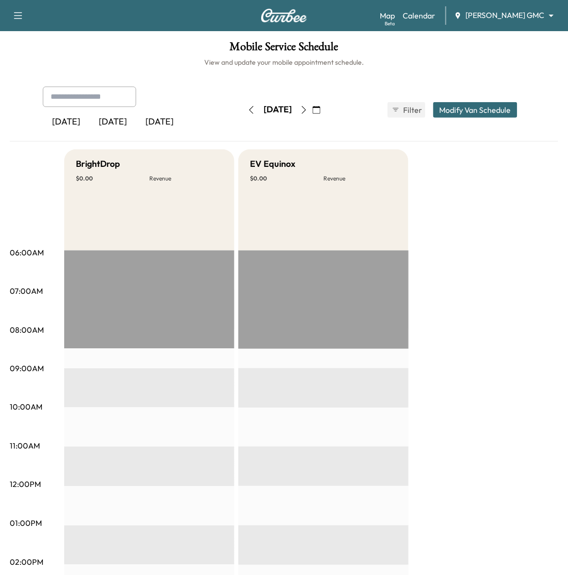
click at [243, 114] on button "button" at bounding box center [251, 110] width 17 height 16
click at [248, 108] on icon "button" at bounding box center [252, 110] width 8 height 8
click at [248, 111] on icon "button" at bounding box center [252, 110] width 8 height 8
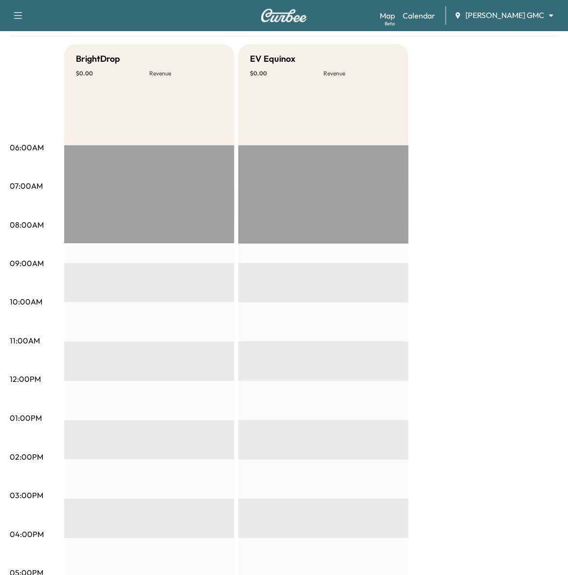
scroll to position [70, 0]
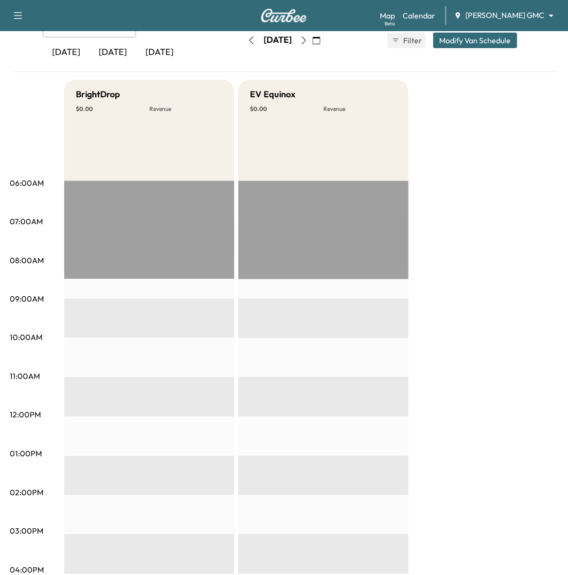
click at [243, 45] on button "button" at bounding box center [251, 41] width 17 height 16
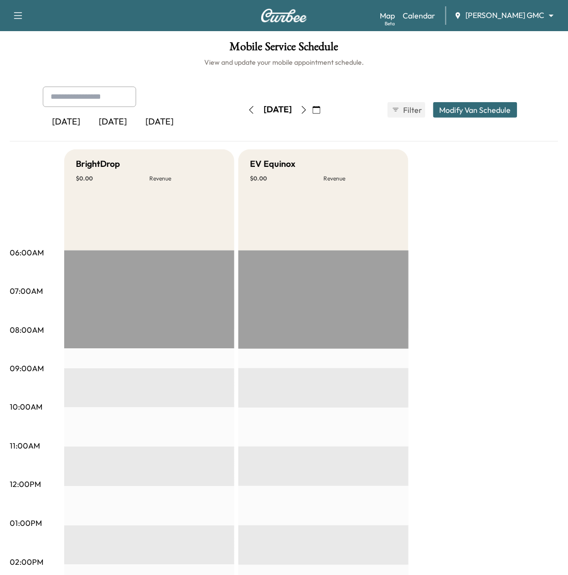
click at [243, 108] on button "button" at bounding box center [251, 110] width 17 height 16
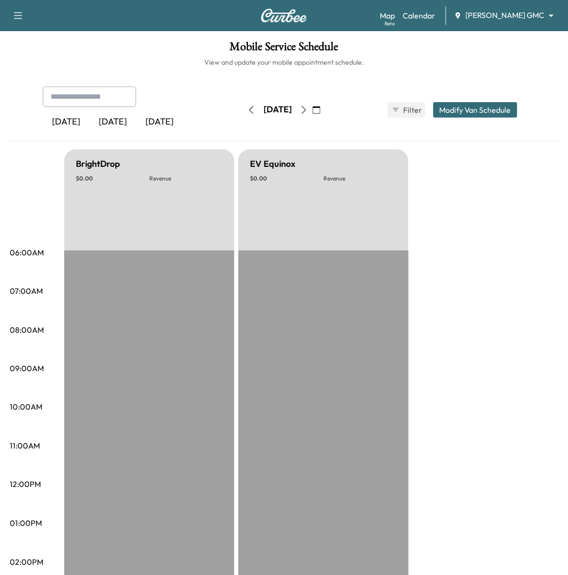
click at [248, 110] on icon "button" at bounding box center [252, 110] width 8 height 8
click at [243, 118] on div "[DATE] July 2025 S M T W T F S 29 30 1 2 3 4 5 6 7 8 9 10 11 12 13 14 15 16 17 …" at bounding box center [284, 109] width 82 height 31
click at [243, 113] on button "button" at bounding box center [251, 110] width 17 height 16
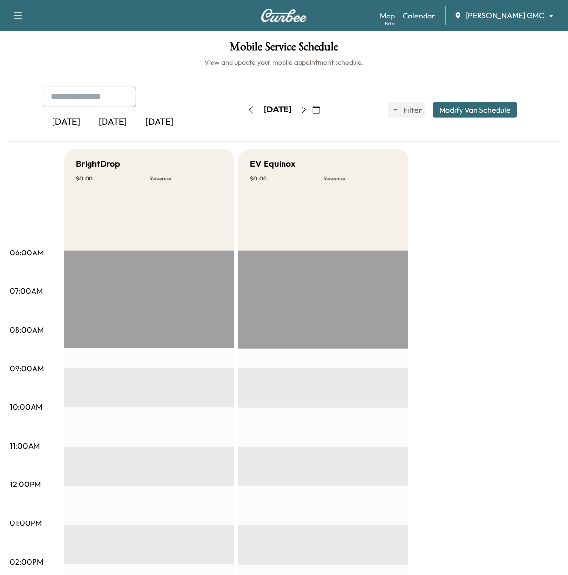
click at [308, 112] on icon "button" at bounding box center [304, 110] width 8 height 8
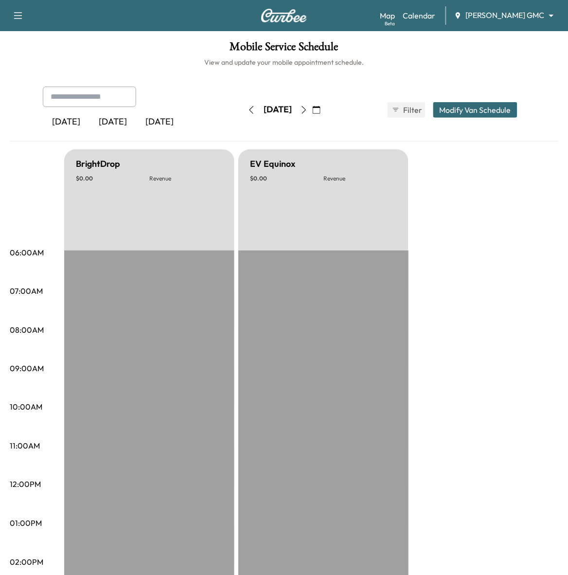
click at [321, 110] on icon "button" at bounding box center [317, 110] width 8 height 8
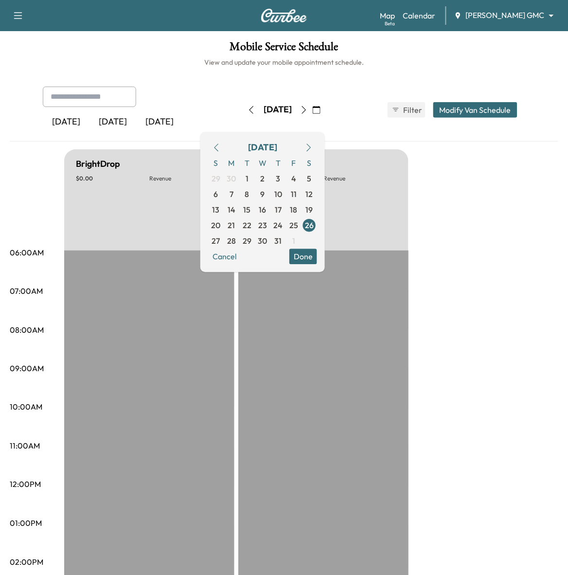
click at [317, 151] on button "button" at bounding box center [309, 148] width 17 height 16
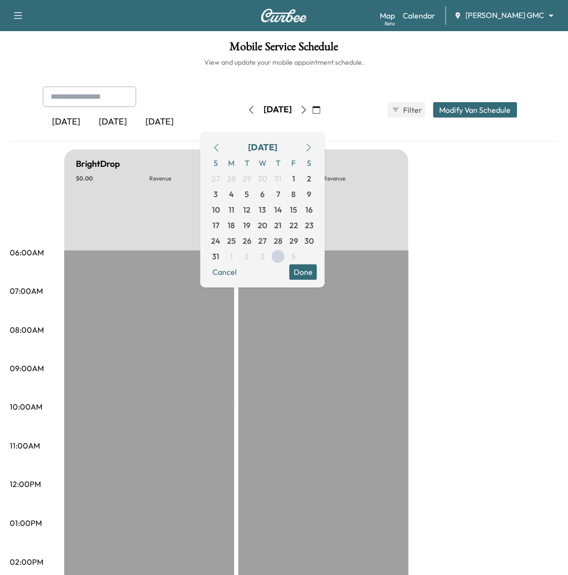
click at [317, 142] on button "button" at bounding box center [309, 148] width 17 height 16
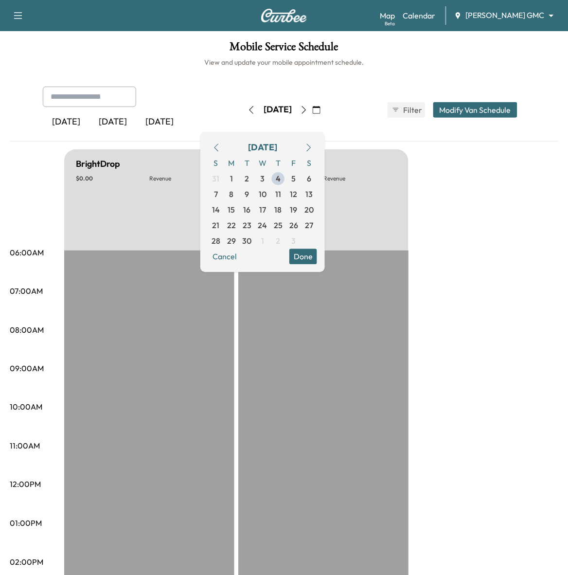
click at [317, 142] on button "button" at bounding box center [309, 148] width 17 height 16
click at [225, 147] on button "button" at bounding box center [216, 148] width 17 height 16
click at [220, 149] on icon "button" at bounding box center [217, 148] width 8 height 8
click at [308, 107] on icon "button" at bounding box center [304, 110] width 8 height 8
click at [308, 108] on icon "button" at bounding box center [304, 110] width 8 height 8
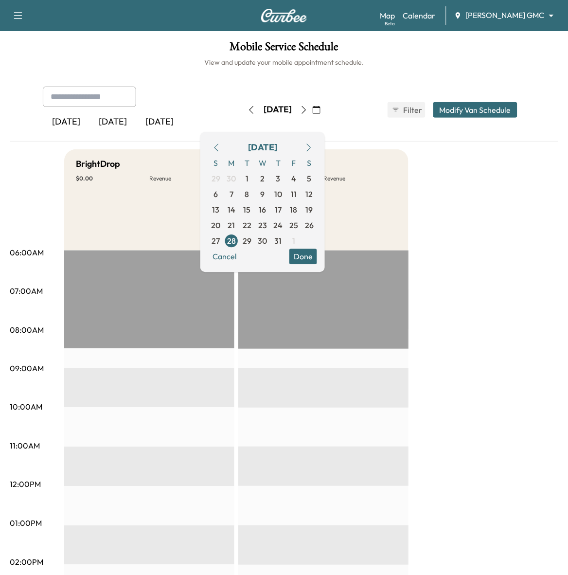
click at [308, 108] on icon "button" at bounding box center [304, 110] width 8 height 8
click at [236, 240] on span "28" at bounding box center [231, 241] width 9 height 12
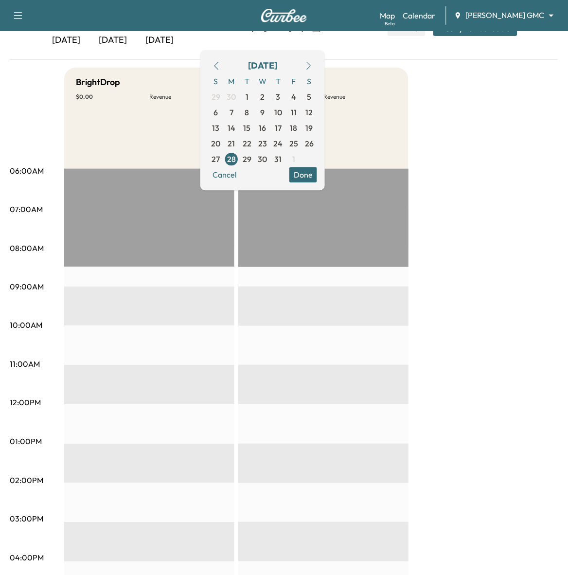
scroll to position [61, 0]
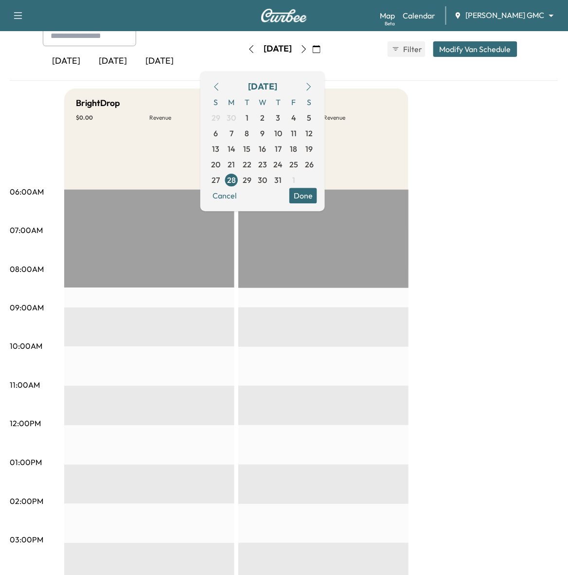
click at [313, 85] on icon "button" at bounding box center [309, 87] width 8 height 8
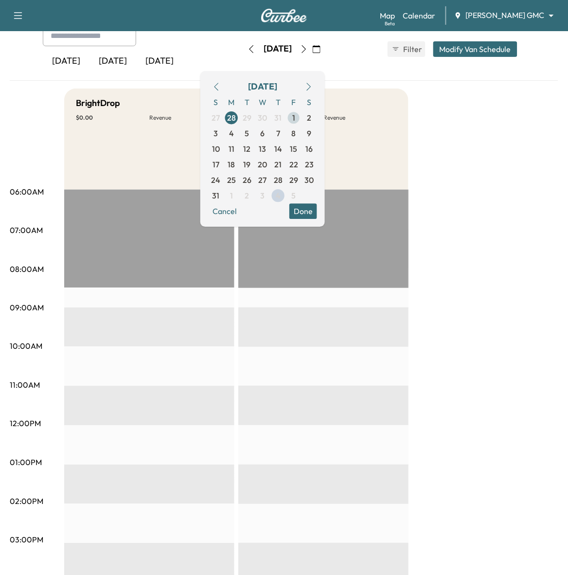
click at [302, 122] on span "1" at bounding box center [294, 118] width 16 height 16
click at [313, 90] on icon "button" at bounding box center [309, 87] width 8 height 8
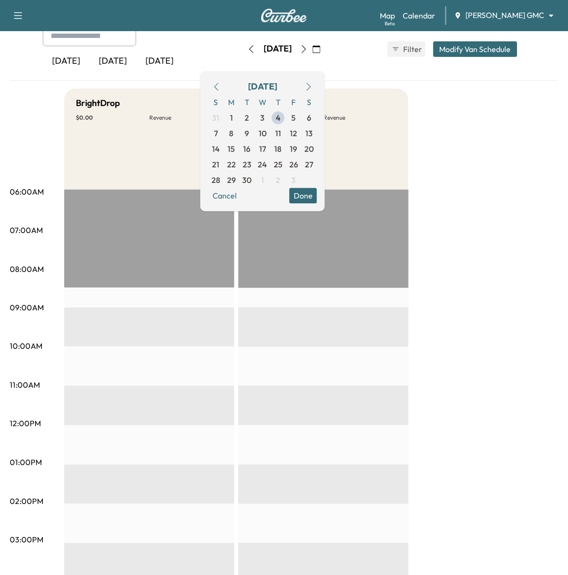
click at [220, 84] on icon "button" at bounding box center [217, 87] width 8 height 8
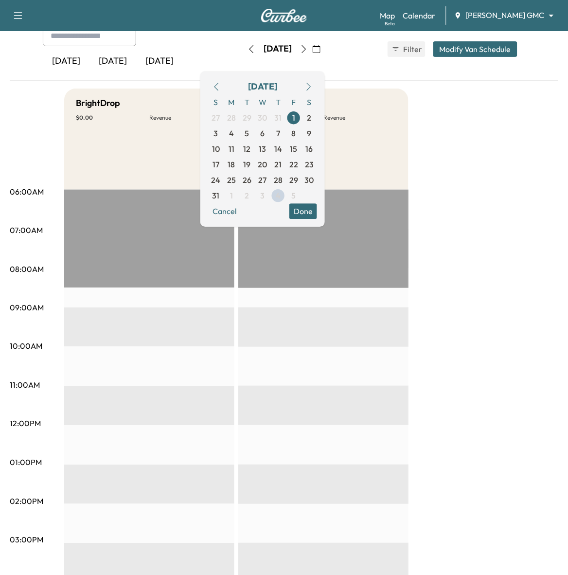
click at [308, 51] on icon "button" at bounding box center [304, 49] width 8 height 8
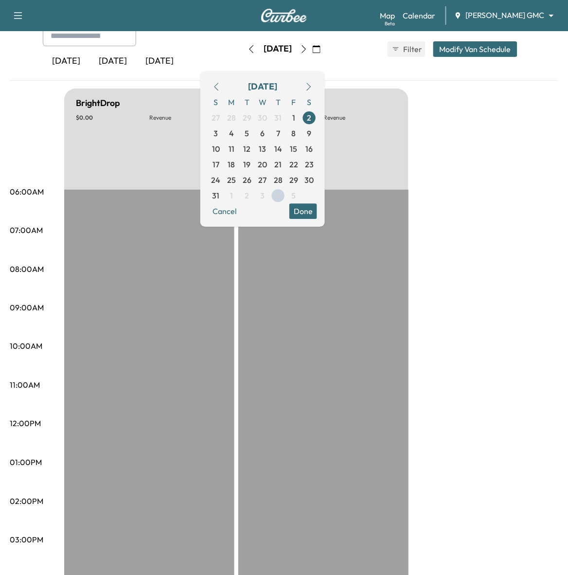
click at [312, 50] on button "button" at bounding box center [304, 49] width 17 height 16
click at [308, 50] on icon "button" at bounding box center [304, 49] width 8 height 8
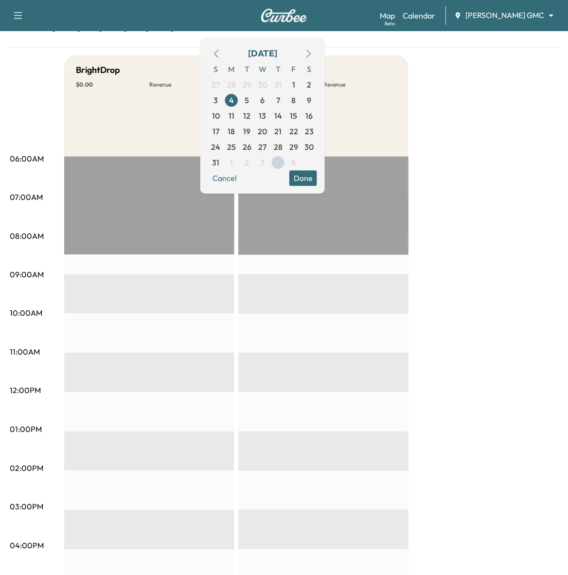
scroll to position [61, 0]
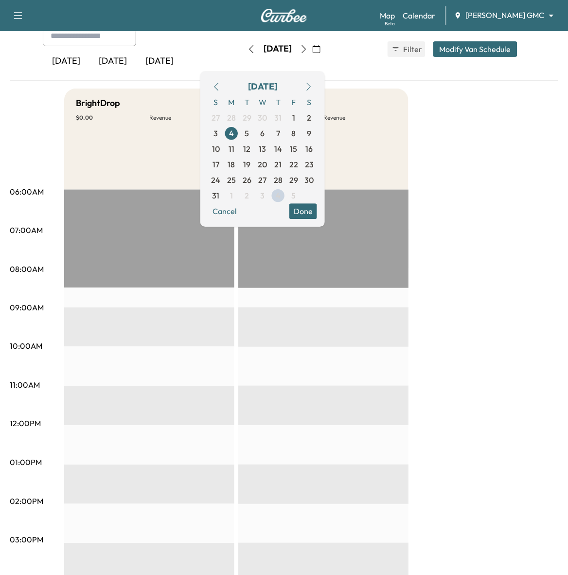
click at [312, 54] on button "button" at bounding box center [304, 49] width 17 height 16
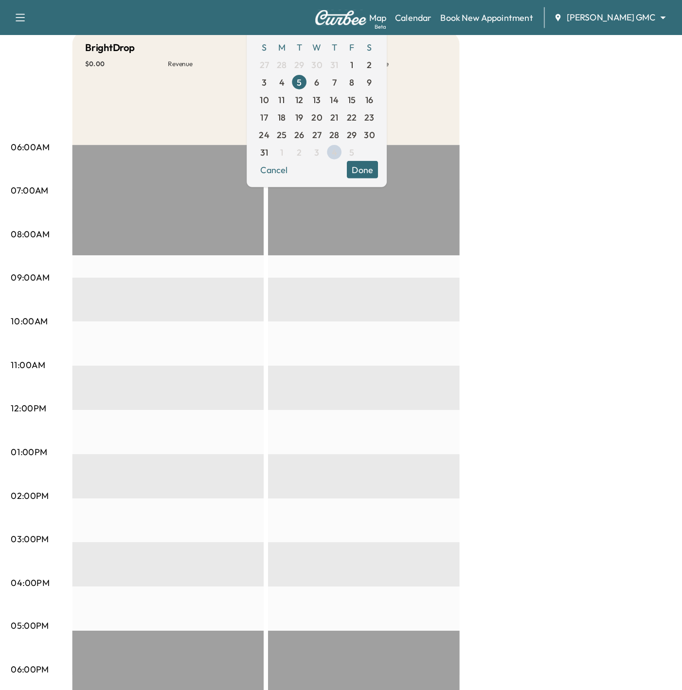
scroll to position [122, 0]
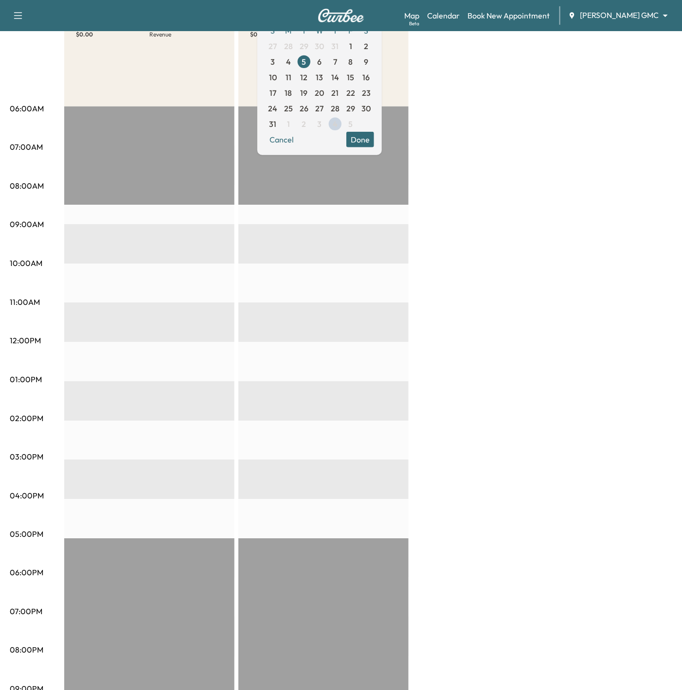
drag, startPoint x: 522, startPoint y: 0, endPoint x: 483, endPoint y: 520, distance: 521.0
click at [501, 565] on div "BrightDrop $ 0.00 Revenue EST Start EV Equinox $ 0.00 Revenue EST Start" at bounding box center [368, 370] width 608 height 730
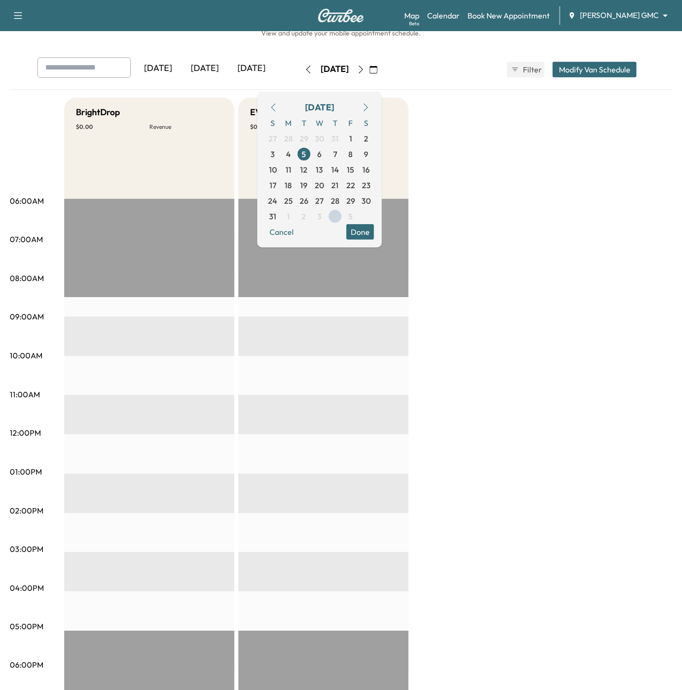
scroll to position [0, 0]
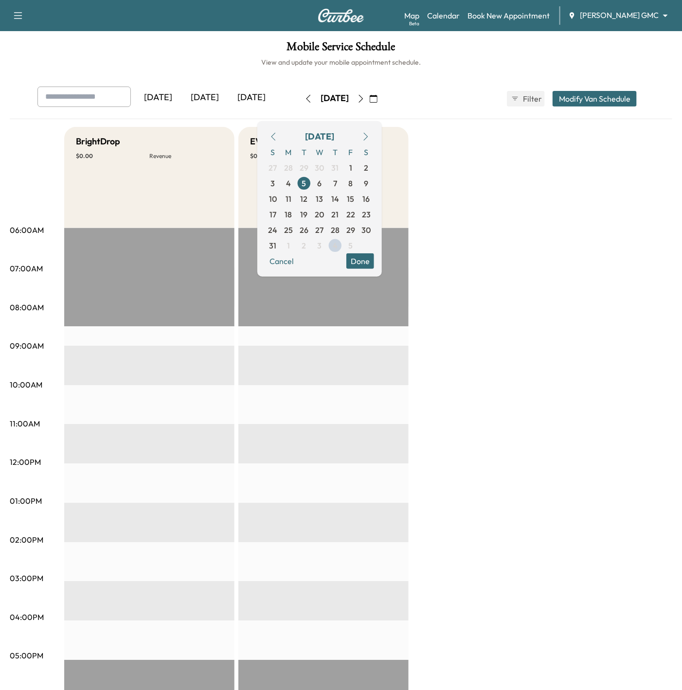
click at [365, 101] on icon "button" at bounding box center [361, 99] width 8 height 8
click at [369, 101] on button "button" at bounding box center [361, 99] width 17 height 16
click at [365, 101] on icon "button" at bounding box center [361, 99] width 8 height 8
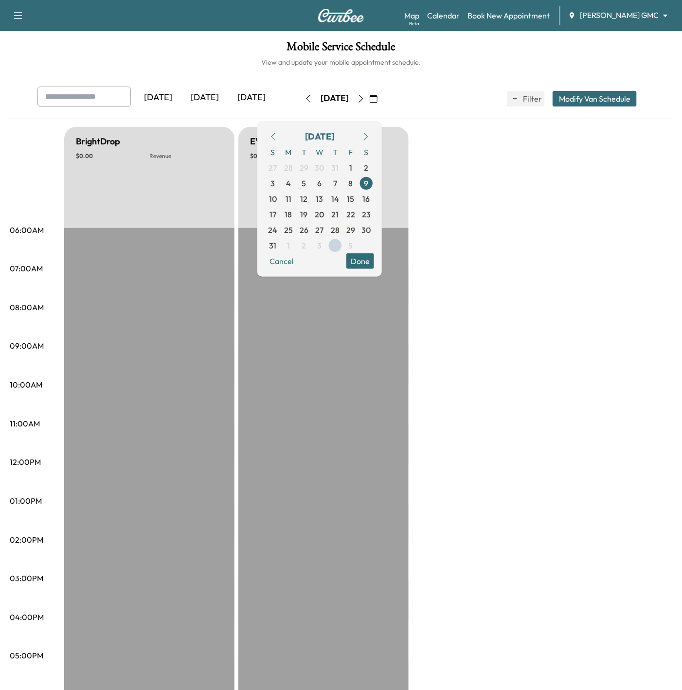
click at [365, 101] on icon "button" at bounding box center [361, 99] width 8 height 8
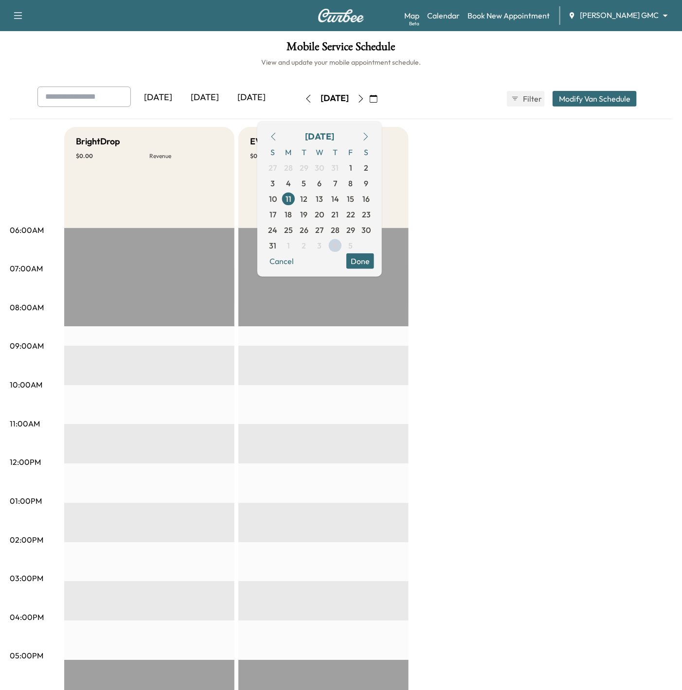
click at [365, 101] on icon "button" at bounding box center [361, 99] width 8 height 8
click at [369, 101] on button "button" at bounding box center [361, 99] width 17 height 16
click at [363, 101] on icon "button" at bounding box center [361, 99] width 4 height 8
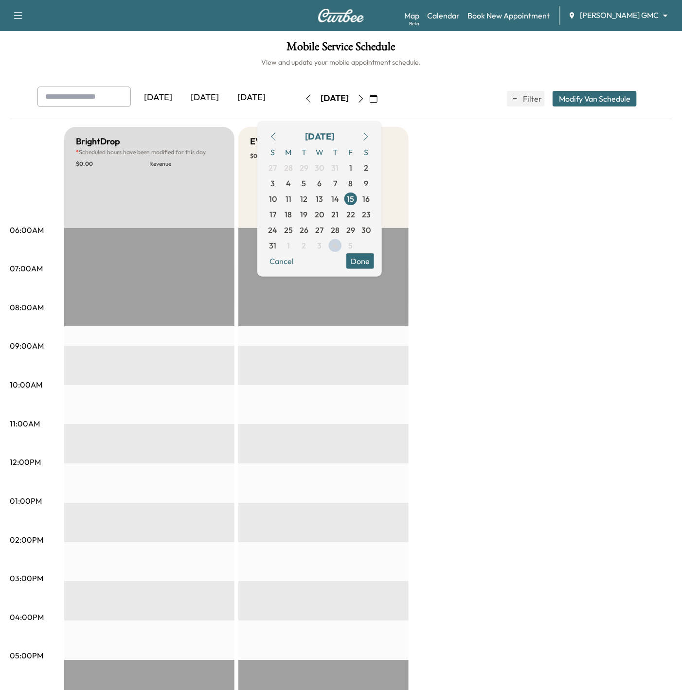
click at [382, 101] on button "button" at bounding box center [373, 99] width 17 height 16
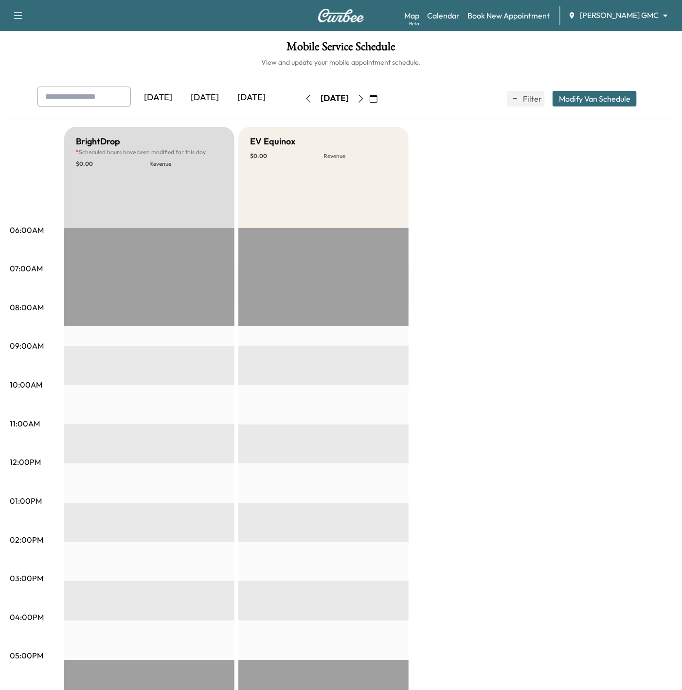
click at [365, 102] on icon "button" at bounding box center [361, 99] width 8 height 8
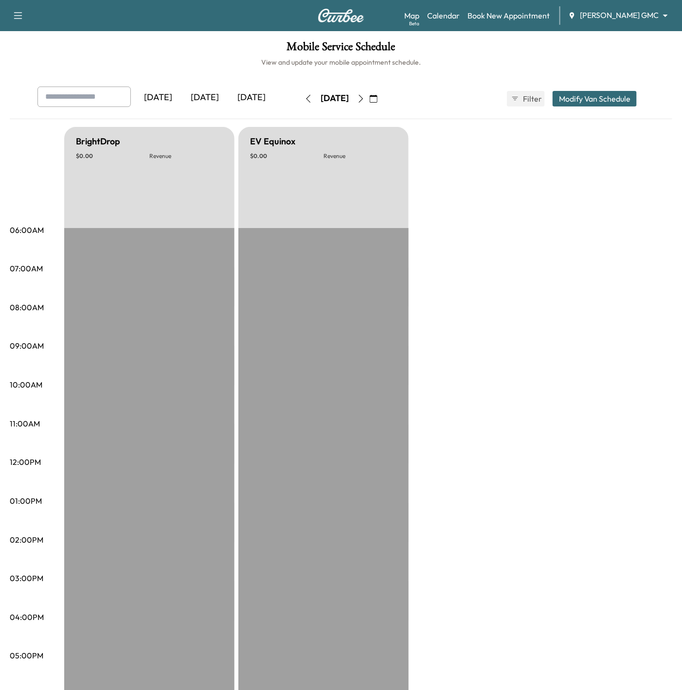
click at [369, 102] on button "button" at bounding box center [361, 99] width 17 height 16
click at [365, 102] on icon "button" at bounding box center [361, 99] width 8 height 8
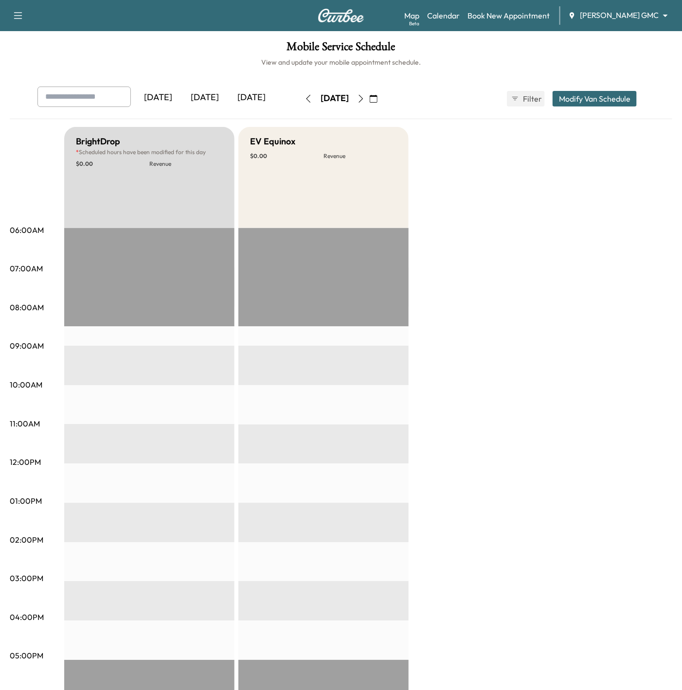
click at [365, 102] on icon "button" at bounding box center [361, 99] width 8 height 8
click at [369, 102] on div "[DATE]" at bounding box center [334, 99] width 69 height 16
click at [369, 101] on button "button" at bounding box center [361, 99] width 17 height 16
click at [365, 101] on icon "button" at bounding box center [361, 99] width 8 height 8
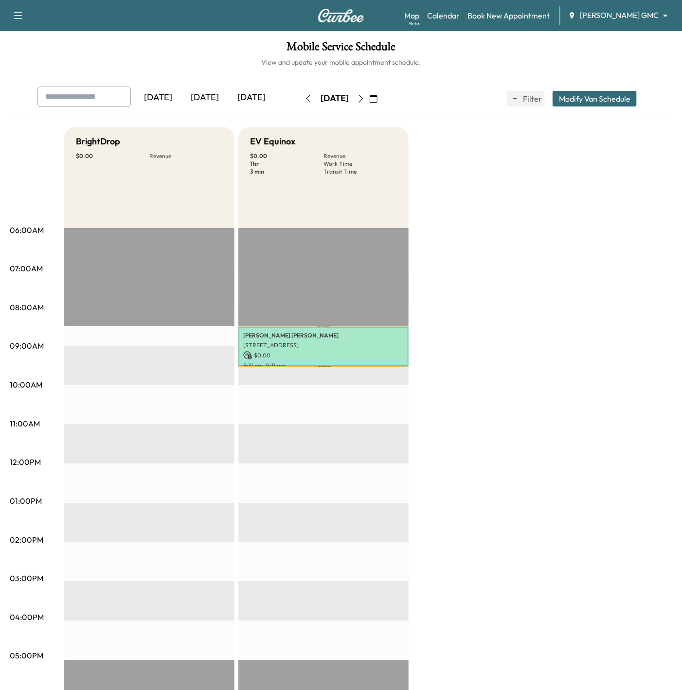
click at [365, 97] on icon "button" at bounding box center [361, 99] width 8 height 8
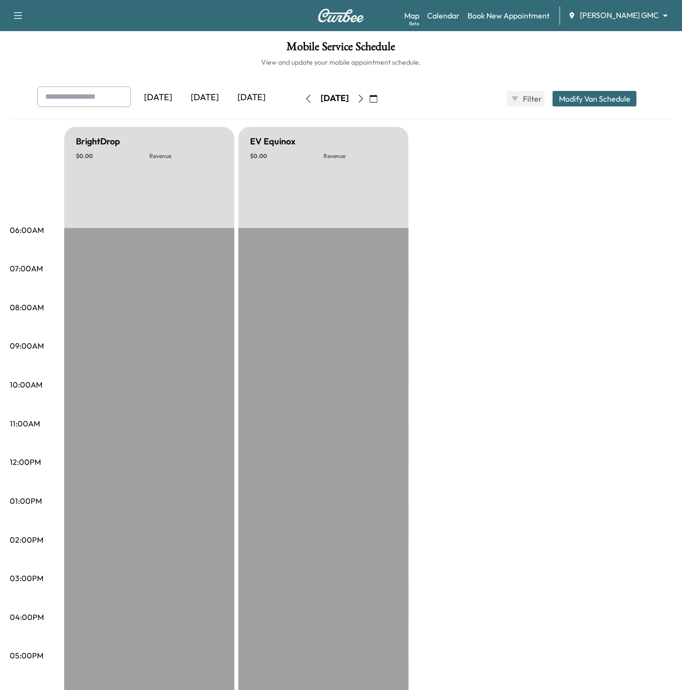
click at [369, 97] on button "button" at bounding box center [361, 99] width 17 height 16
click at [365, 97] on icon "button" at bounding box center [361, 99] width 8 height 8
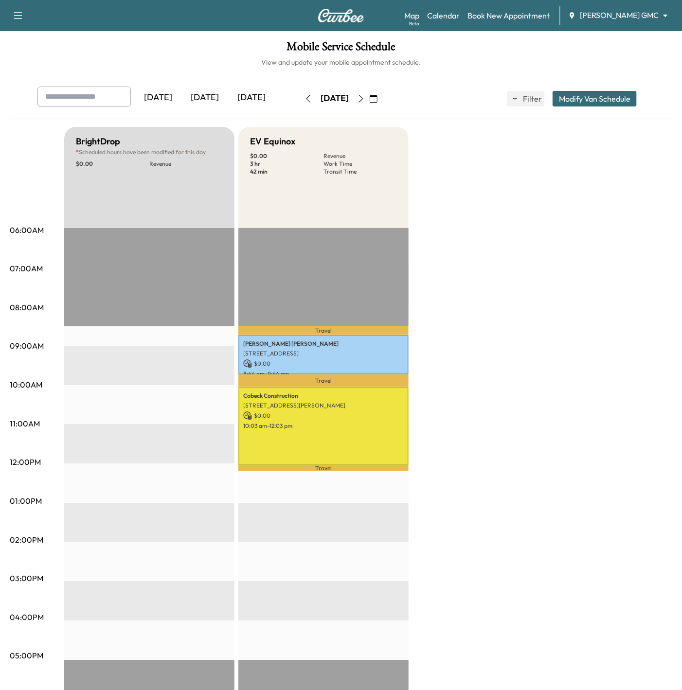
click at [365, 96] on icon "button" at bounding box center [361, 99] width 8 height 8
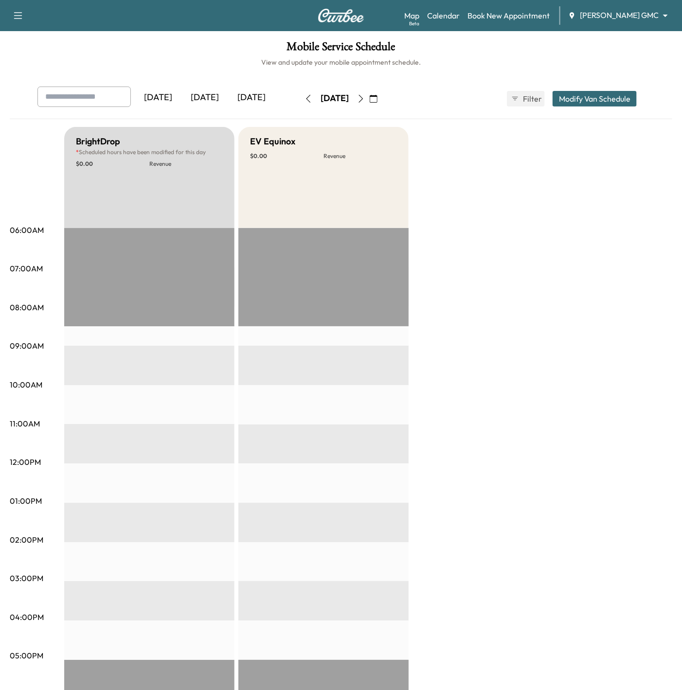
click at [365, 102] on icon "button" at bounding box center [361, 99] width 8 height 8
click at [365, 99] on icon "button" at bounding box center [361, 99] width 8 height 8
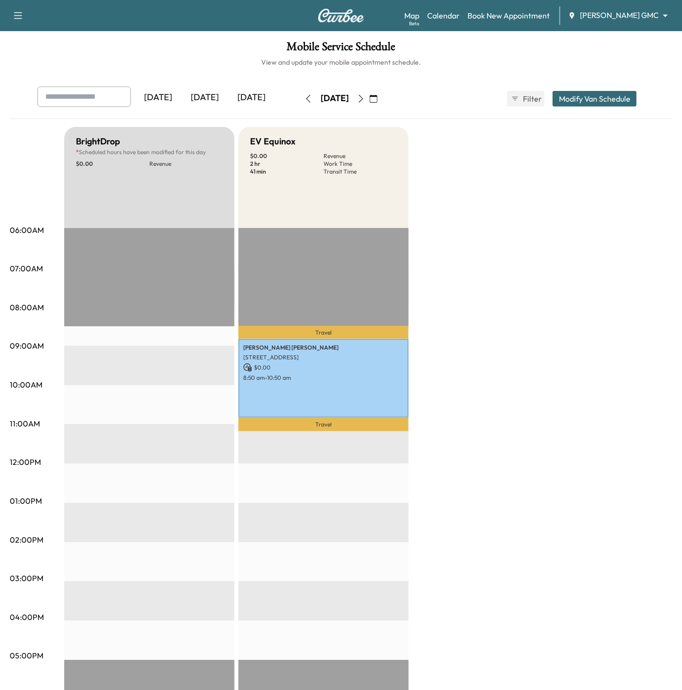
click at [365, 96] on icon "button" at bounding box center [361, 99] width 8 height 8
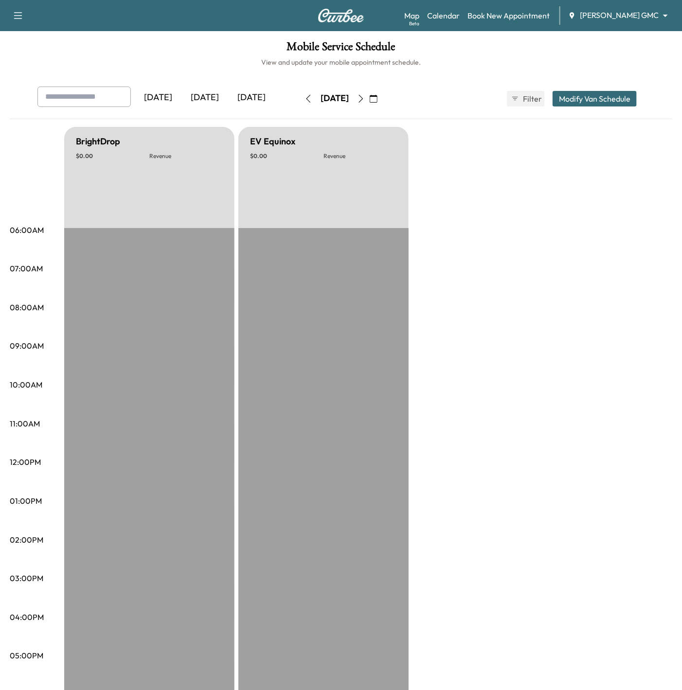
click at [369, 97] on button "button" at bounding box center [361, 99] width 17 height 16
click at [365, 100] on icon "button" at bounding box center [361, 99] width 8 height 8
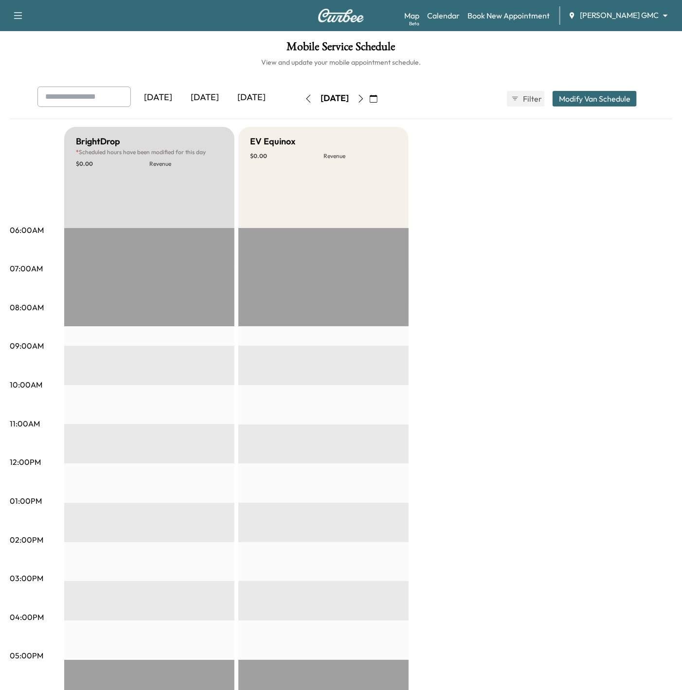
click at [365, 100] on icon "button" at bounding box center [361, 99] width 8 height 8
click at [365, 98] on icon "button" at bounding box center [361, 99] width 8 height 8
click at [369, 98] on button "button" at bounding box center [361, 99] width 17 height 16
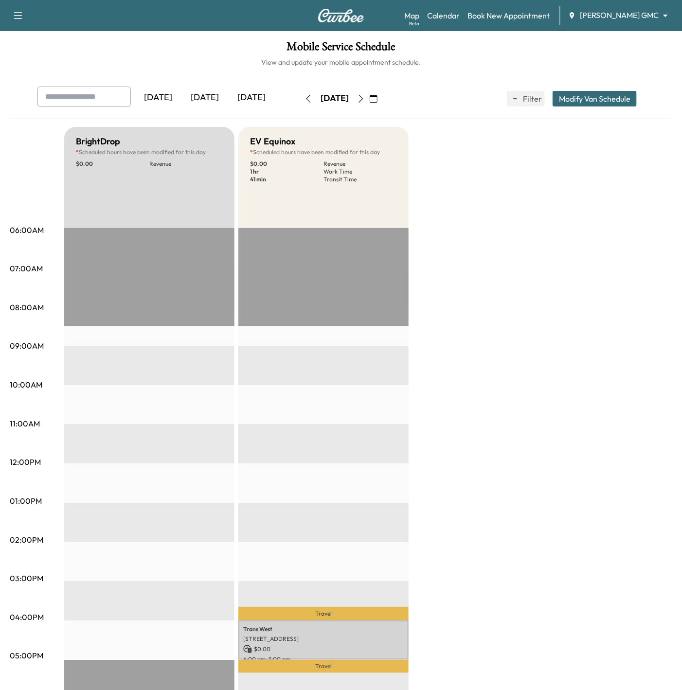
click at [363, 98] on icon "button" at bounding box center [361, 99] width 4 height 8
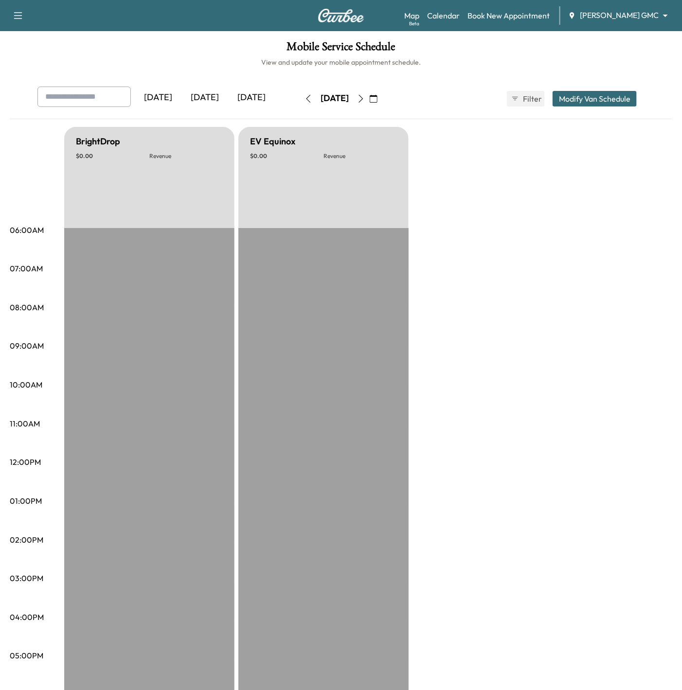
click at [365, 98] on icon "button" at bounding box center [361, 99] width 8 height 8
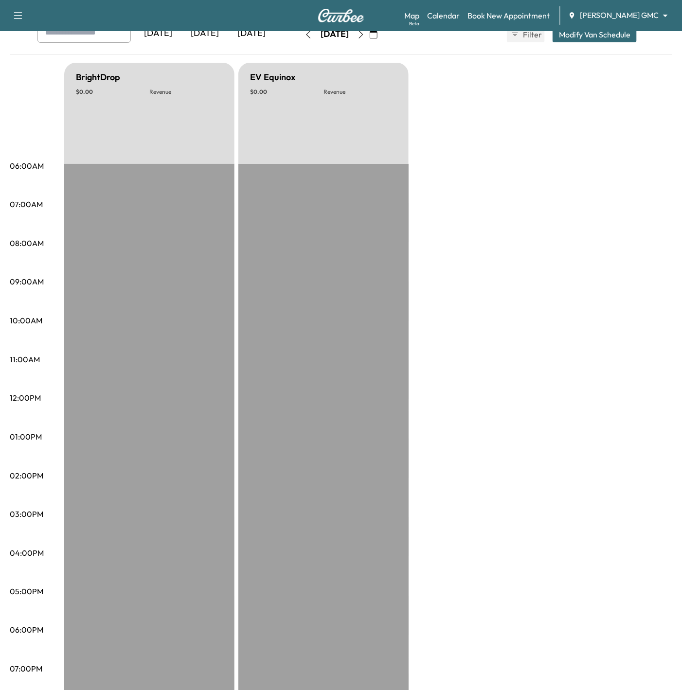
scroll to position [31, 0]
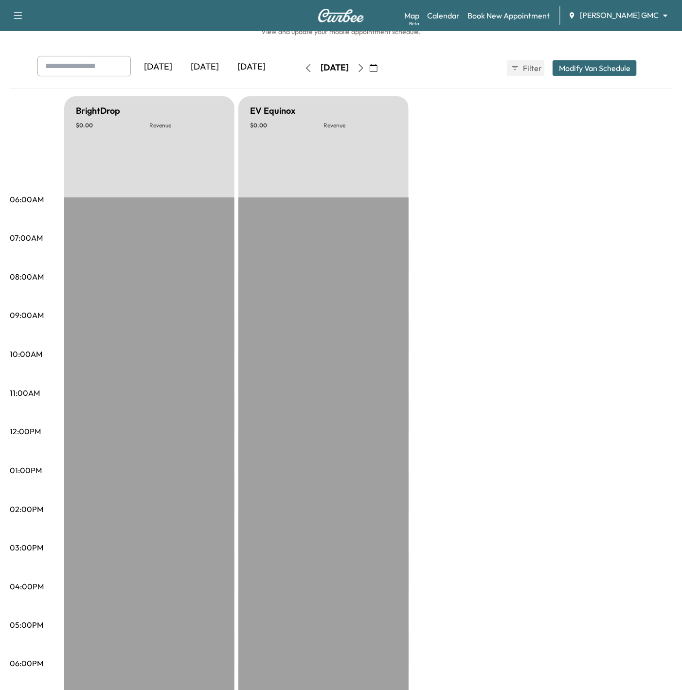
click at [369, 70] on button "button" at bounding box center [361, 68] width 17 height 16
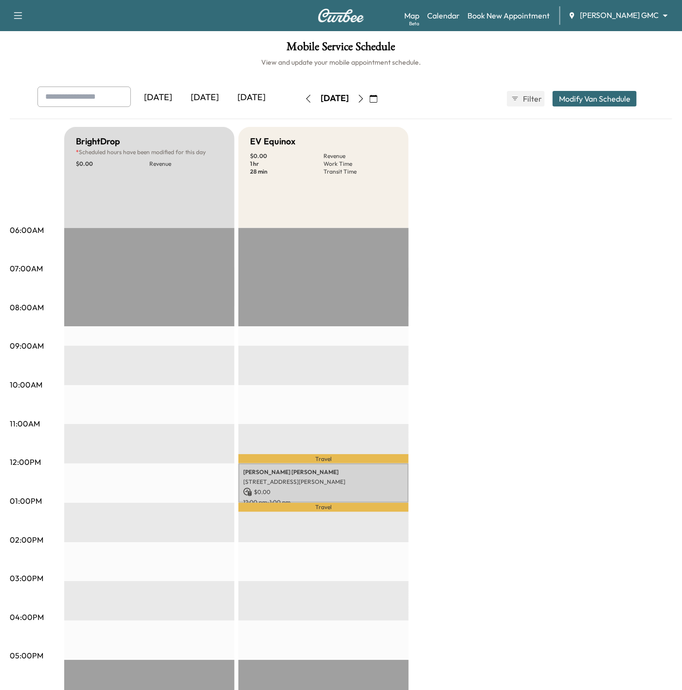
click at [369, 101] on button "button" at bounding box center [361, 99] width 17 height 16
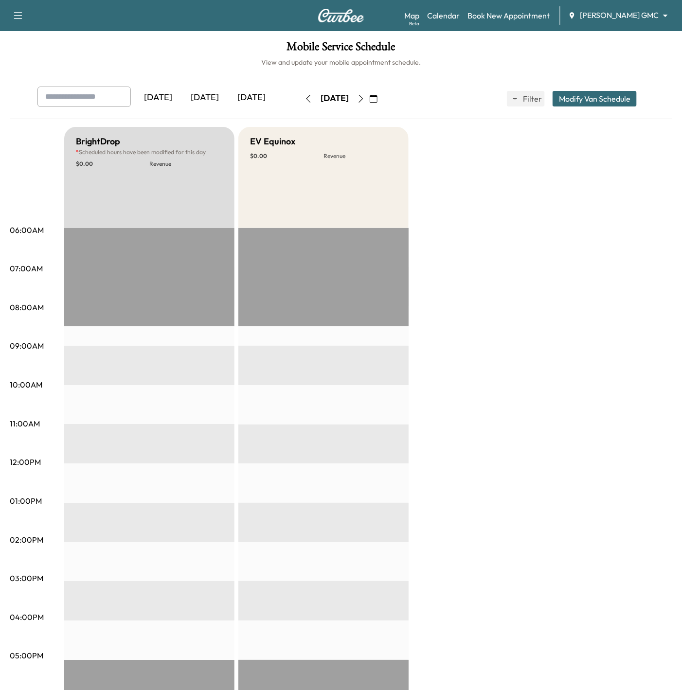
click at [365, 101] on icon "button" at bounding box center [361, 99] width 8 height 8
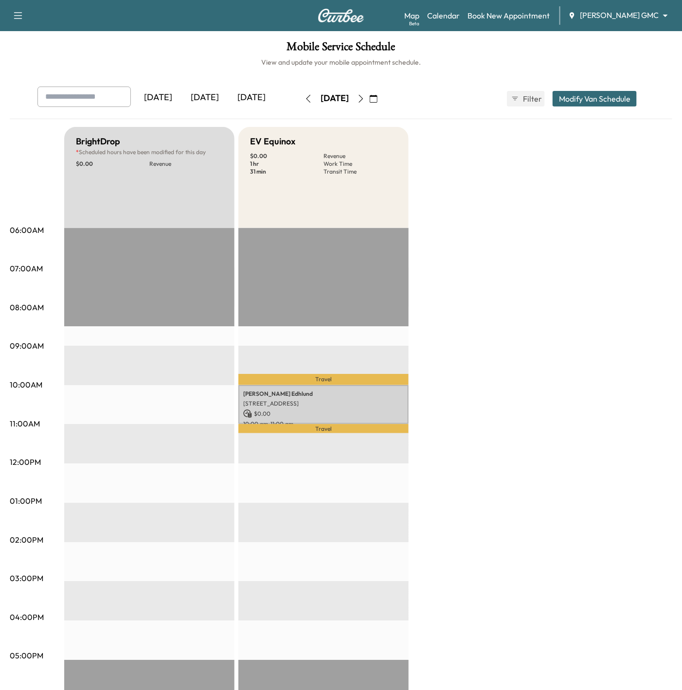
click at [369, 98] on button "button" at bounding box center [361, 99] width 17 height 16
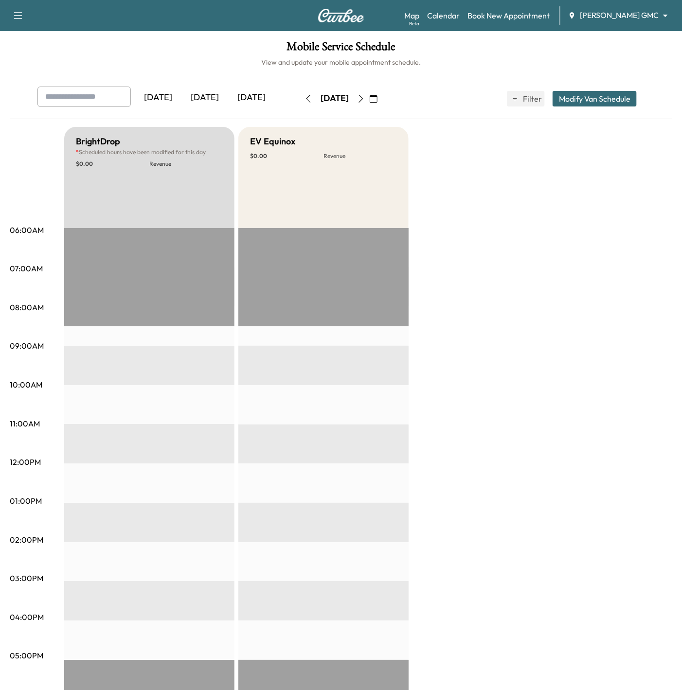
click at [365, 99] on icon "button" at bounding box center [361, 99] width 8 height 8
click at [382, 99] on button "button" at bounding box center [373, 99] width 17 height 16
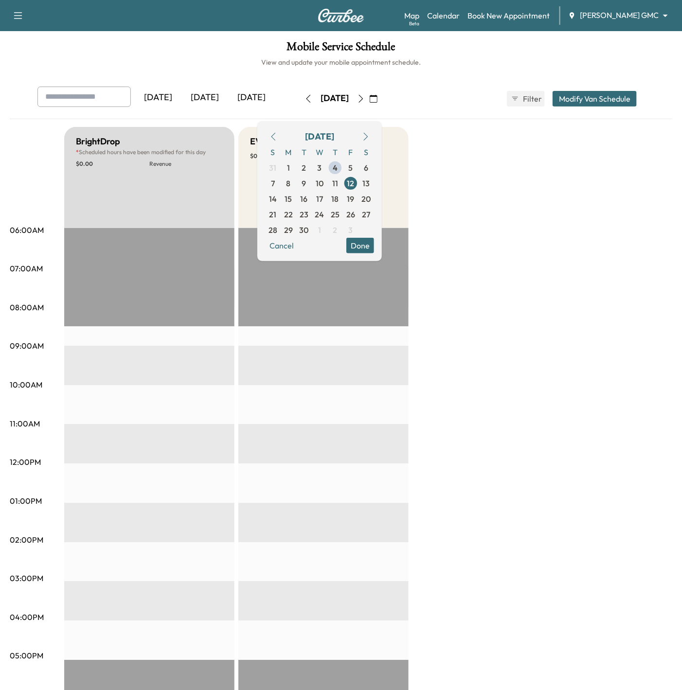
click at [485, 138] on div "BrightDrop * Scheduled hours have been modified for this day $ 0.00 Revenue EST…" at bounding box center [368, 492] width 608 height 730
click at [374, 251] on button "Done" at bounding box center [360, 246] width 28 height 16
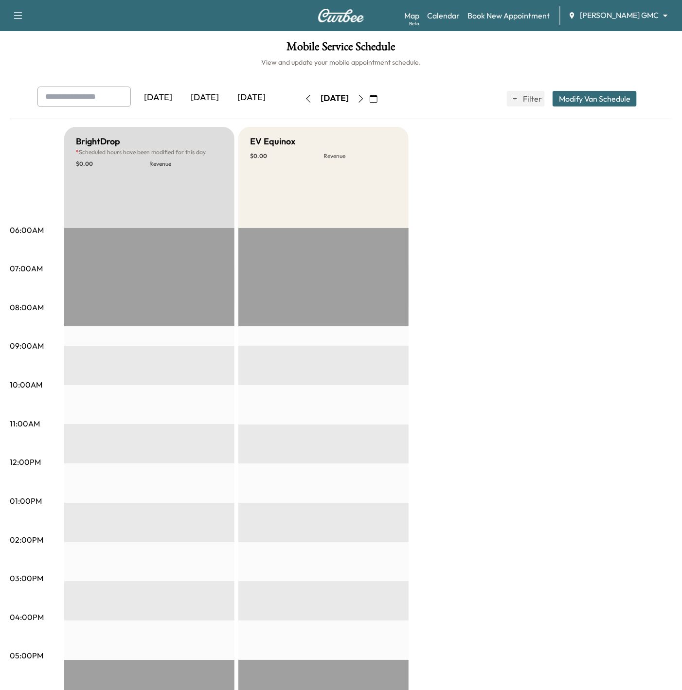
click at [365, 96] on icon "button" at bounding box center [361, 99] width 8 height 8
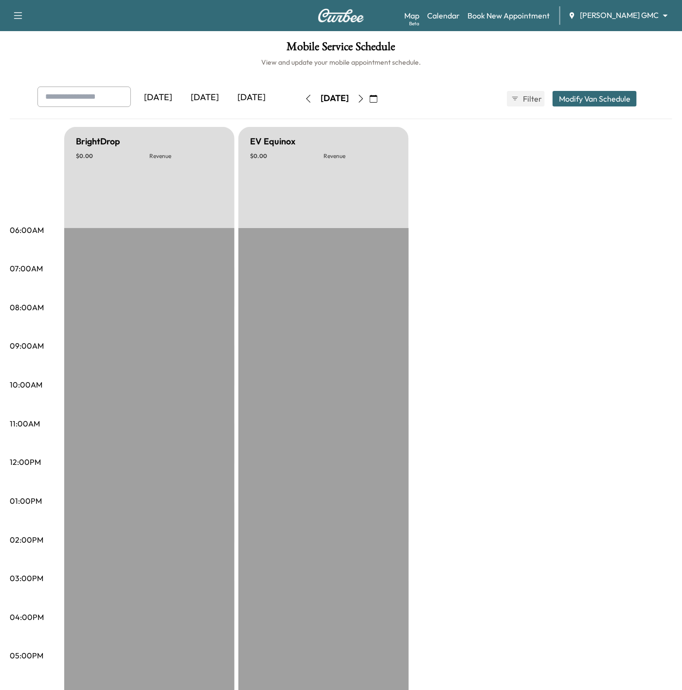
click at [369, 101] on button "button" at bounding box center [361, 99] width 17 height 16
click at [365, 101] on icon "button" at bounding box center [361, 99] width 8 height 8
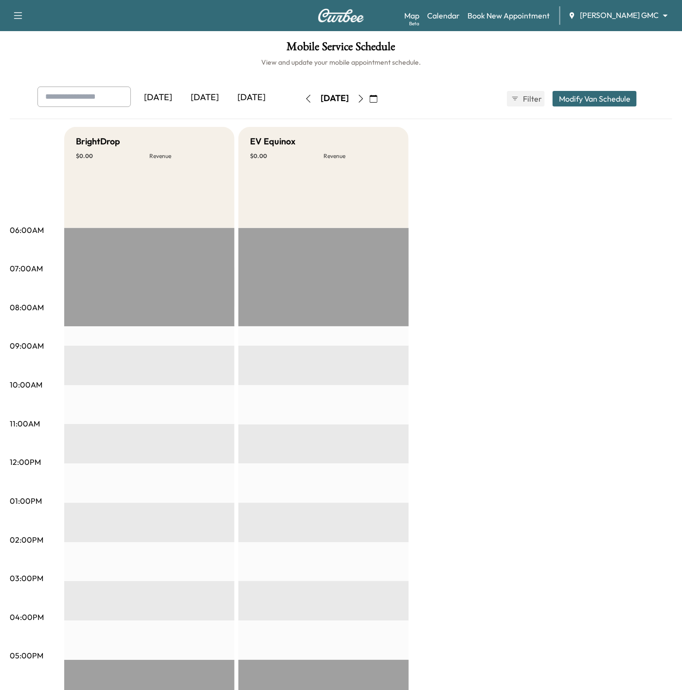
click at [365, 101] on icon "button" at bounding box center [361, 99] width 8 height 8
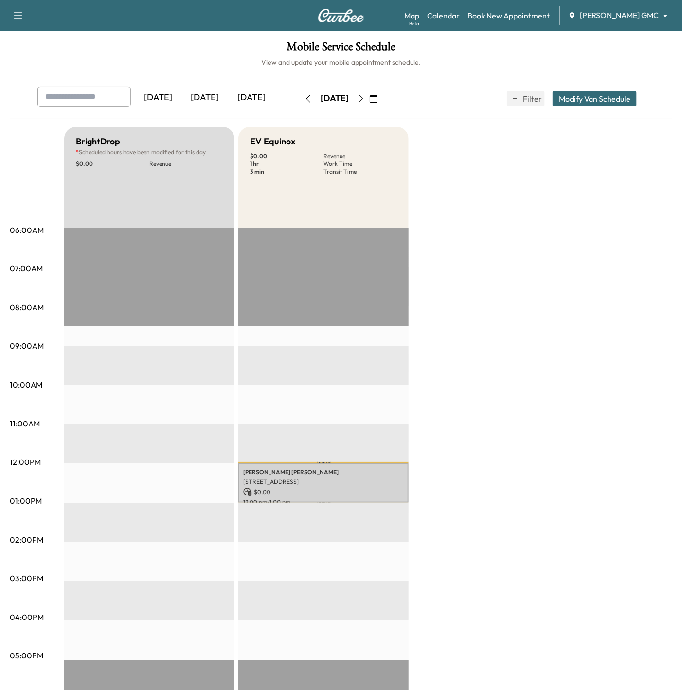
click at [365, 98] on icon "button" at bounding box center [361, 99] width 8 height 8
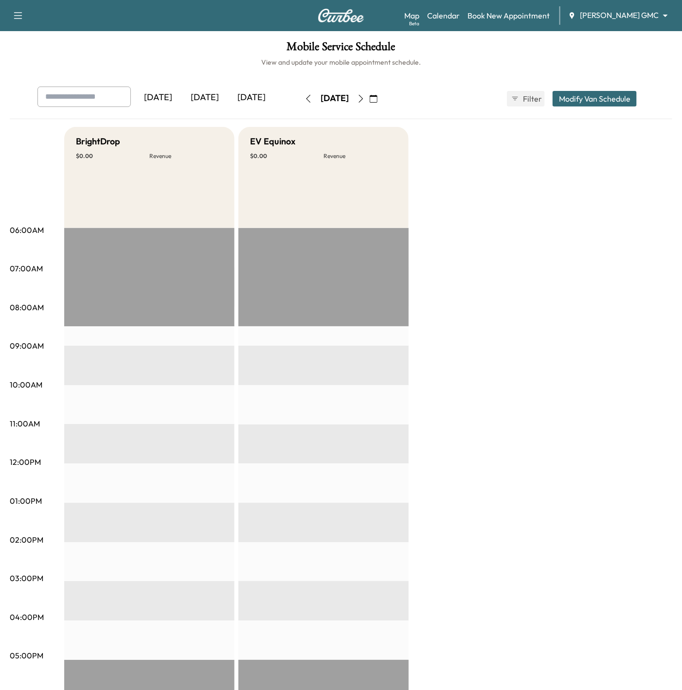
click at [369, 98] on button "button" at bounding box center [361, 99] width 17 height 16
click at [365, 98] on icon "button" at bounding box center [361, 99] width 8 height 8
click at [382, 98] on button "button" at bounding box center [373, 99] width 17 height 16
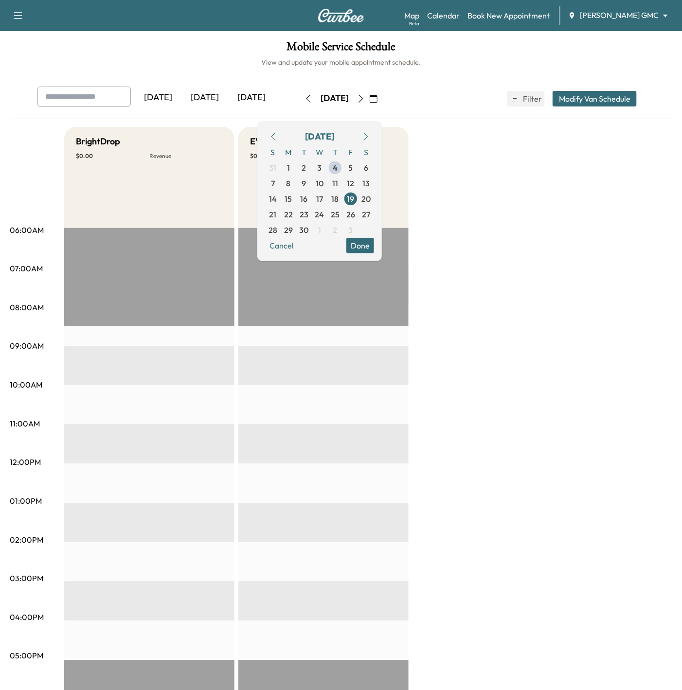
click at [365, 98] on icon "button" at bounding box center [361, 99] width 8 height 8
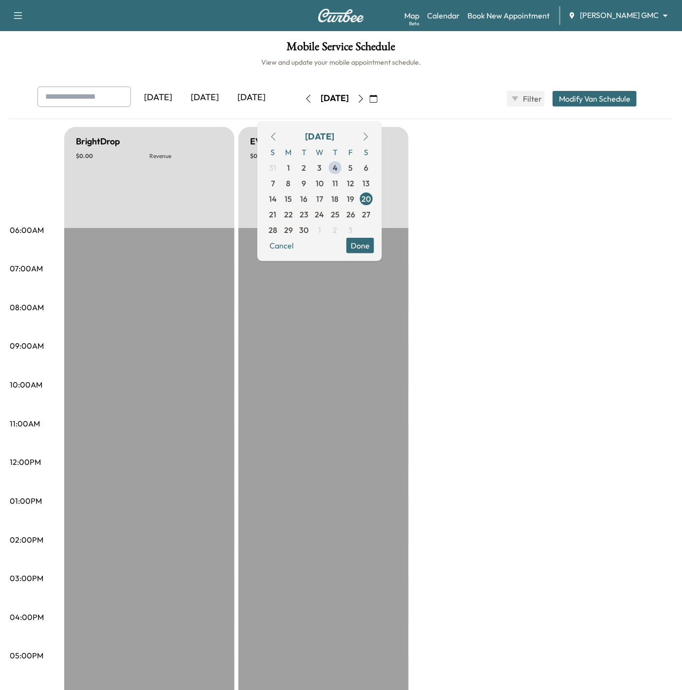
click at [369, 98] on button "button" at bounding box center [361, 99] width 17 height 16
click at [365, 98] on icon "button" at bounding box center [361, 99] width 8 height 8
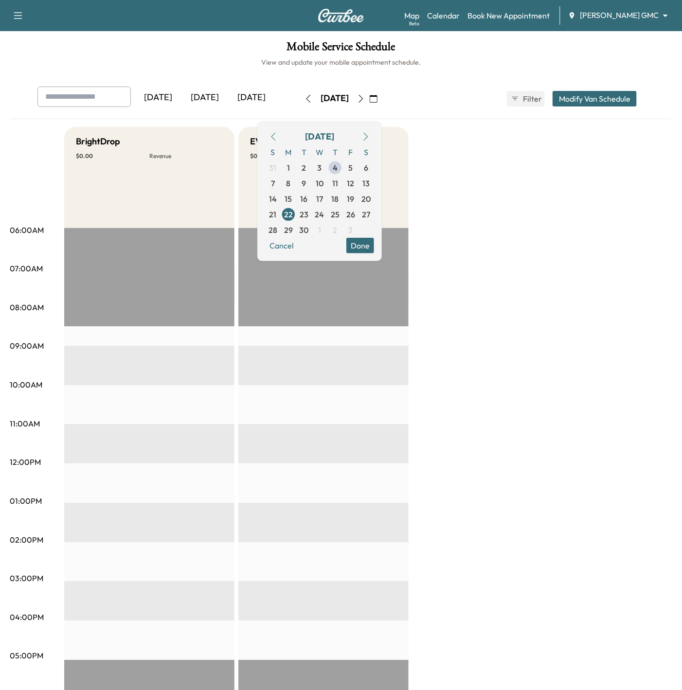
click at [365, 98] on icon "button" at bounding box center [361, 99] width 8 height 8
click at [369, 98] on button "button" at bounding box center [361, 99] width 17 height 16
click at [369, 98] on div "[DATE]" at bounding box center [334, 99] width 69 height 16
click at [369, 100] on button "button" at bounding box center [361, 99] width 17 height 16
click at [374, 244] on button "Done" at bounding box center [360, 246] width 28 height 16
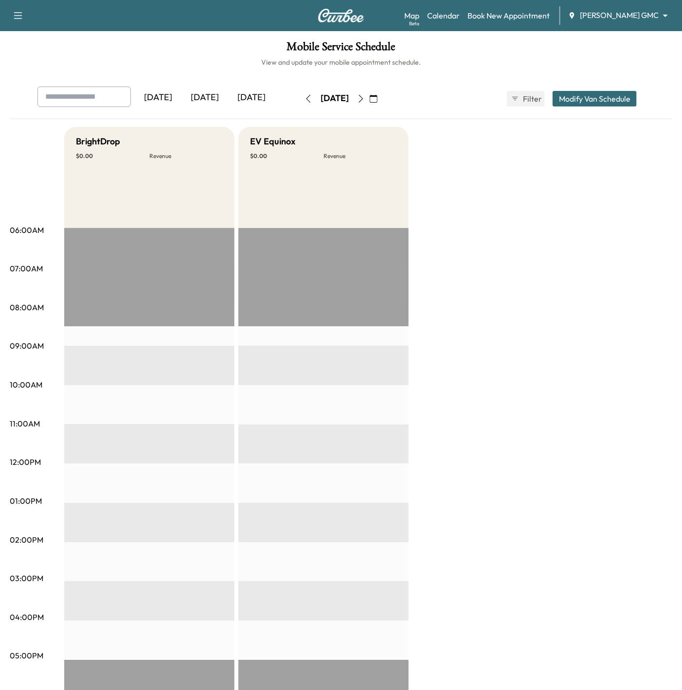
click at [378, 97] on icon "button" at bounding box center [374, 99] width 8 height 8
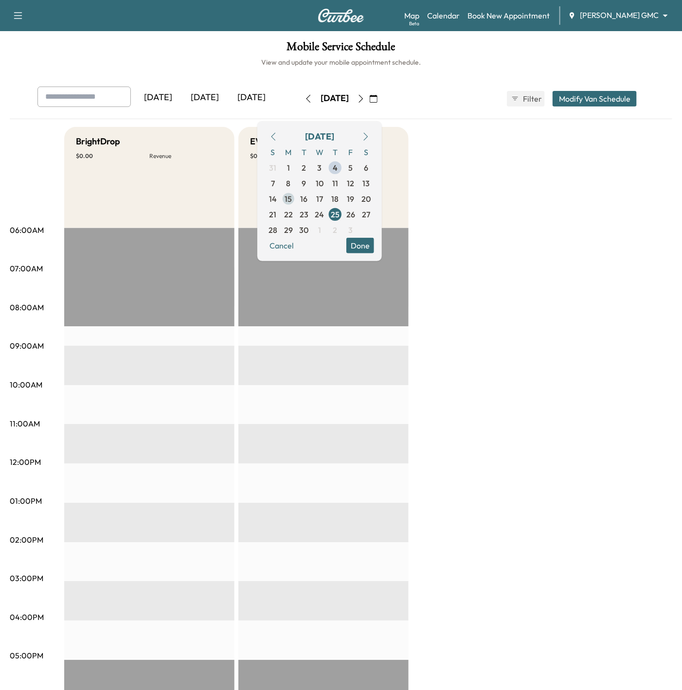
click at [292, 199] on span "15" at bounding box center [288, 199] width 7 height 12
click at [374, 246] on button "Done" at bounding box center [360, 246] width 28 height 16
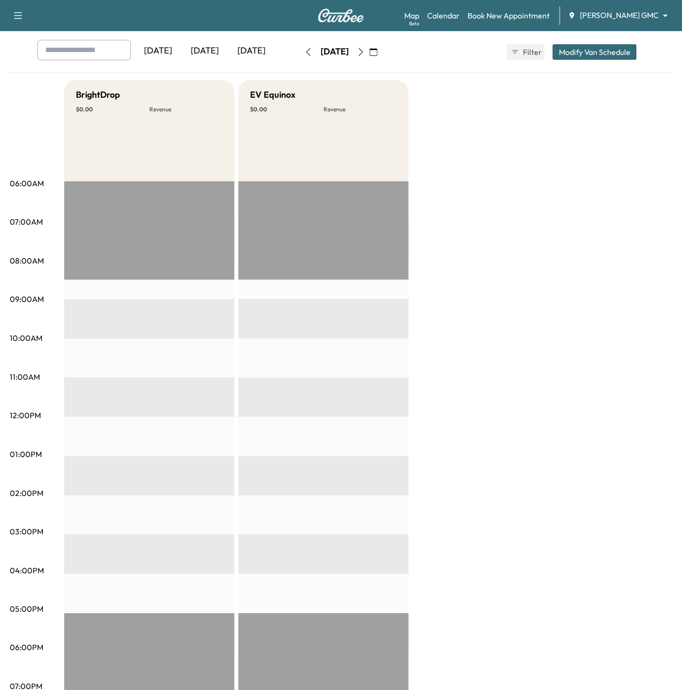
scroll to position [73, 0]
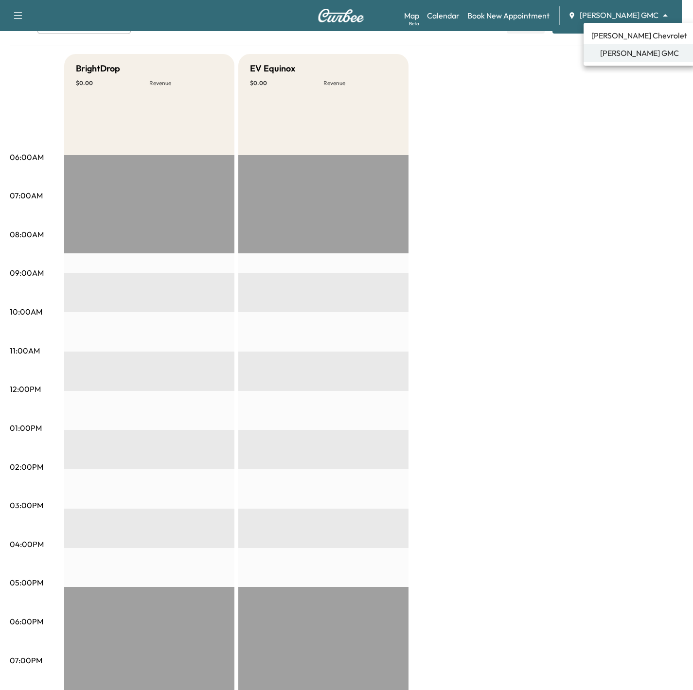
click at [649, 10] on body "Support Log Out Map Beta Calendar Book New Appointment [PERSON_NAME] GMC ******…" at bounding box center [346, 272] width 693 height 690
click at [641, 34] on span "[PERSON_NAME] Chevrolet" at bounding box center [640, 36] width 96 height 12
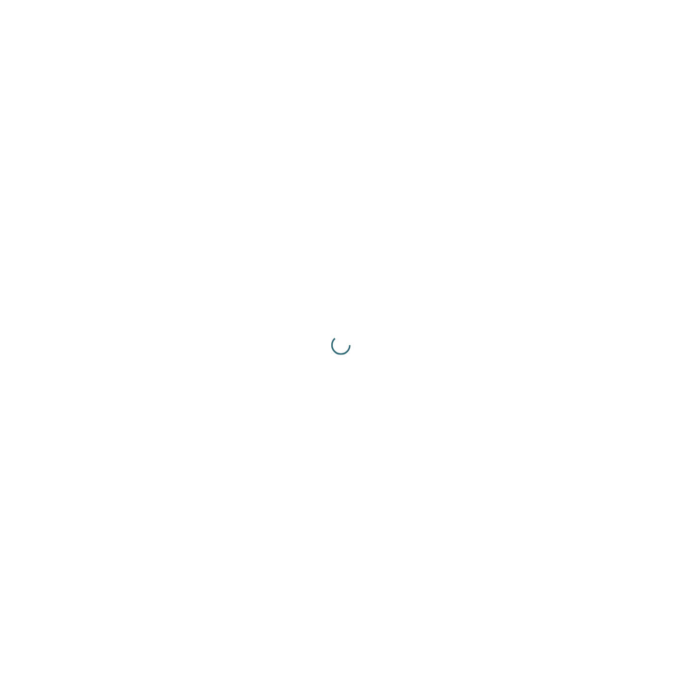
scroll to position [0, 0]
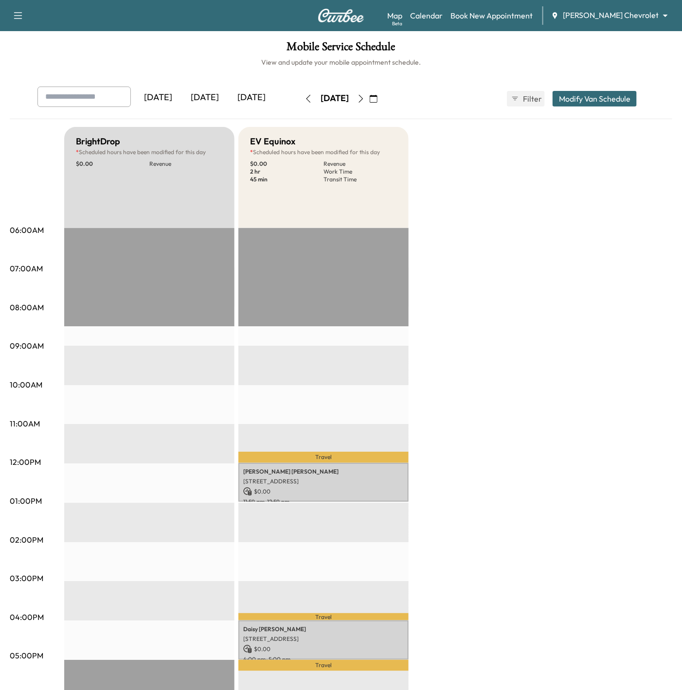
click at [378, 98] on icon "button" at bounding box center [374, 99] width 8 height 8
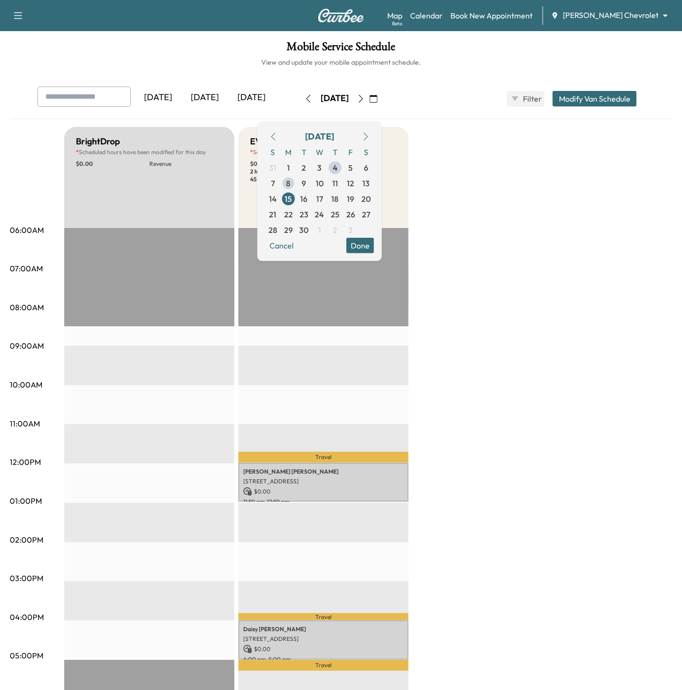
click at [296, 185] on span "8" at bounding box center [289, 184] width 16 height 16
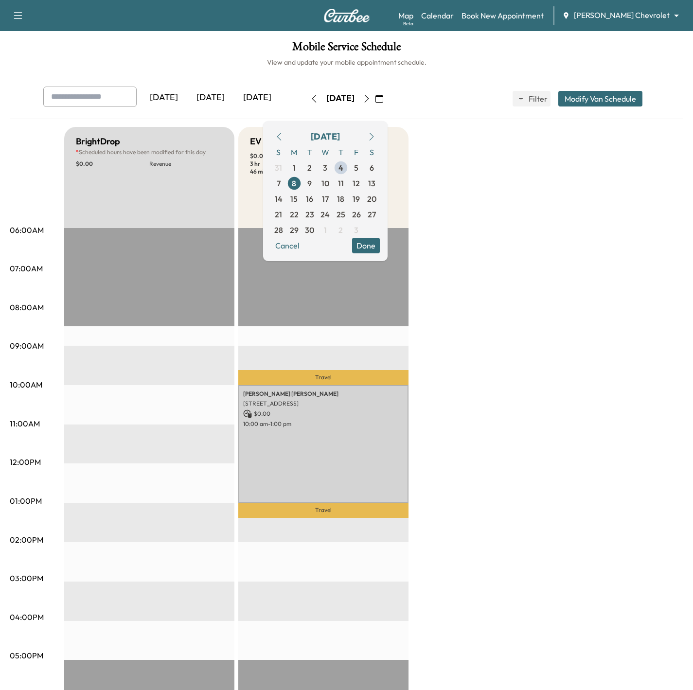
click at [646, 15] on body "Support Log Out Map Beta Calendar Book New Appointment [PERSON_NAME] Chevrolet …" at bounding box center [346, 345] width 693 height 690
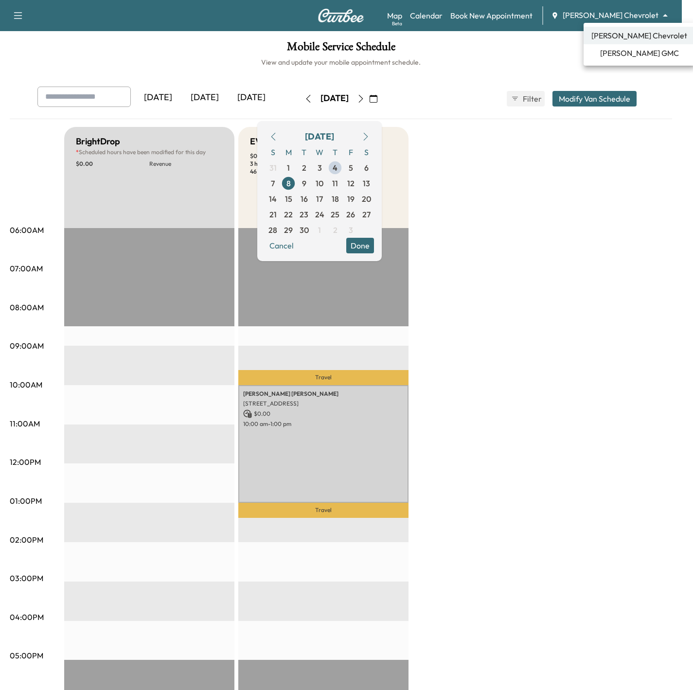
click at [638, 60] on li "[PERSON_NAME] GMC" at bounding box center [639, 53] width 111 height 18
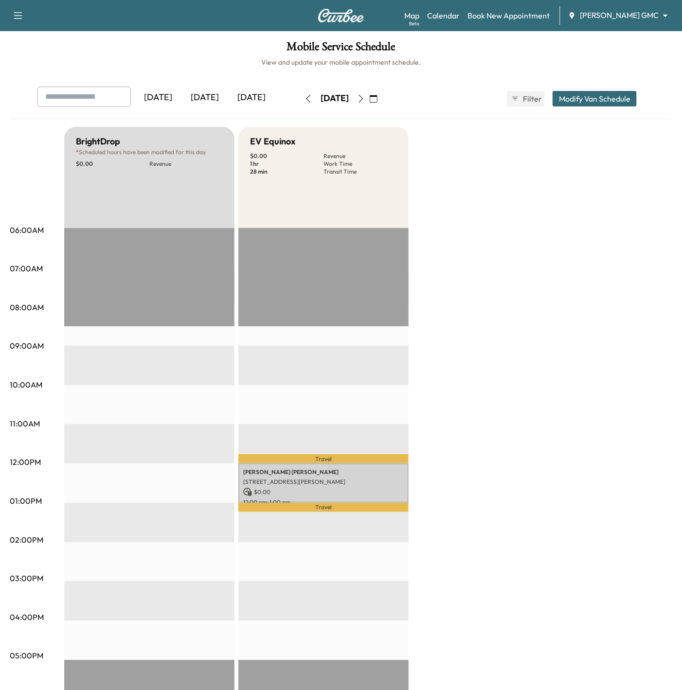
click at [382, 101] on button "button" at bounding box center [373, 99] width 17 height 16
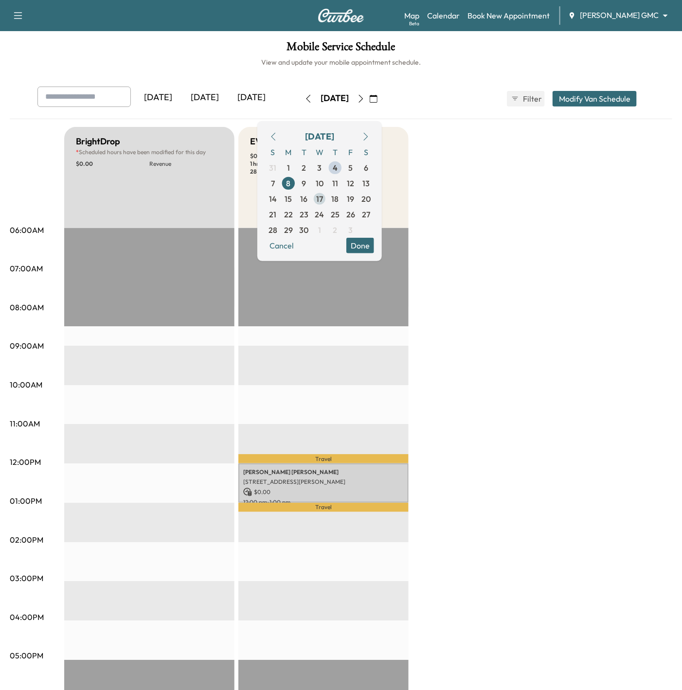
click at [323, 197] on span "17" at bounding box center [319, 199] width 7 height 12
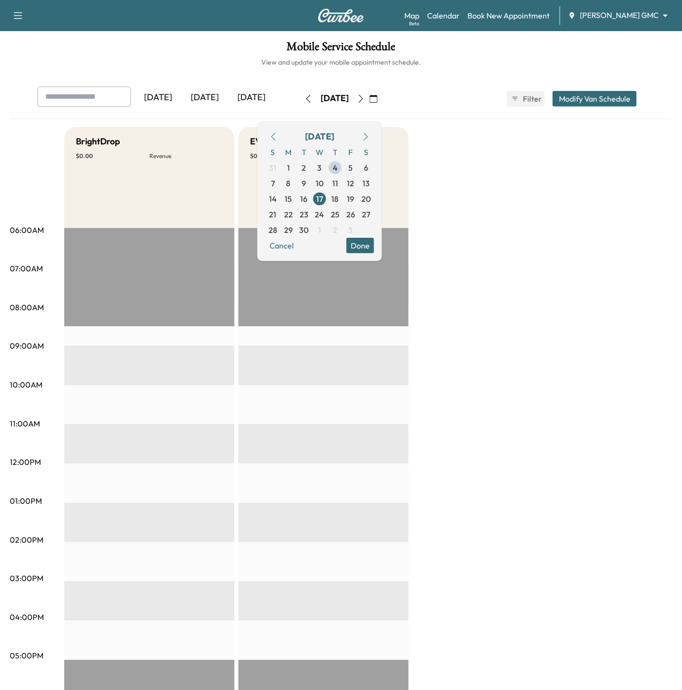
click at [374, 239] on button "Done" at bounding box center [360, 246] width 28 height 16
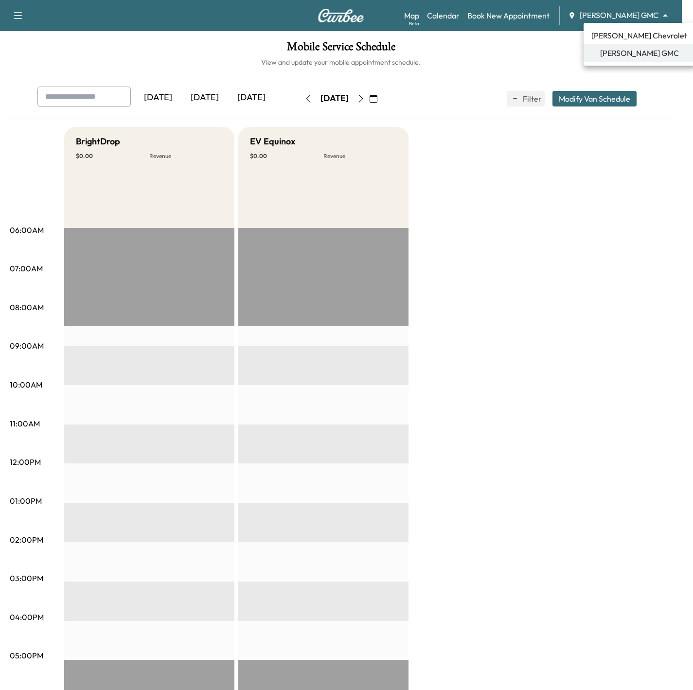
click at [629, 12] on body "Support Log Out Map Beta Calendar Book New Appointment [PERSON_NAME] GMC ******…" at bounding box center [346, 345] width 693 height 690
click at [627, 41] on span "[PERSON_NAME] Chevrolet" at bounding box center [640, 36] width 96 height 12
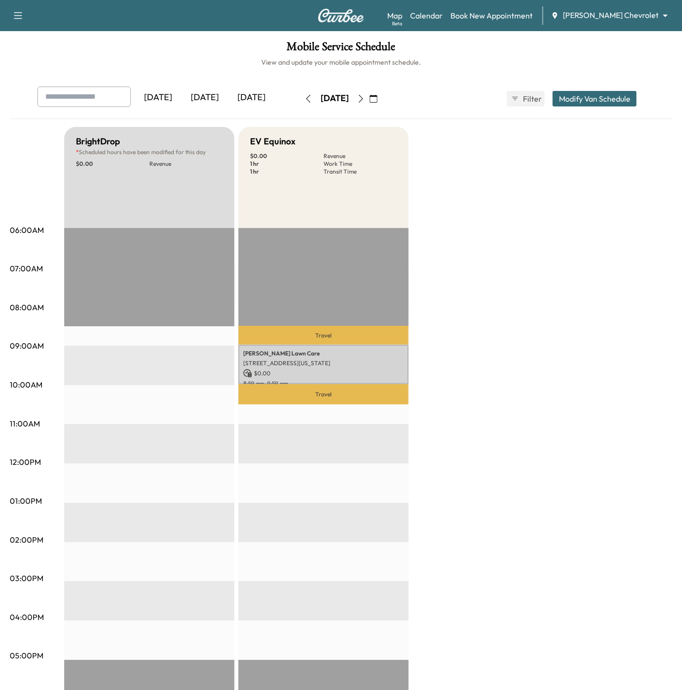
click at [623, 9] on body "Support Log Out Map Beta Calendar Book New Appointment [PERSON_NAME] Chevrolet …" at bounding box center [341, 345] width 682 height 690
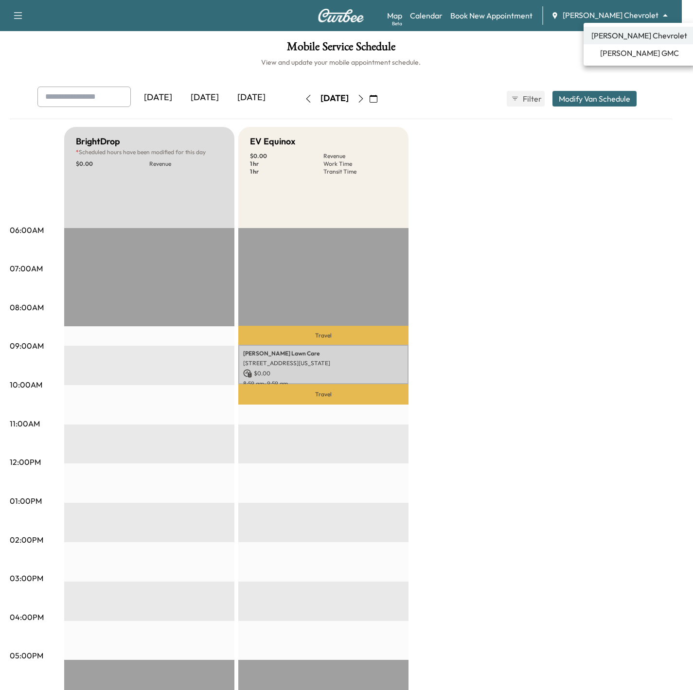
click at [624, 56] on span "[PERSON_NAME] GMC" at bounding box center [639, 53] width 79 height 12
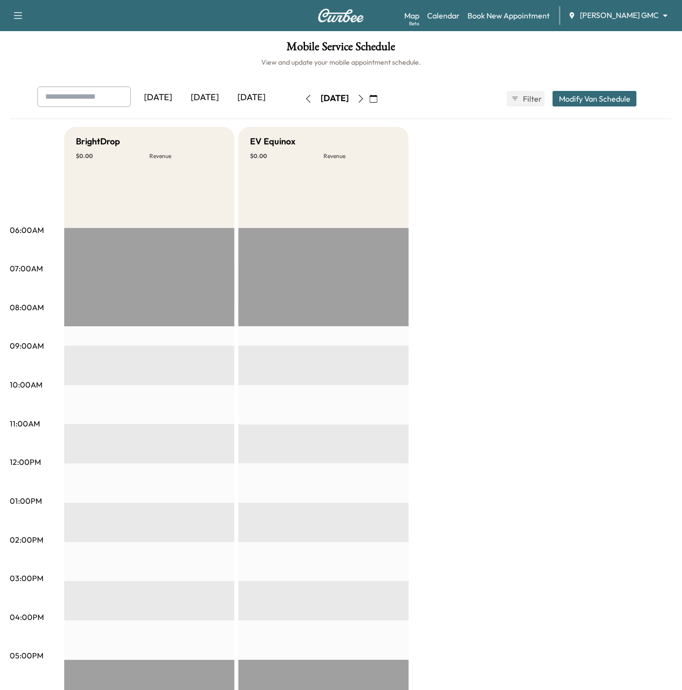
click at [378, 98] on icon "button" at bounding box center [374, 99] width 8 height 8
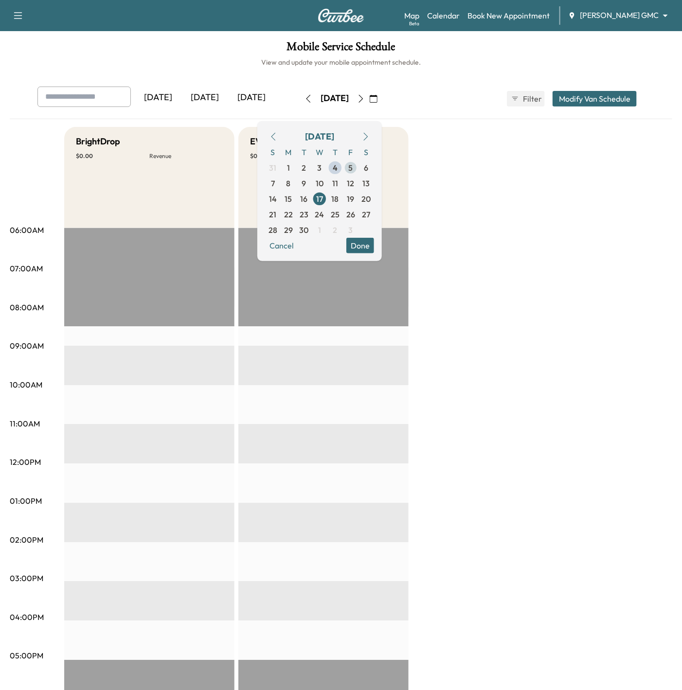
click at [353, 171] on span "5" at bounding box center [351, 168] width 4 height 12
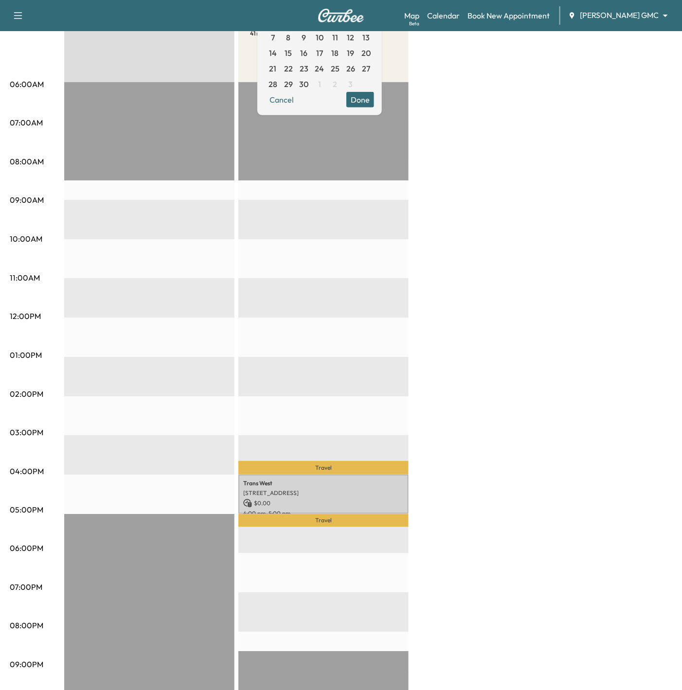
scroll to position [177, 0]
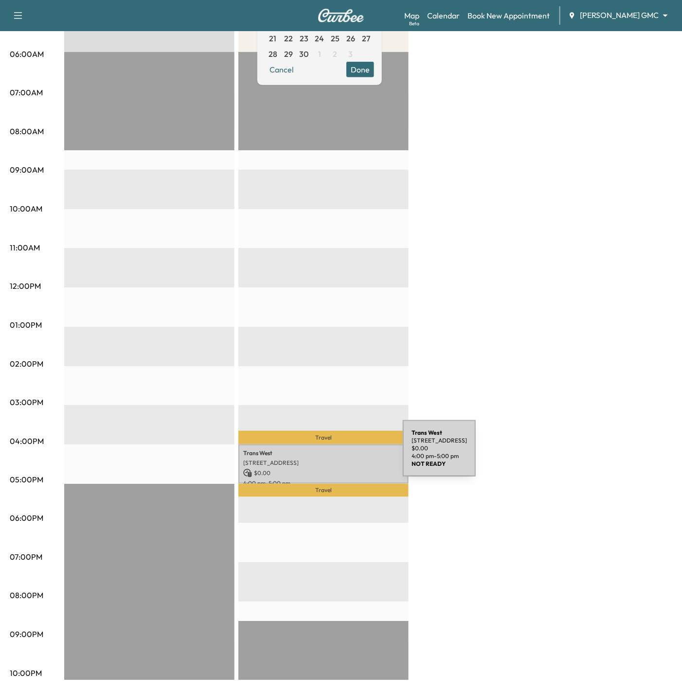
click at [330, 459] on p "[STREET_ADDRESS]" at bounding box center [323, 463] width 161 height 8
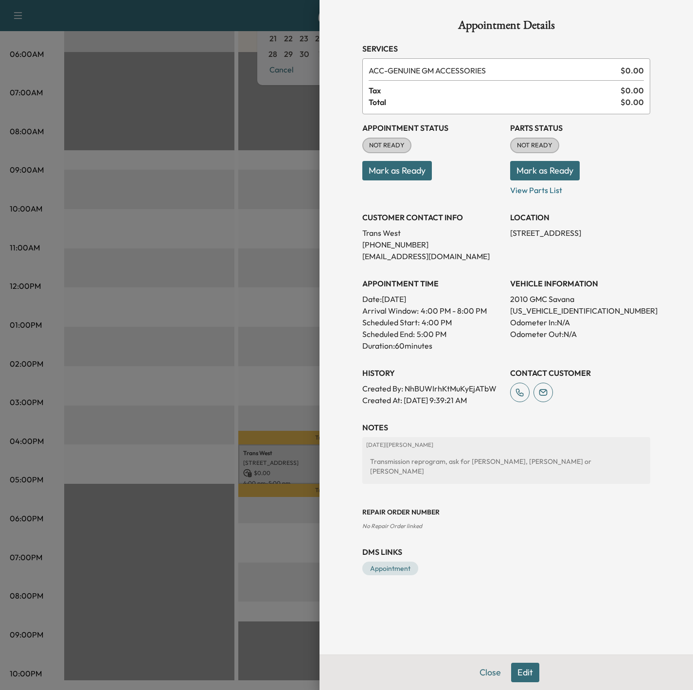
click at [302, 235] on div at bounding box center [346, 345] width 693 height 690
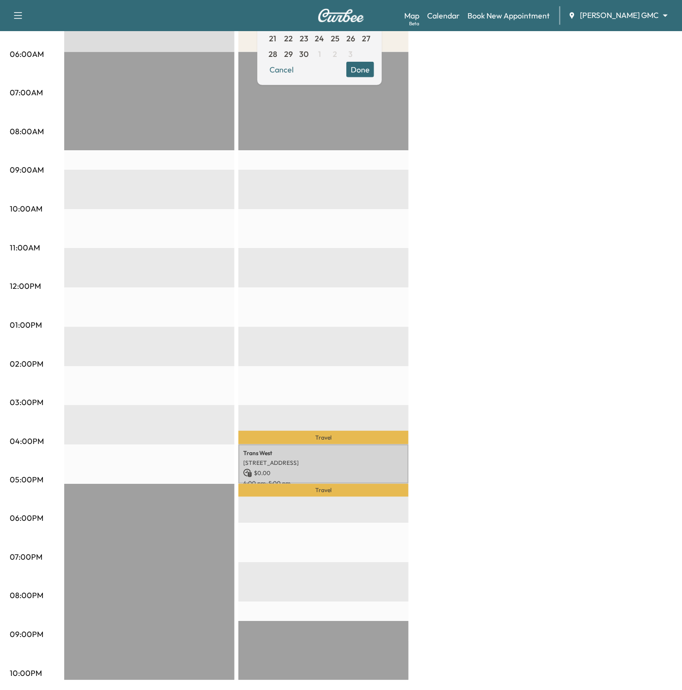
click at [381, 331] on div "Travel [GEOGRAPHIC_DATA][STREET_ADDRESS] $ 0.00 4:00 pm - 5:00 pm Travel EST St…" at bounding box center [323, 366] width 170 height 629
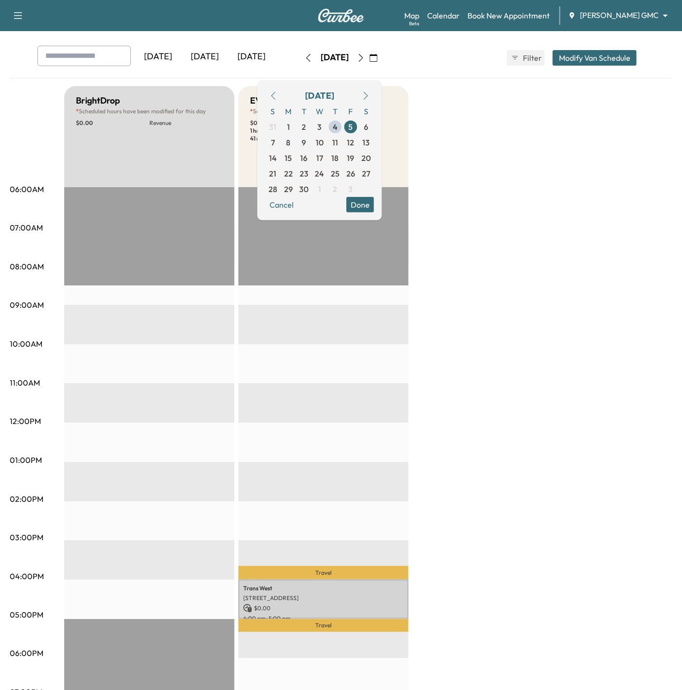
scroll to position [31, 0]
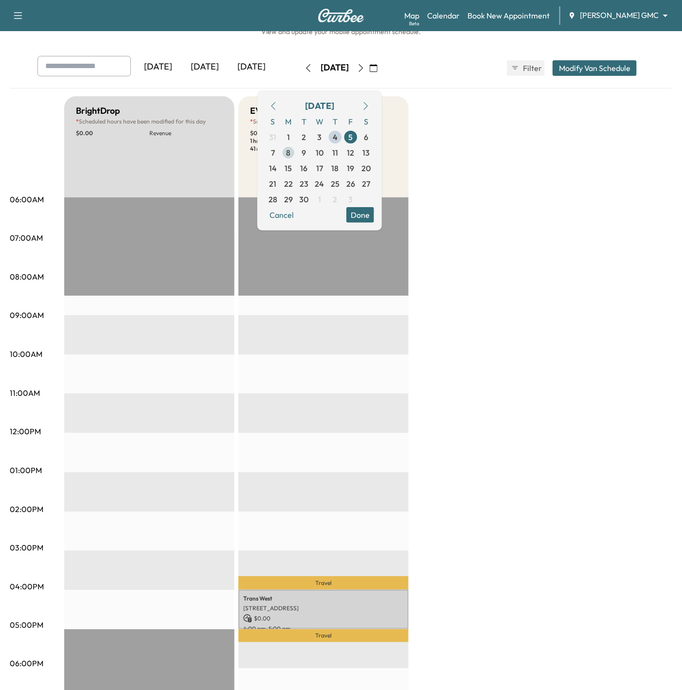
click at [296, 151] on span "8" at bounding box center [289, 153] width 16 height 16
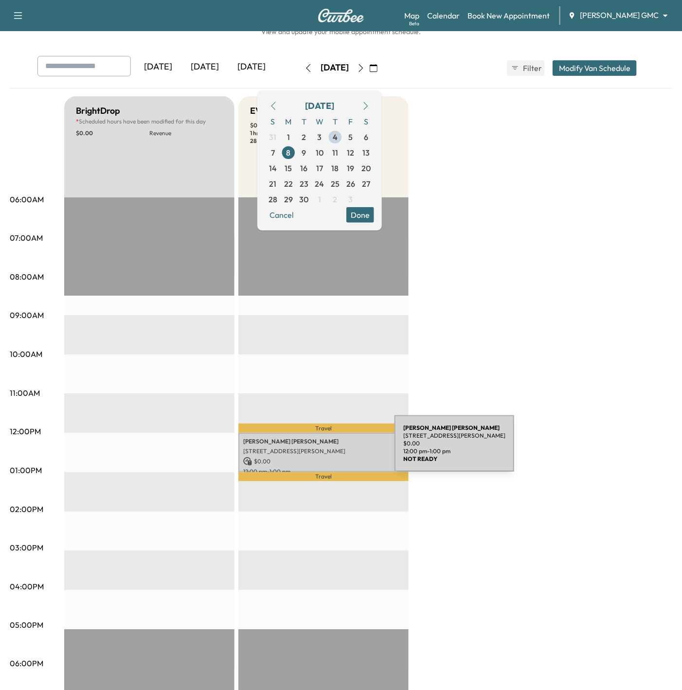
click at [322, 450] on p "[STREET_ADDRESS][PERSON_NAME]" at bounding box center [323, 452] width 161 height 8
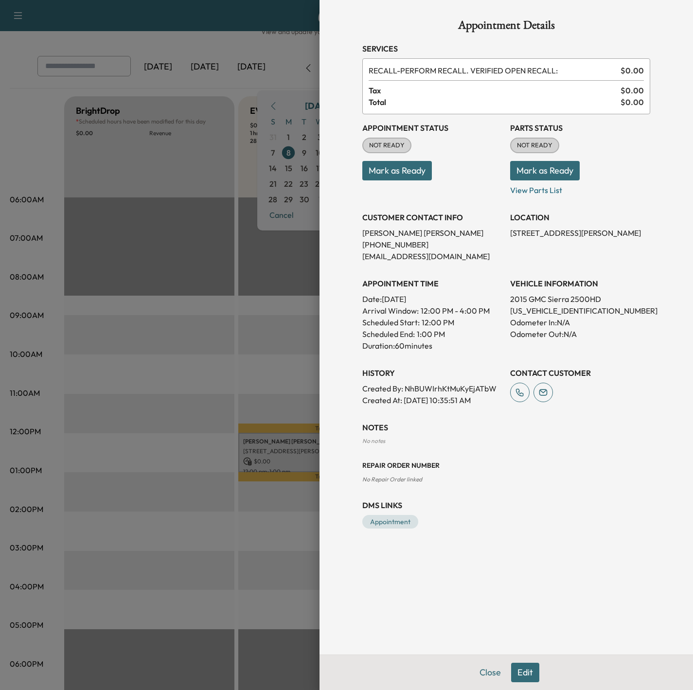
click at [236, 362] on div at bounding box center [346, 345] width 693 height 690
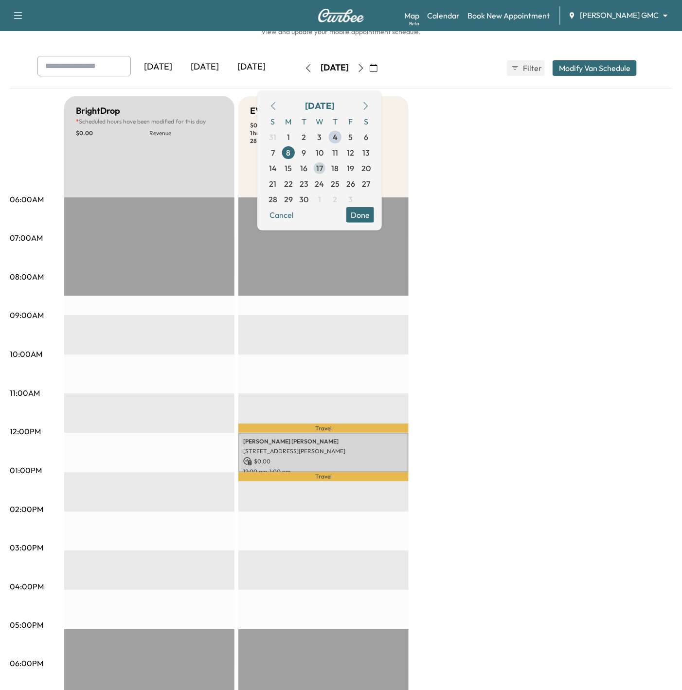
click at [323, 168] on span "17" at bounding box center [319, 168] width 7 height 12
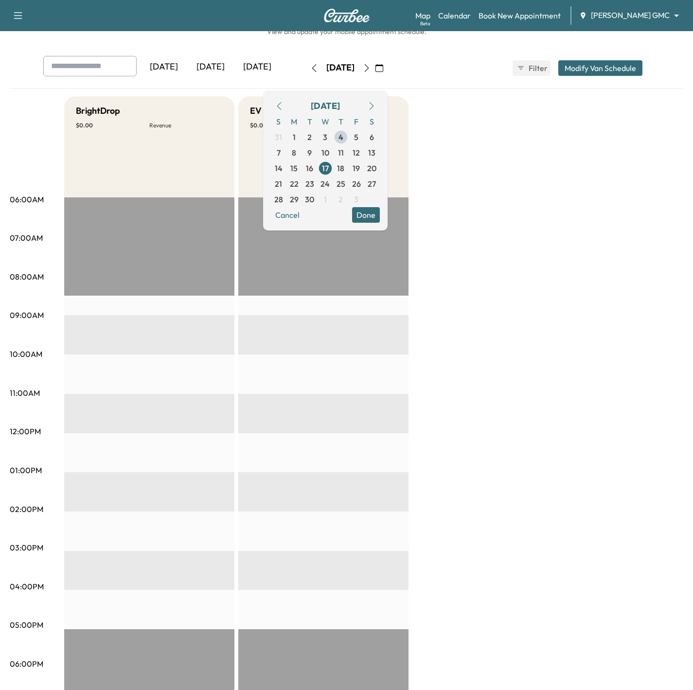
click at [624, 12] on body "Support Log Out Map Beta Calendar Book New Appointment [PERSON_NAME] GMC ******…" at bounding box center [346, 314] width 693 height 690
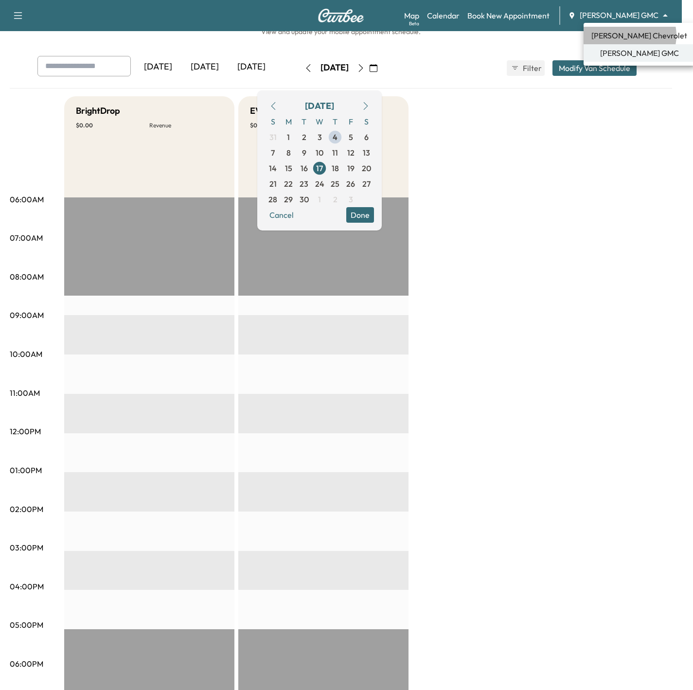
click at [630, 36] on span "[PERSON_NAME] Chevrolet" at bounding box center [640, 36] width 96 height 12
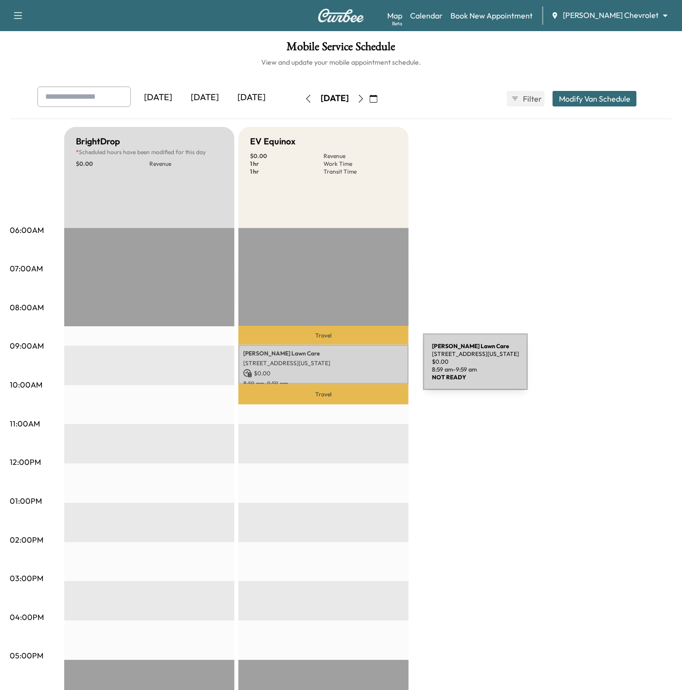
click at [350, 369] on p "$ 0.00" at bounding box center [323, 373] width 161 height 9
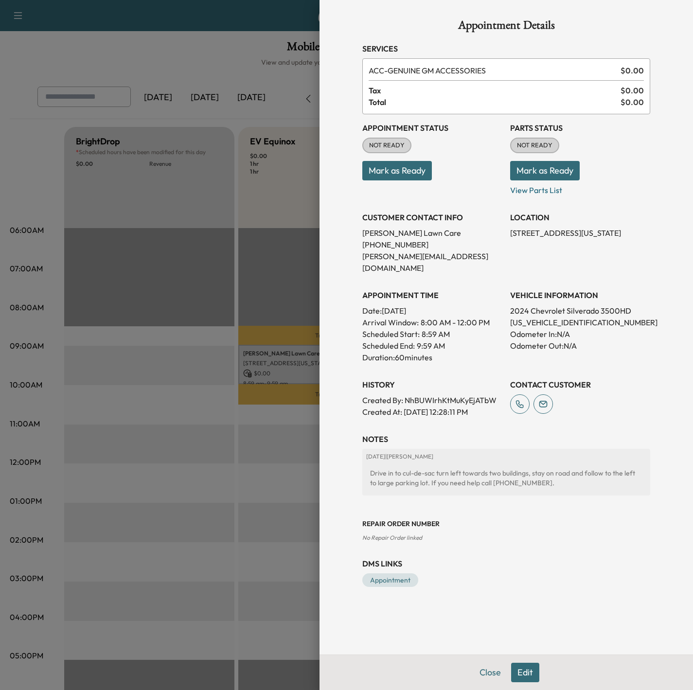
drag, startPoint x: 239, startPoint y: 203, endPoint x: 264, endPoint y: 189, distance: 28.5
click at [240, 203] on div at bounding box center [346, 345] width 693 height 690
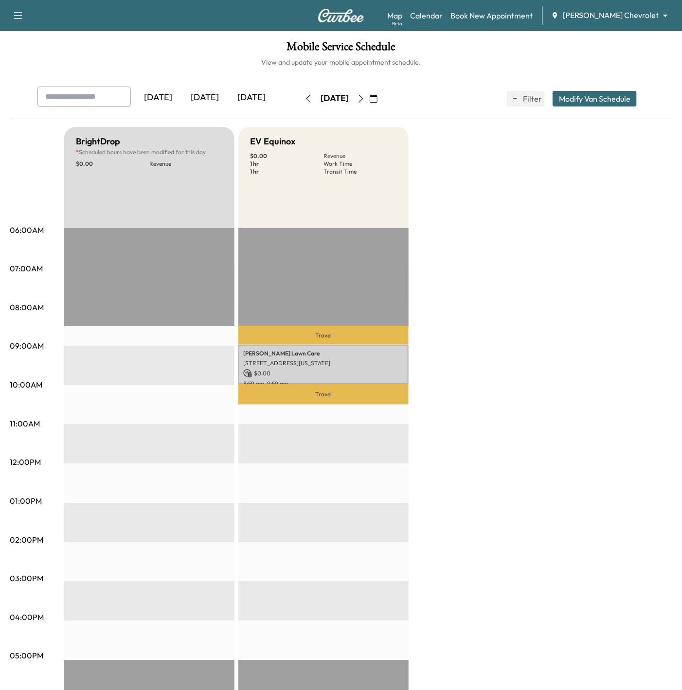
click at [382, 98] on button "button" at bounding box center [373, 99] width 17 height 16
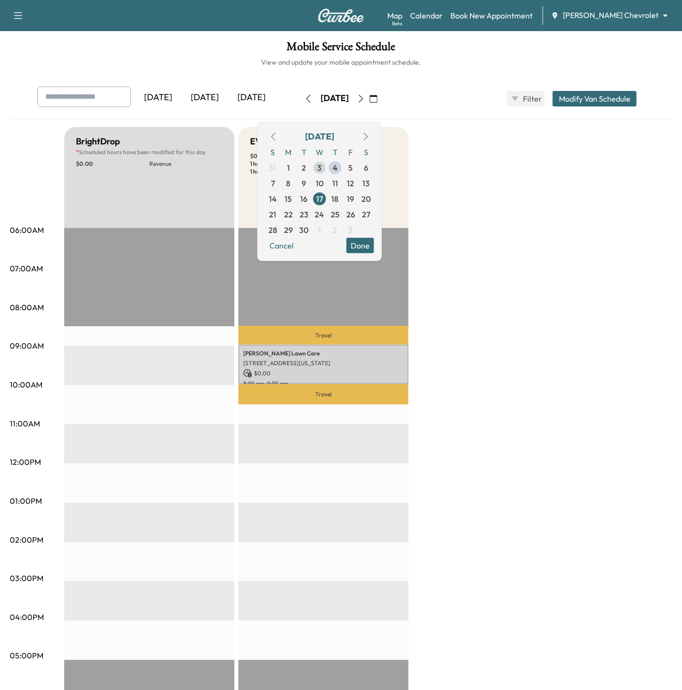
click at [327, 166] on span "3" at bounding box center [320, 168] width 16 height 16
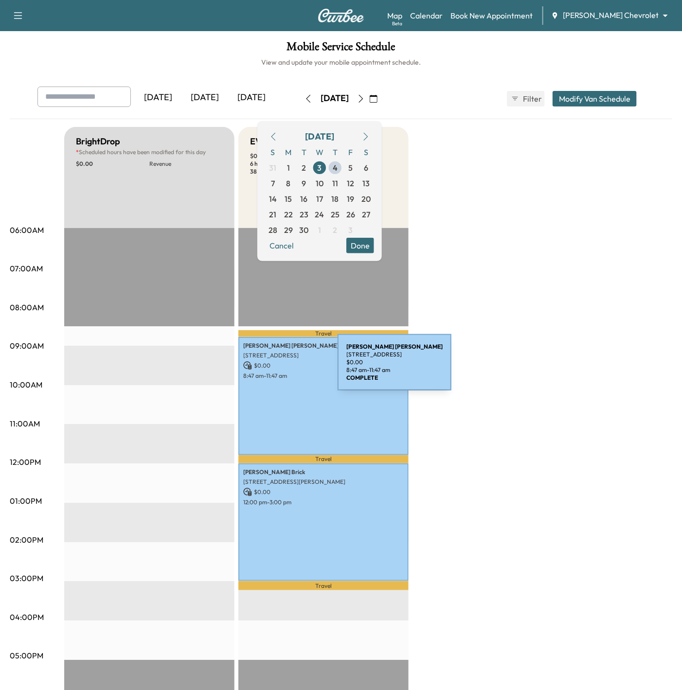
click at [266, 368] on p "$ 0.00" at bounding box center [323, 365] width 161 height 9
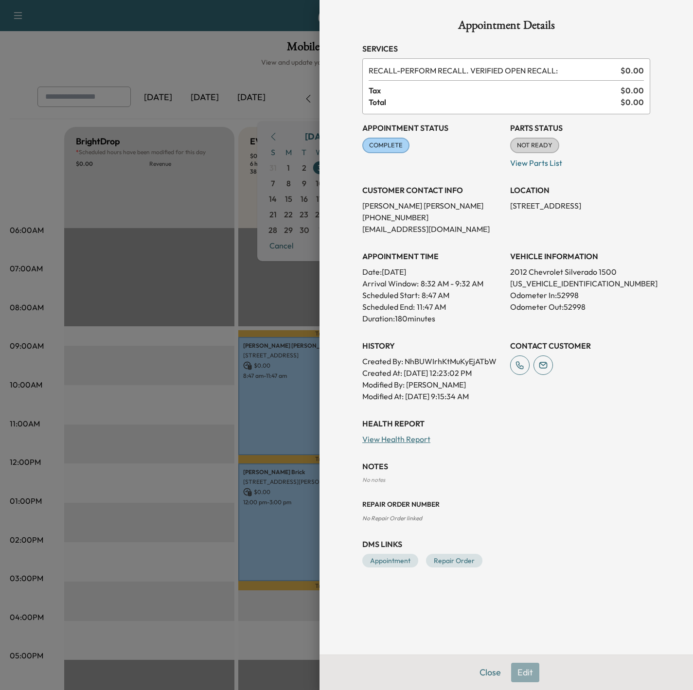
click at [222, 346] on div at bounding box center [346, 345] width 693 height 690
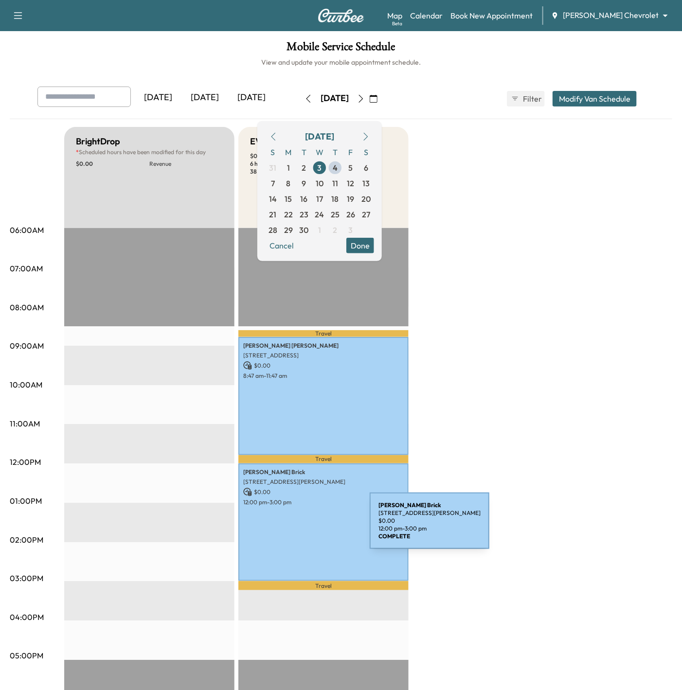
click at [297, 527] on div "[PERSON_NAME] [STREET_ADDRESS][PERSON_NAME][PERSON_NAME] $ 0.00 12:00 pm - 3:00…" at bounding box center [323, 523] width 170 height 118
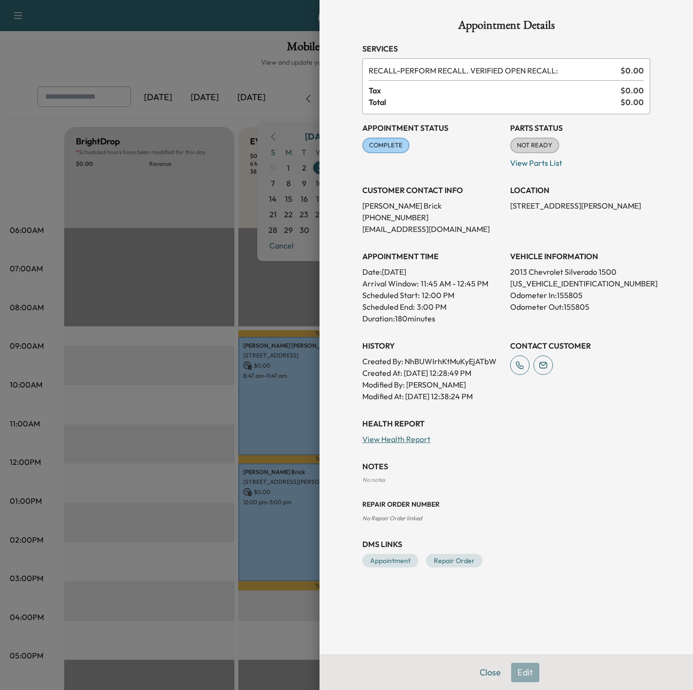
click at [118, 419] on div at bounding box center [346, 345] width 693 height 690
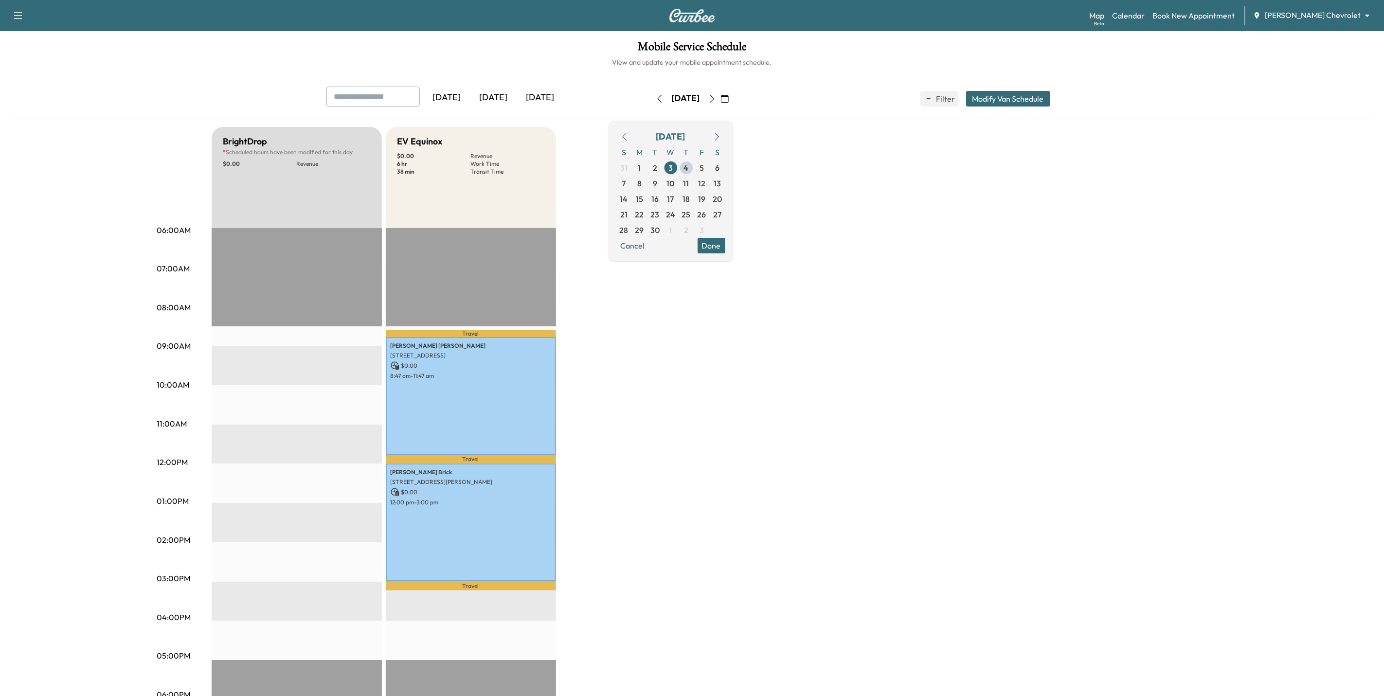
click at [725, 247] on button "Done" at bounding box center [712, 246] width 28 height 16
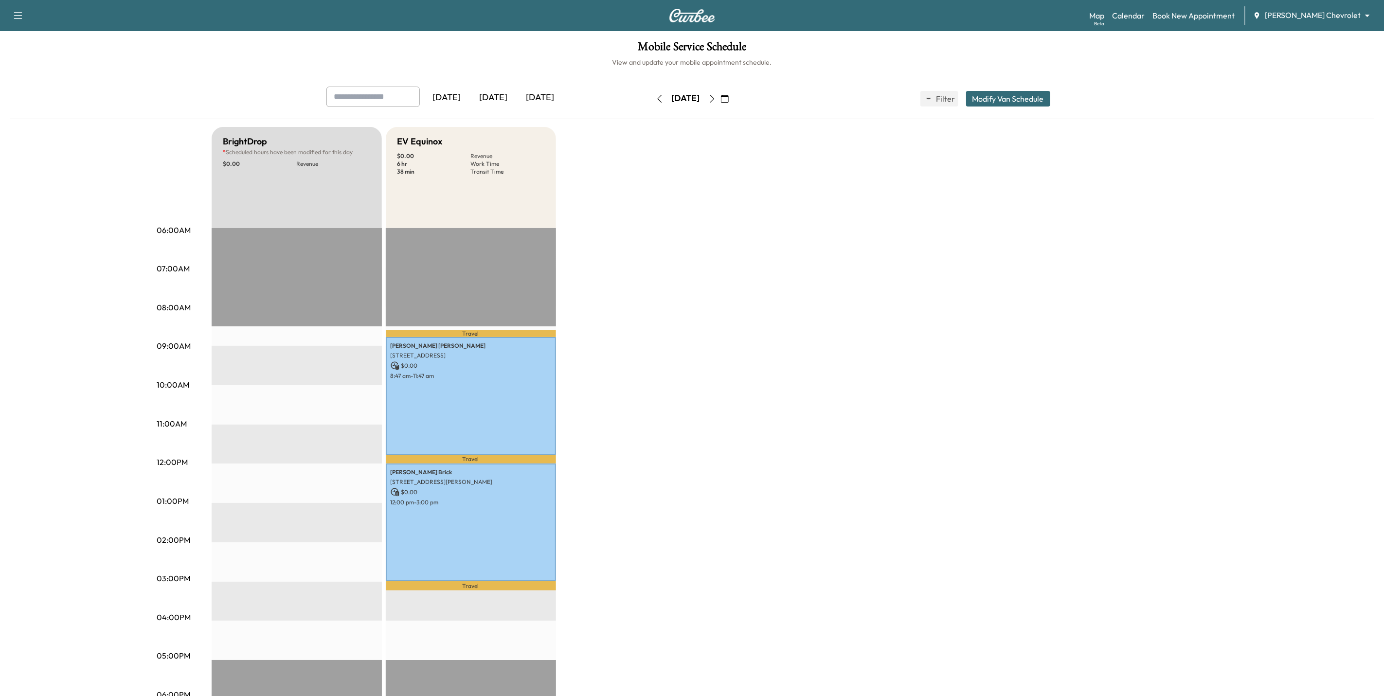
click at [637, 283] on div "BrightDrop * Scheduled hours have been modified for this day $ 0.00 Revenue EST…" at bounding box center [720, 492] width 1016 height 730
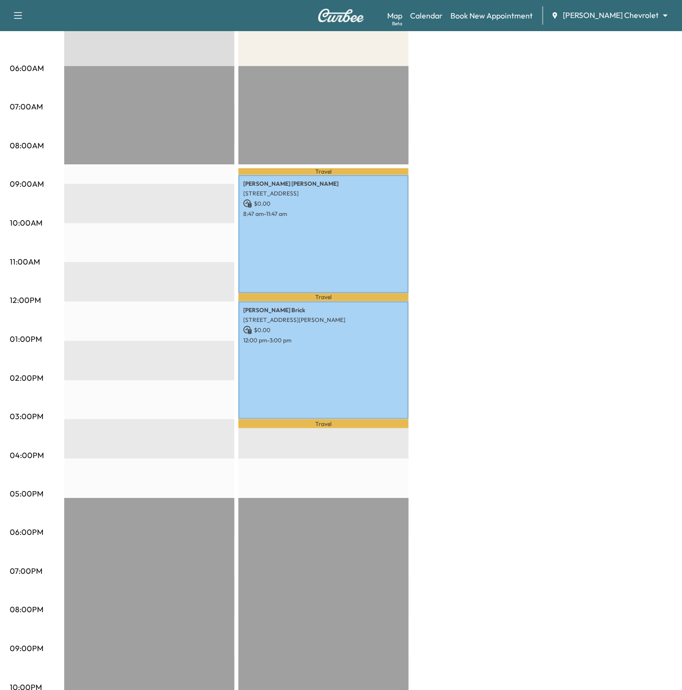
scroll to position [177, 0]
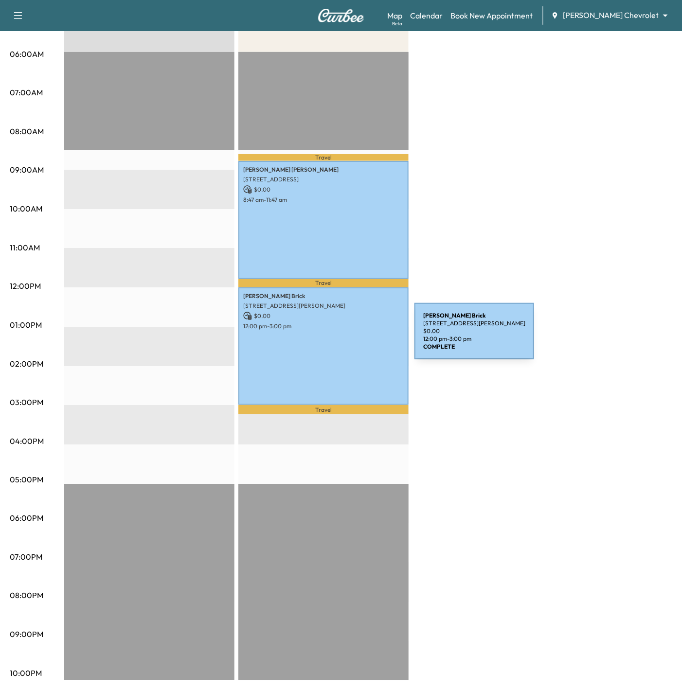
click at [342, 337] on div "[PERSON_NAME] [STREET_ADDRESS][PERSON_NAME][PERSON_NAME] $ 0.00 12:00 pm - 3:00…" at bounding box center [323, 347] width 170 height 118
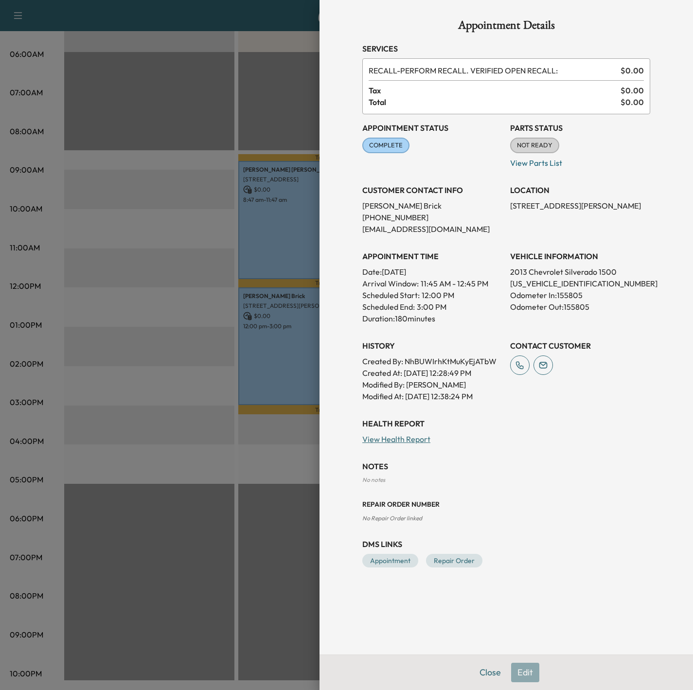
click at [279, 416] on div at bounding box center [346, 345] width 693 height 690
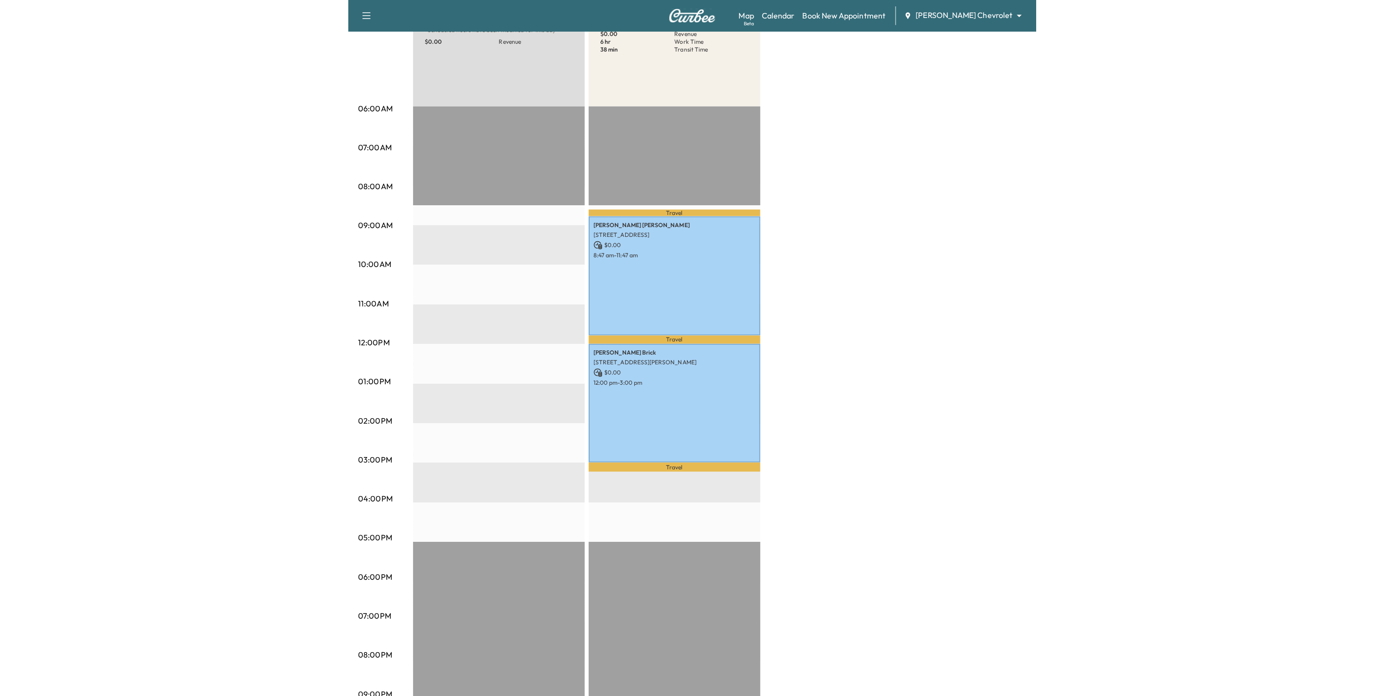
scroll to position [0, 0]
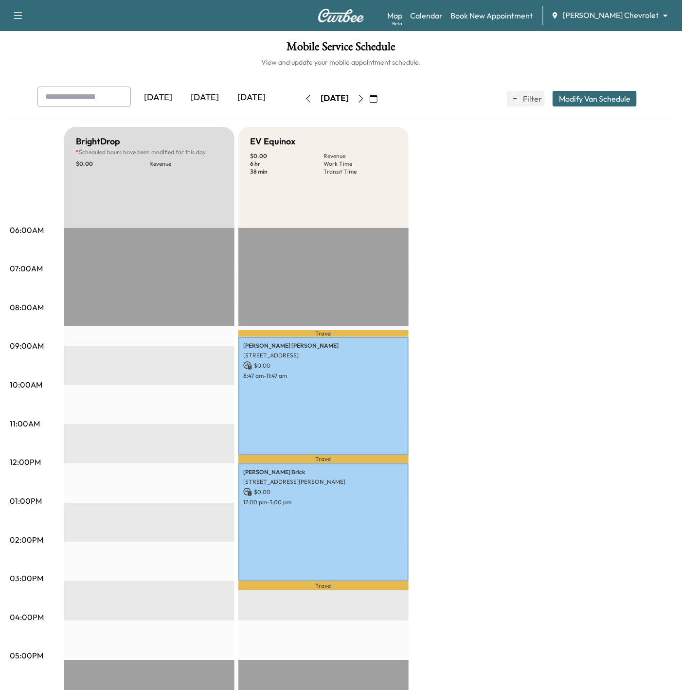
click at [382, 98] on button "button" at bounding box center [373, 99] width 17 height 16
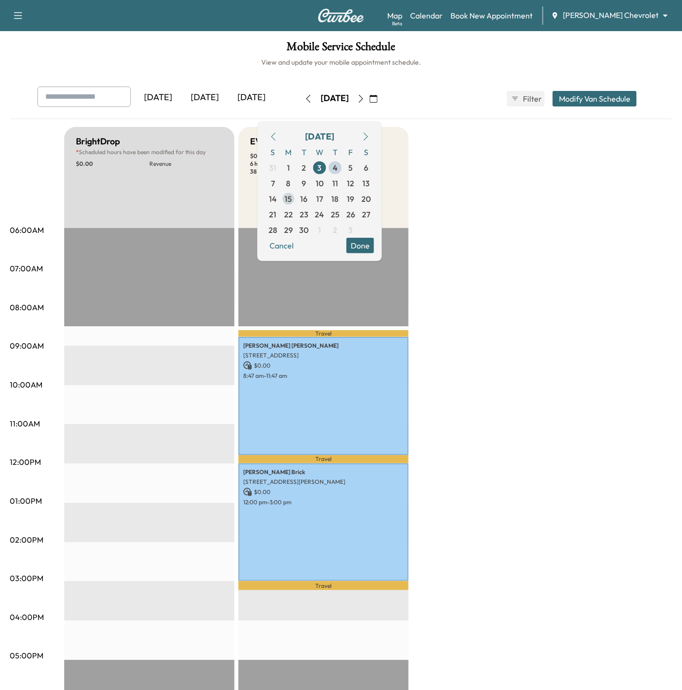
click at [296, 200] on span "15" at bounding box center [289, 199] width 16 height 16
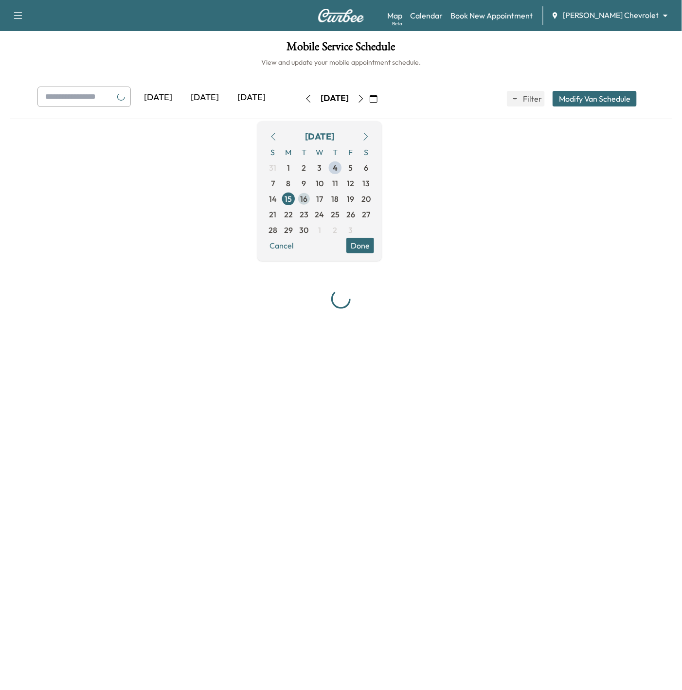
click at [308, 197] on span "16" at bounding box center [304, 199] width 7 height 12
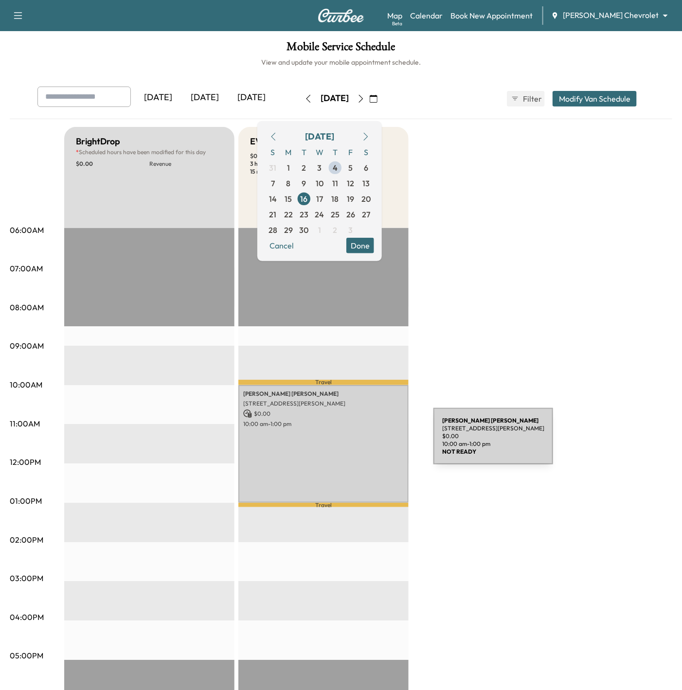
click at [360, 442] on div "[PERSON_NAME] [STREET_ADDRESS][PERSON_NAME] $ 0.00 10:00 am - 1:00 pm" at bounding box center [323, 444] width 170 height 118
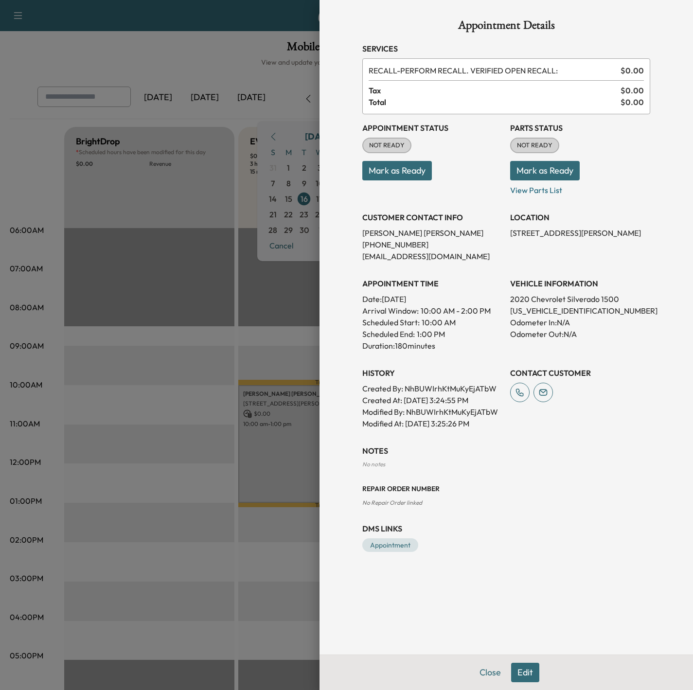
click at [303, 465] on div at bounding box center [346, 345] width 693 height 690
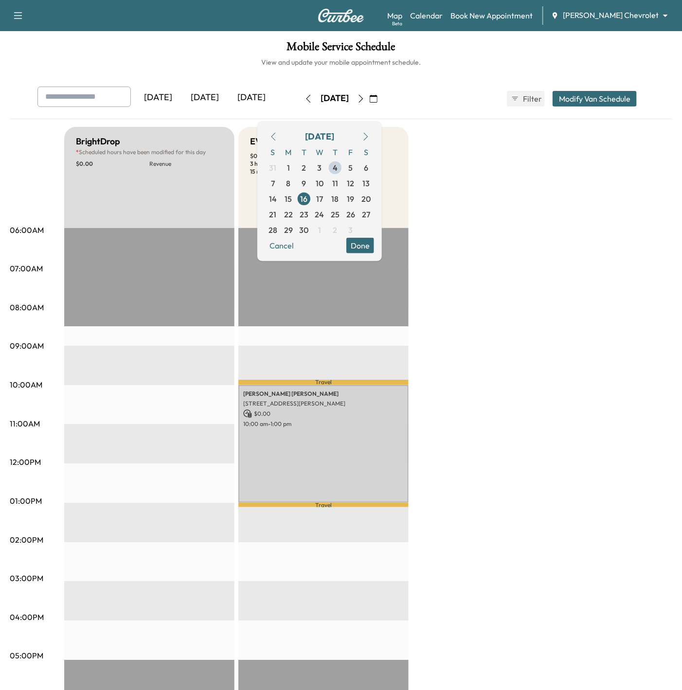
click at [638, 15] on body "Support Log Out Map Beta Calendar Book New Appointment [PERSON_NAME] Chevrolet …" at bounding box center [341, 345] width 682 height 690
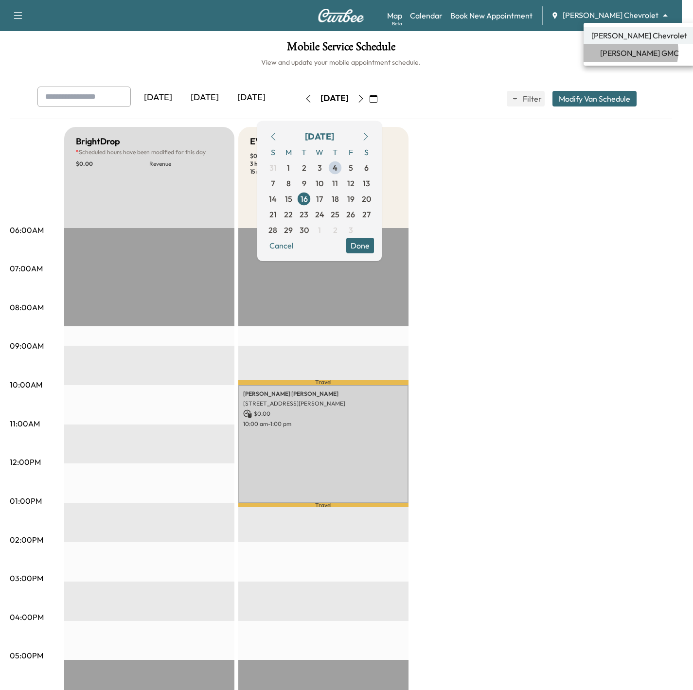
click at [630, 52] on span "[PERSON_NAME] GMC" at bounding box center [639, 53] width 79 height 12
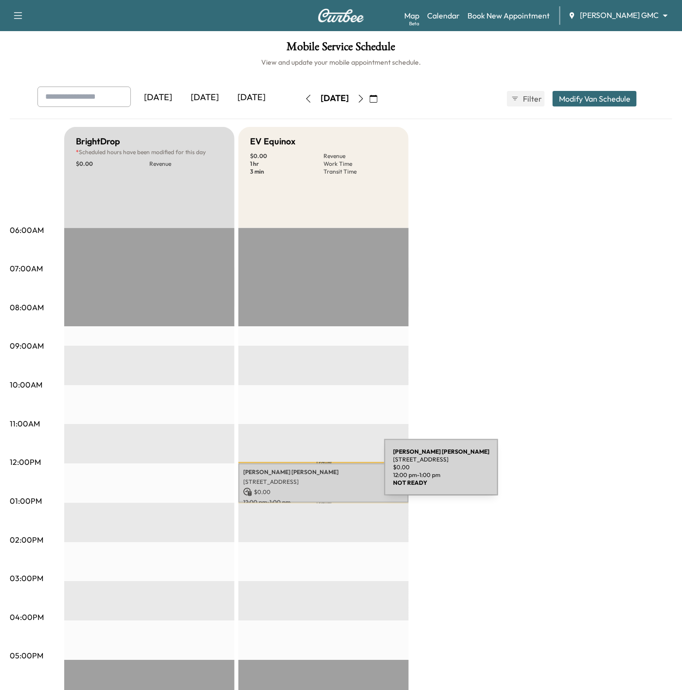
click at [311, 473] on div "[PERSON_NAME] [STREET_ADDRESS] $ 0.00 12:00 pm - 1:00 pm" at bounding box center [323, 483] width 170 height 39
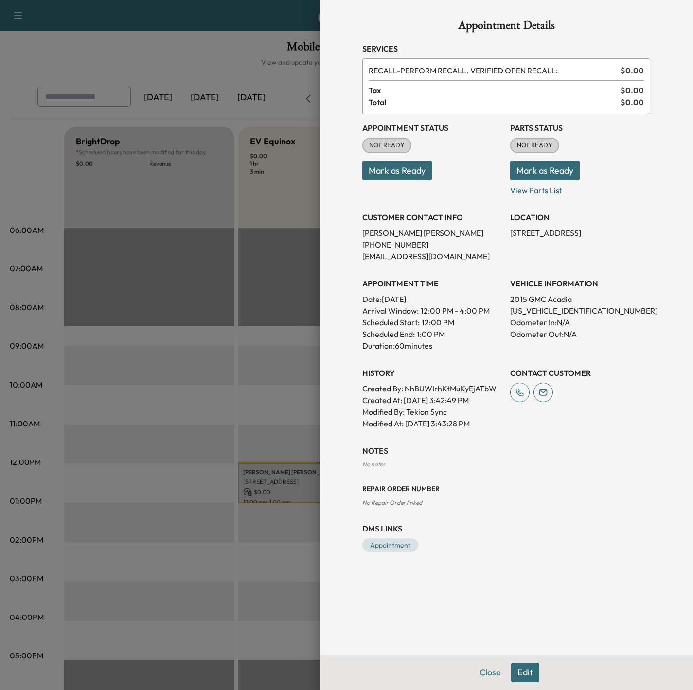
click at [251, 393] on div at bounding box center [346, 345] width 693 height 690
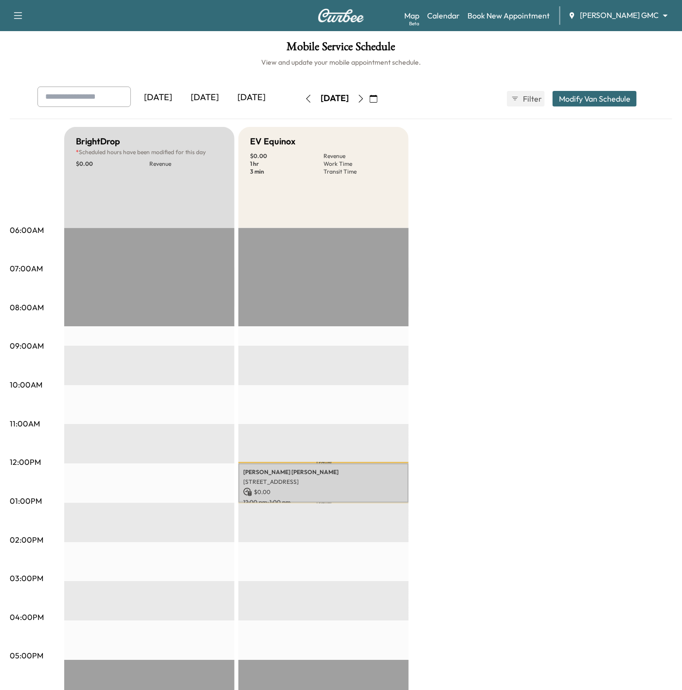
click at [365, 95] on icon "button" at bounding box center [361, 99] width 8 height 8
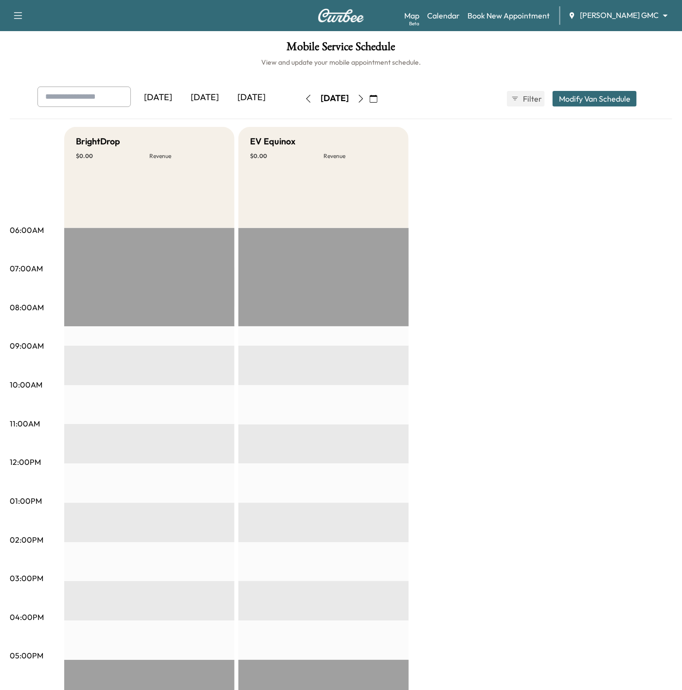
click at [365, 98] on icon "button" at bounding box center [361, 99] width 8 height 8
click at [628, 21] on div "[PERSON_NAME] GMC ******** ​" at bounding box center [621, 16] width 106 height 12
click at [619, 15] on body "Support Log Out Map Beta Calendar Book New Appointment [PERSON_NAME] GMC ******…" at bounding box center [341, 345] width 682 height 690
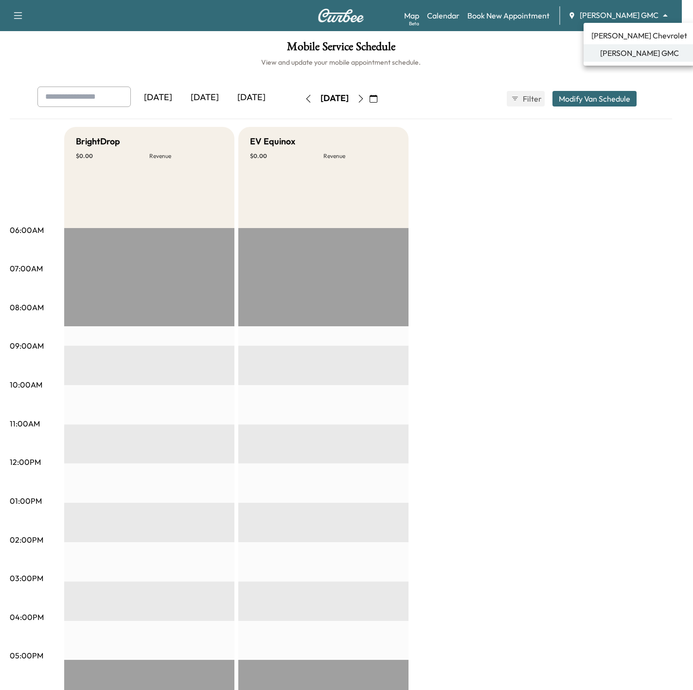
click at [622, 34] on span "[PERSON_NAME] Chevrolet" at bounding box center [640, 36] width 96 height 12
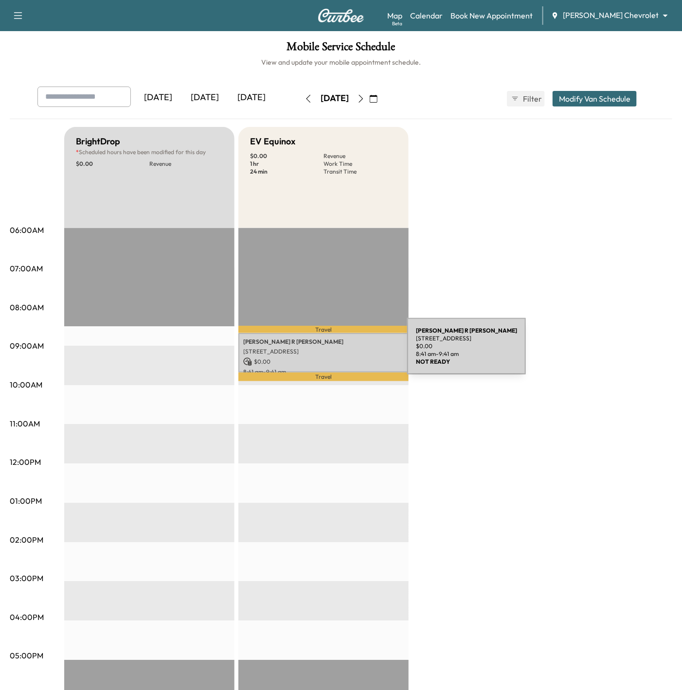
click at [334, 352] on p "[STREET_ADDRESS]" at bounding box center [323, 352] width 161 height 8
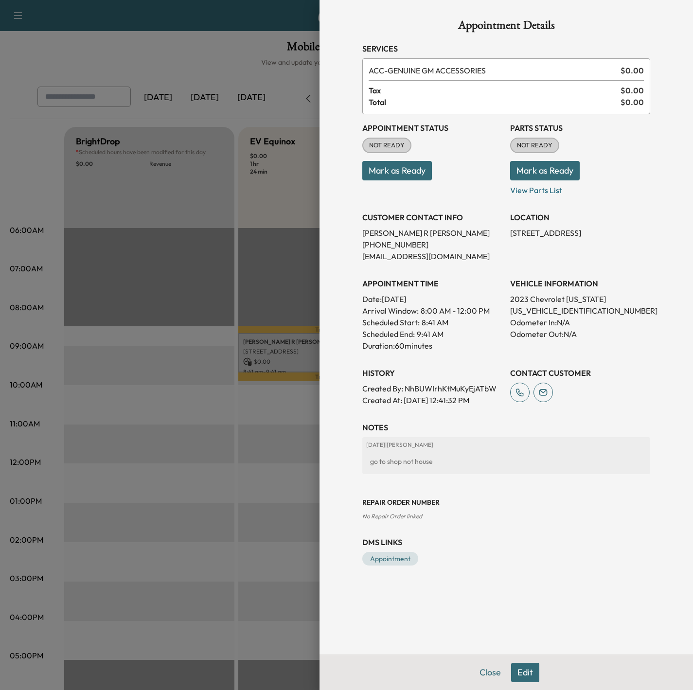
click at [247, 436] on div at bounding box center [346, 345] width 693 height 690
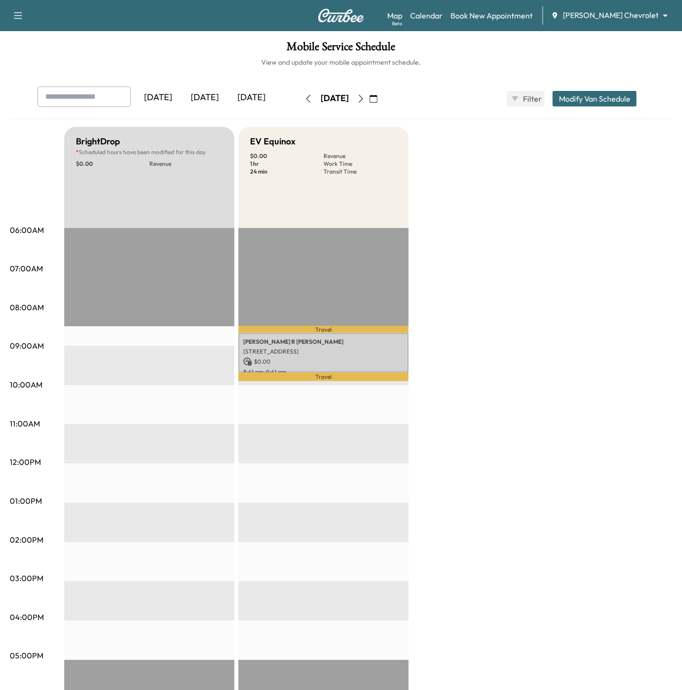
click at [365, 101] on icon "button" at bounding box center [361, 99] width 8 height 8
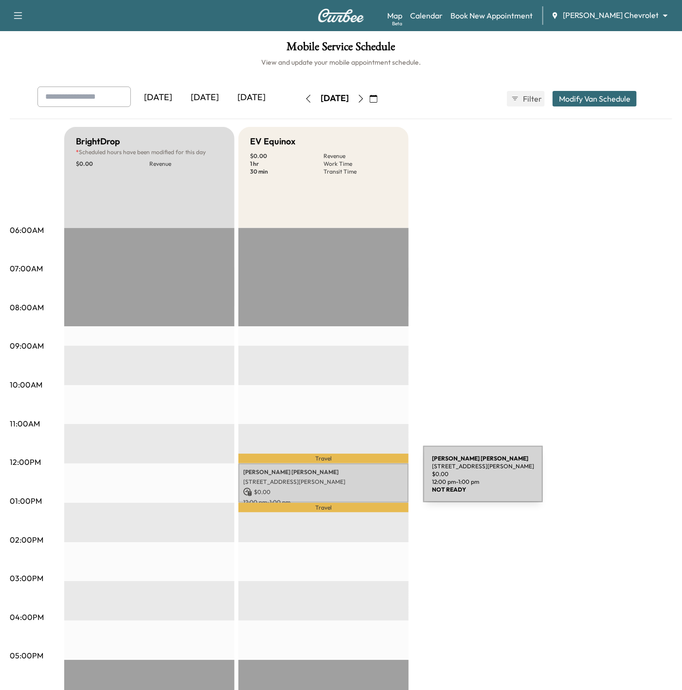
click at [350, 480] on p "[STREET_ADDRESS][PERSON_NAME]" at bounding box center [323, 482] width 161 height 8
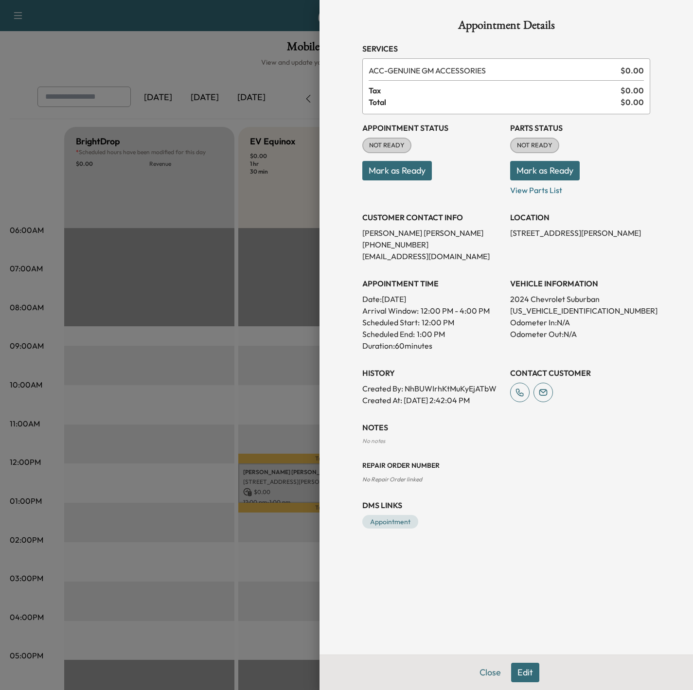
click at [252, 496] on div at bounding box center [346, 345] width 693 height 690
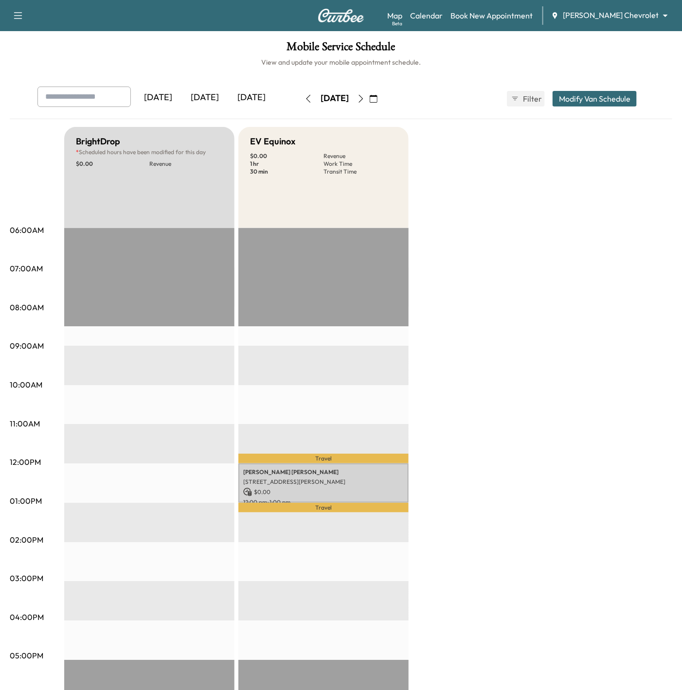
click at [365, 98] on icon "button" at bounding box center [361, 99] width 8 height 8
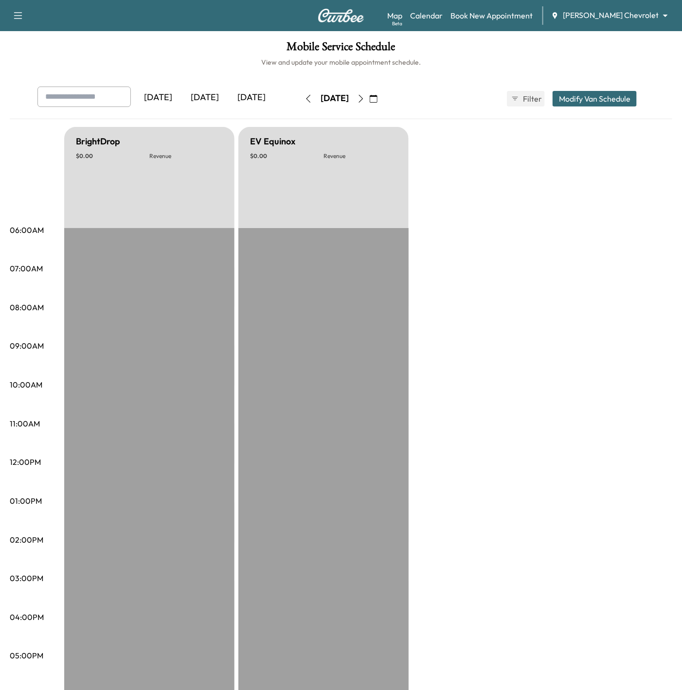
click at [365, 101] on icon "button" at bounding box center [361, 99] width 8 height 8
click at [365, 98] on icon "button" at bounding box center [361, 99] width 8 height 8
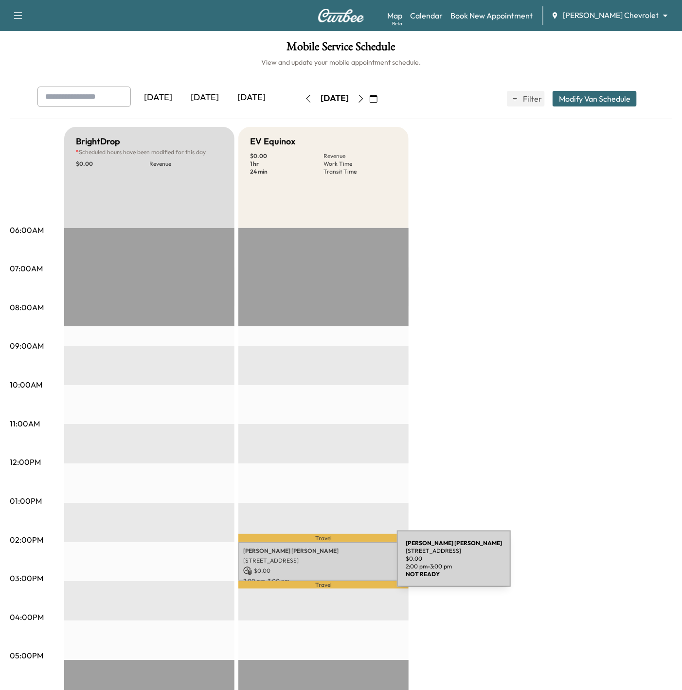
click at [324, 567] on p "$ 0.00" at bounding box center [323, 571] width 161 height 9
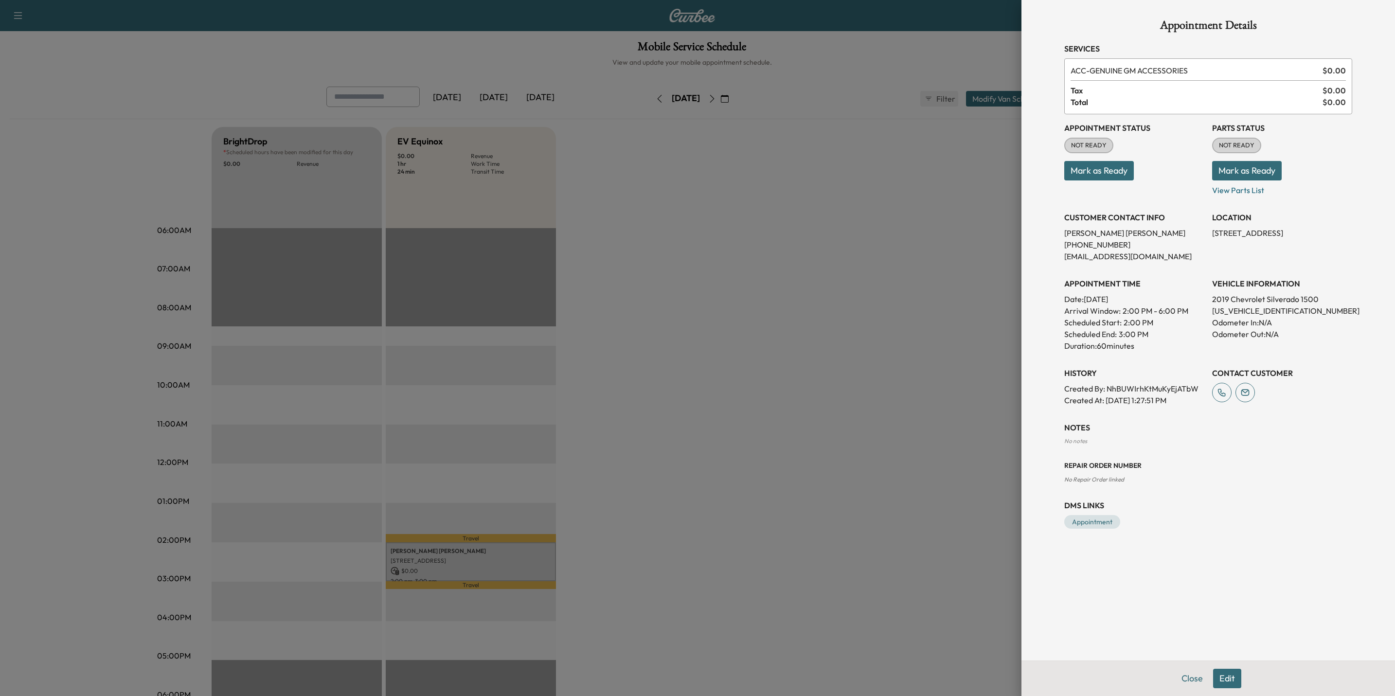
click at [825, 385] on div at bounding box center [697, 348] width 1395 height 696
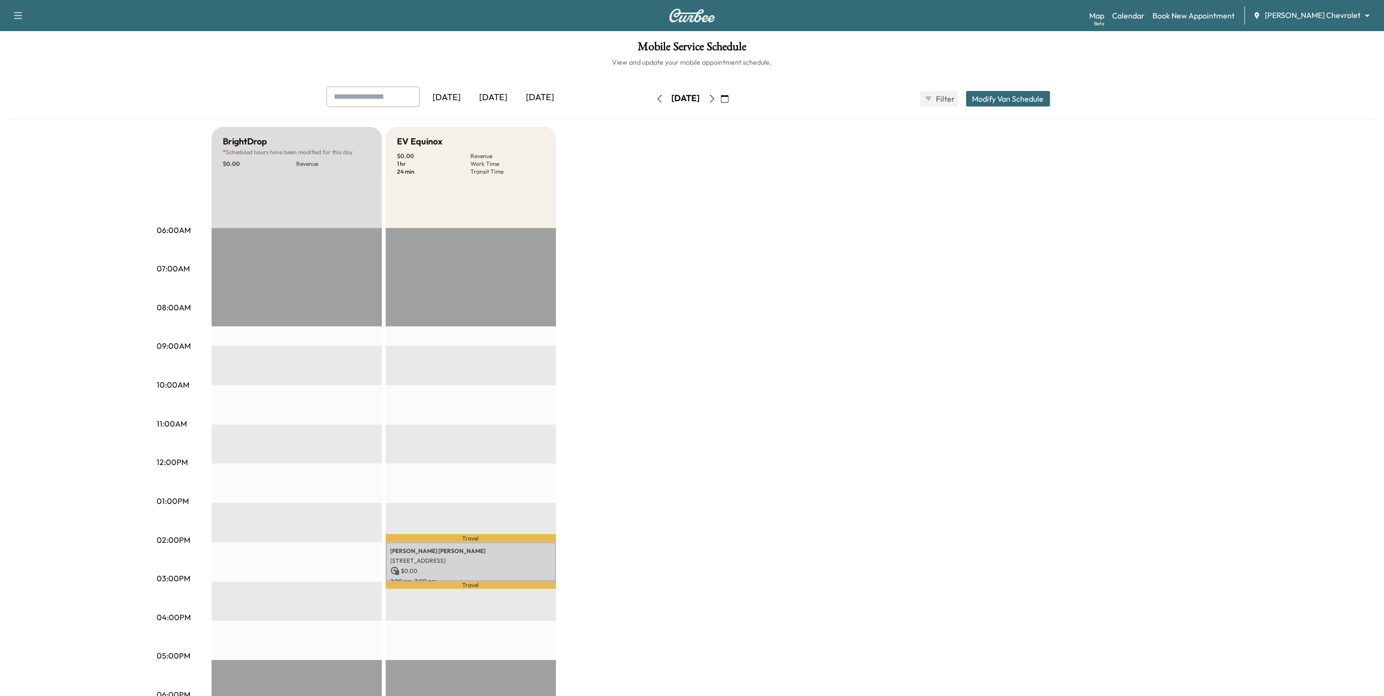
click at [1145, 10] on link "Calendar" at bounding box center [1128, 16] width 33 height 12
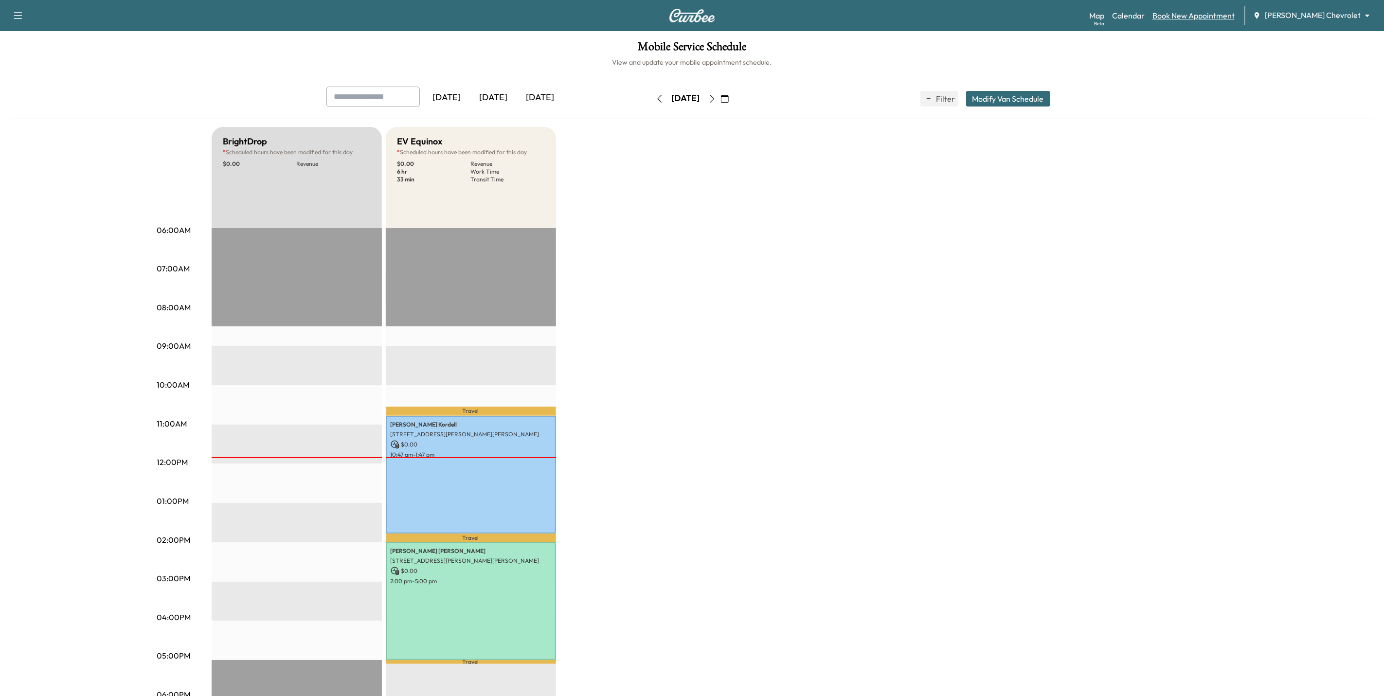
click at [1153, 18] on link "Book New Appointment" at bounding box center [1193, 16] width 82 height 12
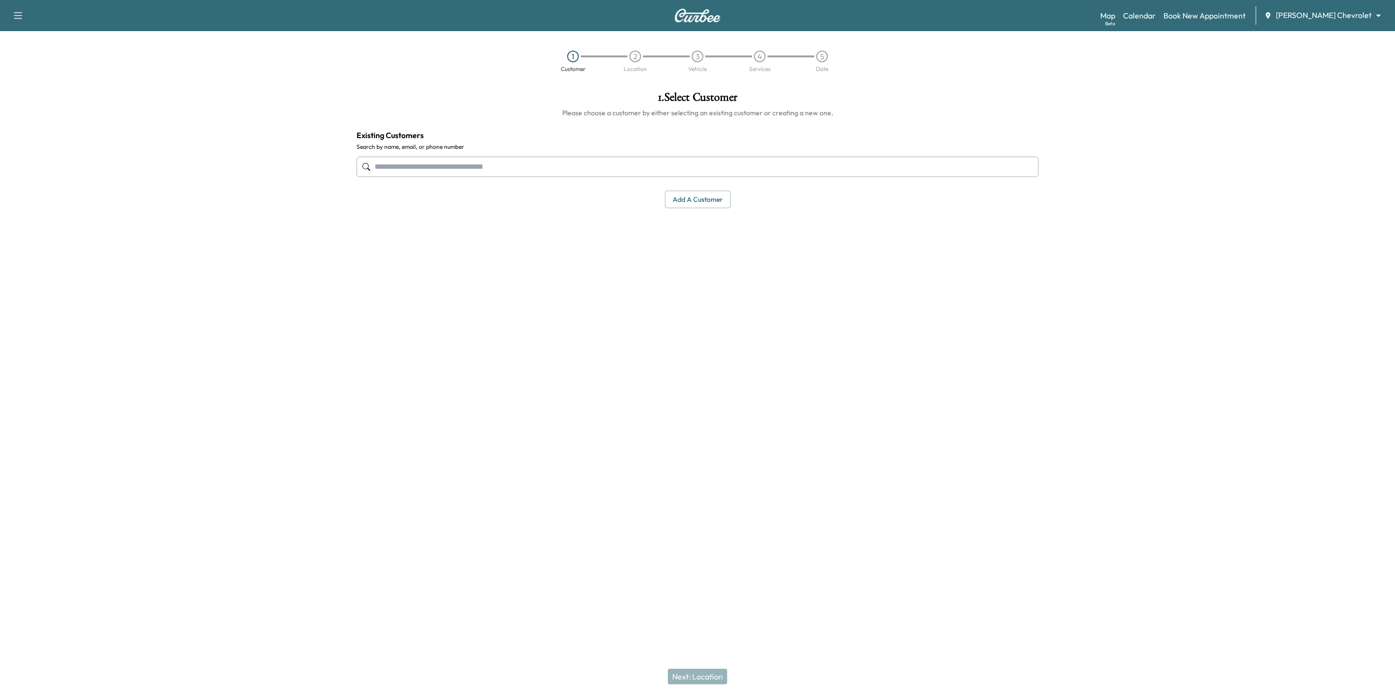
click at [603, 173] on input "text" at bounding box center [698, 167] width 682 height 20
click at [1000, 238] on button "Select" at bounding box center [1006, 234] width 34 height 18
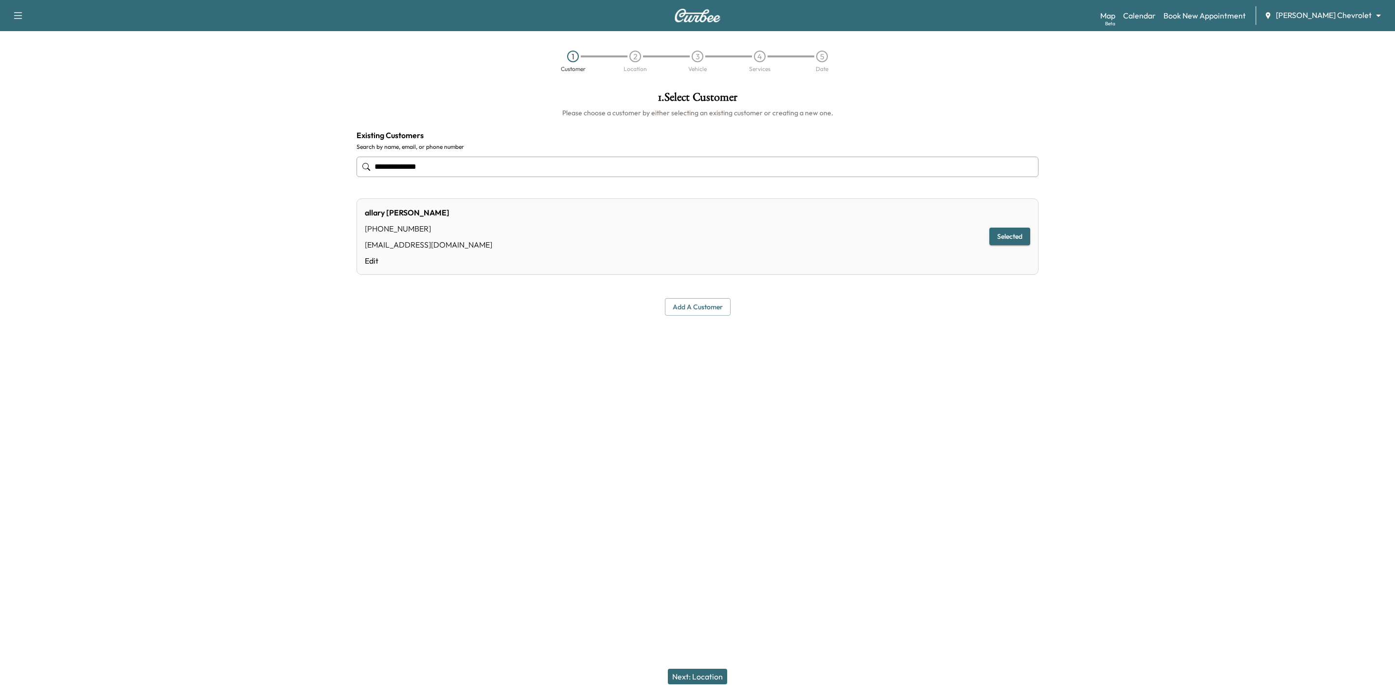
type input "**********"
click at [695, 579] on button "Next: Location" at bounding box center [697, 677] width 59 height 16
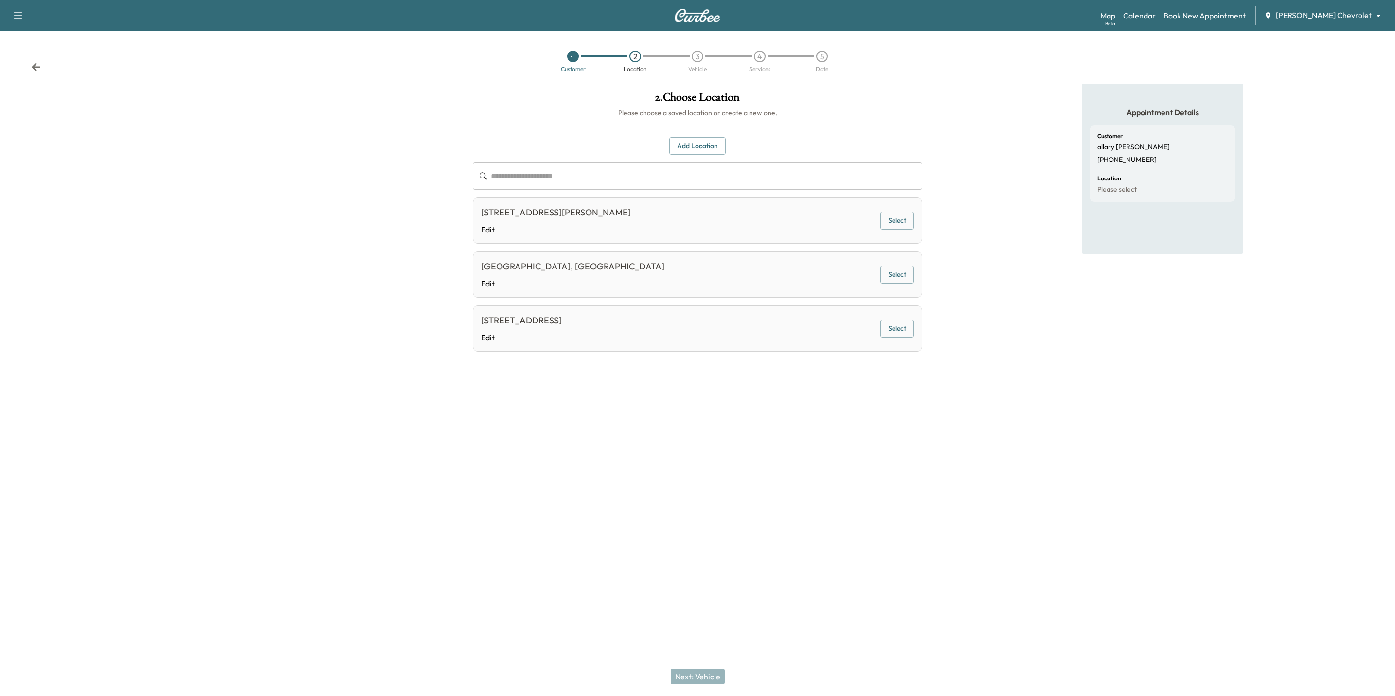
click at [577, 179] on input "text" at bounding box center [707, 175] width 432 height 27
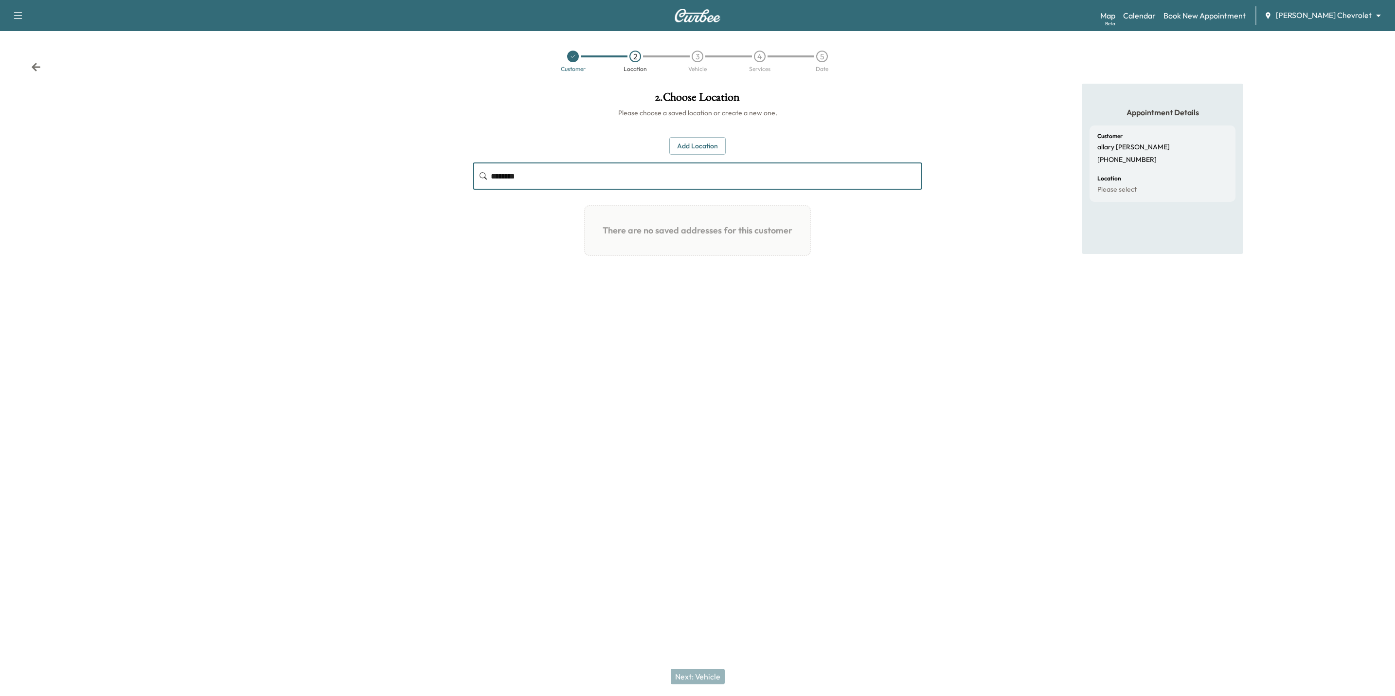
type input "********"
click at [703, 148] on button "Add Location" at bounding box center [697, 146] width 56 height 18
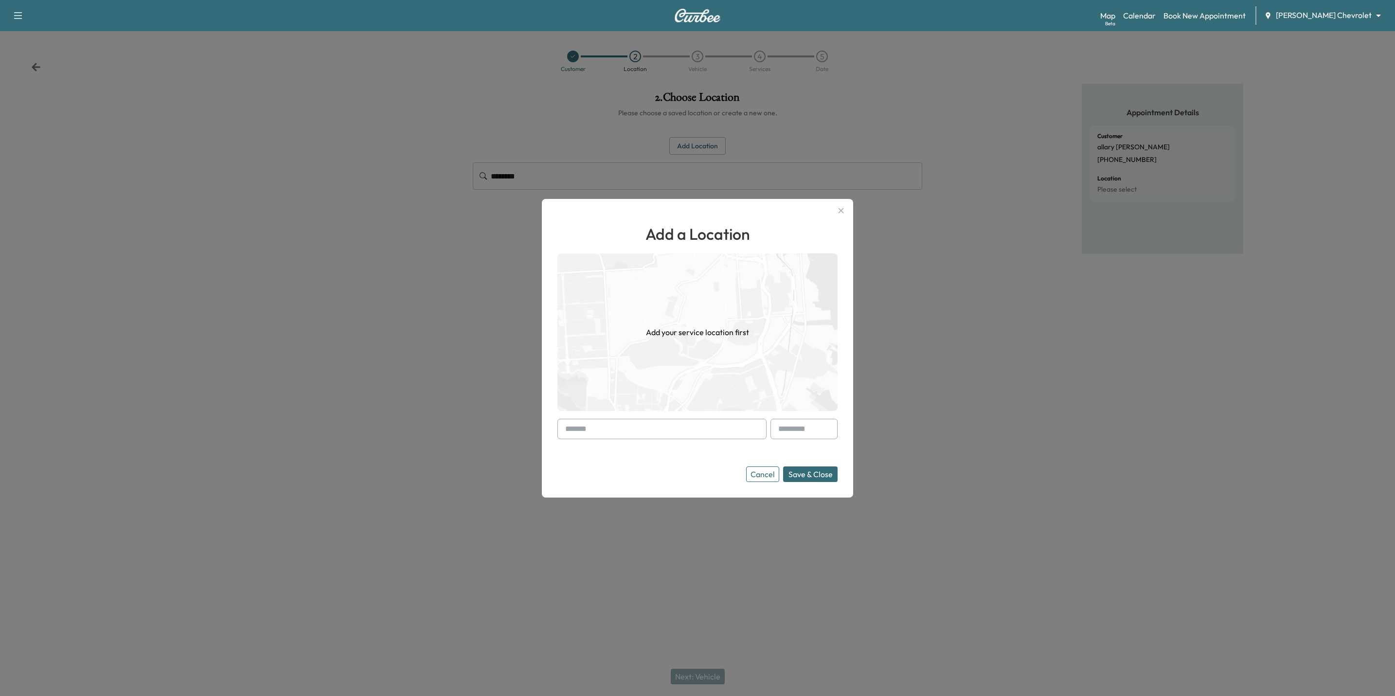
click at [644, 429] on input "text" at bounding box center [662, 429] width 209 height 20
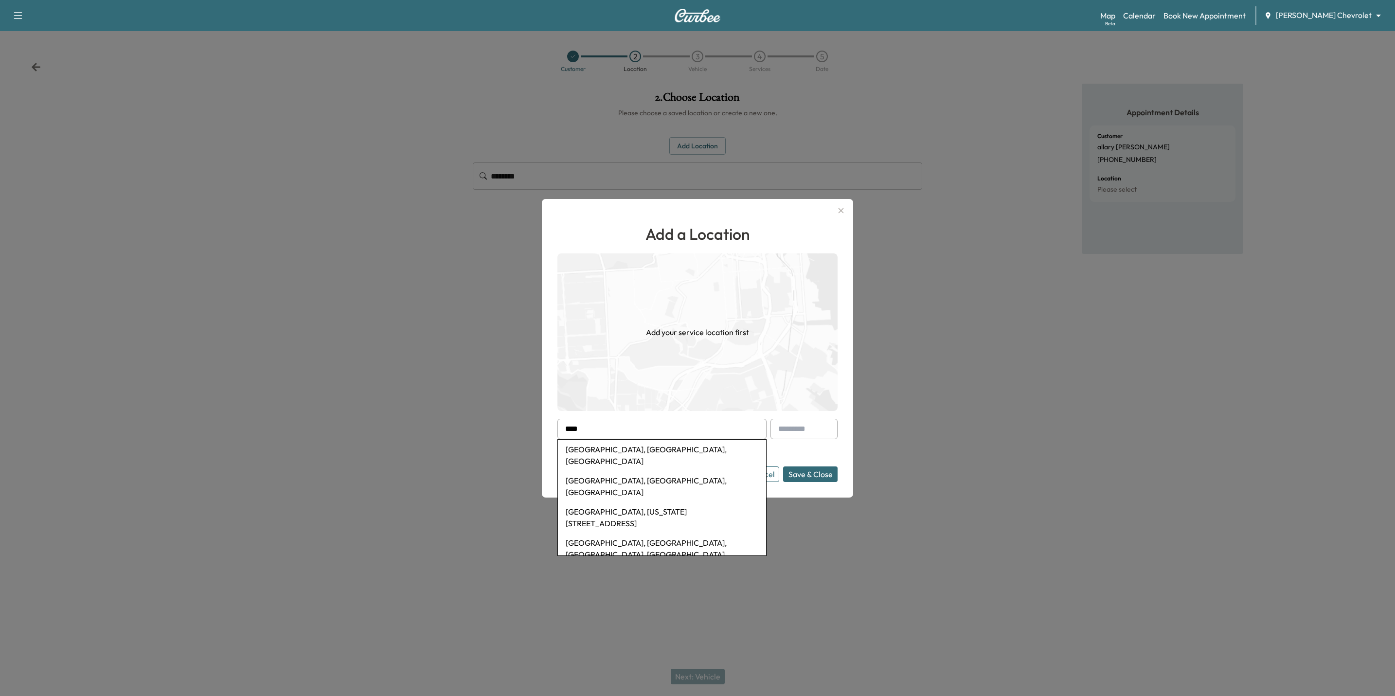
click at [622, 471] on li "[GEOGRAPHIC_DATA], [GEOGRAPHIC_DATA], [GEOGRAPHIC_DATA]" at bounding box center [662, 486] width 208 height 31
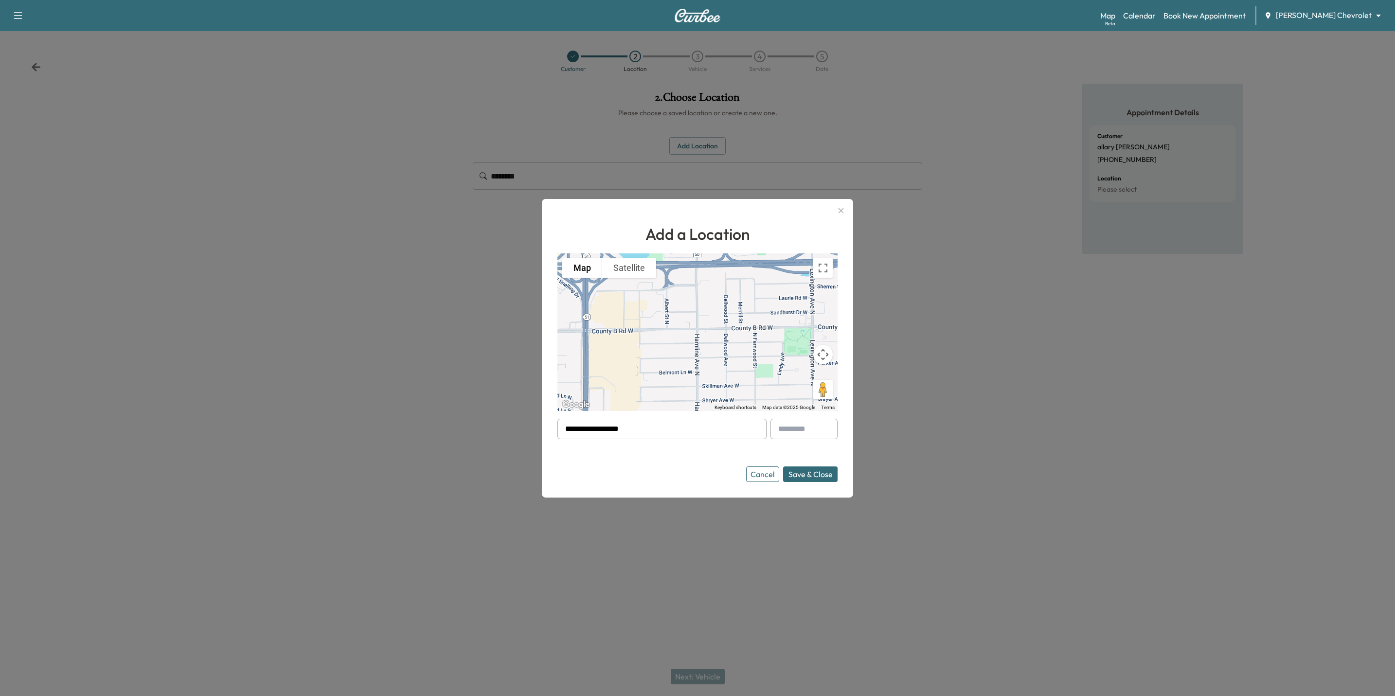
click at [768, 475] on button "Cancel" at bounding box center [762, 475] width 33 height 16
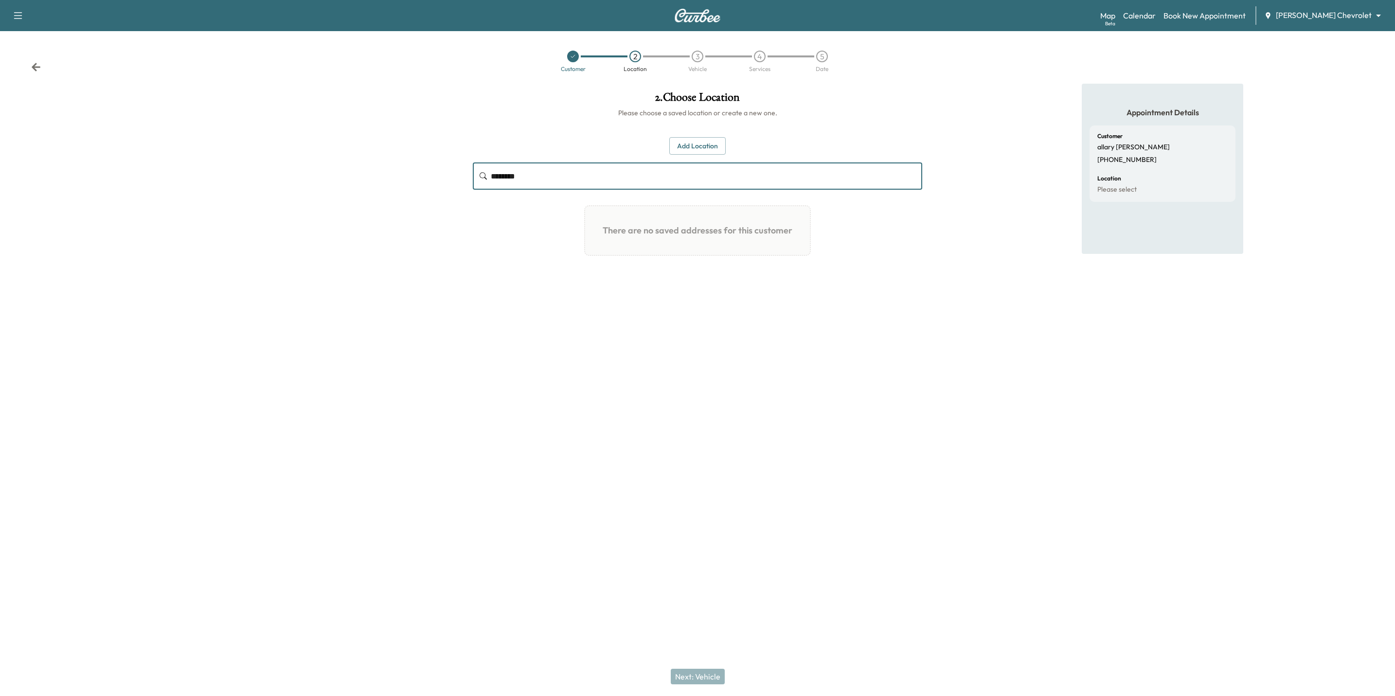
click at [617, 187] on input "********" at bounding box center [707, 175] width 432 height 27
click at [714, 142] on button "Add Location" at bounding box center [697, 146] width 56 height 18
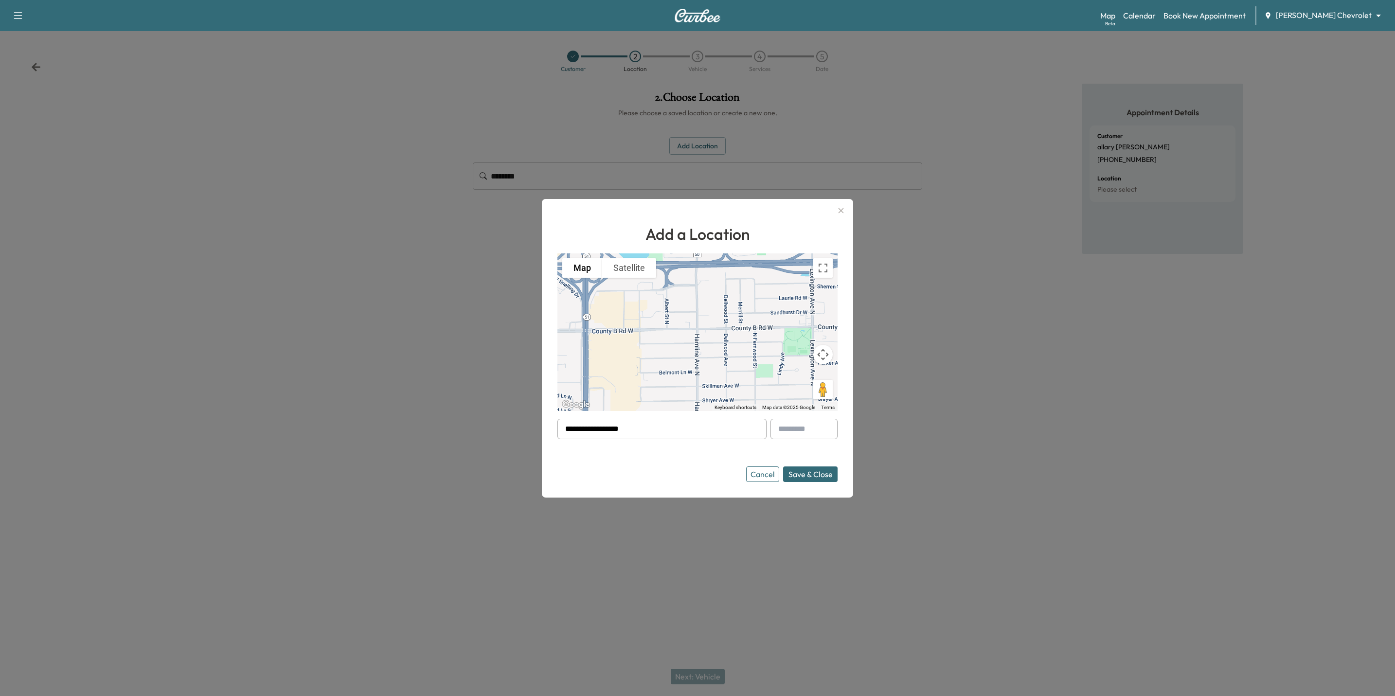
drag, startPoint x: 652, startPoint y: 426, endPoint x: 428, endPoint y: 401, distance: 225.6
click at [428, 401] on div "**********" at bounding box center [697, 348] width 1395 height 696
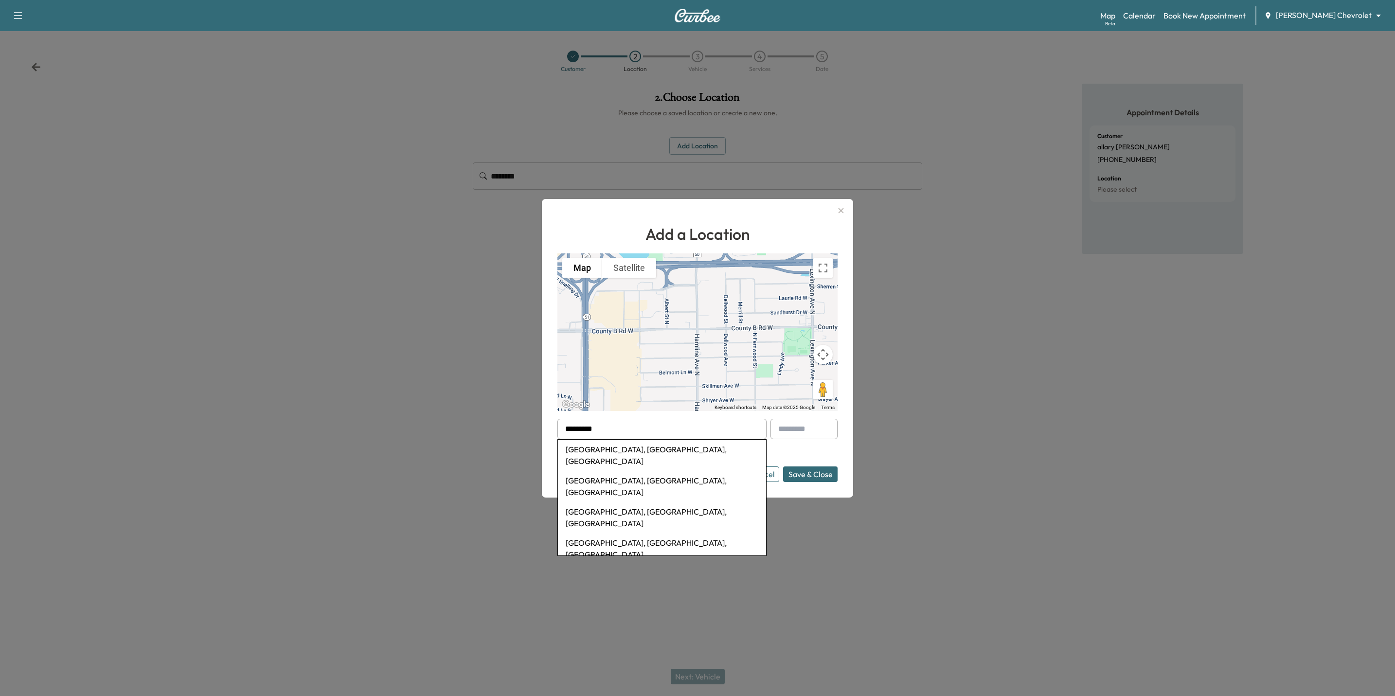
click at [583, 452] on li "[GEOGRAPHIC_DATA], [GEOGRAPHIC_DATA], [GEOGRAPHIC_DATA]" at bounding box center [662, 455] width 208 height 31
type input "**********"
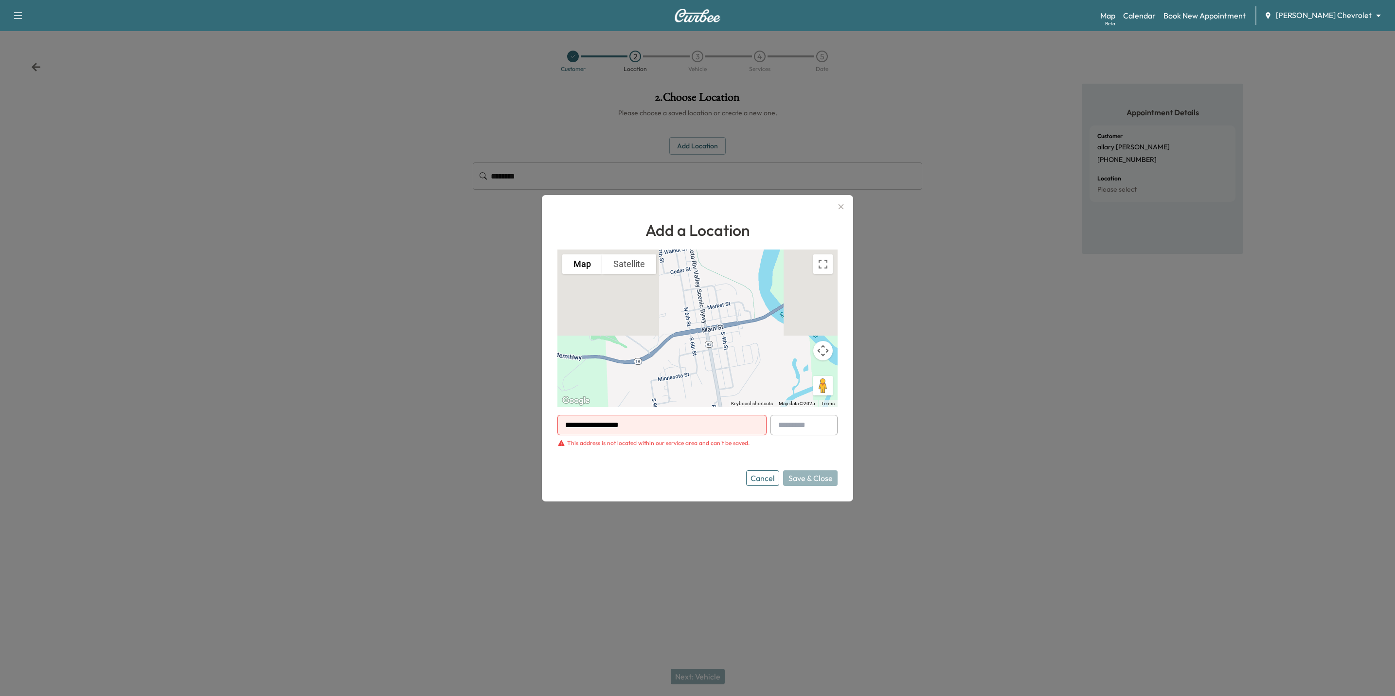
click at [447, 295] on div at bounding box center [697, 348] width 1395 height 696
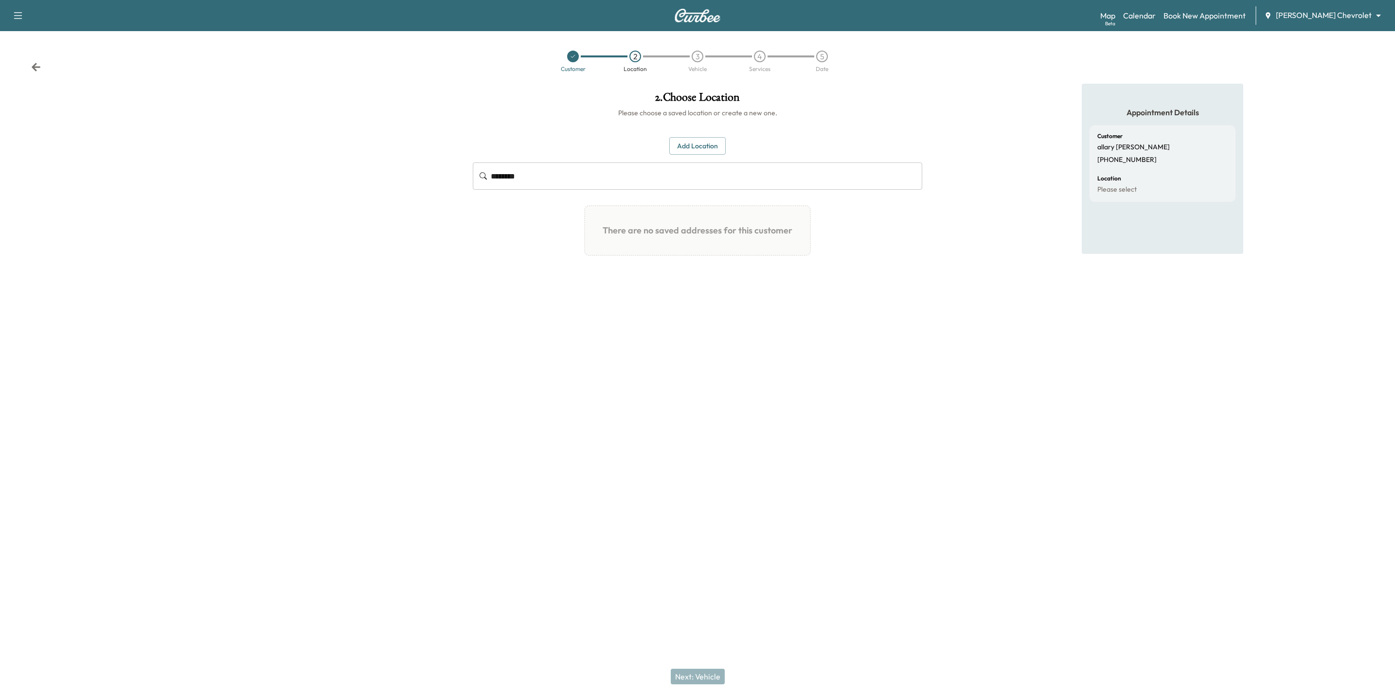
click at [34, 64] on icon at bounding box center [36, 67] width 10 height 10
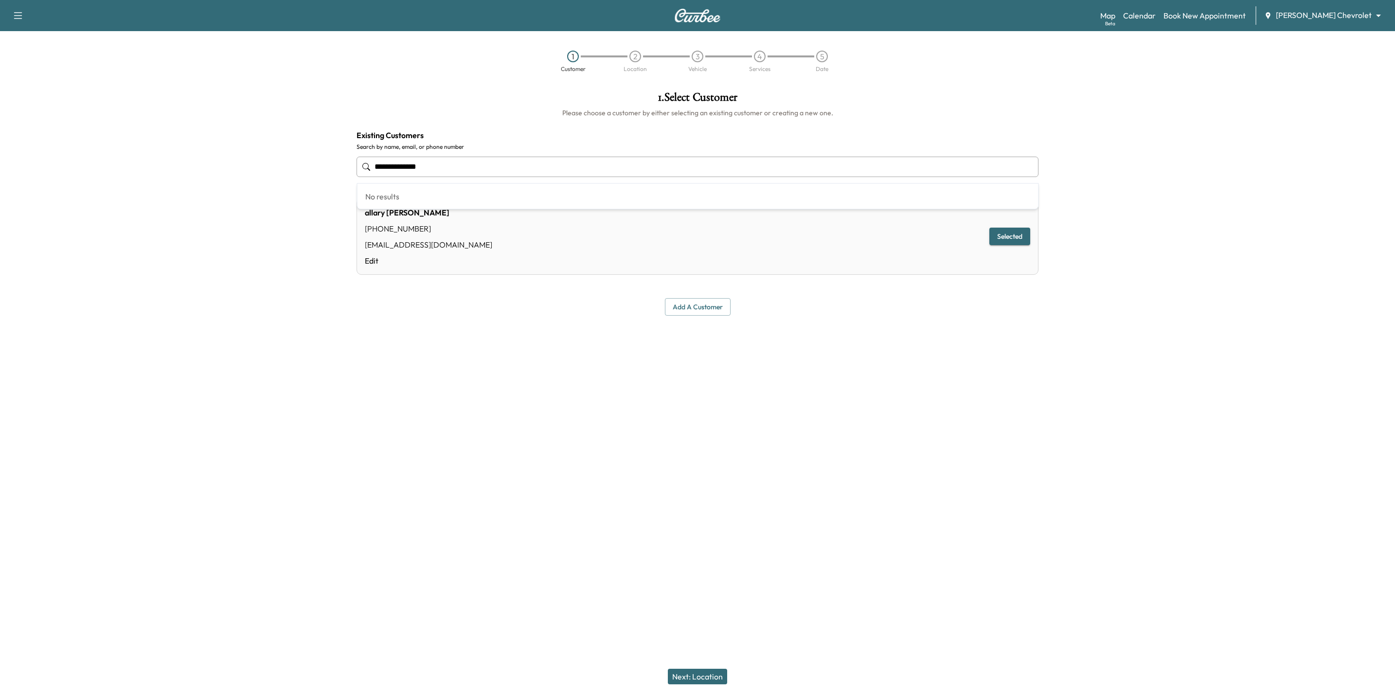
drag, startPoint x: 470, startPoint y: 173, endPoint x: 277, endPoint y: 172, distance: 193.1
click at [277, 172] on div "**********" at bounding box center [697, 258] width 1395 height 348
type input "**********"
click at [693, 304] on button "Add a customer" at bounding box center [698, 307] width 66 height 18
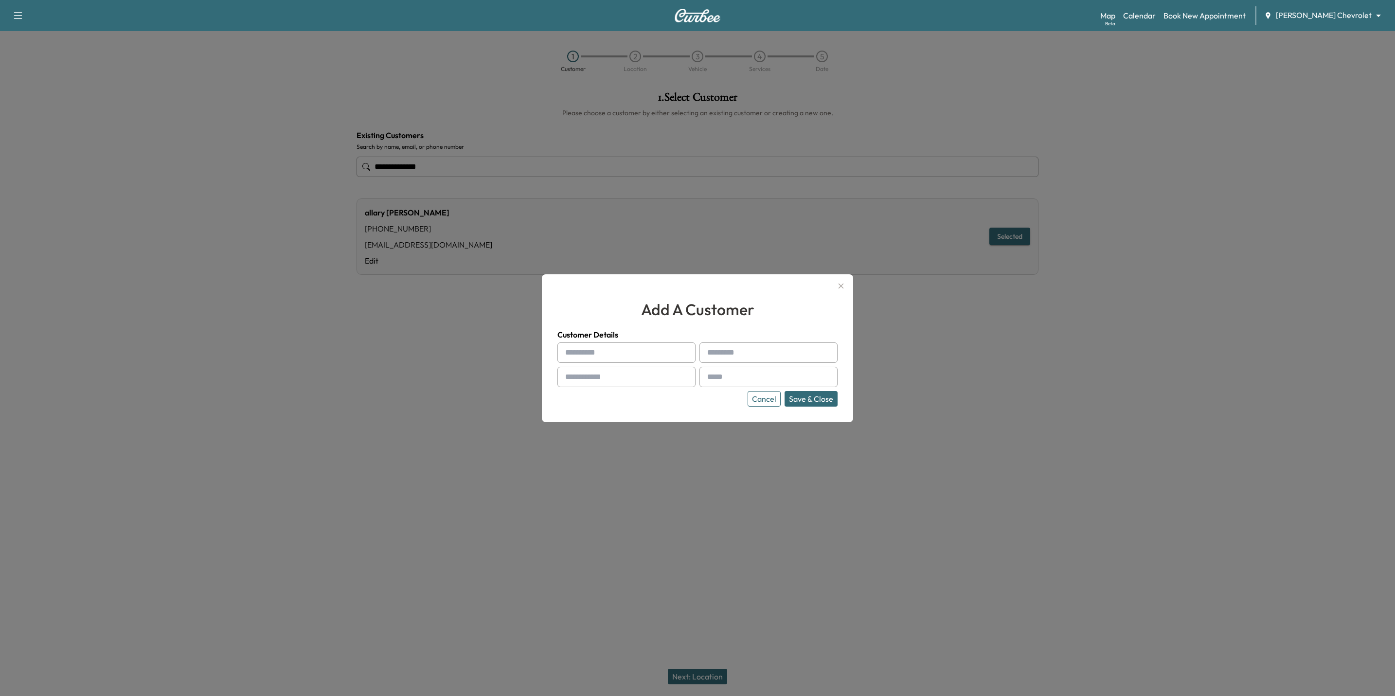
paste input "**********"
type input "**********"
paste input "**********"
drag, startPoint x: 743, startPoint y: 355, endPoint x: 709, endPoint y: 352, distance: 33.7
click at [709, 352] on div "**********" at bounding box center [769, 352] width 138 height 20
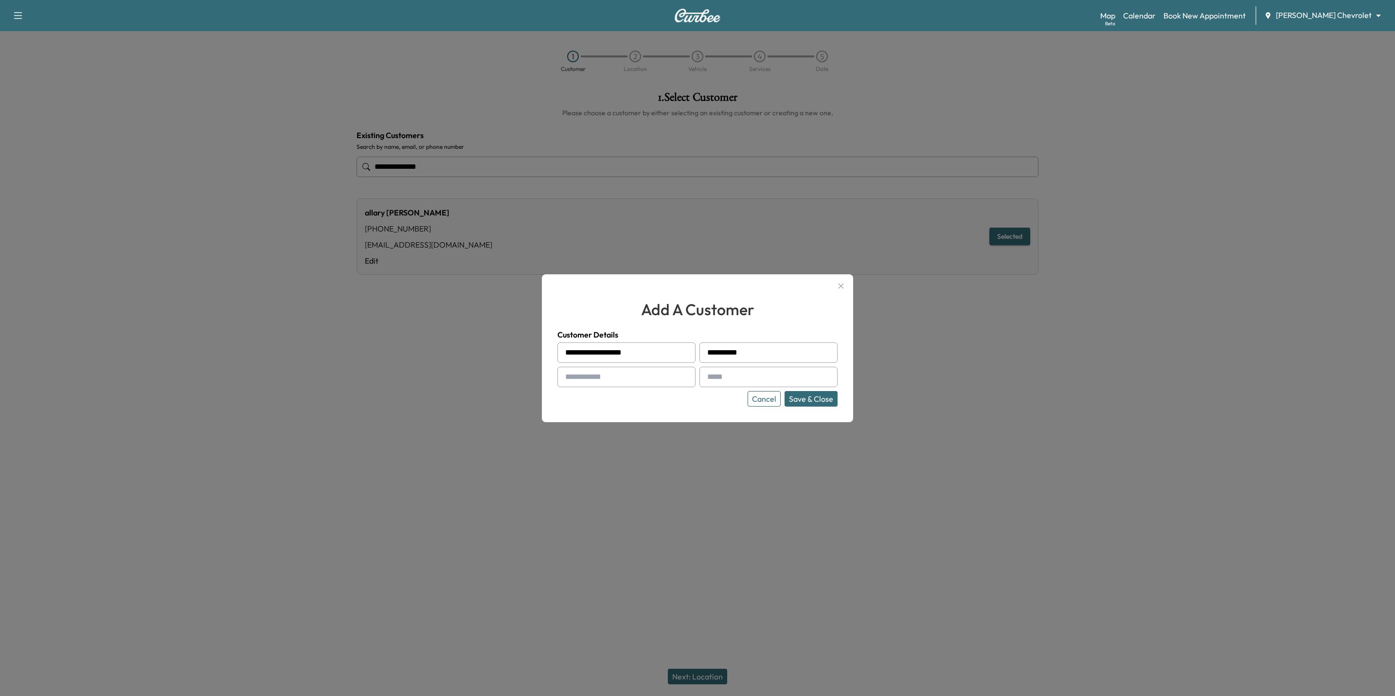
type input "*********"
drag, startPoint x: 678, startPoint y: 355, endPoint x: 595, endPoint y: 355, distance: 82.2
click at [595, 355] on input "**********" at bounding box center [627, 352] width 138 height 20
type input "*******"
paste input "**********"
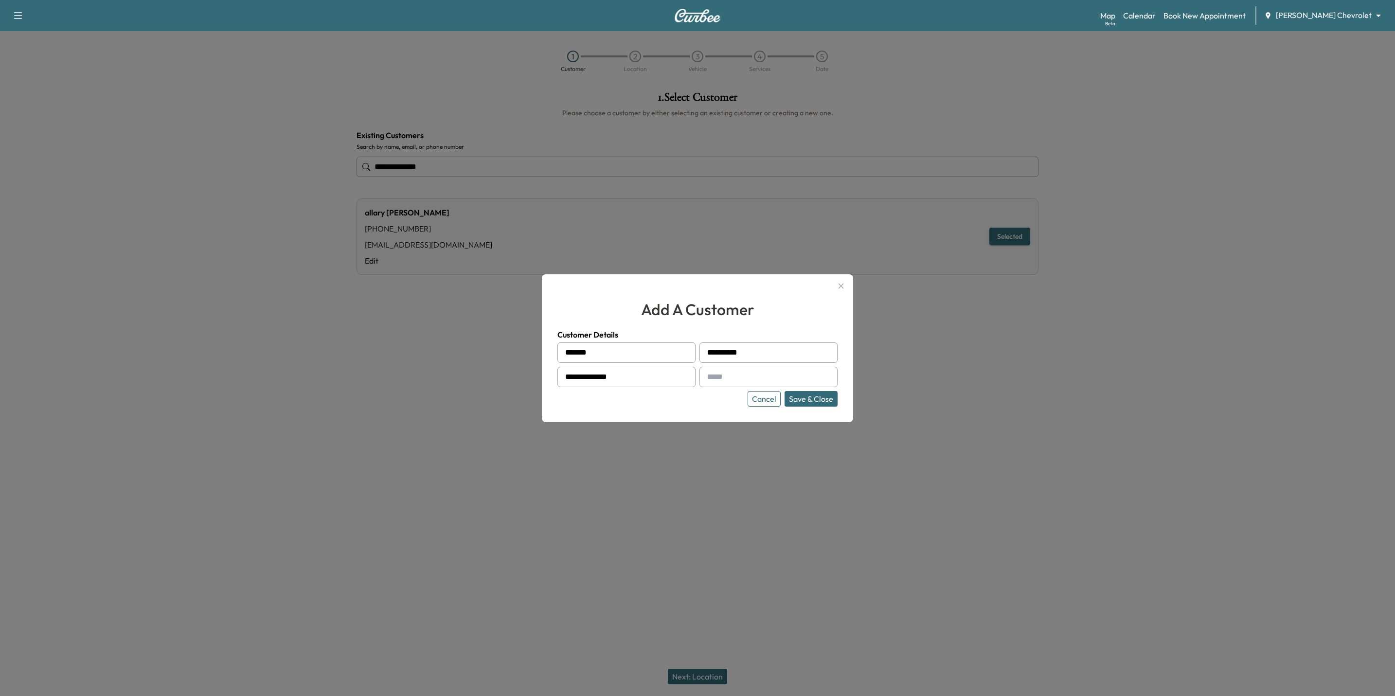
type input "**********"
click at [735, 377] on input "text" at bounding box center [769, 377] width 138 height 20
type input "**********"
click at [818, 397] on button "Save & Close" at bounding box center [811, 399] width 53 height 16
type input "**********"
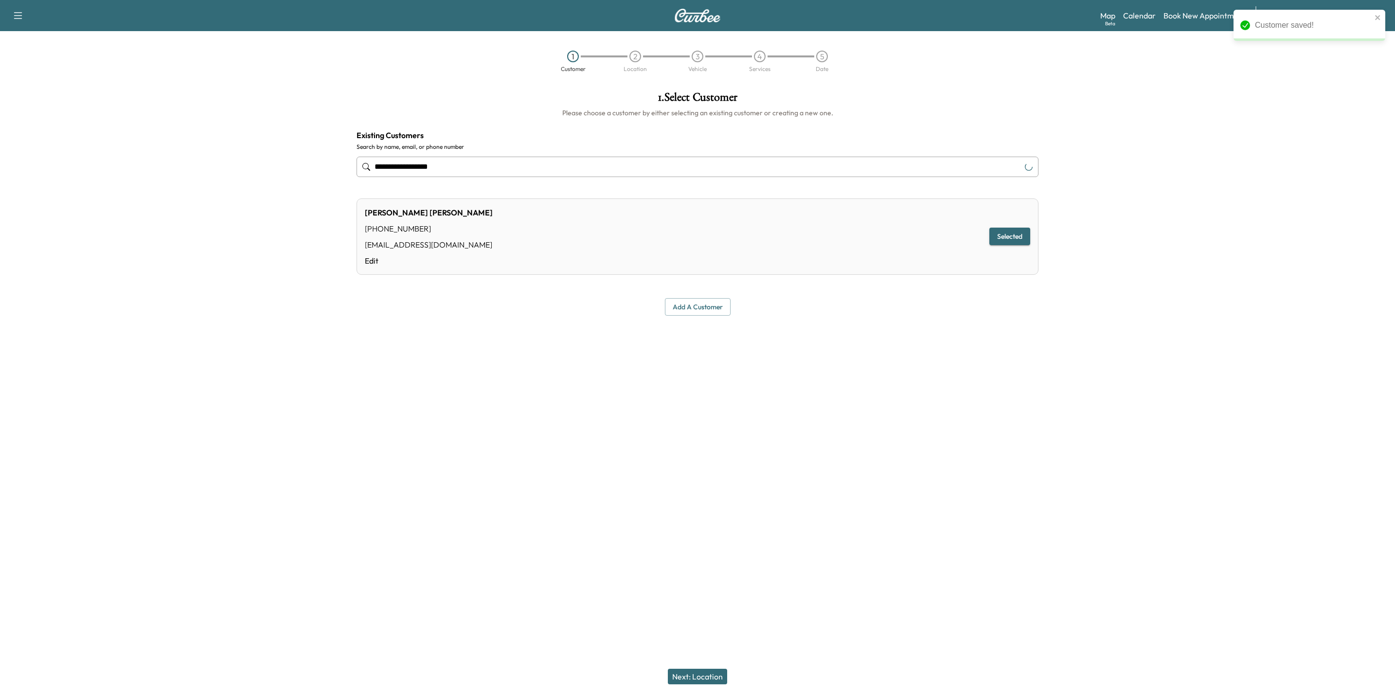
click at [718, 579] on button "Next: Location" at bounding box center [697, 677] width 59 height 16
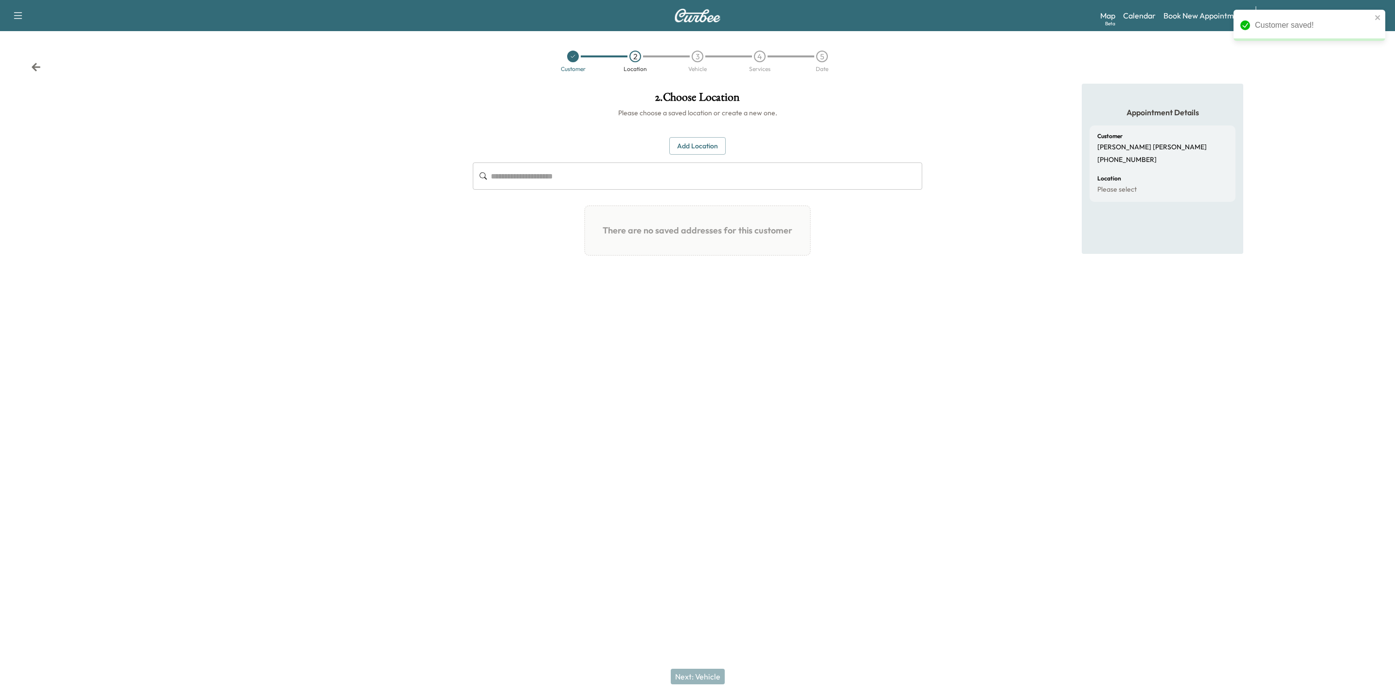
click at [701, 149] on button "Add Location" at bounding box center [697, 146] width 56 height 18
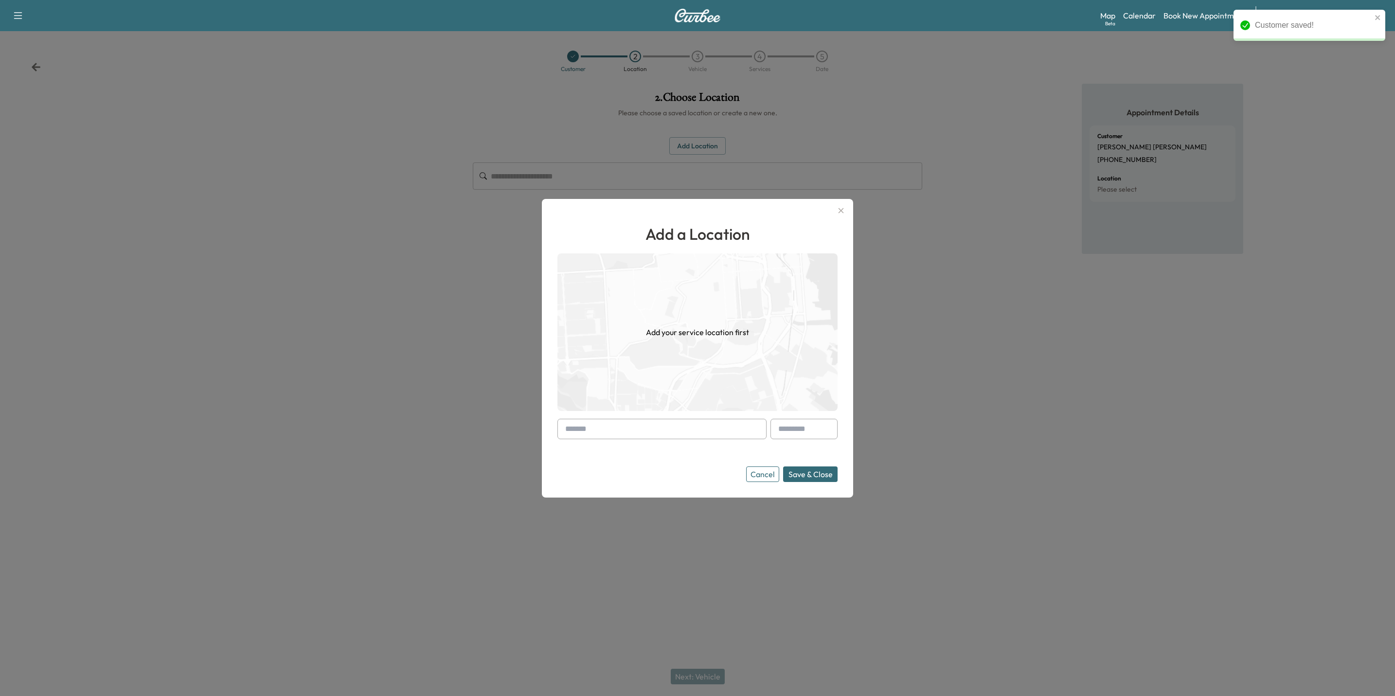
click at [654, 432] on input "text" at bounding box center [662, 429] width 209 height 20
click at [640, 430] on input "text" at bounding box center [662, 429] width 209 height 20
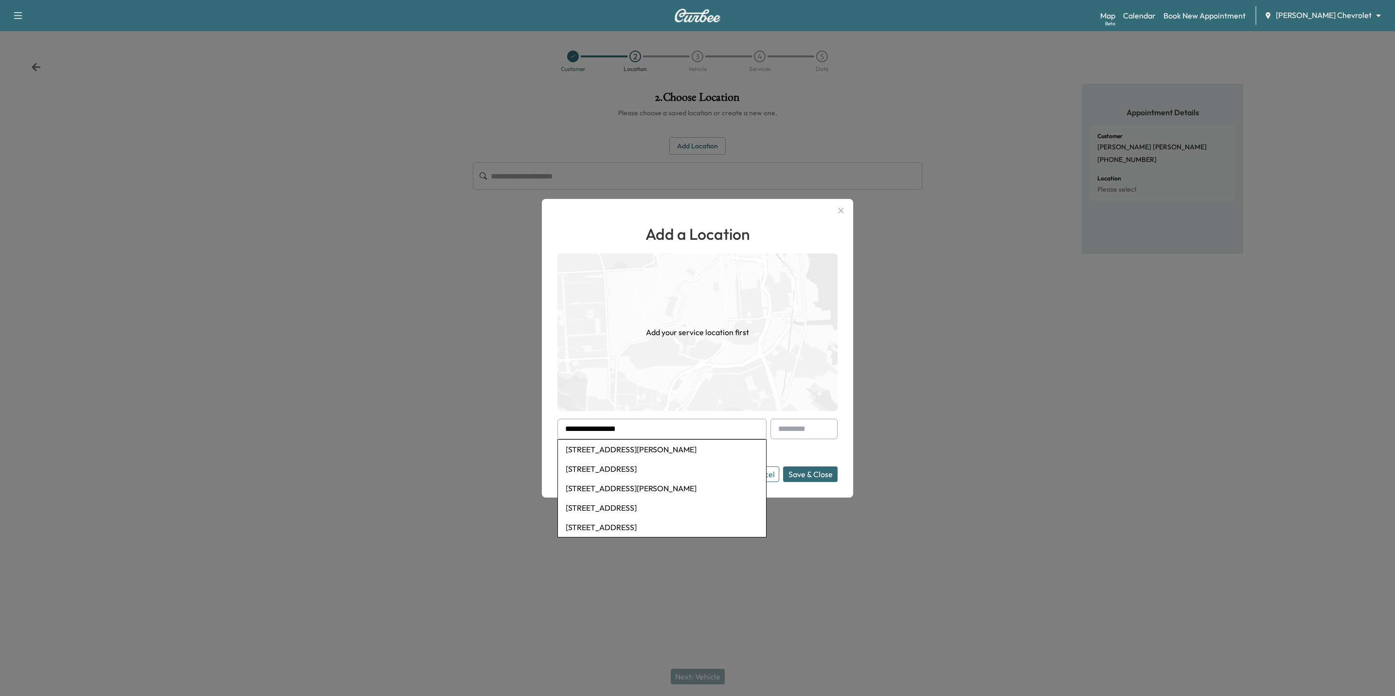
click at [612, 447] on li "[STREET_ADDRESS][PERSON_NAME]" at bounding box center [662, 449] width 208 height 19
type input "**********"
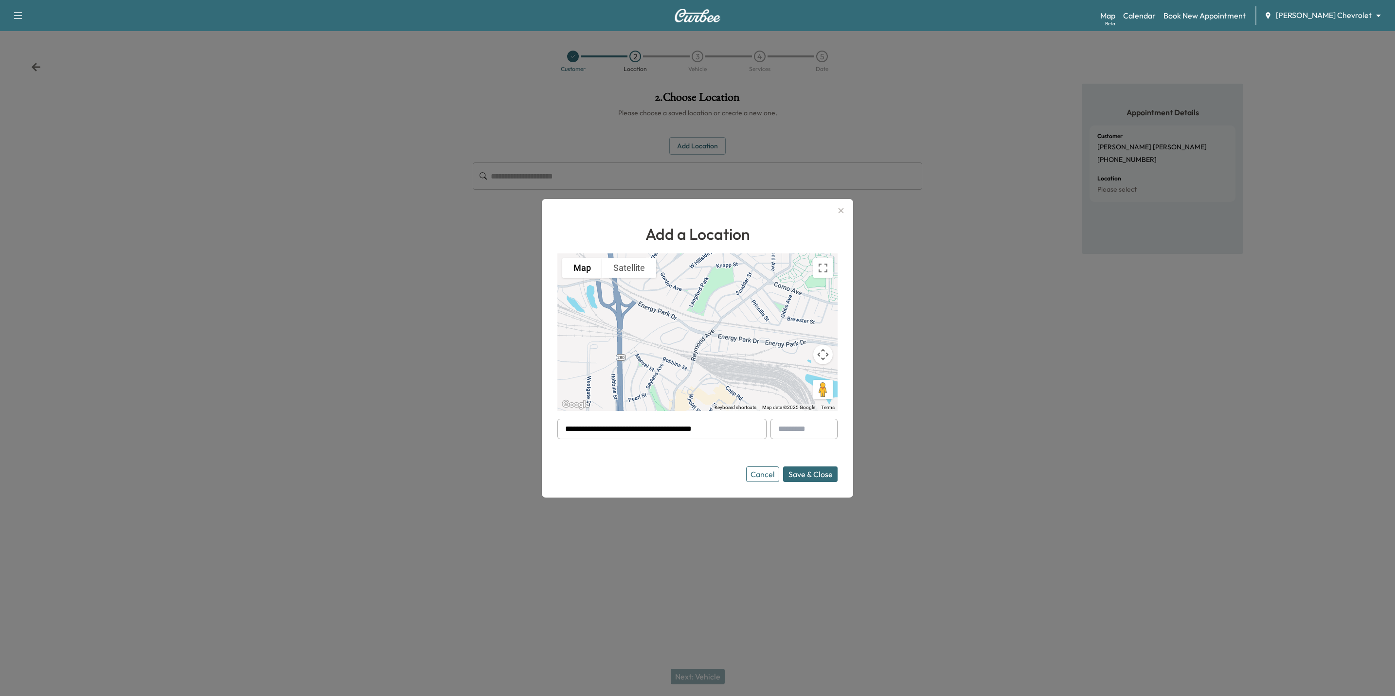
click at [813, 474] on button "Save & Close" at bounding box center [810, 475] width 54 height 16
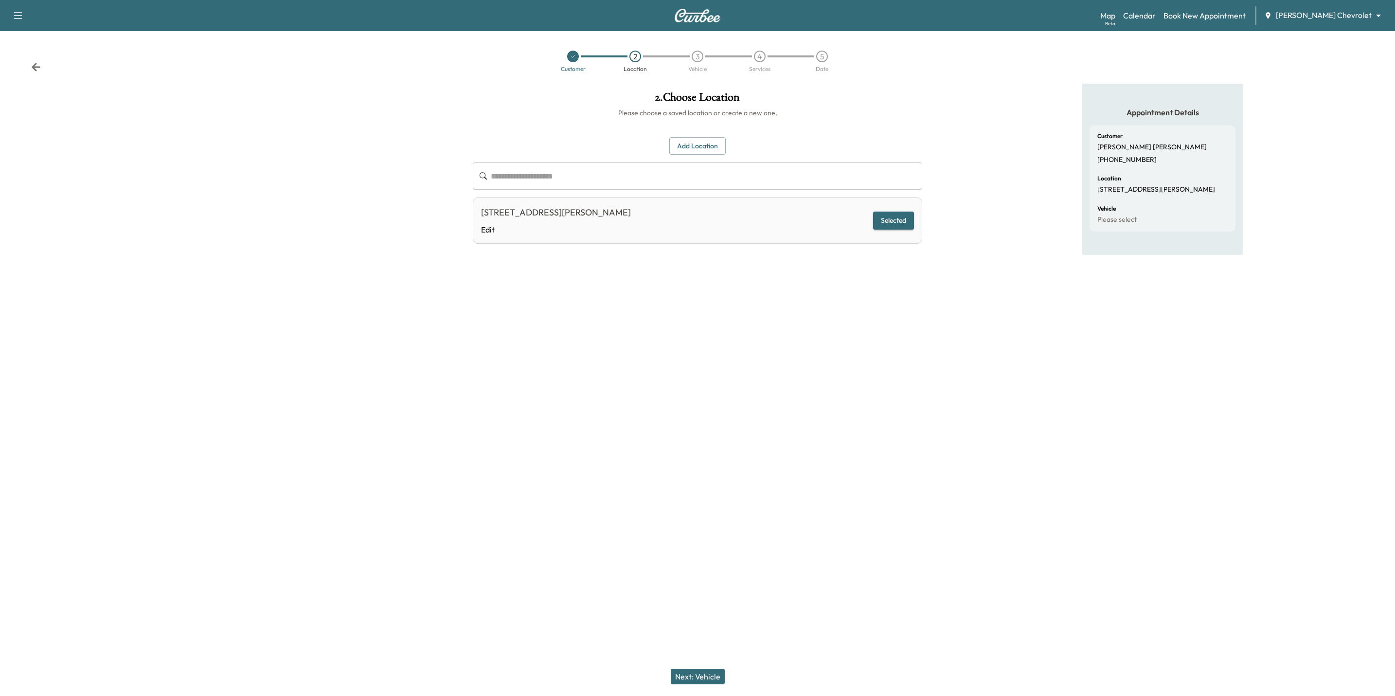
click at [702, 579] on button "Next: Vehicle" at bounding box center [698, 677] width 54 height 16
click at [702, 133] on button "Add a Vehicle" at bounding box center [697, 142] width 57 height 18
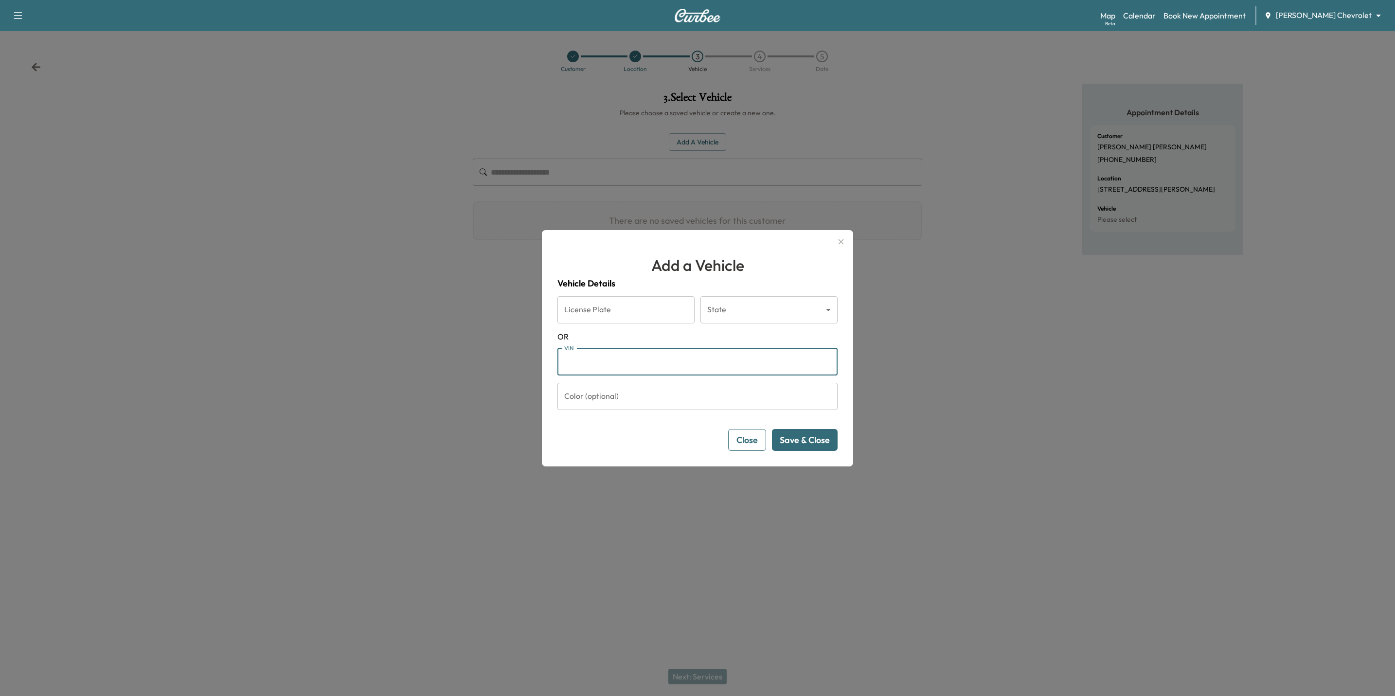
paste input "**********"
type input "**********"
click at [816, 444] on button "Save & Close" at bounding box center [805, 440] width 66 height 22
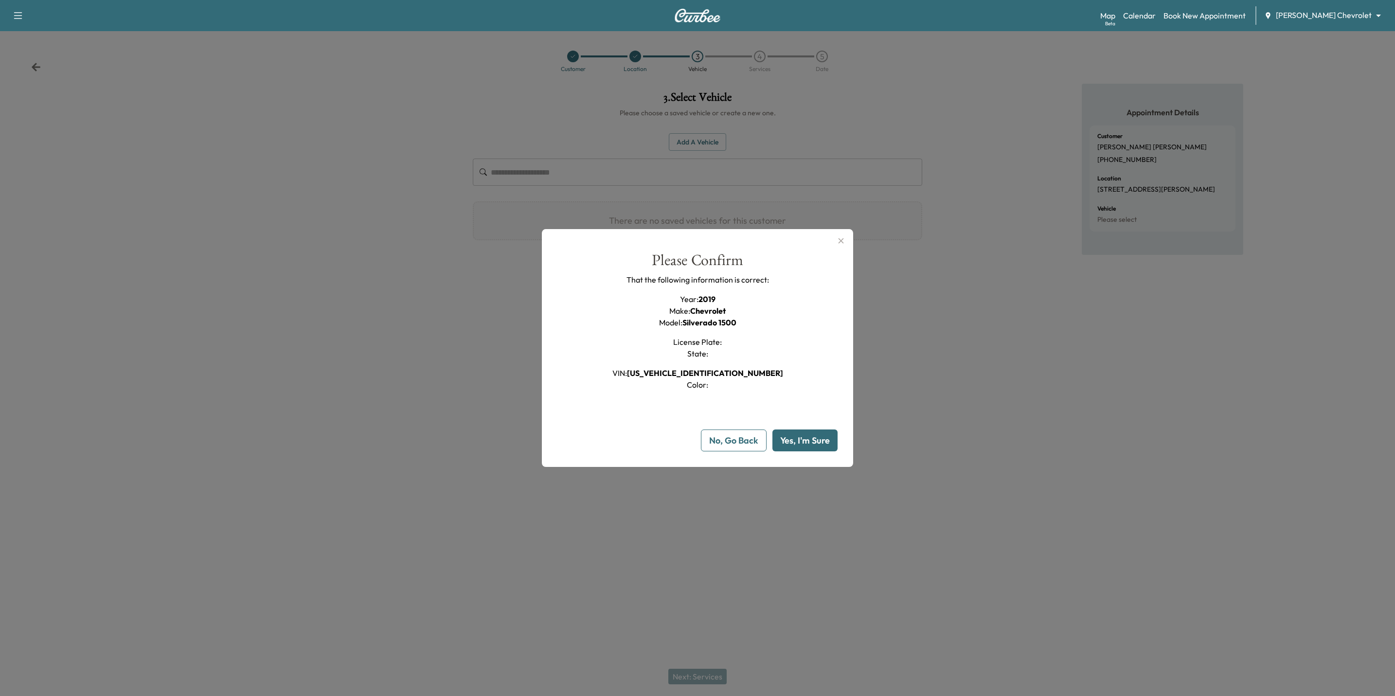
click at [810, 444] on button "Yes, I'm Sure" at bounding box center [805, 441] width 65 height 22
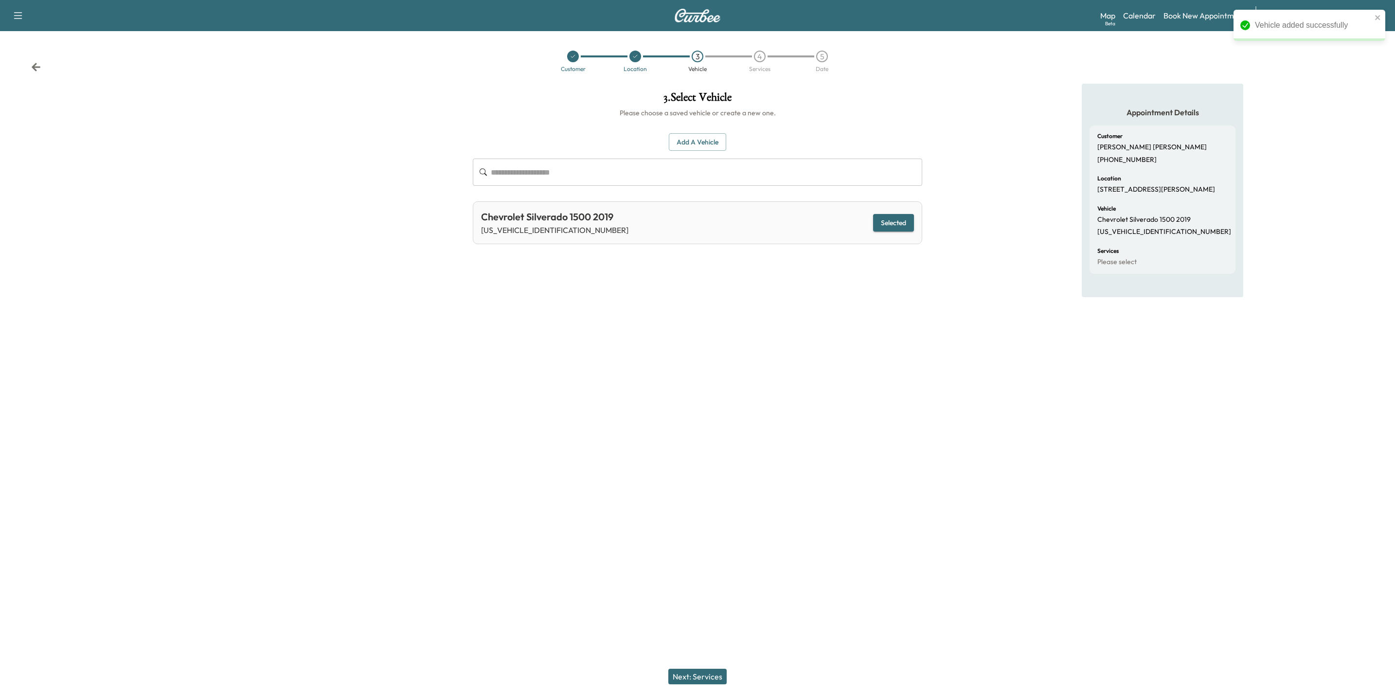
click at [702, 579] on button "Next: Services" at bounding box center [697, 677] width 58 height 16
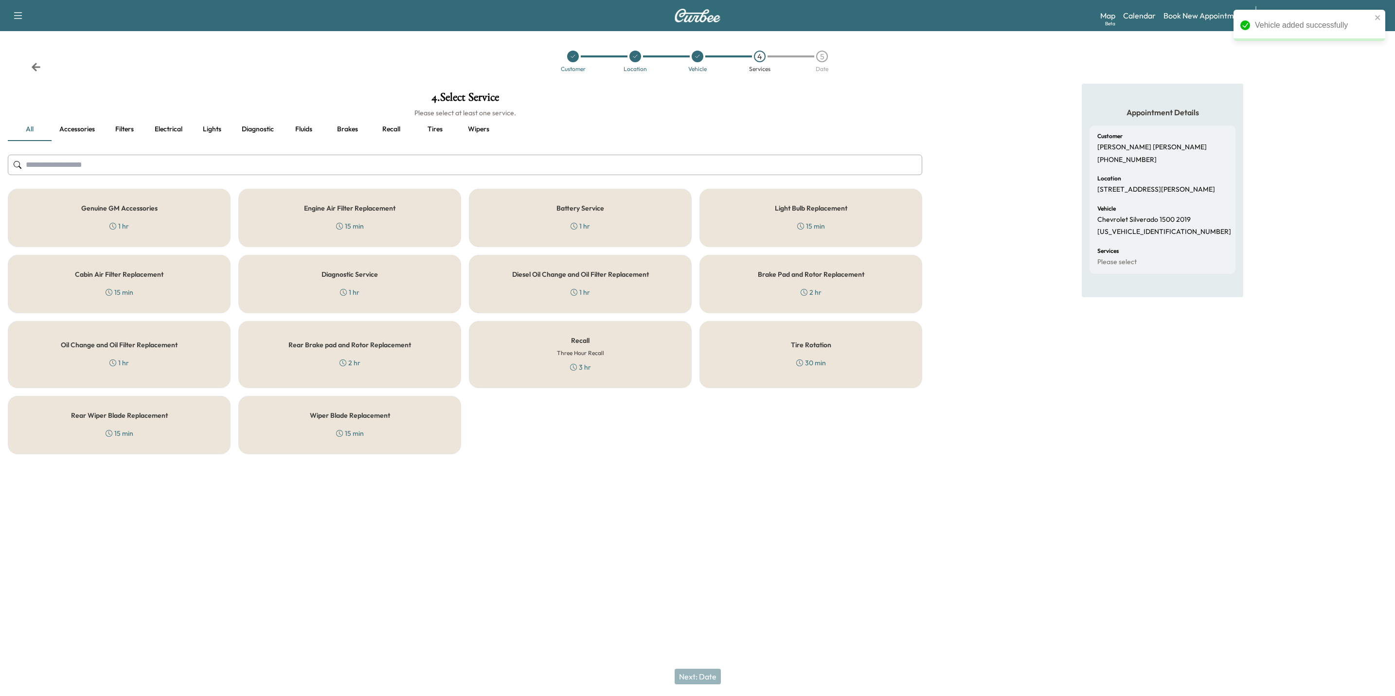
click at [173, 215] on div "Genuine GM Accessories 1 hr" at bounding box center [119, 218] width 223 height 58
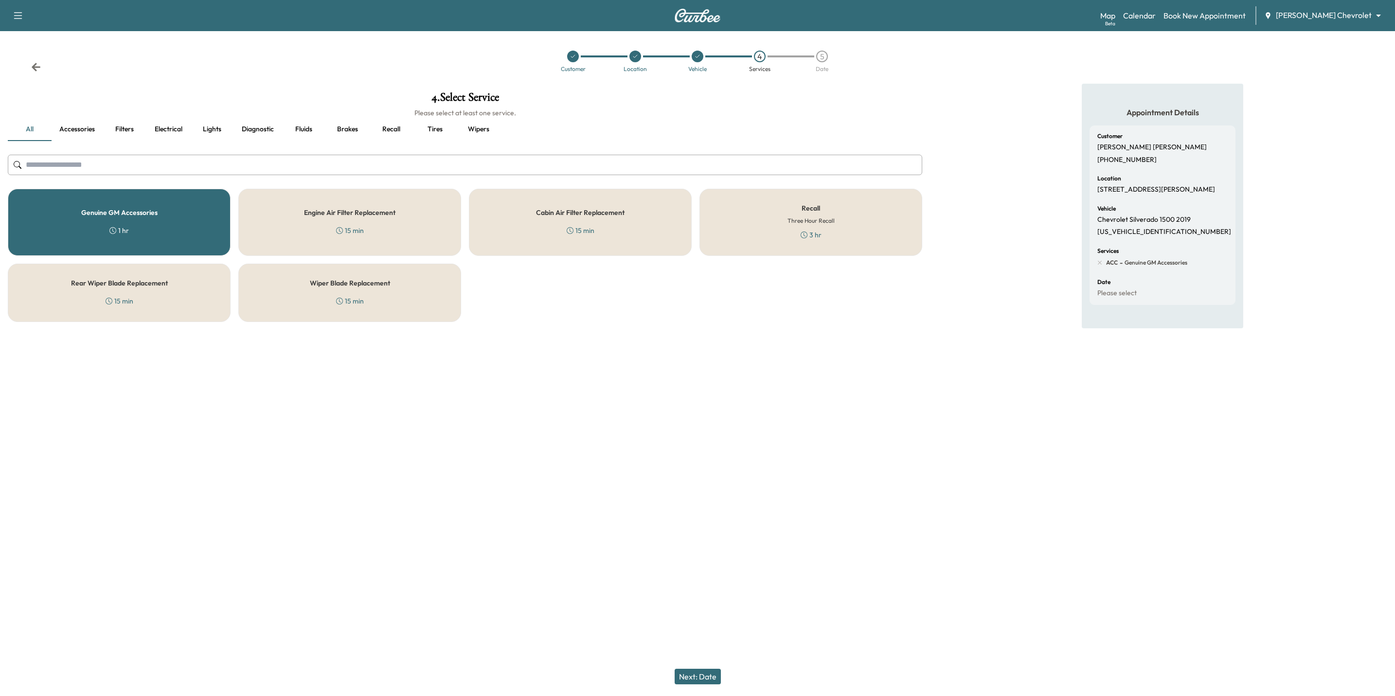
click at [171, 215] on div "Genuine GM Accessories 1 hr" at bounding box center [119, 222] width 223 height 67
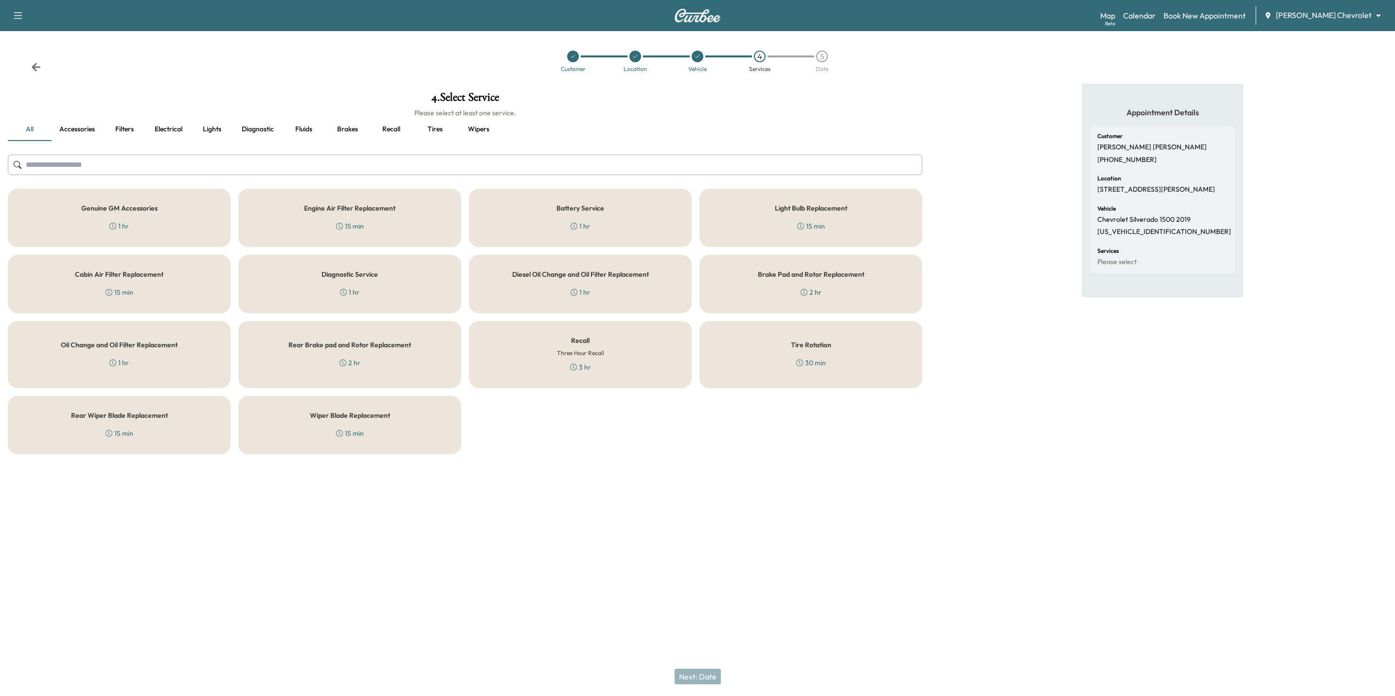
click at [540, 362] on div "Recall Three Hour Recall 3 hr" at bounding box center [580, 354] width 223 height 67
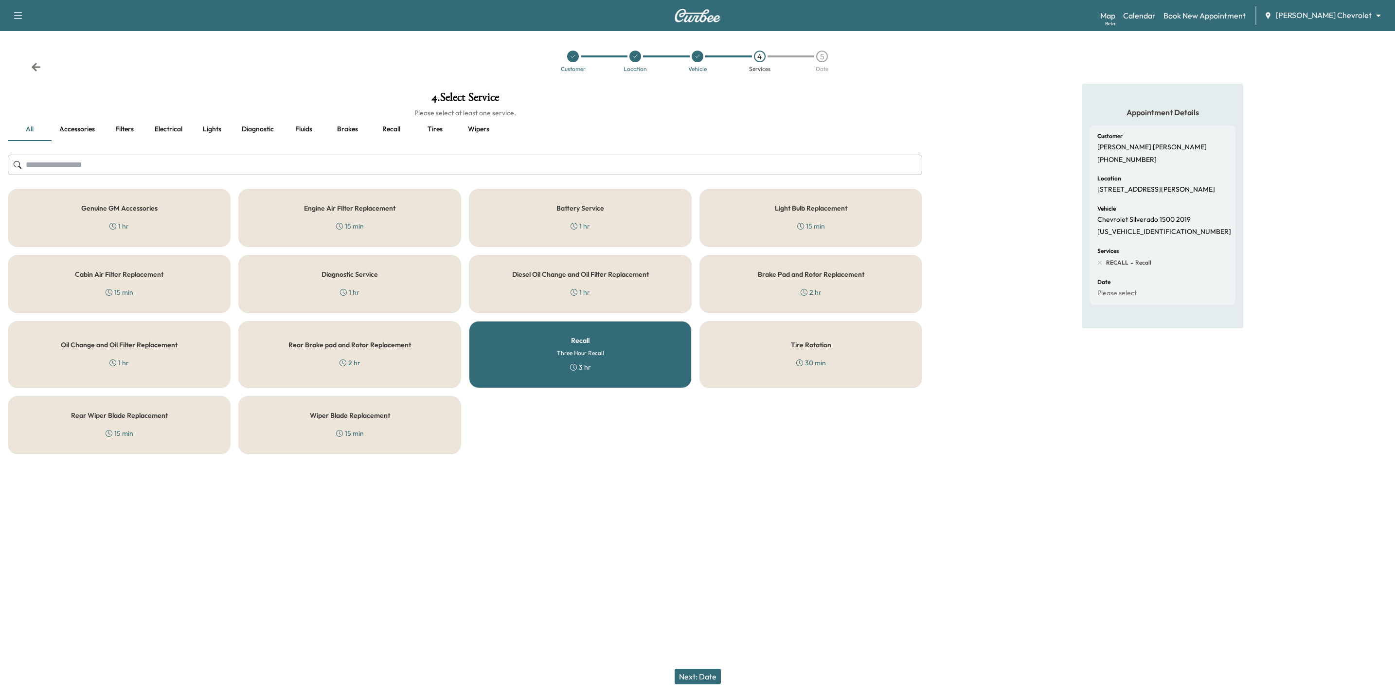
click at [693, 579] on button "Next: Date" at bounding box center [698, 677] width 46 height 16
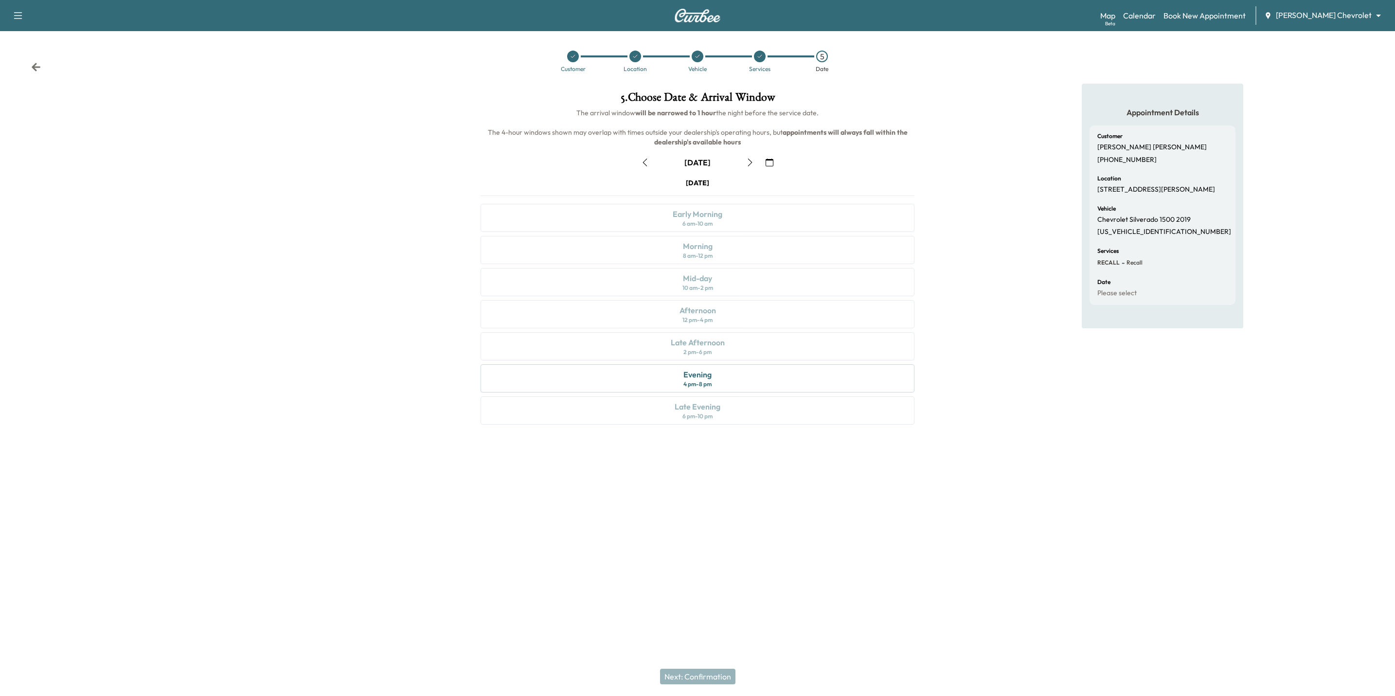
click at [771, 165] on icon "button" at bounding box center [770, 163] width 8 height 8
click at [701, 263] on span "23" at bounding box center [700, 264] width 9 height 12
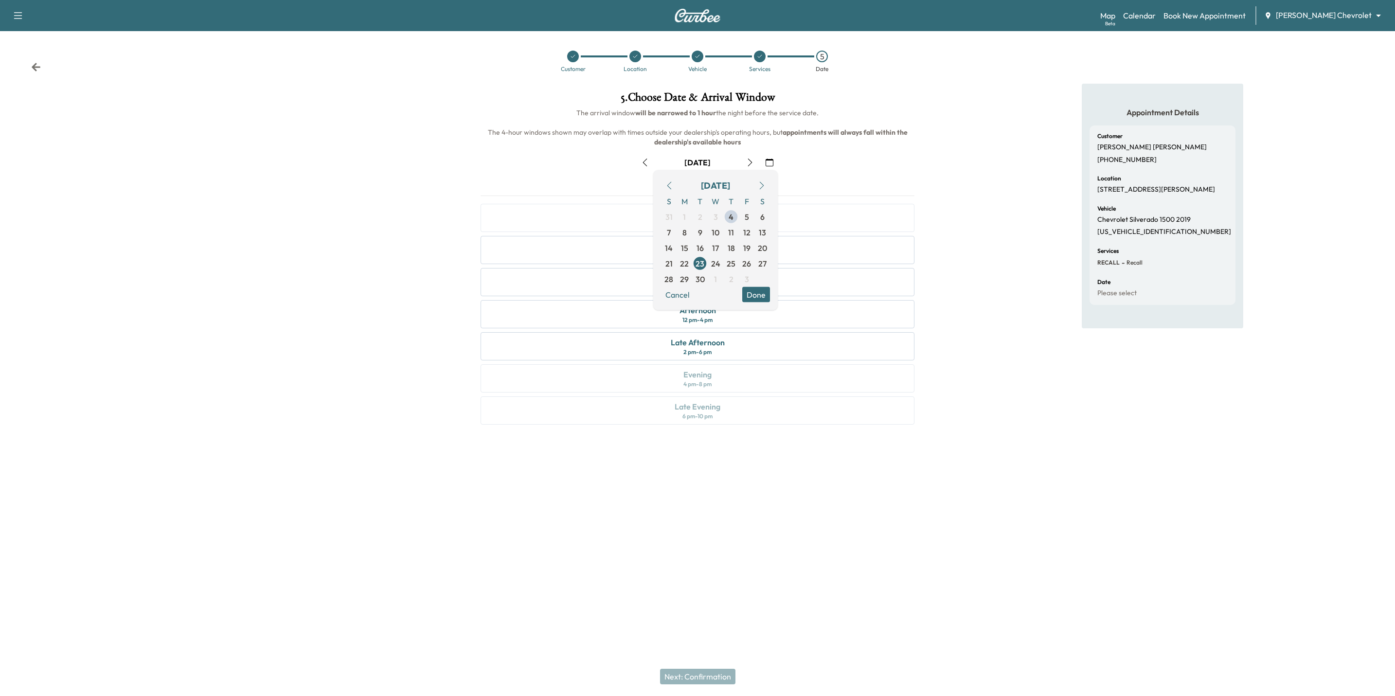
click at [759, 295] on button "Done" at bounding box center [756, 295] width 28 height 16
click at [707, 285] on div "10 am - 2 pm" at bounding box center [698, 288] width 31 height 8
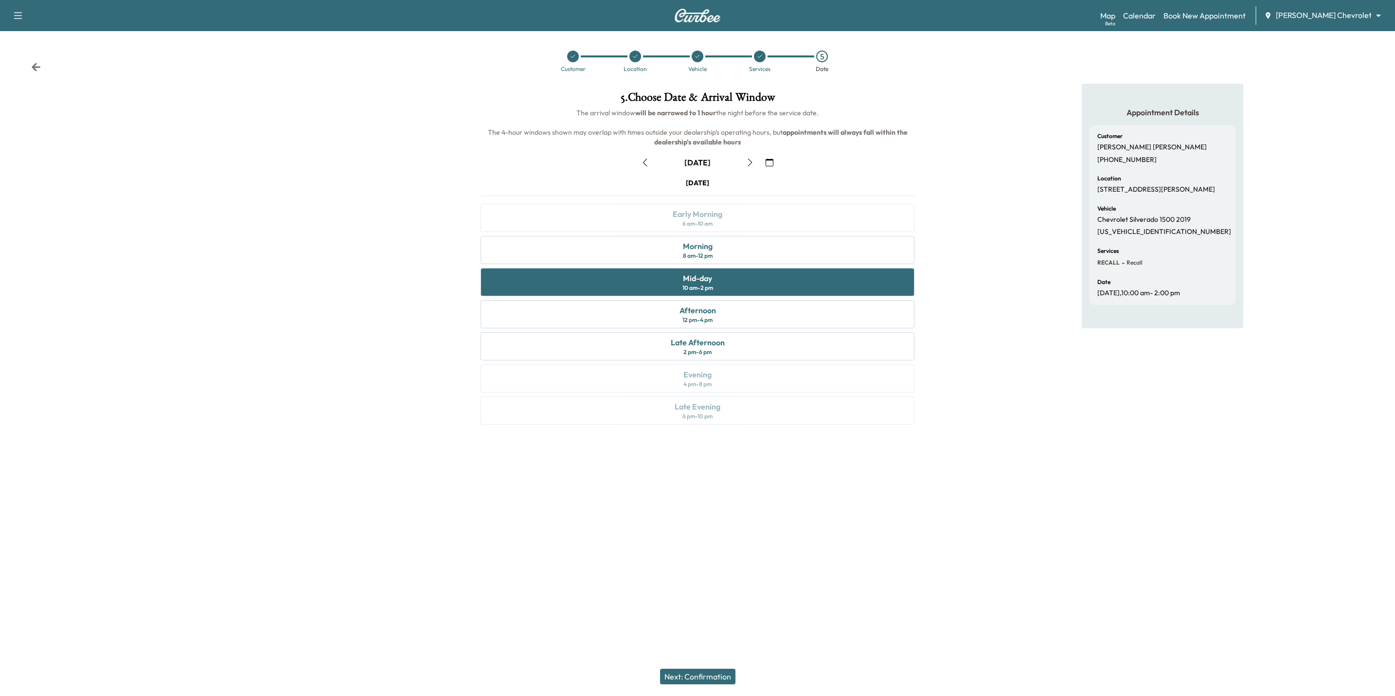
click at [717, 579] on button "Next: Confirmation" at bounding box center [697, 677] width 75 height 16
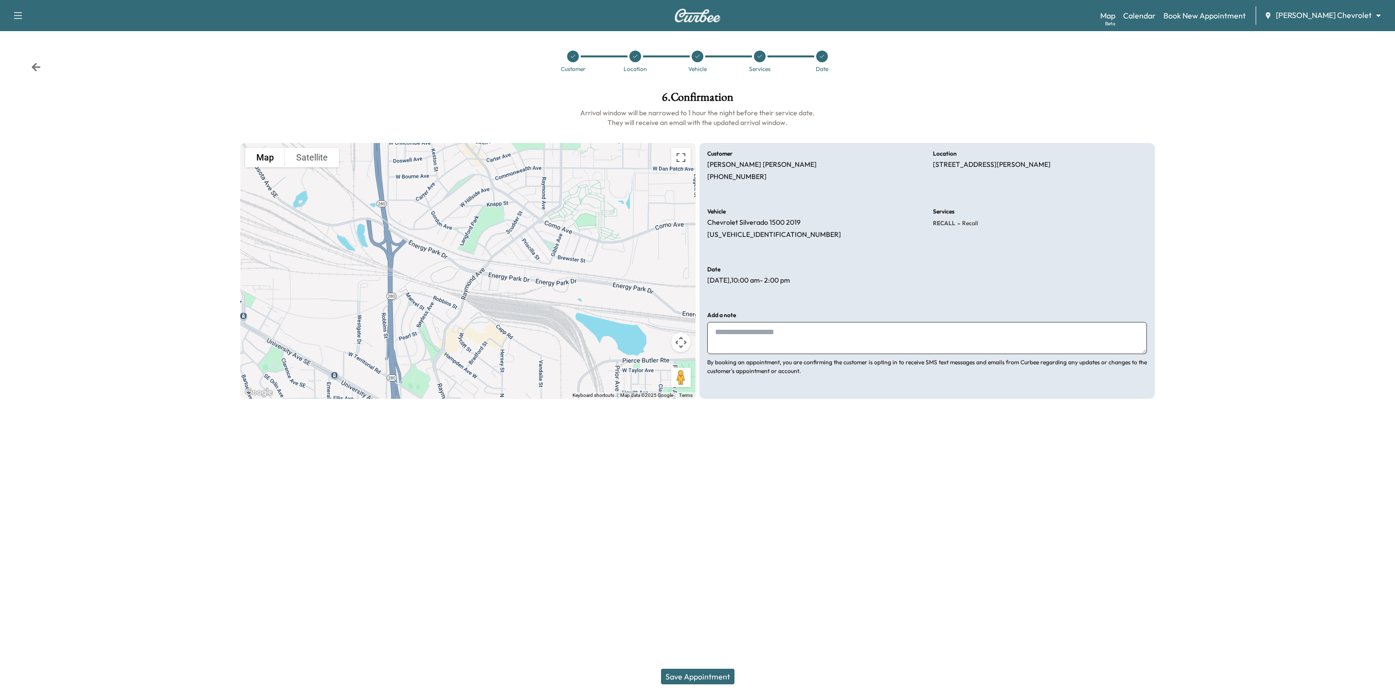
click at [698, 579] on button "Save Appointment" at bounding box center [697, 677] width 73 height 16
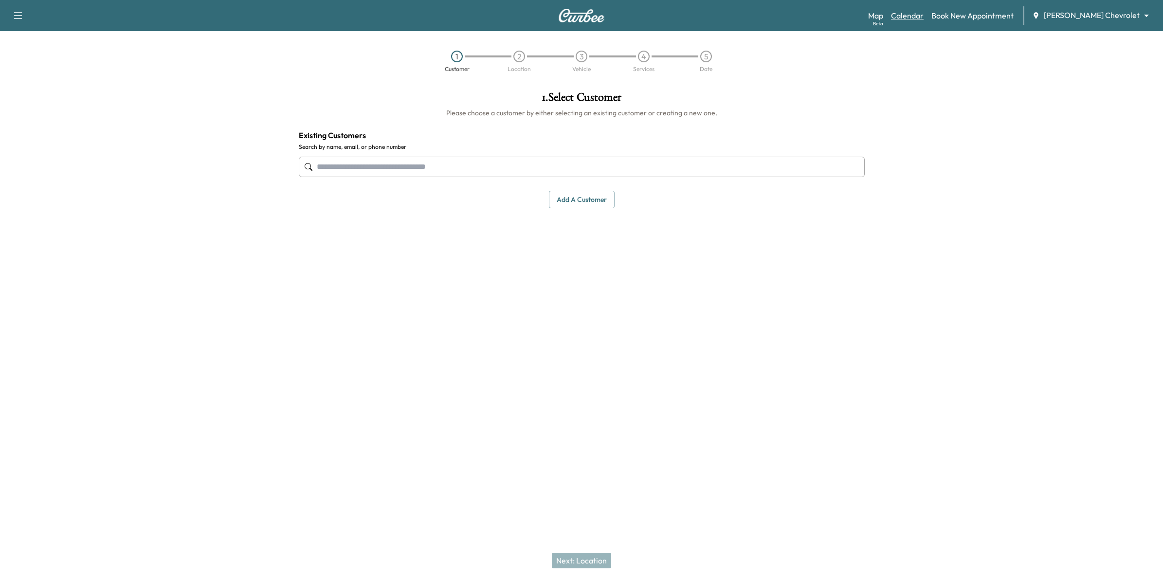
click at [923, 15] on link "Calendar" at bounding box center [907, 16] width 33 height 12
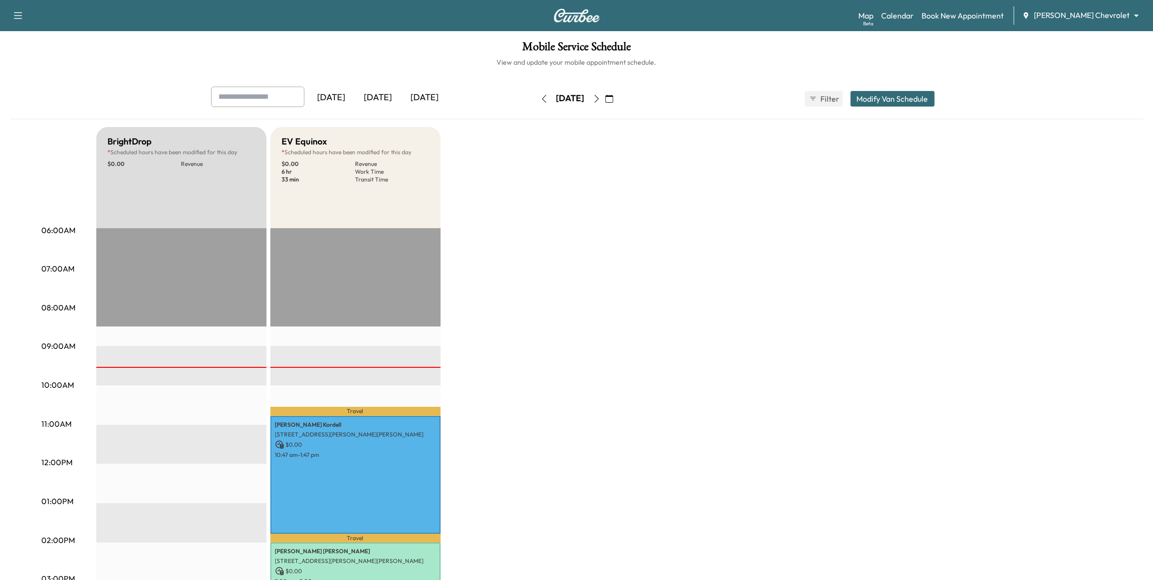
click at [618, 104] on button "button" at bounding box center [609, 99] width 17 height 16
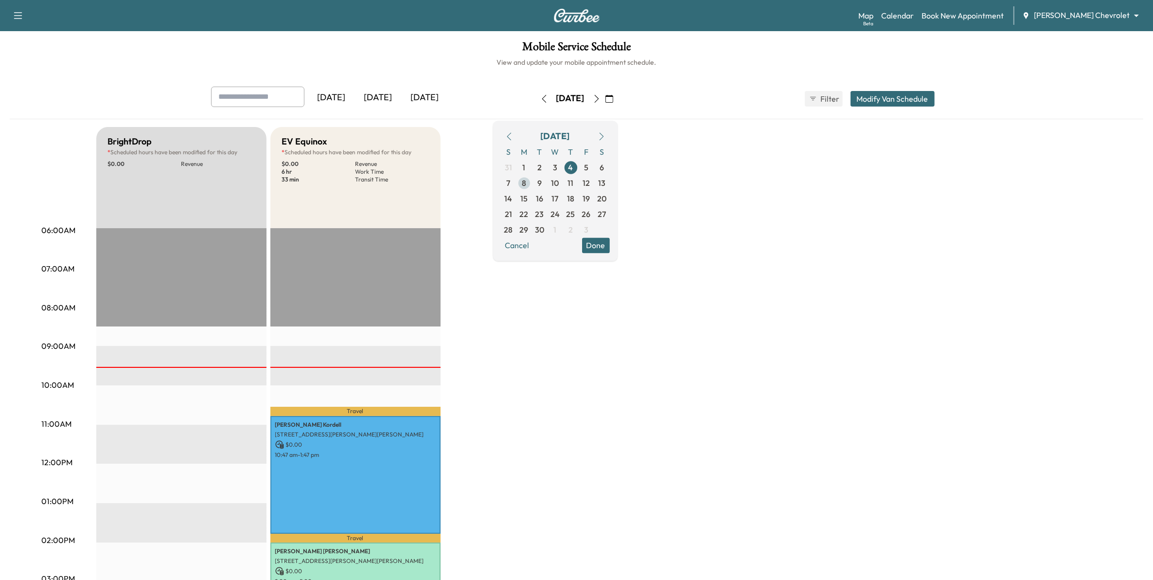
click at [526, 185] on span "8" at bounding box center [524, 183] width 4 height 12
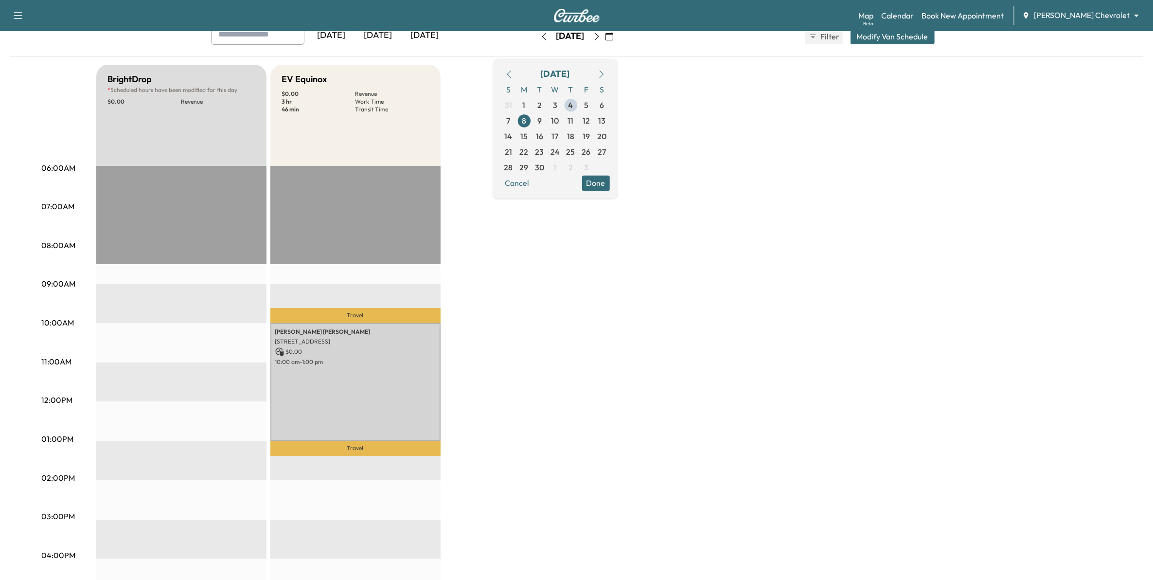
scroll to position [61, 0]
click at [1086, 15] on body "Support Log Out Map Beta Calendar Book New Appointment [PERSON_NAME] Chevrolet …" at bounding box center [576, 229] width 1153 height 580
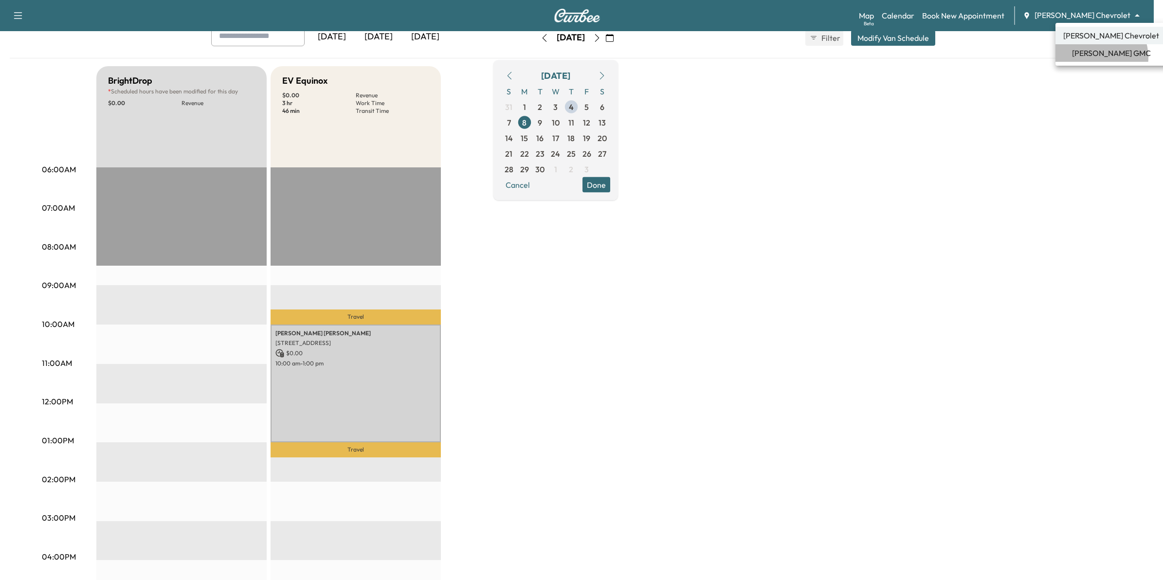
click at [1096, 57] on span "[PERSON_NAME] GMC" at bounding box center [1111, 53] width 79 height 12
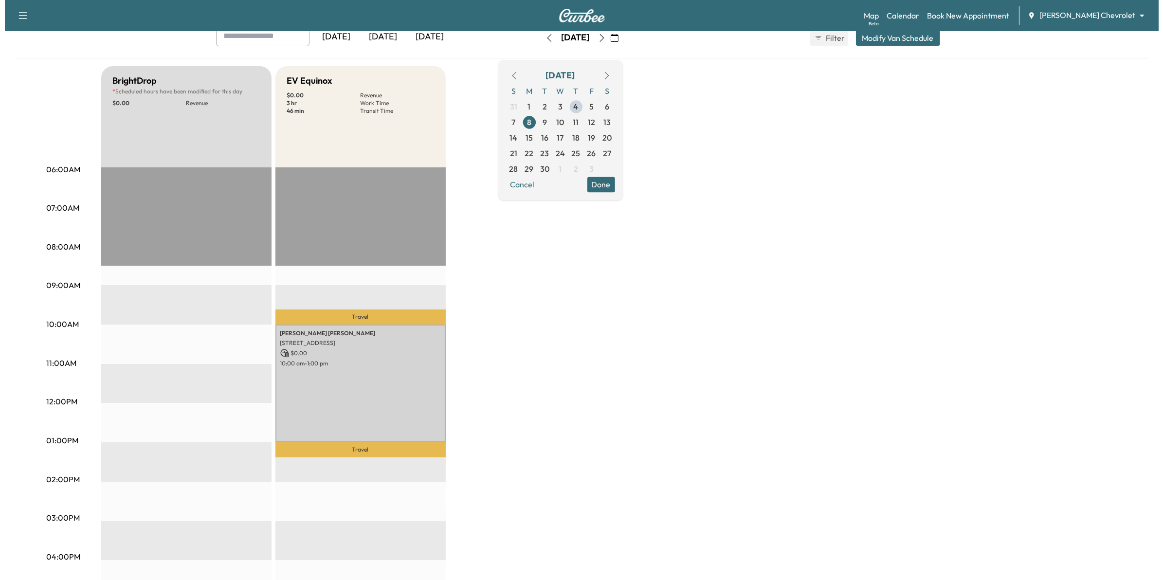
scroll to position [0, 0]
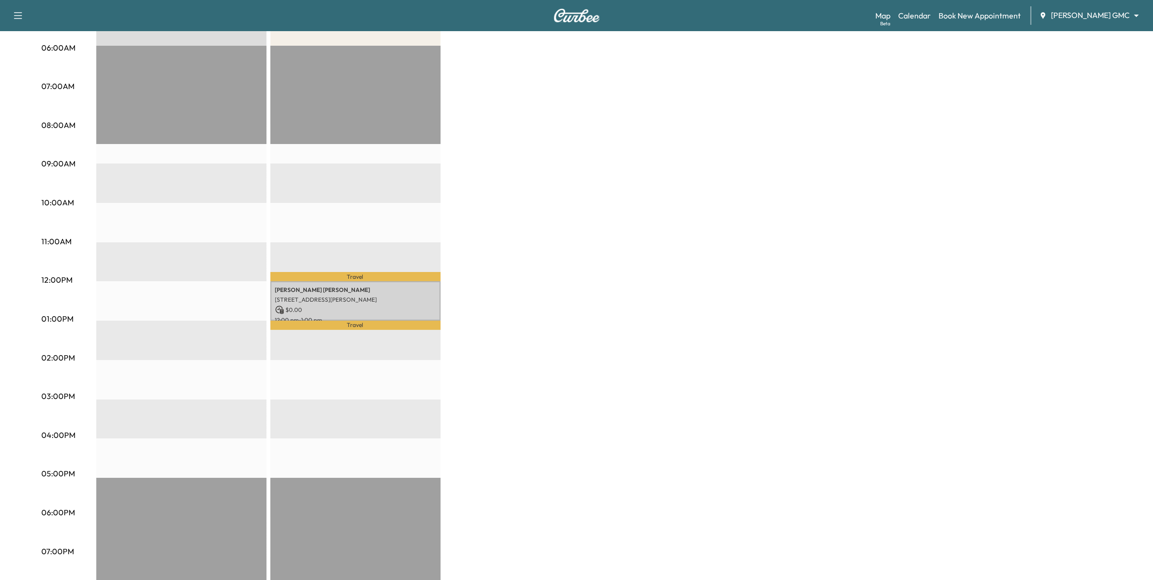
scroll to position [122, 0]
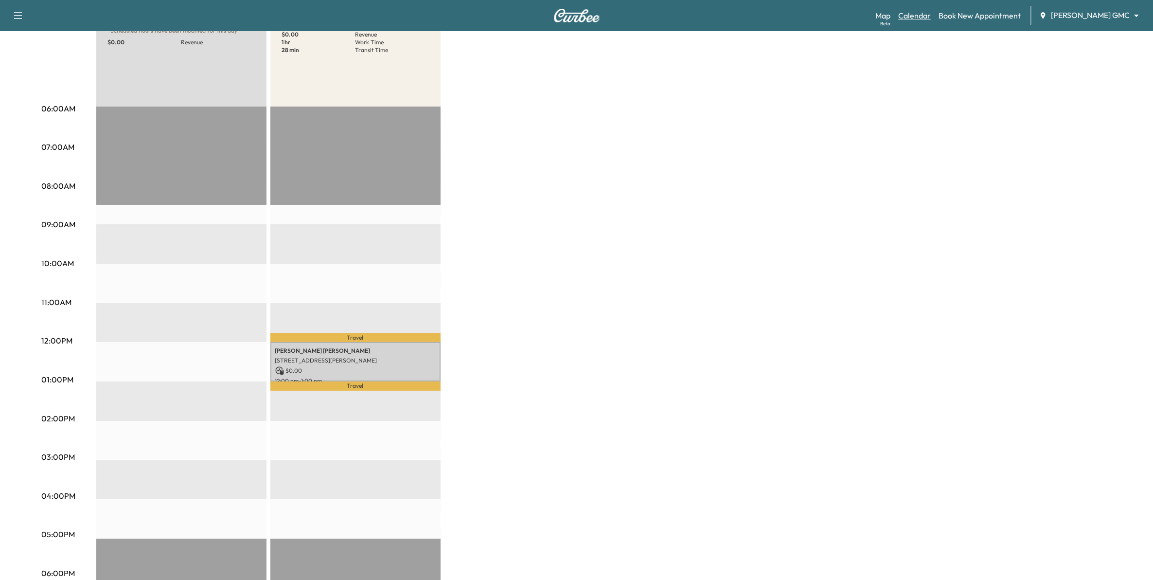
click at [930, 10] on link "Calendar" at bounding box center [915, 16] width 33 height 12
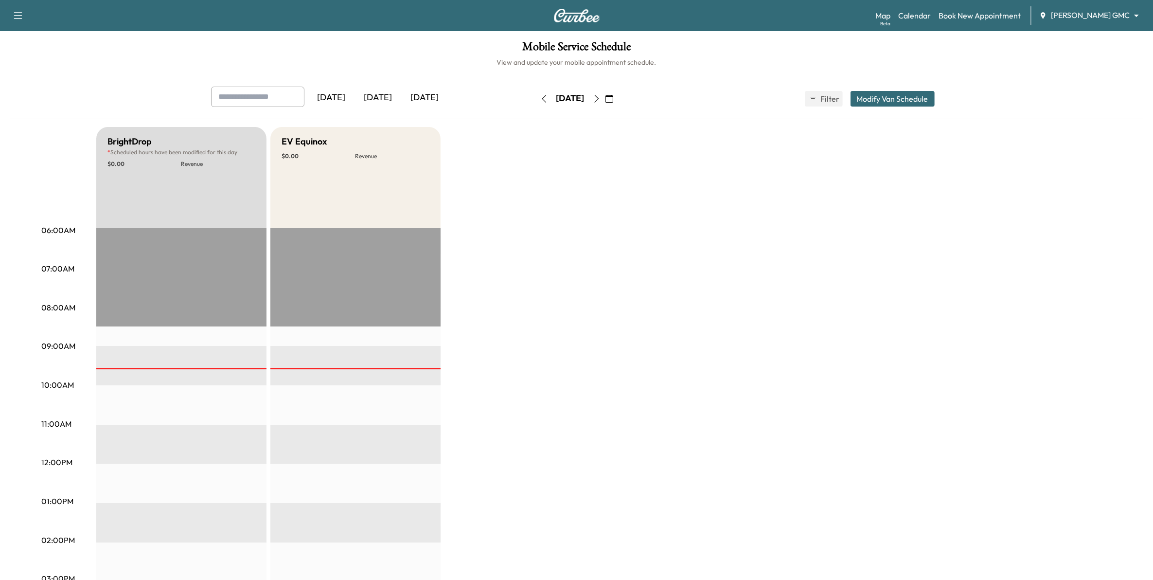
click at [613, 101] on icon "button" at bounding box center [610, 99] width 8 height 8
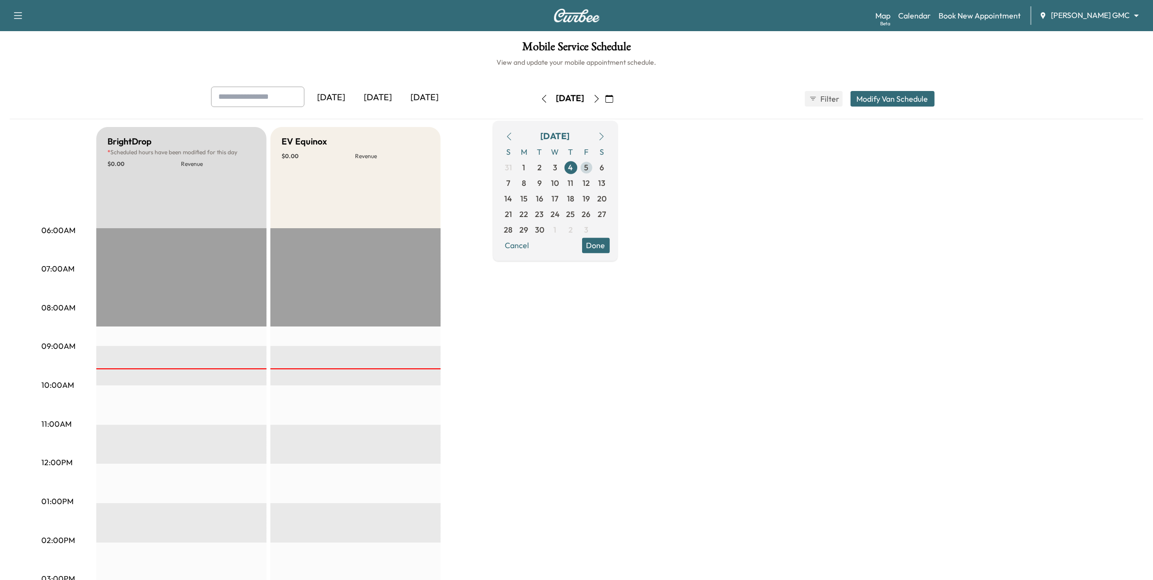
click at [589, 164] on span "5" at bounding box center [586, 168] width 4 height 12
click at [1080, 15] on body "Support Log Out Map Beta Calendar Book New Appointment Mauer GMC ******** ​ Mob…" at bounding box center [576, 290] width 1153 height 580
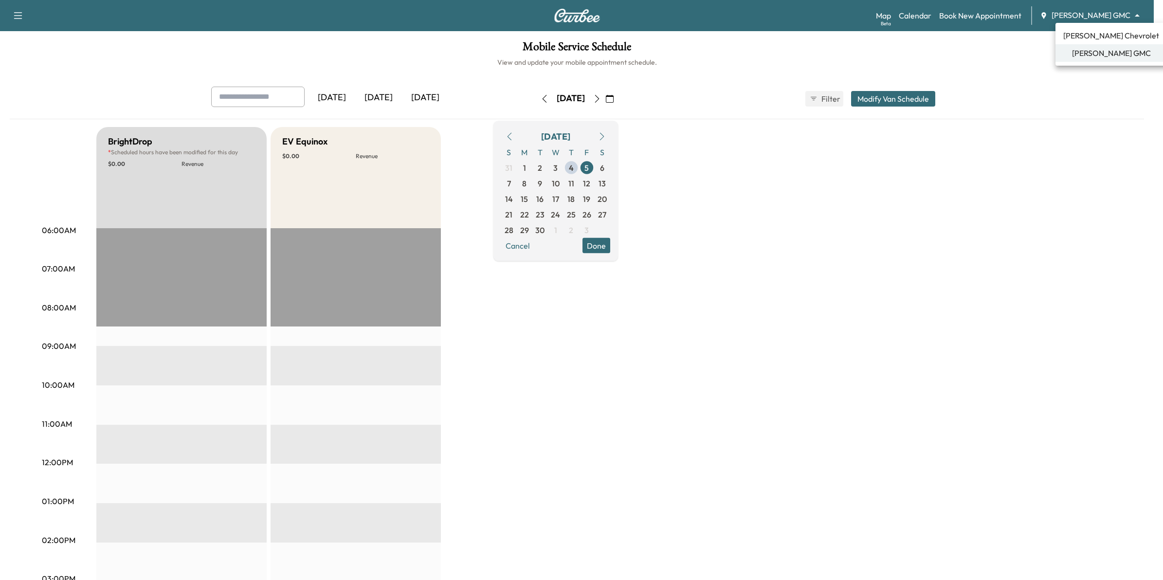
click at [1093, 34] on span "[PERSON_NAME] Chevrolet" at bounding box center [1111, 36] width 96 height 12
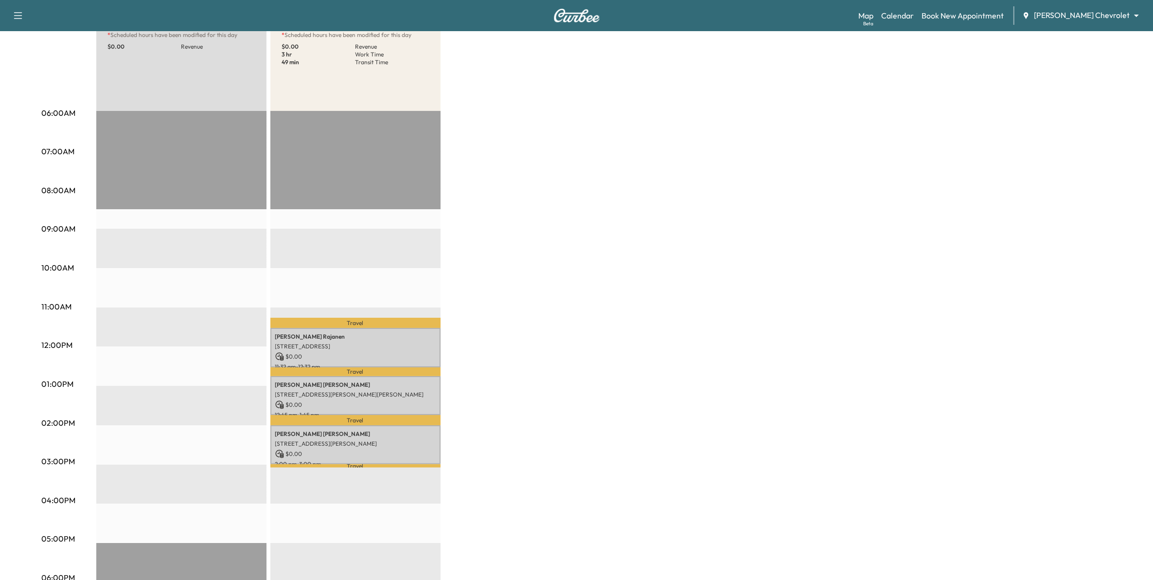
scroll to position [61, 0]
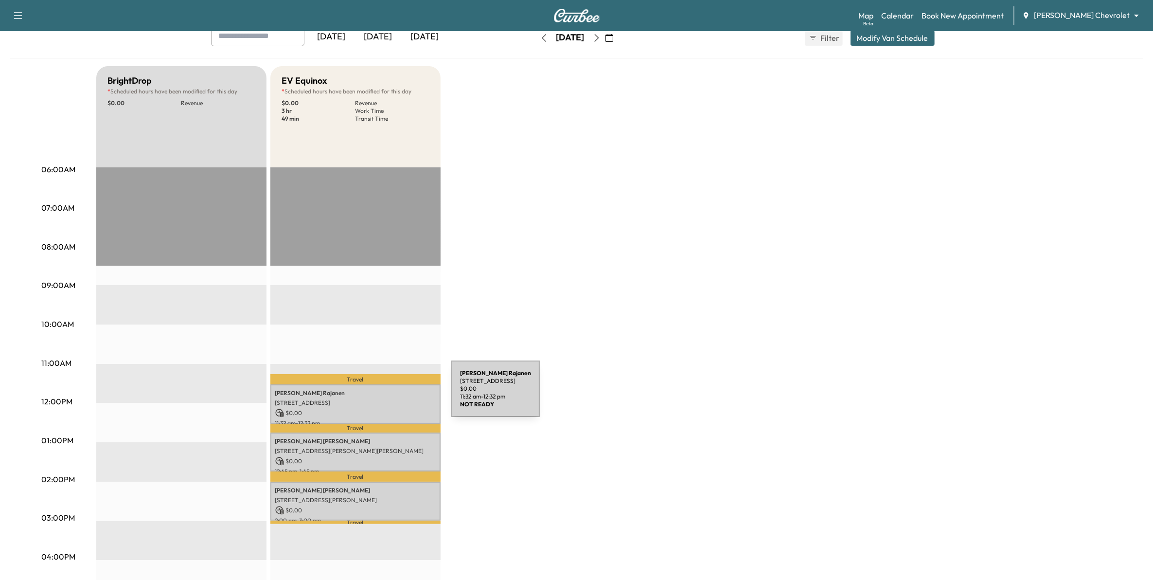
click at [378, 395] on div "Sherry Rajanen 4755 Bluestem Way, Woodbury, MN 55129, USA $ 0.00 11:32 am - 12:…" at bounding box center [355, 403] width 170 height 39
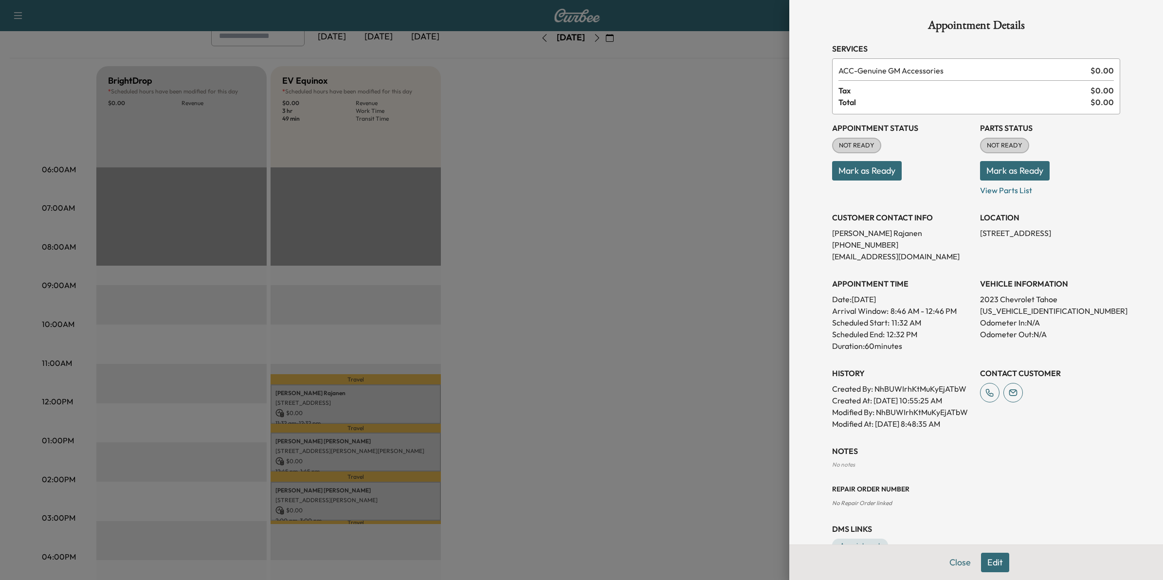
drag, startPoint x: 378, startPoint y: 395, endPoint x: 511, endPoint y: 400, distance: 132.4
click at [511, 400] on div at bounding box center [581, 290] width 1163 height 580
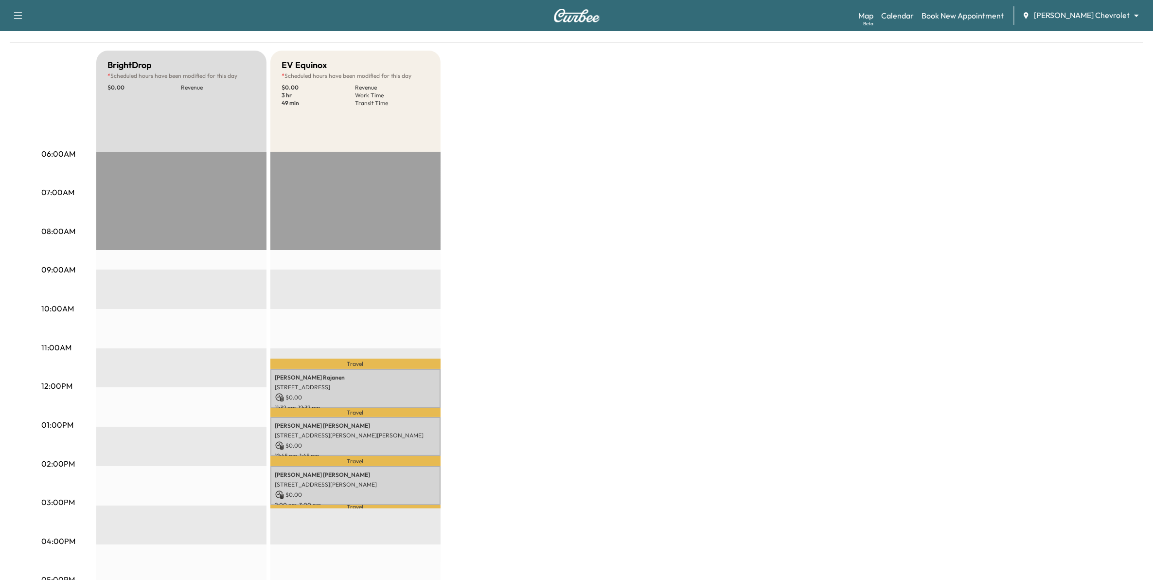
scroll to position [43, 0]
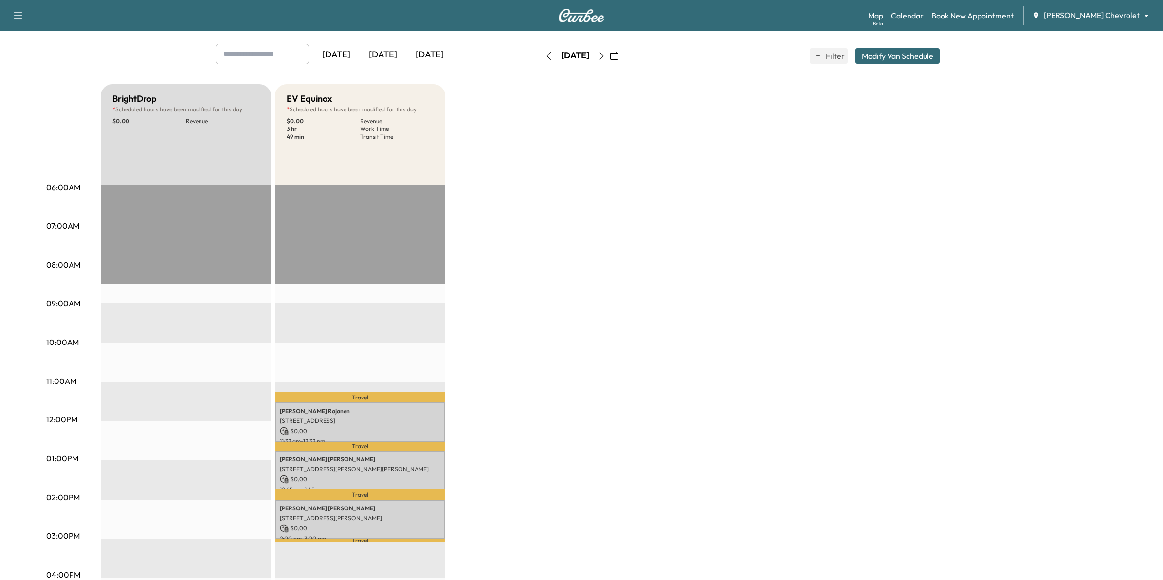
click at [1100, 17] on body "Support Log Out Map Beta Calendar Book New Appointment Mauer Chevrolet ********…" at bounding box center [581, 247] width 1163 height 580
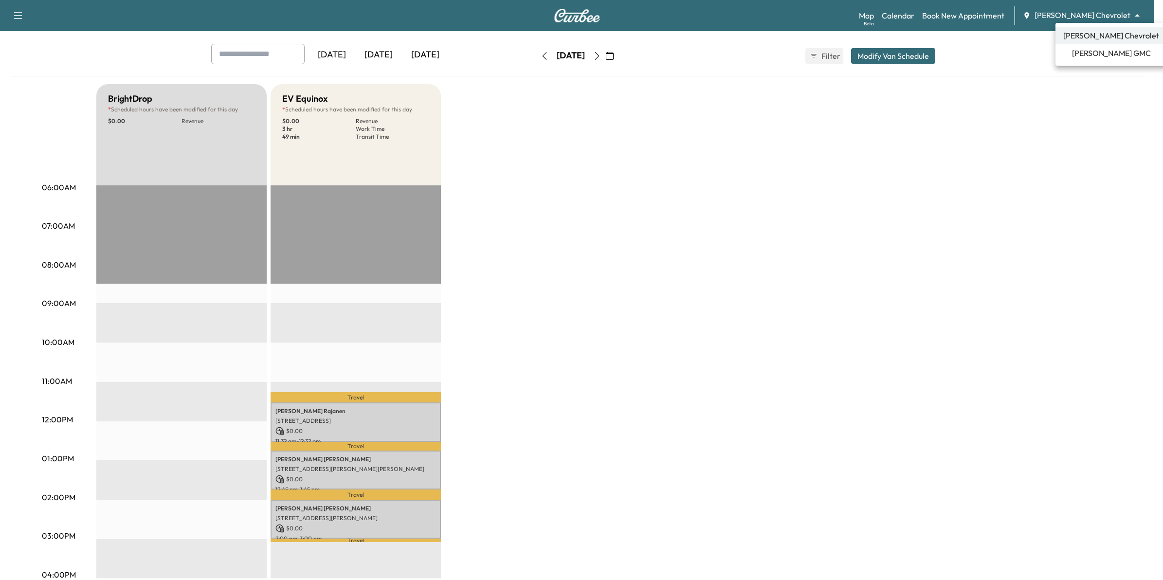
click at [1102, 58] on span "[PERSON_NAME] GMC" at bounding box center [1111, 53] width 79 height 12
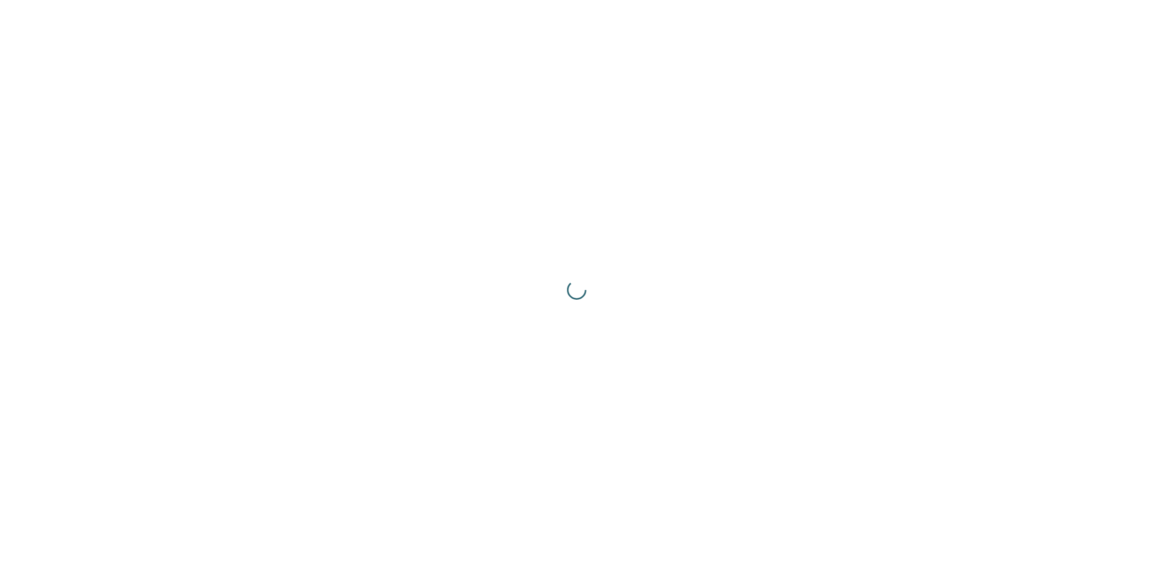
scroll to position [0, 0]
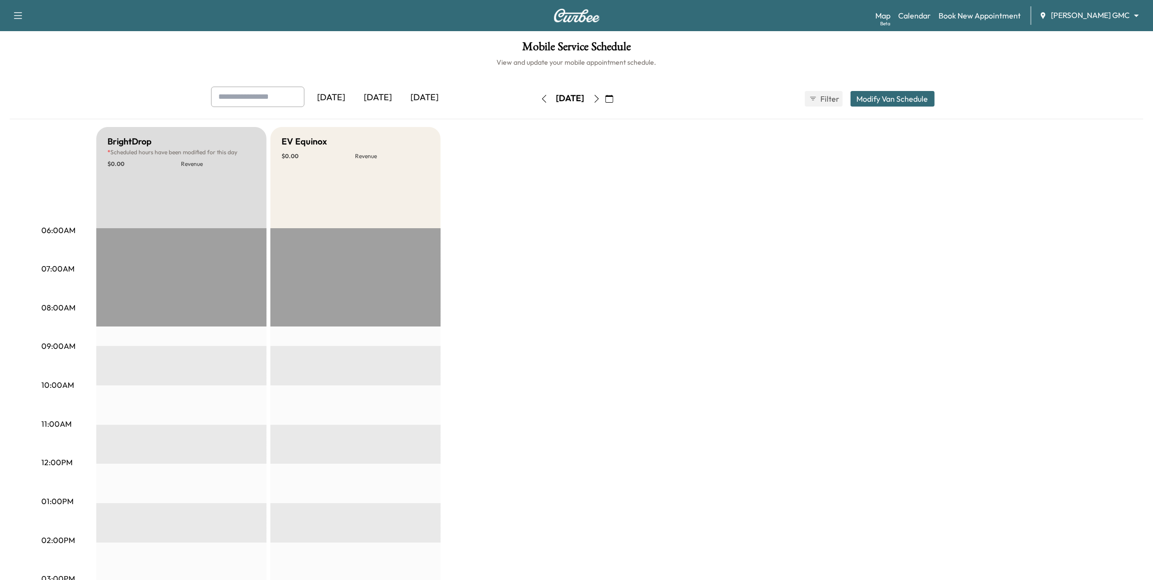
click at [898, 98] on button "Modify Van Schedule" at bounding box center [893, 99] width 84 height 16
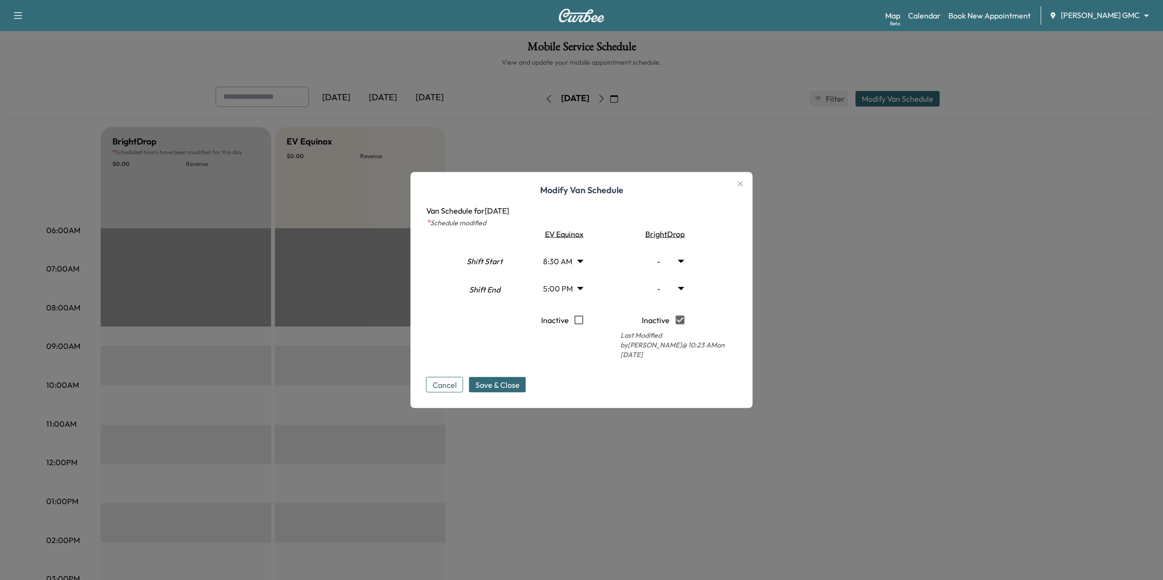
click at [578, 291] on body "Support Log Out Map Beta Calendar Book New Appointment Mauer GMC ******** ​ Mob…" at bounding box center [581, 290] width 1163 height 580
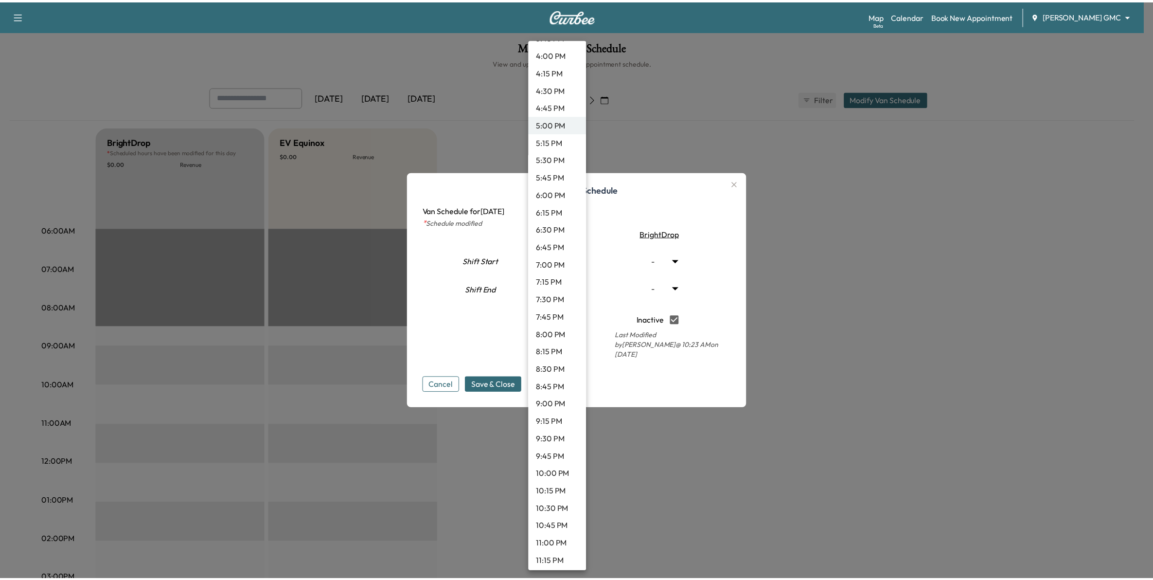
scroll to position [1172, 0]
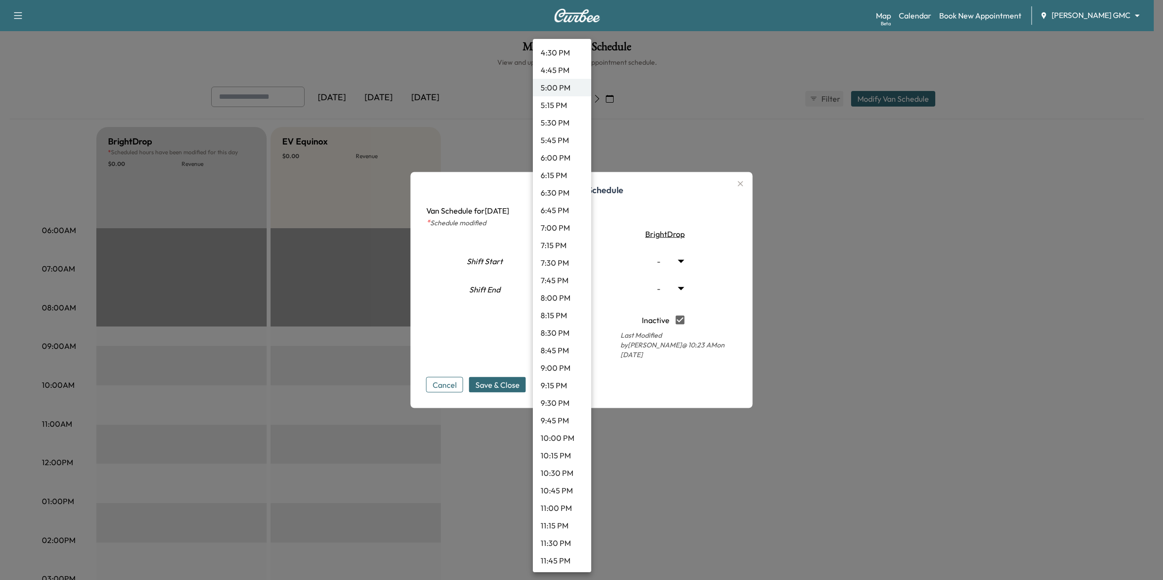
click at [562, 332] on li "8:30 PM" at bounding box center [562, 333] width 58 height 18
type input "****"
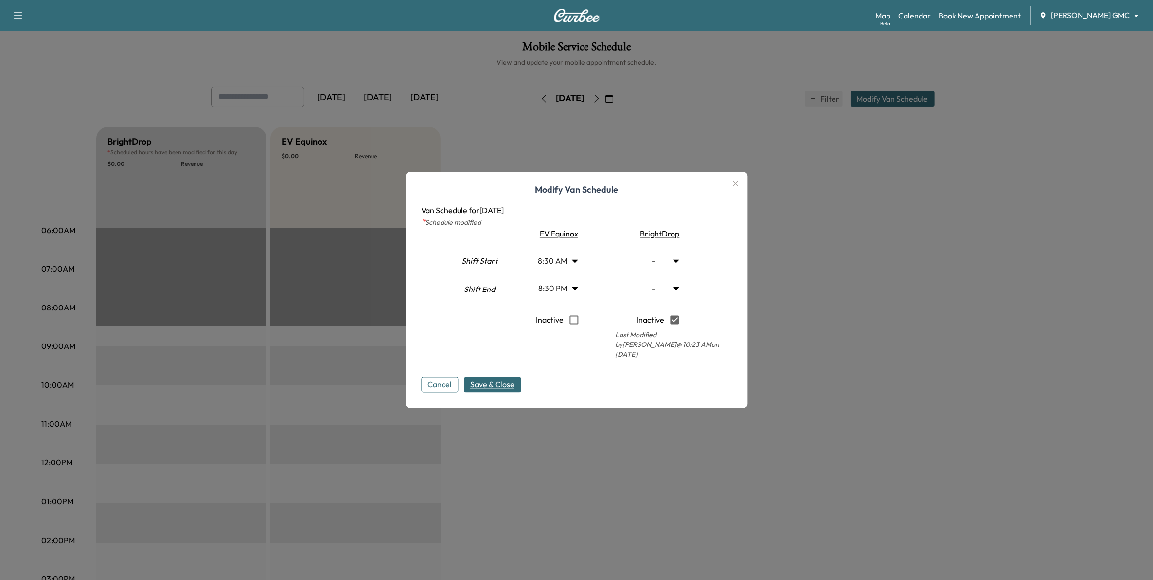
click at [512, 379] on span "Save & Close" at bounding box center [492, 385] width 44 height 12
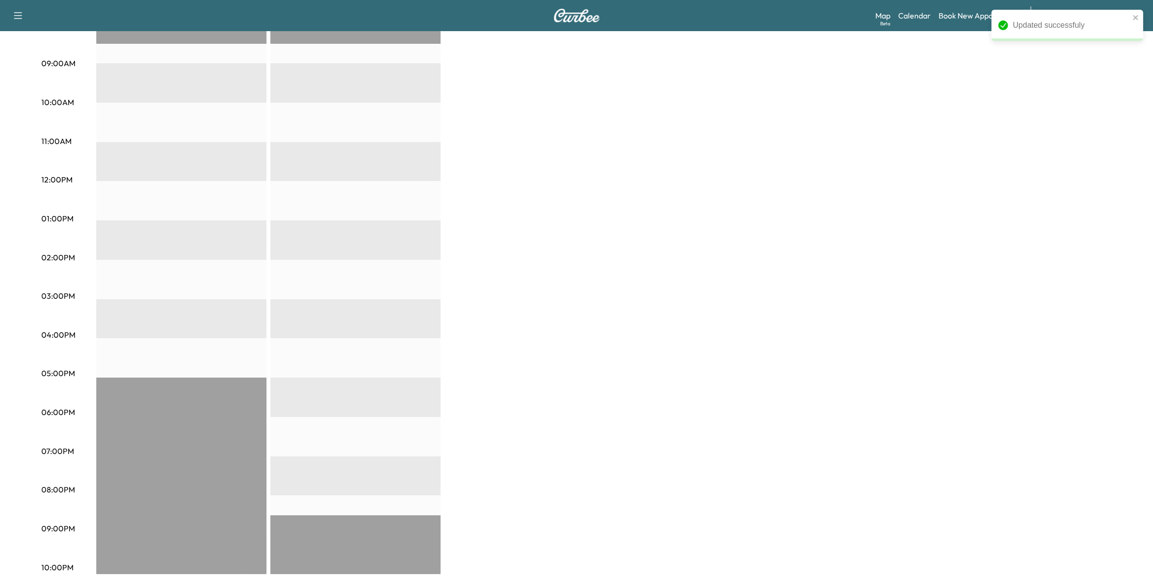
scroll to position [104, 0]
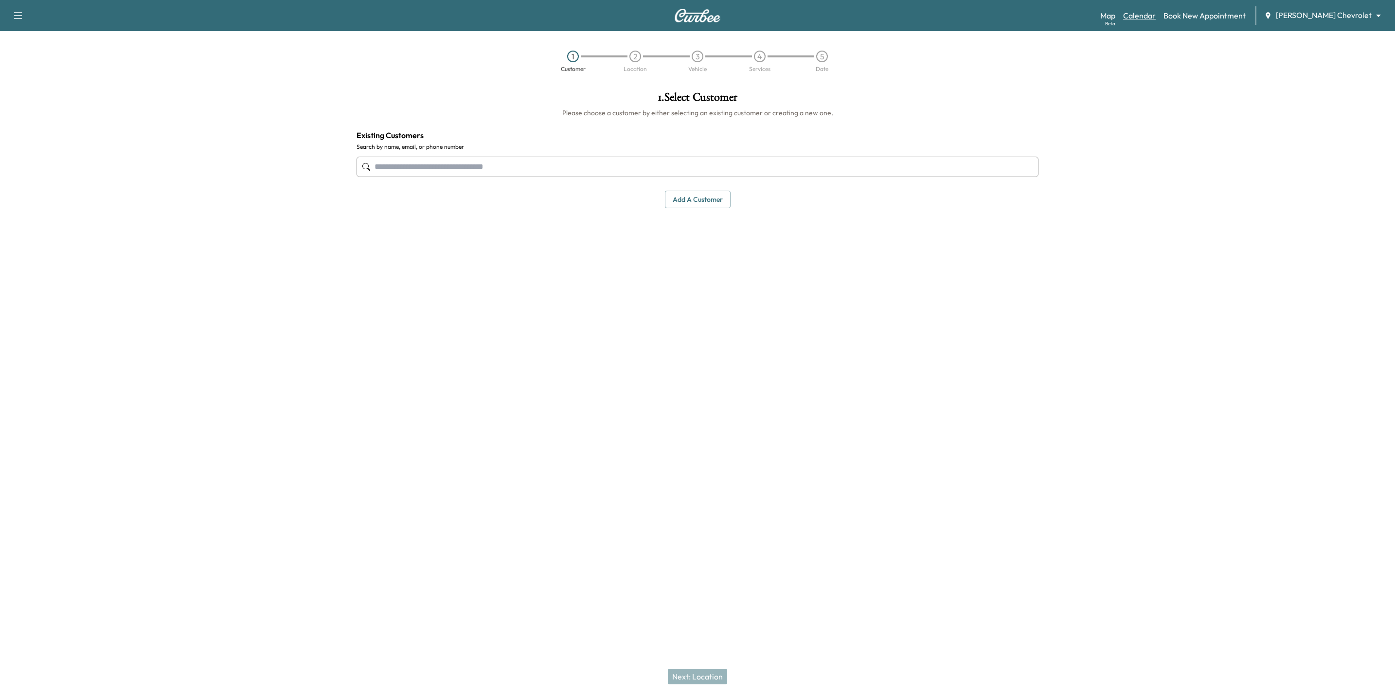
click at [1156, 19] on link "Calendar" at bounding box center [1139, 16] width 33 height 12
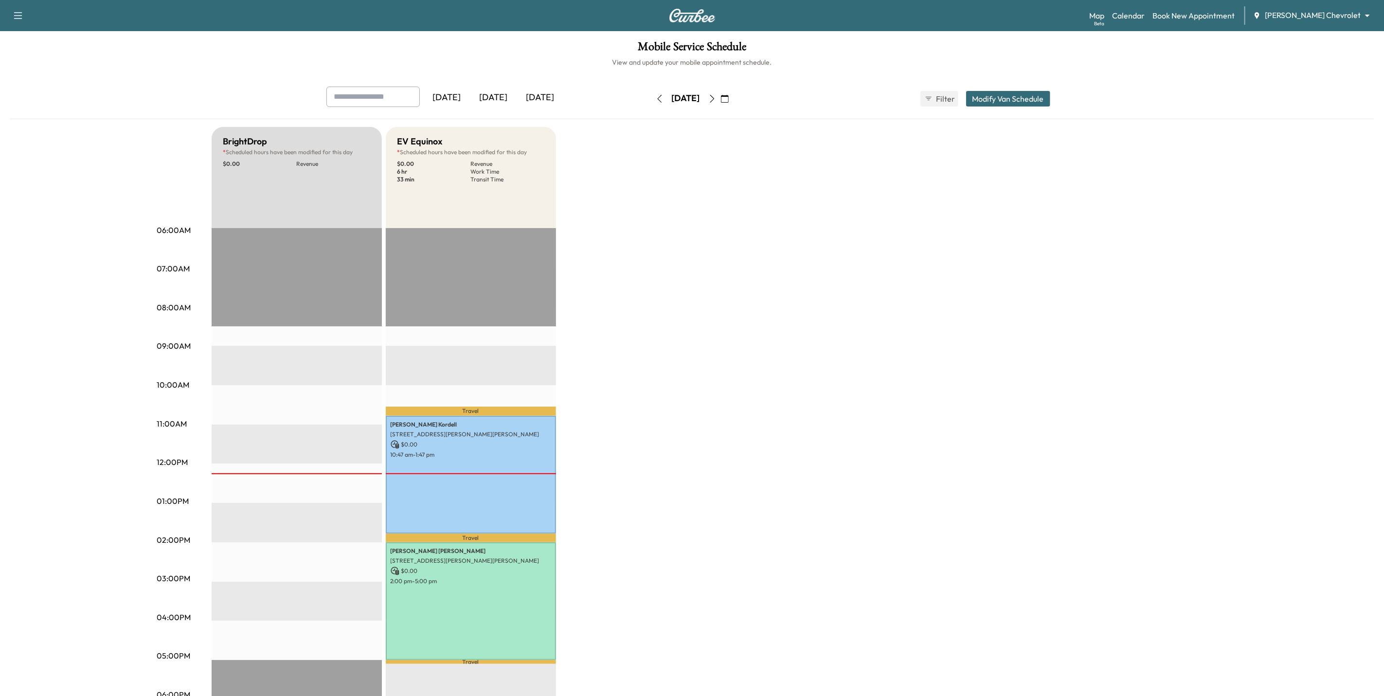
click at [729, 98] on icon "button" at bounding box center [725, 99] width 8 height 8
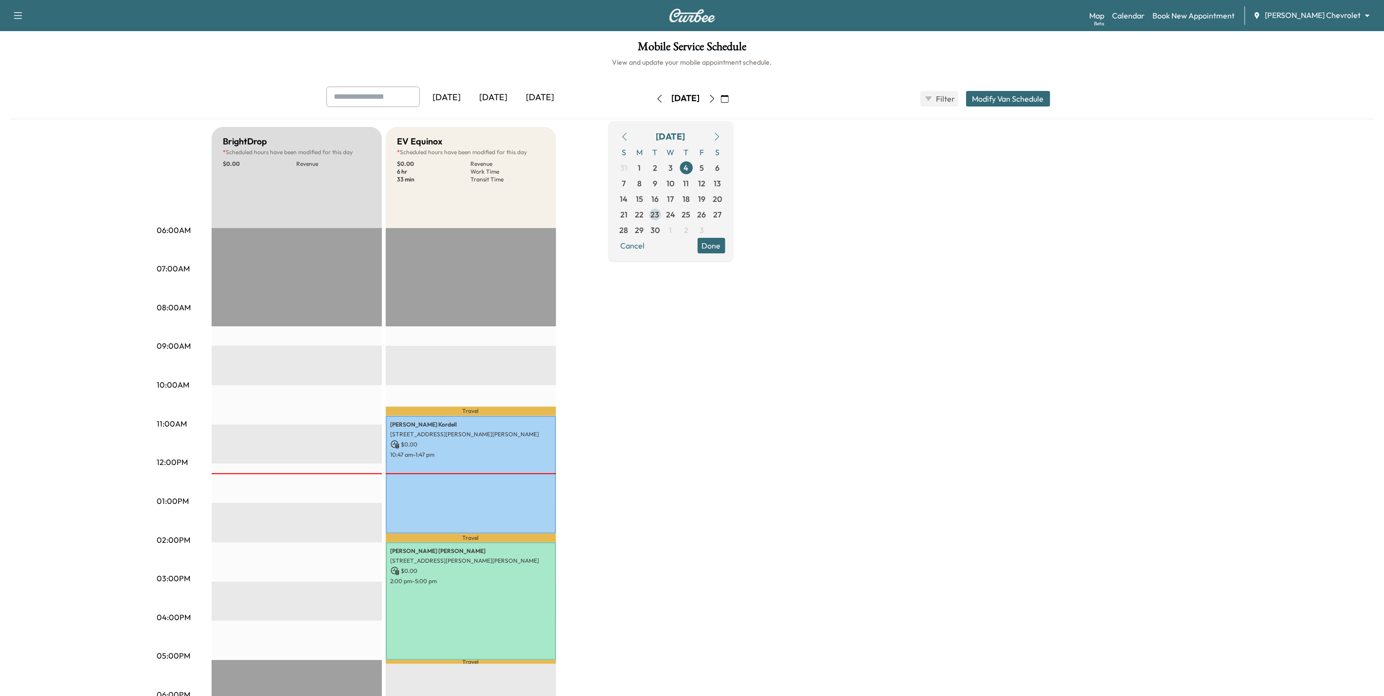
click at [660, 212] on span "23" at bounding box center [655, 215] width 9 height 12
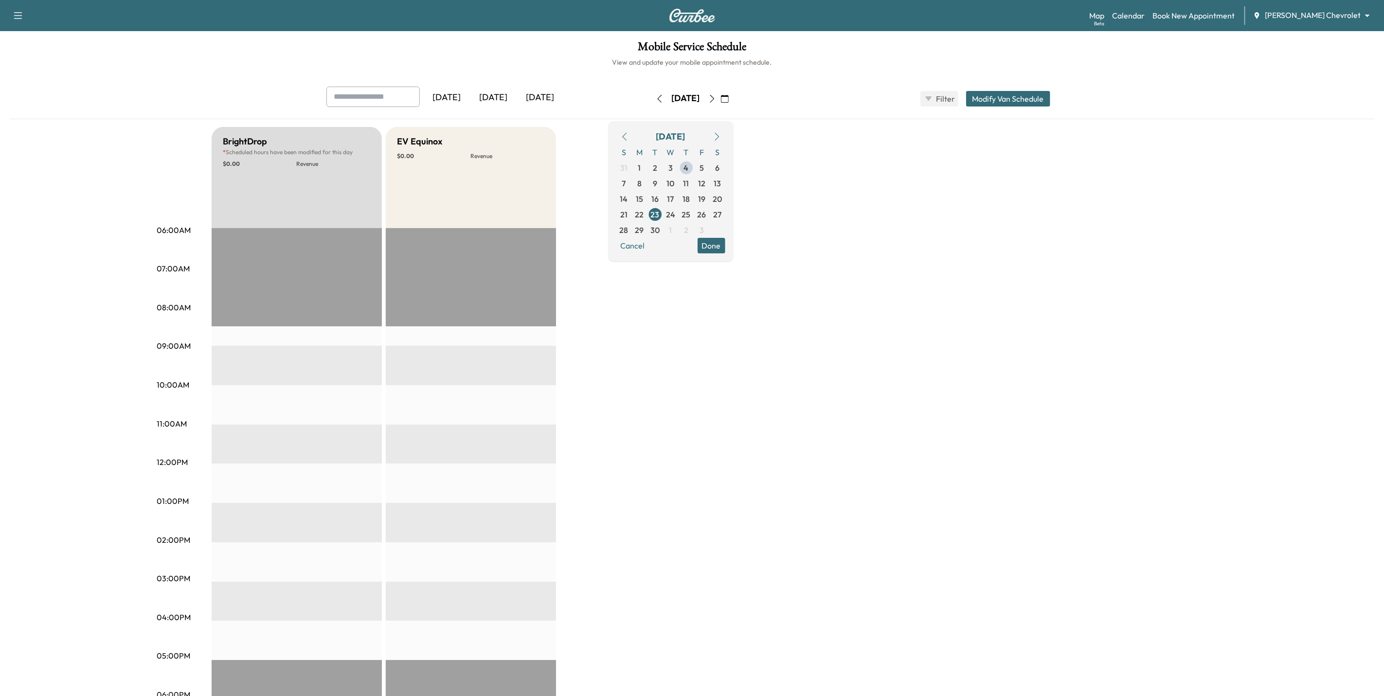
click at [725, 241] on button "Done" at bounding box center [712, 246] width 28 height 16
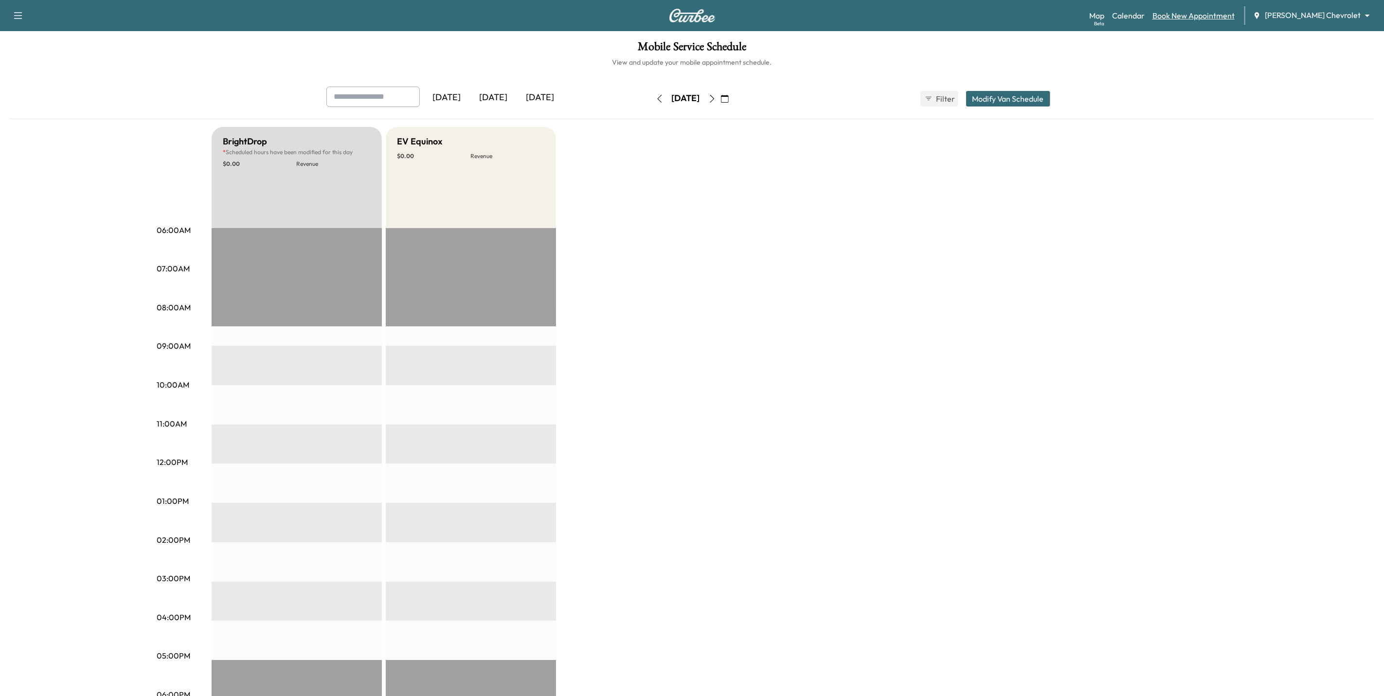
click at [1235, 13] on link "Book New Appointment" at bounding box center [1193, 16] width 82 height 12
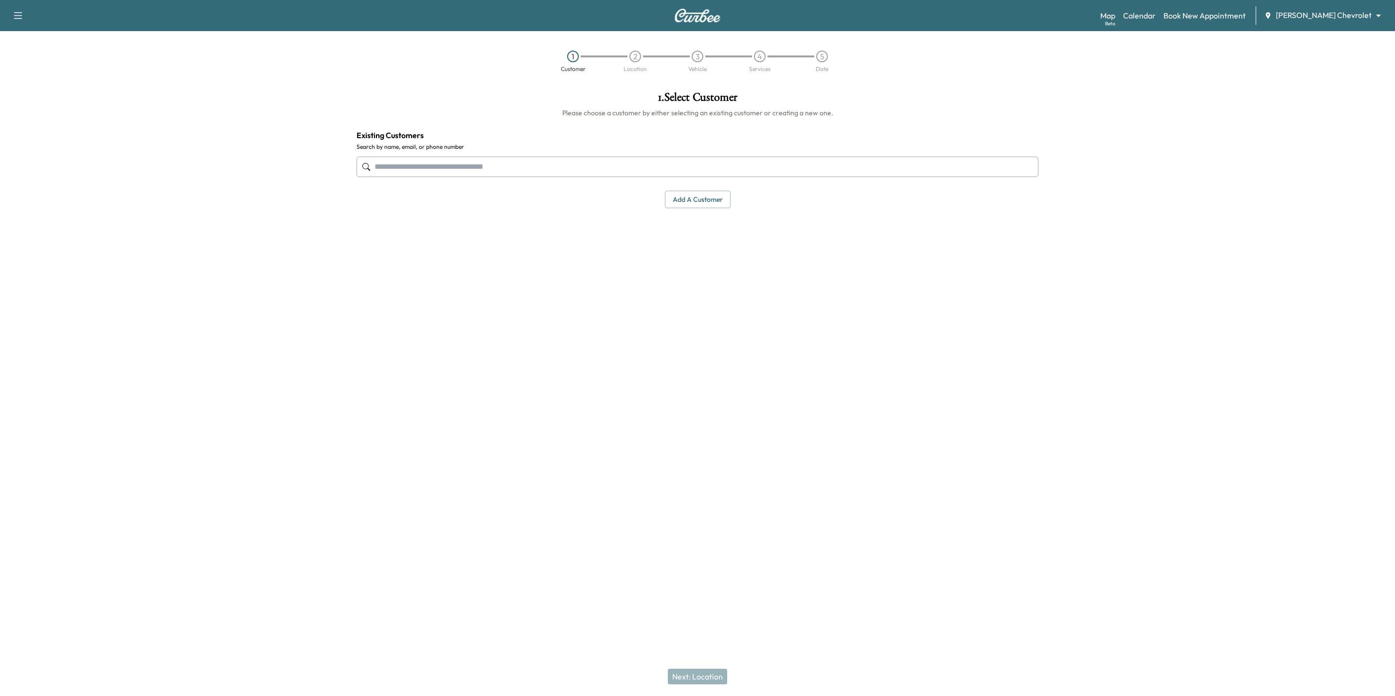
click at [435, 165] on input "text" at bounding box center [698, 167] width 682 height 20
click at [1006, 231] on button "Select" at bounding box center [1006, 234] width 34 height 18
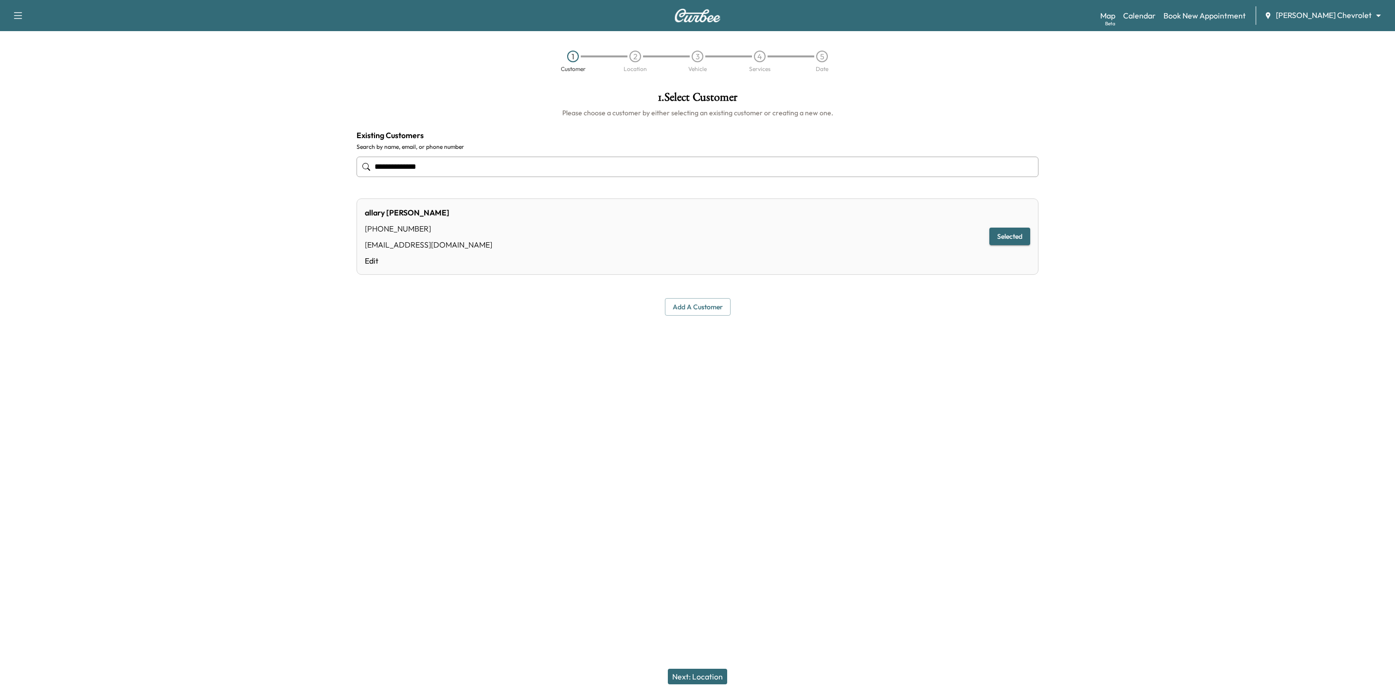
type input "**********"
click at [708, 678] on button "Next: Location" at bounding box center [697, 677] width 59 height 16
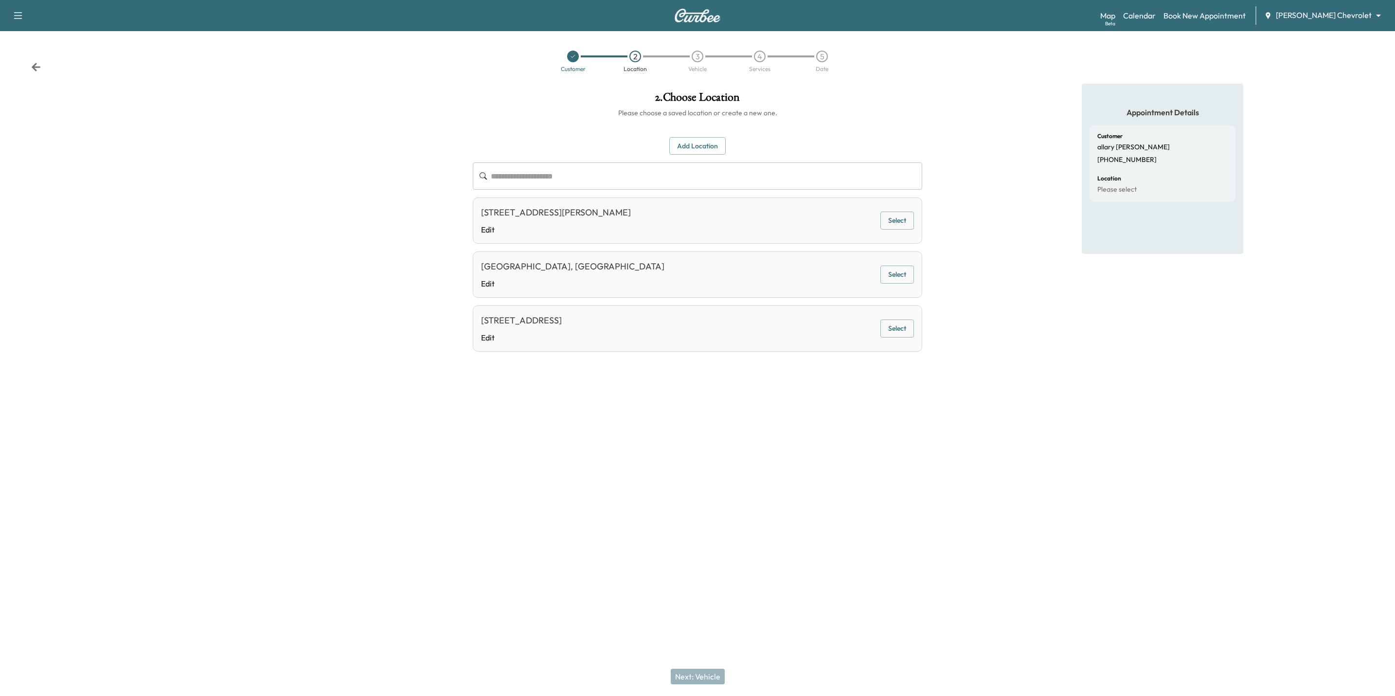
click at [693, 145] on button "Add Location" at bounding box center [697, 146] width 56 height 18
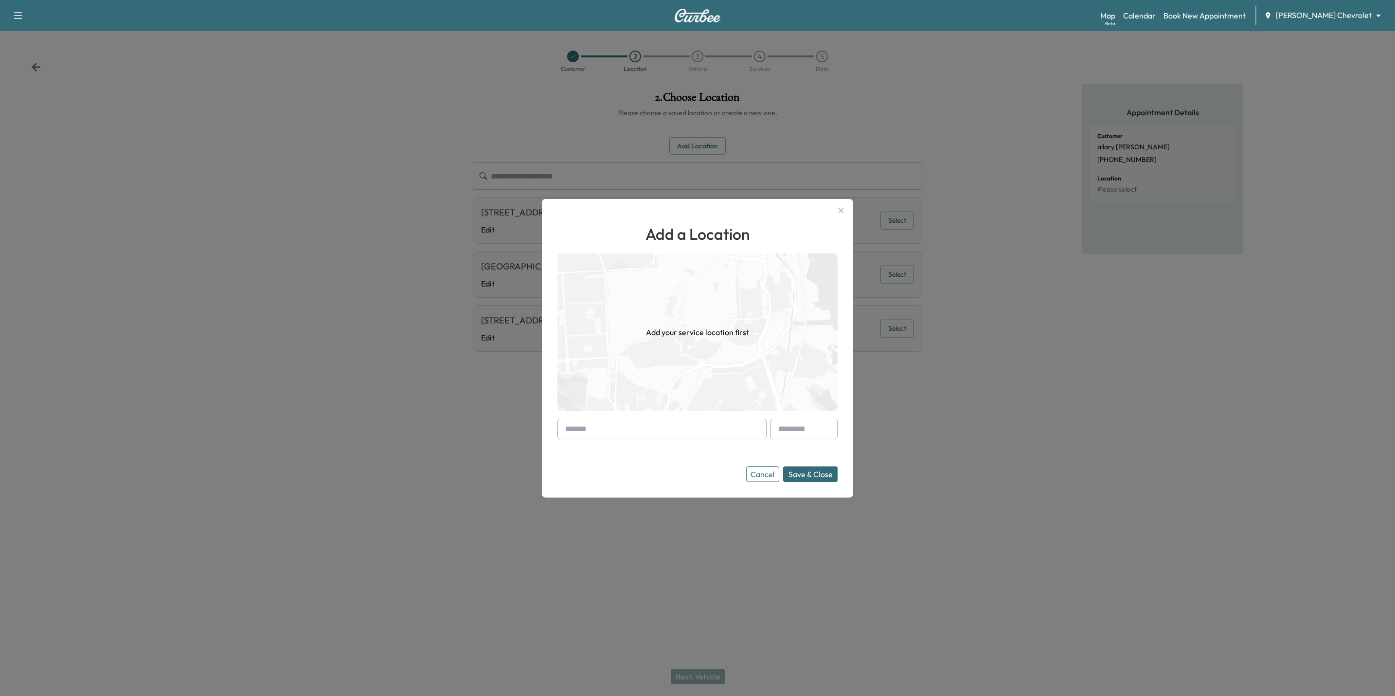
click at [677, 431] on input "text" at bounding box center [662, 429] width 209 height 20
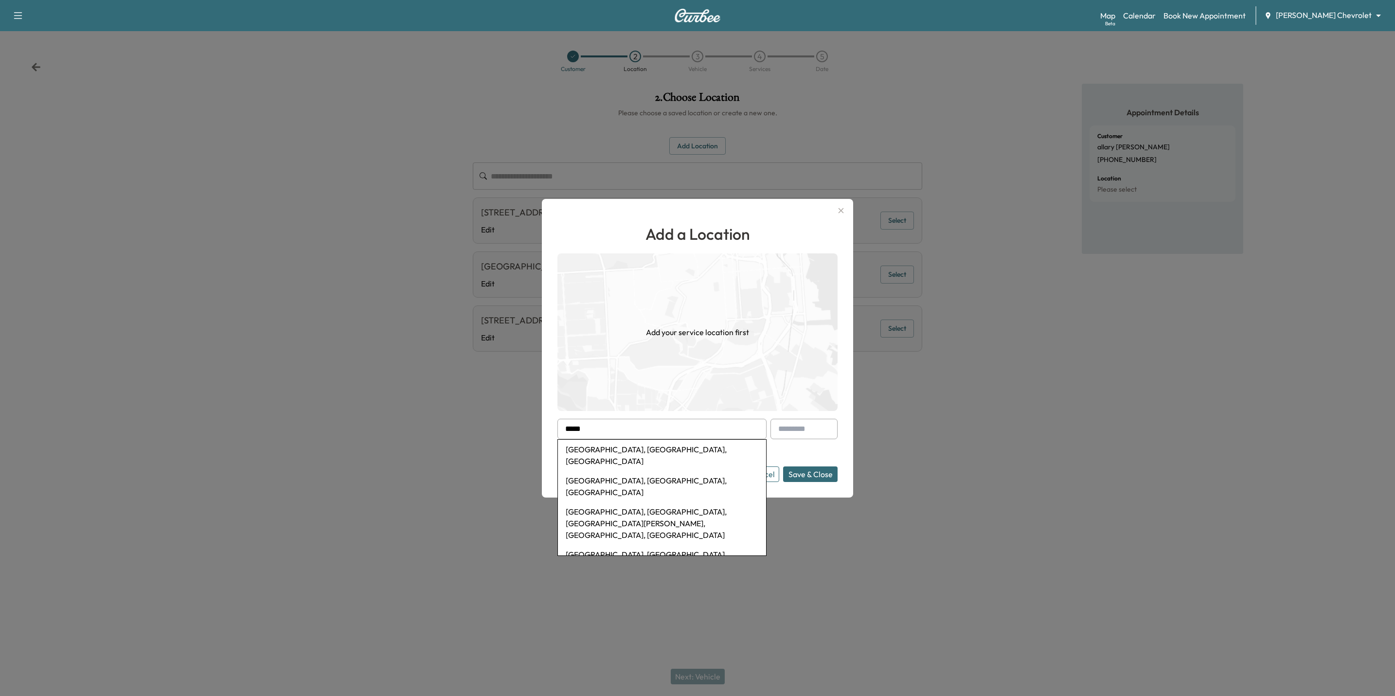
click at [608, 453] on li "Maplewood, MN, USA" at bounding box center [662, 455] width 208 height 31
type input "**********"
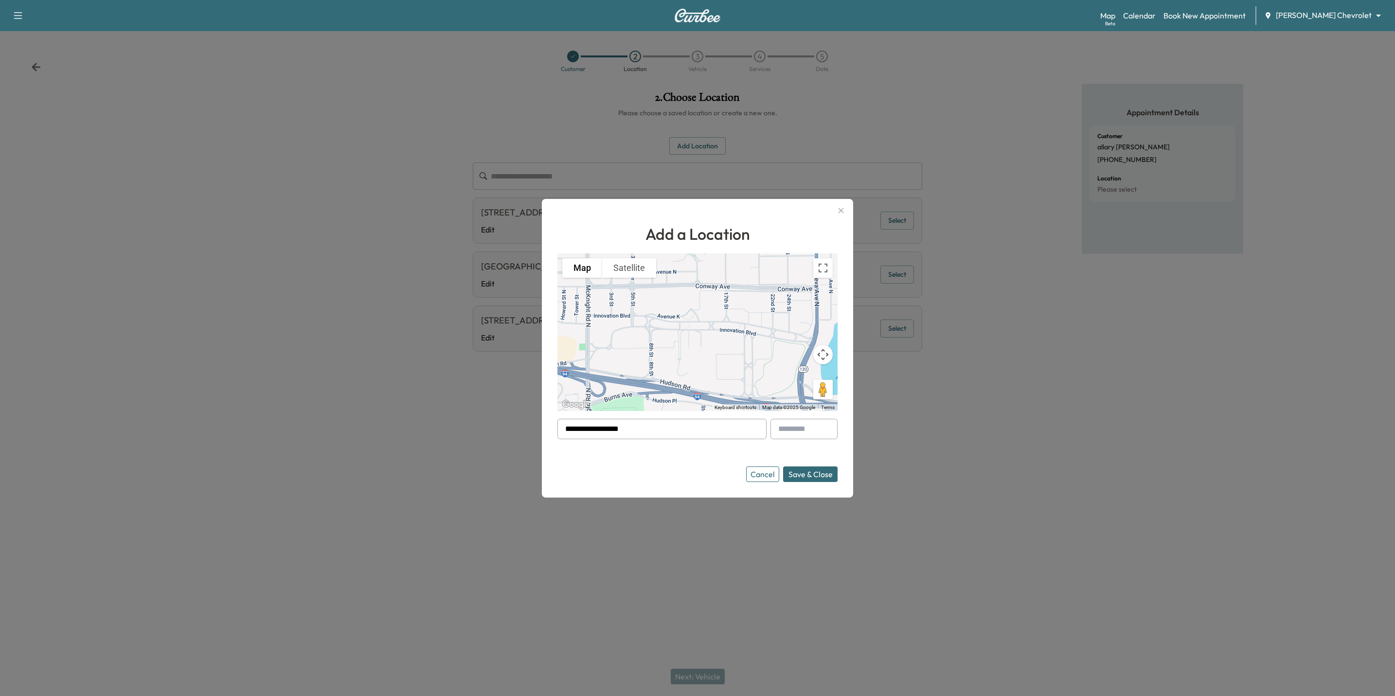
click at [754, 474] on button "Cancel" at bounding box center [762, 475] width 33 height 16
